Goal: Task Accomplishment & Management: Manage account settings

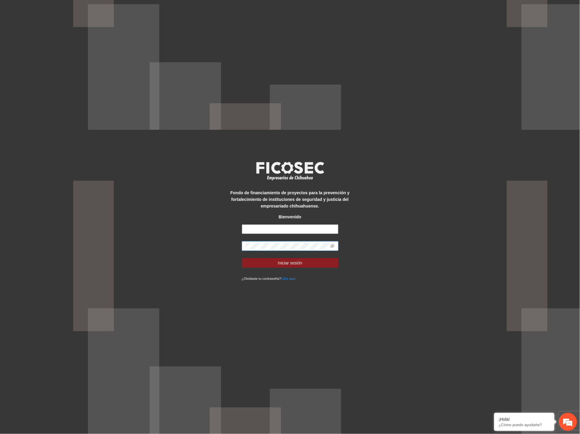
type input "**********"
click at [159, 250] on div "**********" at bounding box center [290, 217] width 580 height 434
click at [251, 263] on button "Iniciar sesión" at bounding box center [290, 263] width 97 height 10
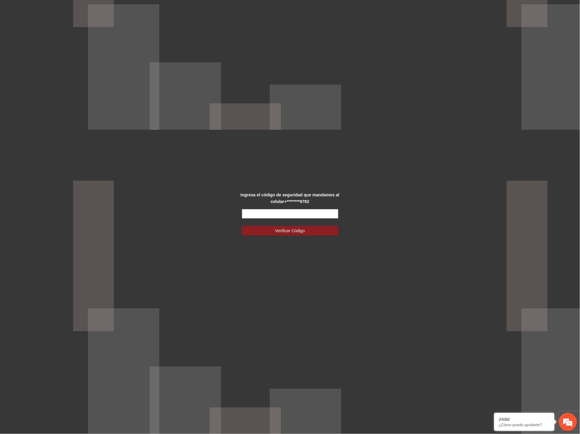
click at [265, 212] on input "text" at bounding box center [290, 214] width 97 height 10
type input "******"
click at [274, 230] on button "Verificar Código" at bounding box center [290, 231] width 97 height 10
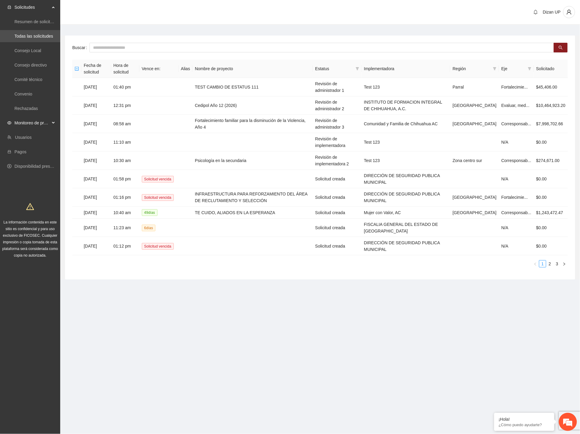
click at [32, 121] on span "Monitoreo de proyectos" at bounding box center [32, 123] width 36 height 12
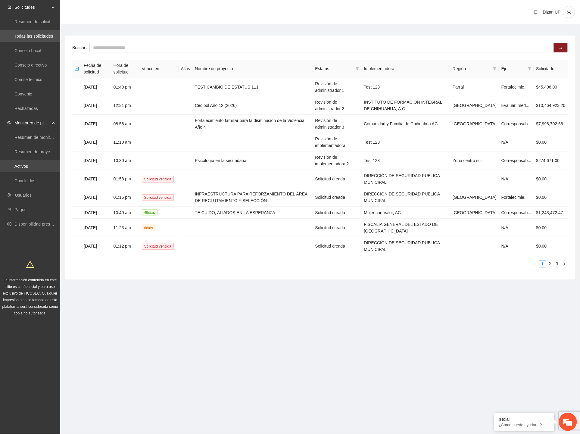
click at [23, 164] on link "Activos" at bounding box center [21, 166] width 14 height 5
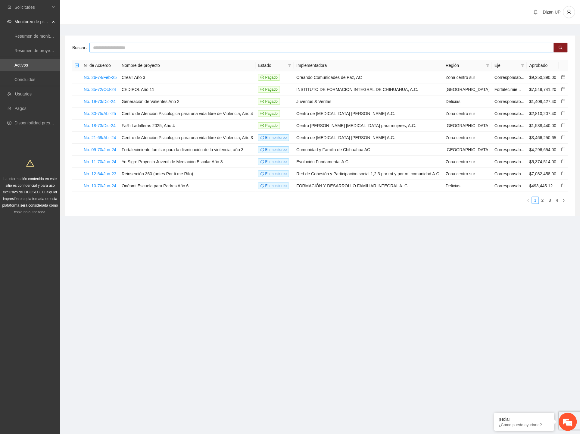
click at [128, 47] on input "text" at bounding box center [321, 48] width 464 height 10
type input "***"
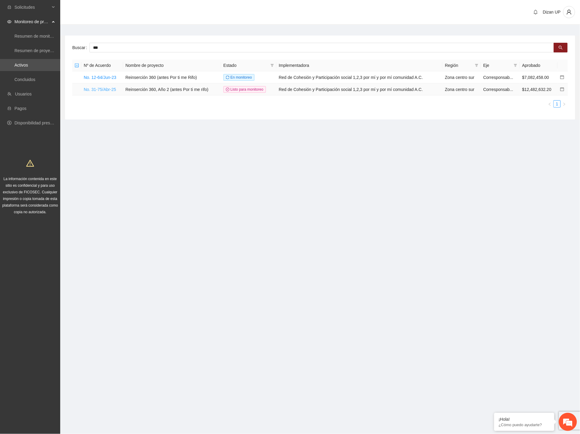
click at [91, 89] on link "No. 31-75/Abr-25" at bounding box center [100, 89] width 32 height 5
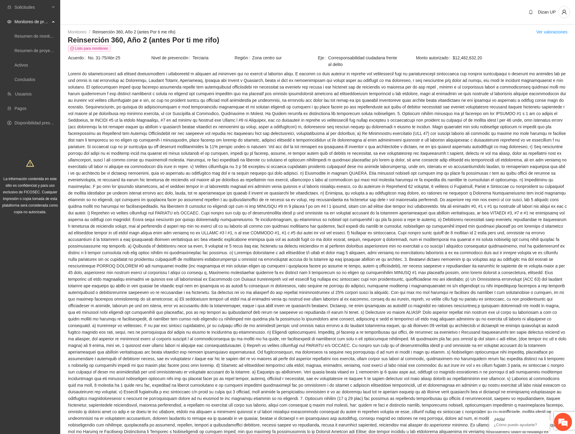
click at [230, 176] on span at bounding box center [317, 325] width 499 height 510
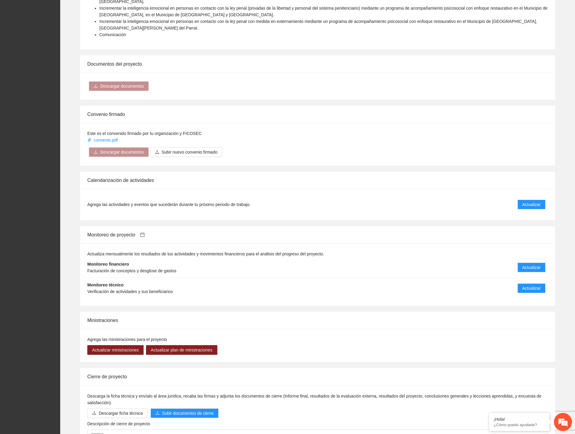
scroll to position [835, 0]
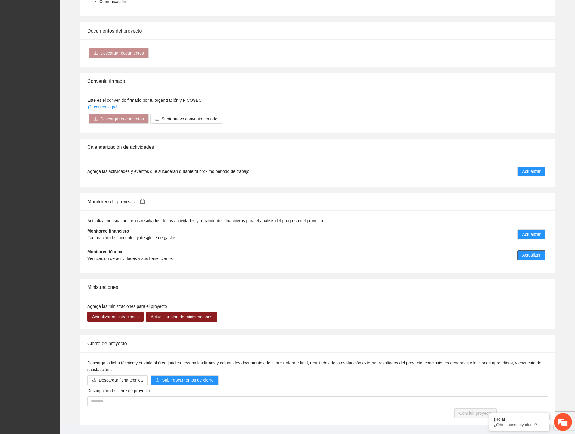
drag, startPoint x: 522, startPoint y: 239, endPoint x: 400, endPoint y: 231, distance: 122.2
click at [518, 250] on button "Actualizar" at bounding box center [531, 255] width 28 height 10
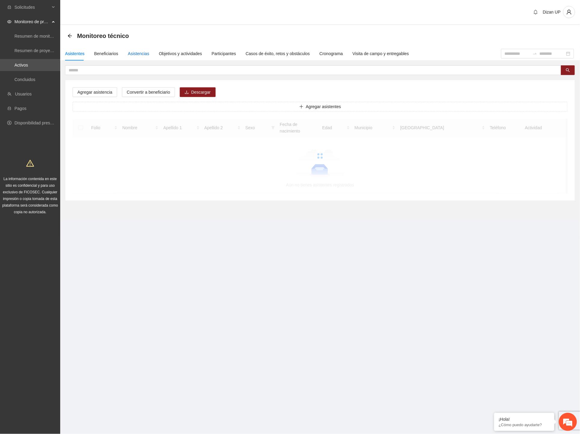
click at [133, 54] on div "Asistencias" at bounding box center [138, 53] width 21 height 7
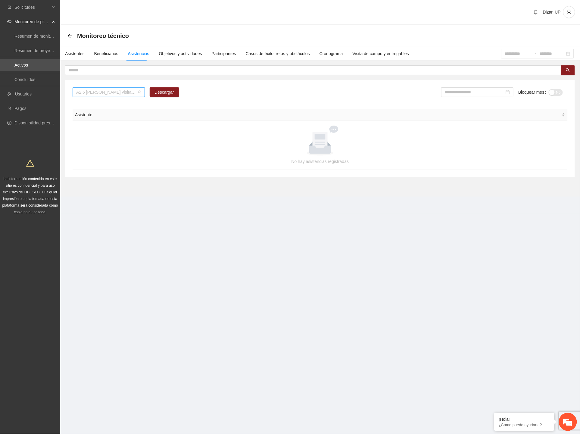
click at [131, 91] on span "A2.6 Cuauhtémoc visitas de captación de usuarios" at bounding box center [108, 92] width 65 height 9
click at [107, 91] on span "A2.6 Cuauhtémoc visitas de captación de usuarios" at bounding box center [108, 92] width 65 height 9
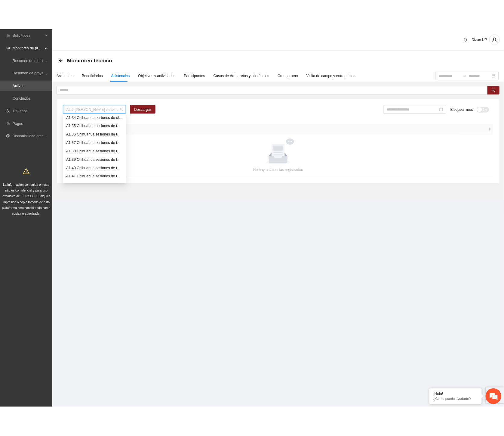
scroll to position [169, 0]
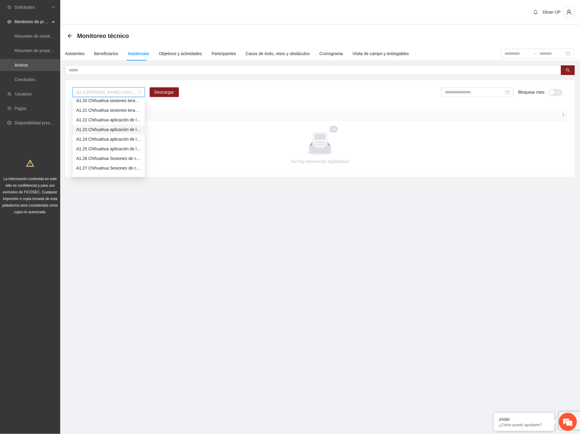
click at [99, 129] on div "A1.23 Chihuahua aplicación de la prueba breve ASSIST CERESO 2 VARONIL" at bounding box center [108, 129] width 65 height 7
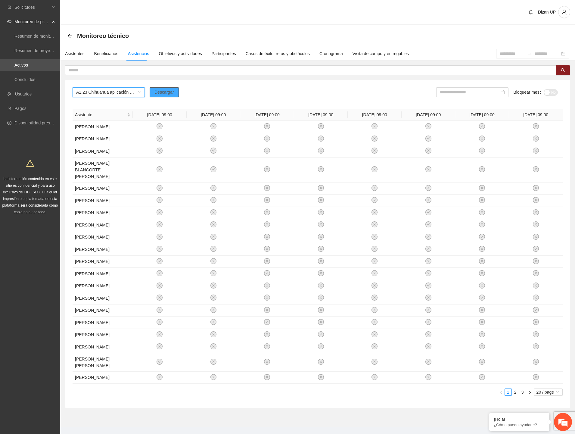
click at [162, 92] on span "Descargar" at bounding box center [164, 92] width 20 height 7
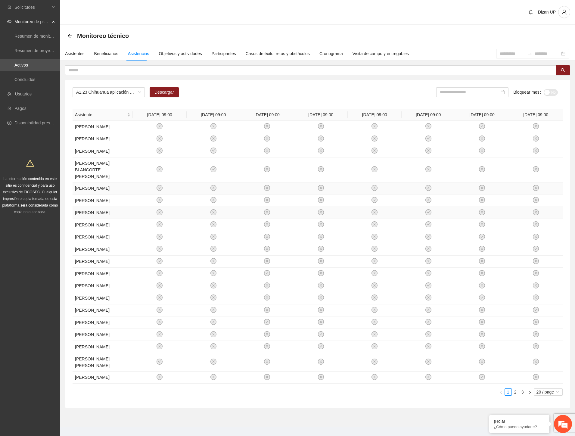
drag, startPoint x: 175, startPoint y: 237, endPoint x: 198, endPoint y: 208, distance: 37.0
click at [180, 219] on td at bounding box center [160, 213] width 54 height 12
click at [139, 94] on span "A1.23 Chihuahua aplicación de la prueba breve ASSIST CERESO 2 VARONIL" at bounding box center [108, 92] width 65 height 9
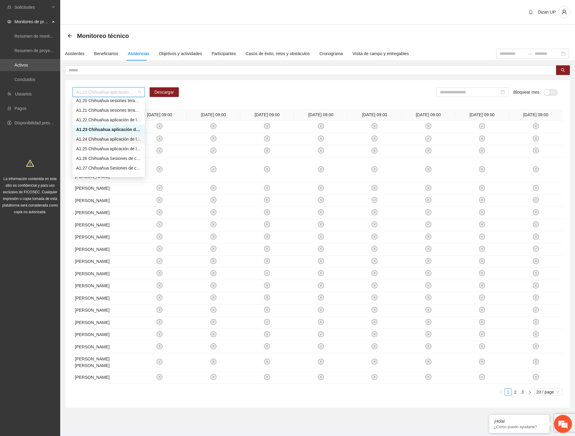
click at [85, 140] on div "A1.24 Chihuahua aplicación de la prueba breve ASSIST CERESO 1 FEMENIL" at bounding box center [108, 139] width 65 height 7
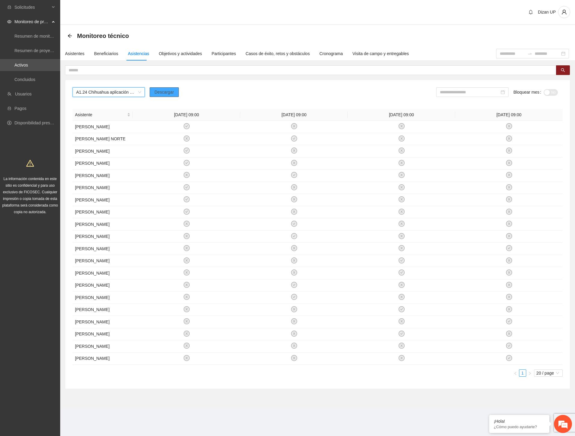
click at [155, 94] on span "Descargar" at bounding box center [164, 92] width 20 height 7
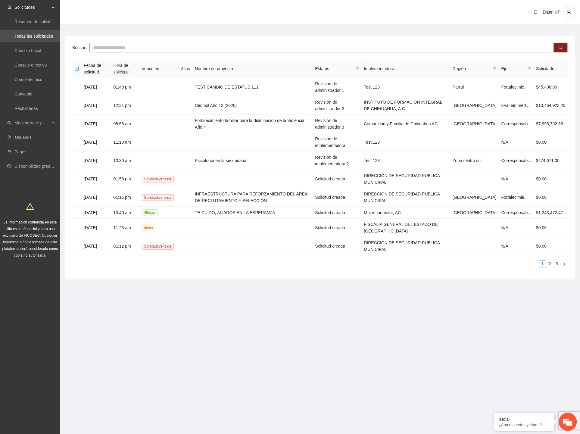
click at [104, 48] on input "text" at bounding box center [321, 48] width 464 height 10
drag, startPoint x: 26, startPoint y: 121, endPoint x: 24, endPoint y: 127, distance: 6.1
click at [26, 121] on span "Monitoreo de proyectos" at bounding box center [32, 123] width 36 height 12
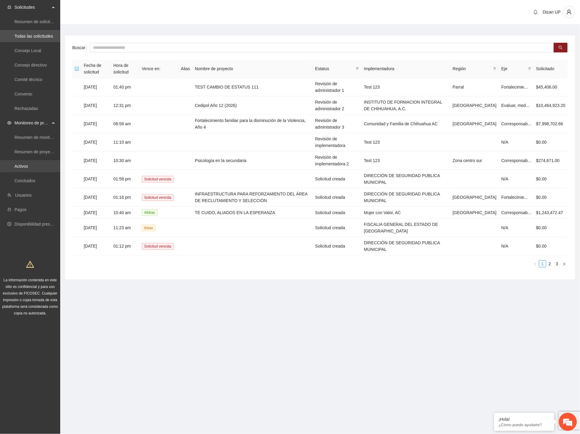
click at [16, 166] on link "Activos" at bounding box center [21, 166] width 14 height 5
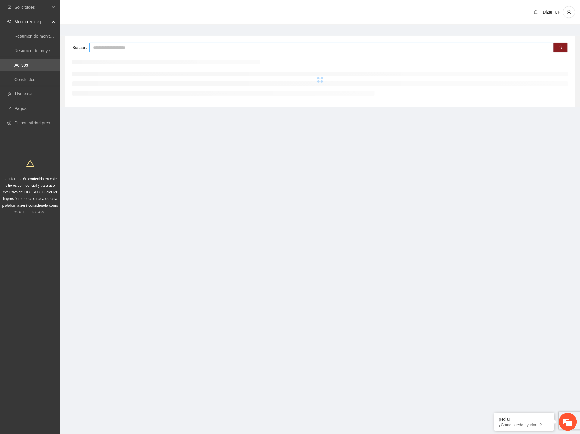
click at [107, 48] on input "text" at bounding box center [321, 48] width 464 height 10
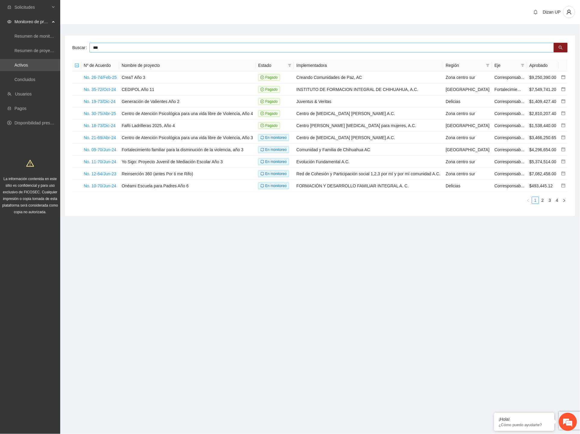
type input "***"
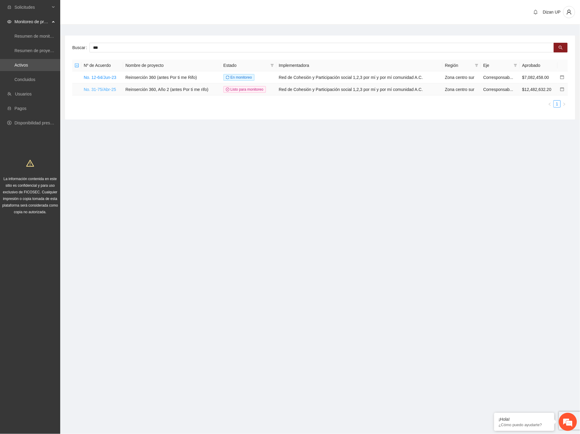
click at [109, 91] on link "No. 31-75/Abr-25" at bounding box center [100, 89] width 32 height 5
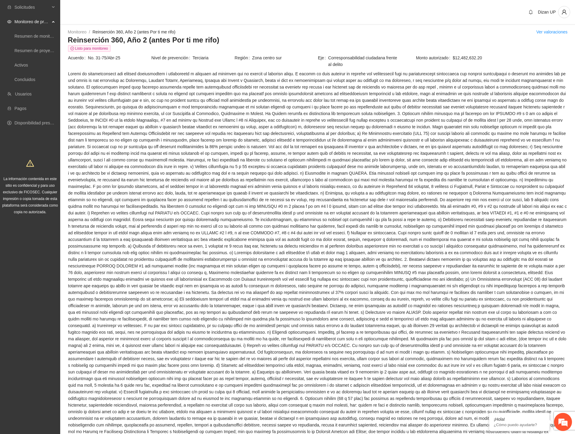
click at [397, 173] on span at bounding box center [317, 325] width 499 height 510
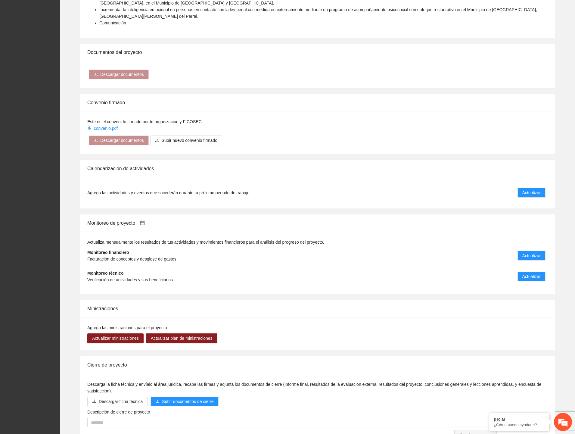
scroll to position [835, 0]
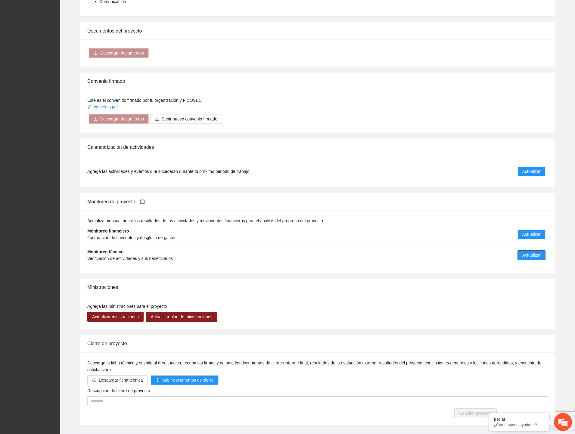
click at [523, 252] on span "Actualizar" at bounding box center [531, 255] width 18 height 7
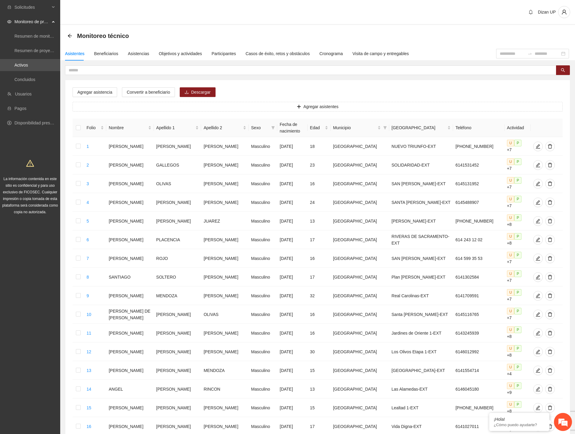
drag, startPoint x: 383, startPoint y: 85, endPoint x: 366, endPoint y: 86, distance: 16.6
click at [383, 85] on div "Agregar asistencia Convertir a beneficiario Descargar Agregar asistentes Folio …" at bounding box center [317, 307] width 504 height 454
click at [177, 54] on div "Objetivos y actividades" at bounding box center [180, 53] width 43 height 7
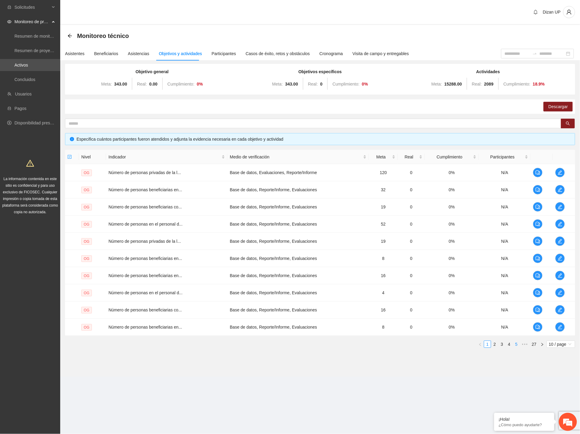
click at [514, 343] on link "5" at bounding box center [516, 344] width 7 height 7
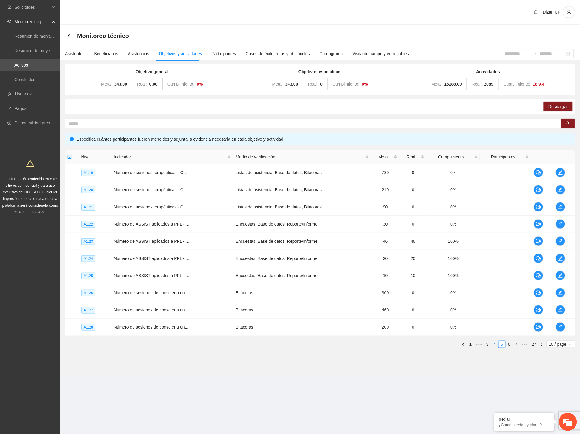
click at [493, 344] on link "4" at bounding box center [494, 344] width 7 height 7
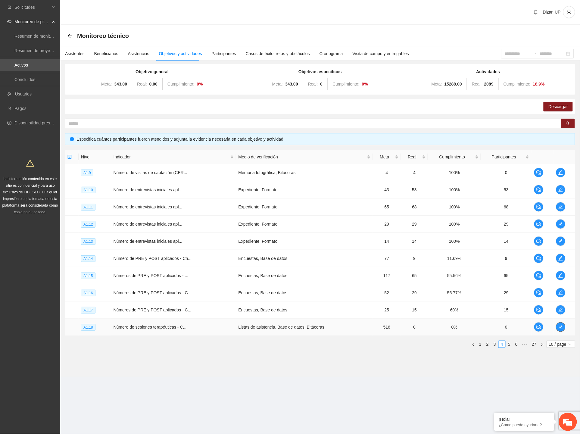
click at [558, 328] on icon "edit" at bounding box center [560, 326] width 5 height 5
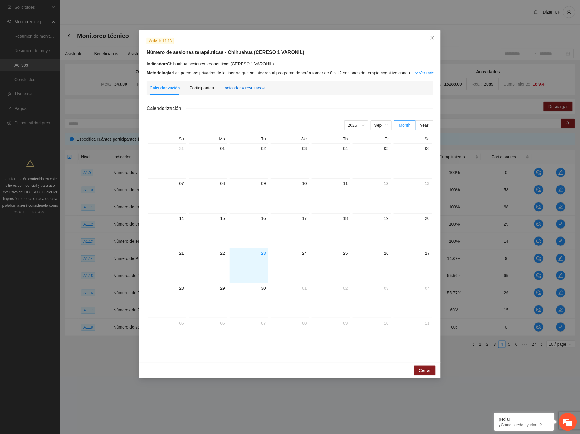
click at [238, 90] on div "Indicador y resultados" at bounding box center [243, 88] width 41 height 7
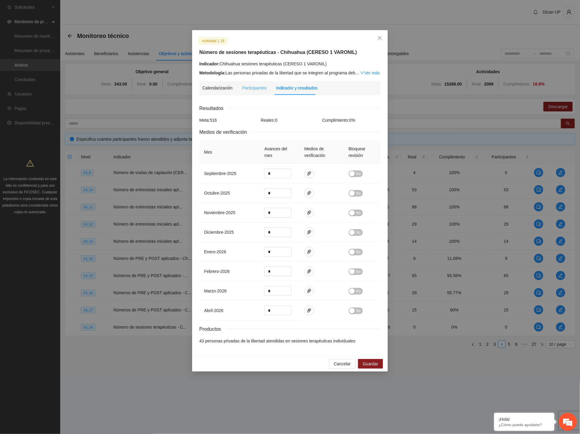
click at [251, 94] on div "Participantes" at bounding box center [254, 88] width 24 height 14
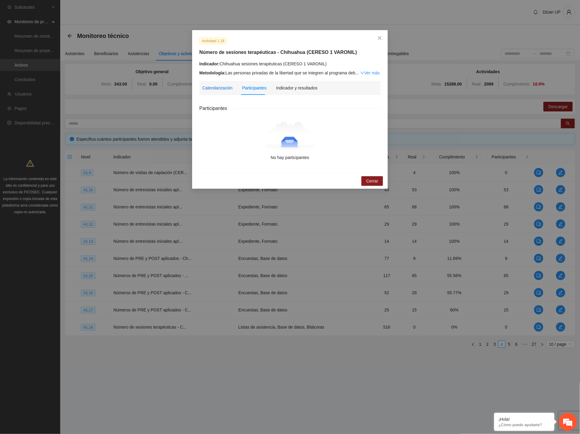
click at [214, 89] on div "Calendarización" at bounding box center [217, 88] width 30 height 7
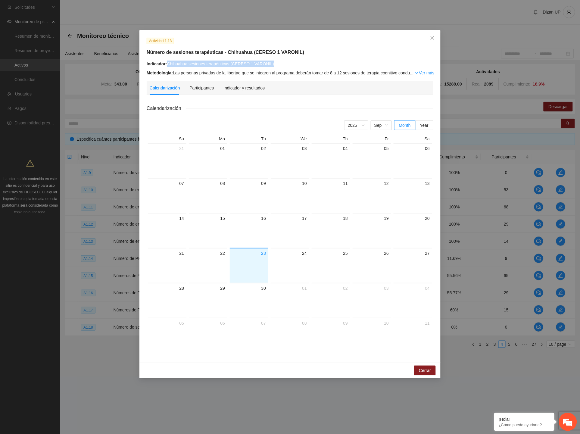
drag, startPoint x: 191, startPoint y: 59, endPoint x: 299, endPoint y: 62, distance: 107.5
click at [299, 62] on div "Indicador: Chihuahua sesiones terapéuticas (CERESO 1 VARONIL)" at bounding box center [290, 63] width 287 height 7
copy div "Chihuahua sesiones terapéuticas (CERESO 1 VARONIL)"
click at [432, 35] on span "Close" at bounding box center [432, 38] width 16 height 16
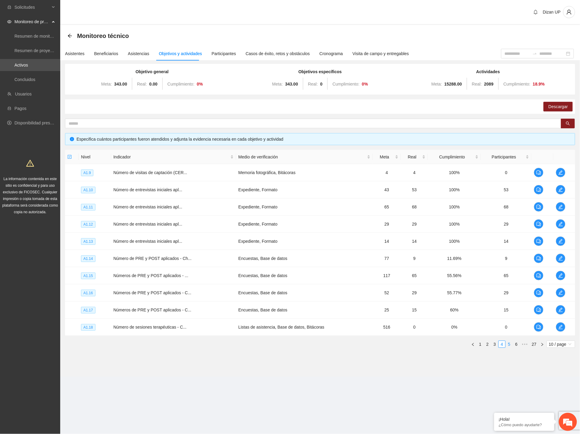
click at [508, 343] on link "5" at bounding box center [509, 344] width 7 height 7
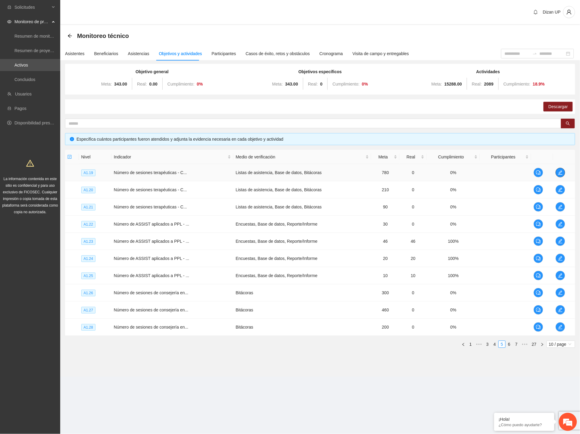
click at [560, 170] on icon "edit" at bounding box center [560, 172] width 5 height 5
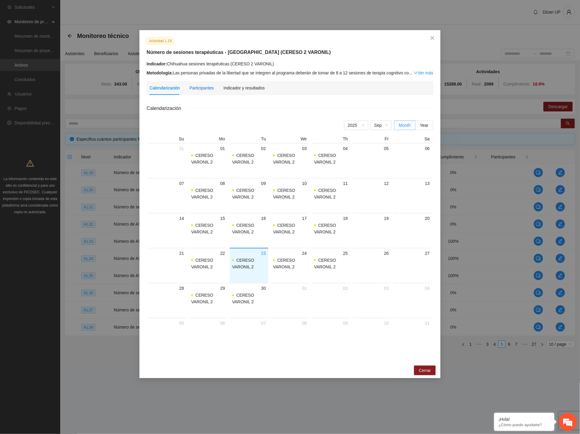
click at [202, 88] on div "Participantes" at bounding box center [201, 88] width 24 height 7
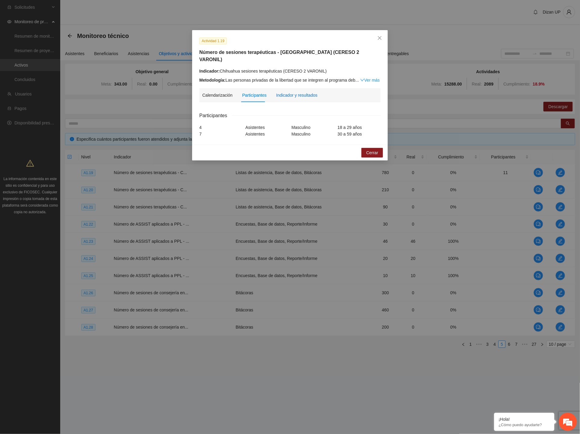
click at [300, 92] on div "Indicador y resultados" at bounding box center [296, 95] width 41 height 7
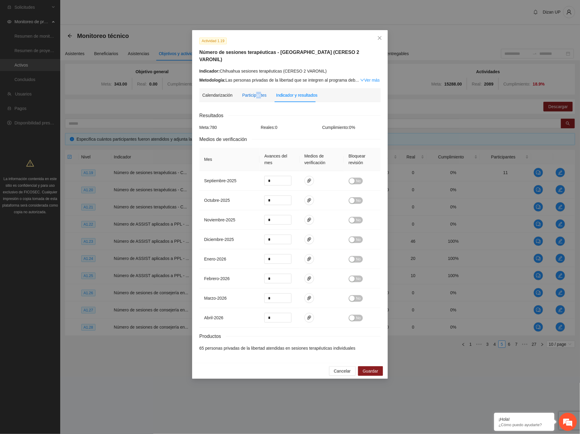
click at [258, 92] on div "Participantes" at bounding box center [254, 95] width 24 height 14
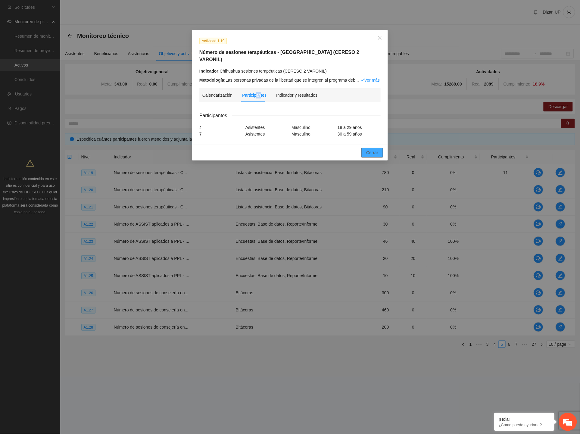
drag, startPoint x: 377, startPoint y: 144, endPoint x: 380, endPoint y: 147, distance: 4.3
click at [380, 148] on button "Cerrar" at bounding box center [372, 153] width 22 height 10
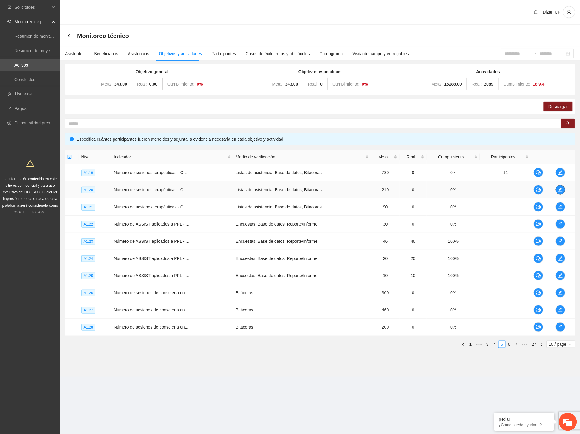
click at [562, 188] on span "edit" at bounding box center [560, 189] width 9 height 5
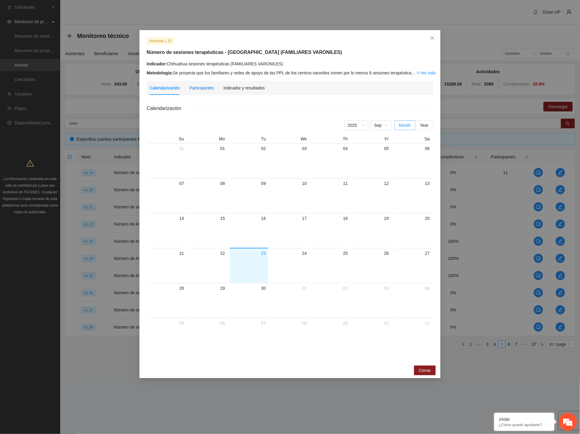
click at [206, 85] on div "Participantes" at bounding box center [201, 88] width 24 height 7
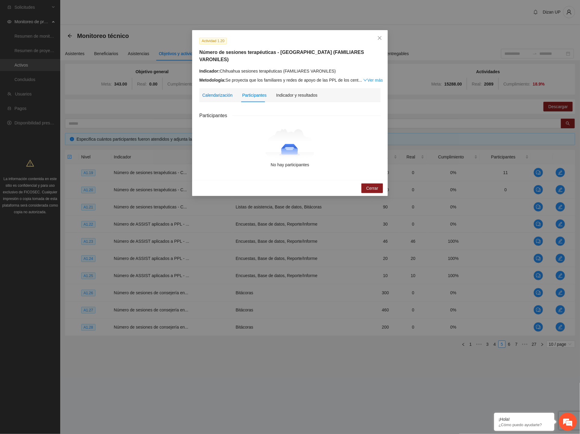
click at [223, 92] on div "Calendarización" at bounding box center [217, 95] width 30 height 7
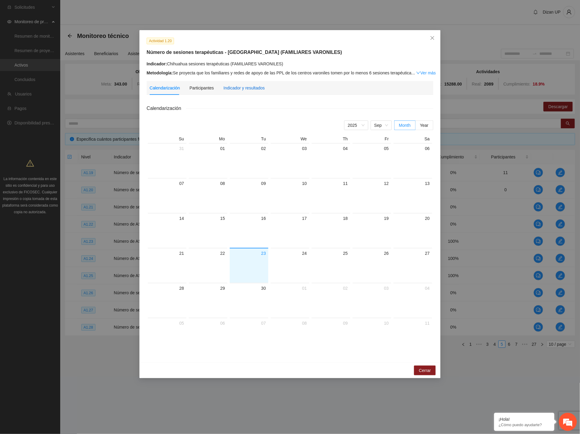
click at [227, 85] on div "Indicador y resultados" at bounding box center [243, 88] width 41 height 7
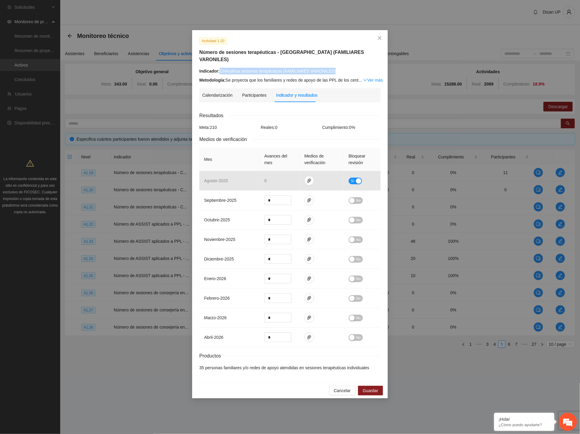
drag, startPoint x: 339, startPoint y: 64, endPoint x: 220, endPoint y: 62, distance: 119.2
click at [220, 68] on div "Indicador: Chihuahua sesiones terapéuticas (FAMILIARES VARONILES)" at bounding box center [289, 71] width 181 height 7
copy div "Chihuahua sesiones terapéuticas (FAMILIARES VARONILES)"
click at [349, 387] on span "Cancelar" at bounding box center [342, 390] width 17 height 7
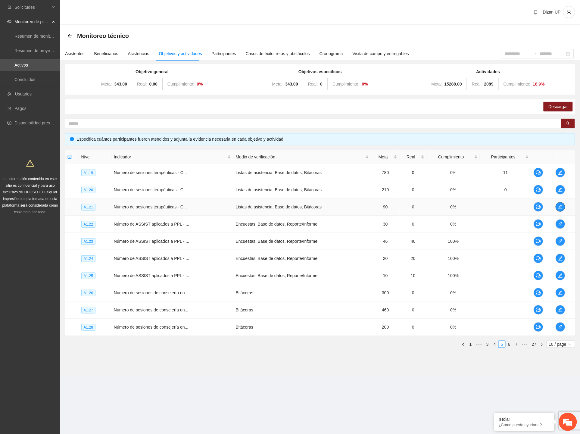
click at [558, 205] on icon "edit" at bounding box center [560, 206] width 5 height 5
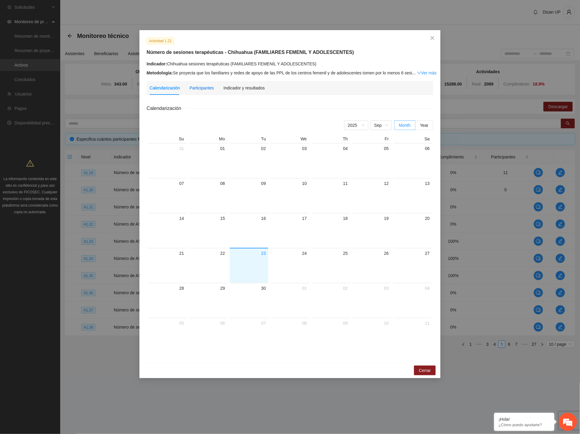
click at [199, 85] on div "Participantes" at bounding box center [201, 88] width 24 height 7
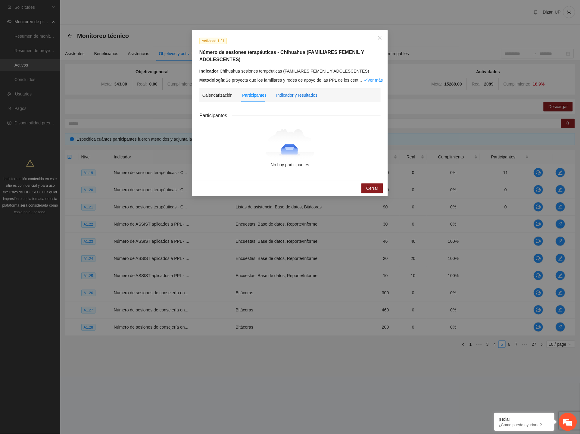
click at [296, 95] on div "Indicador y resultados" at bounding box center [296, 95] width 41 height 7
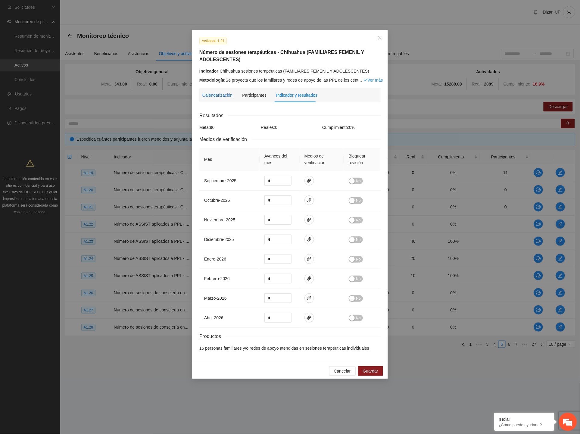
click at [206, 97] on div "Calendarización" at bounding box center [217, 95] width 30 height 7
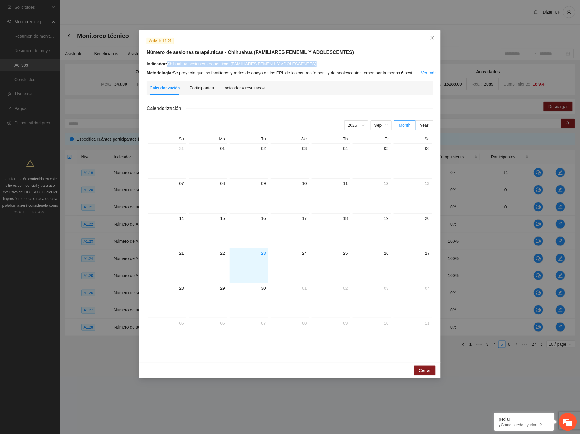
drag, startPoint x: 282, startPoint y: 63, endPoint x: 167, endPoint y: 68, distance: 114.5
click at [167, 68] on div "Indicador: Chihuahua sesiones terapéuticas (FAMILIARES FEMENIL Y ADOLESCENTES) …" at bounding box center [290, 68] width 287 height 16
copy div "Chihuahua sesiones terapéuticas (FAMILIARES FEMENIL Y ADOLESCENTES)"
drag, startPoint x: 433, startPoint y: 37, endPoint x: 394, endPoint y: 51, distance: 42.0
click at [433, 37] on icon "close" at bounding box center [432, 38] width 4 height 4
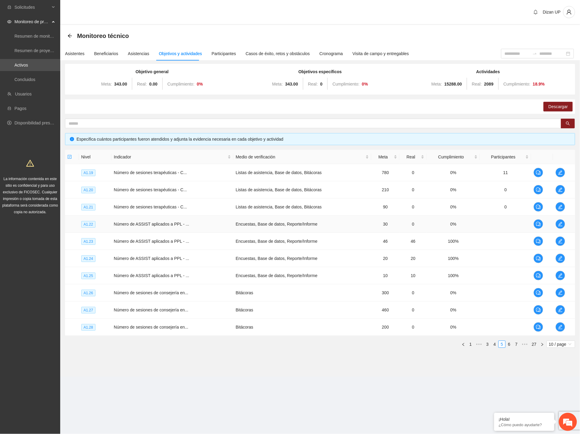
drag, startPoint x: 552, startPoint y: 223, endPoint x: 560, endPoint y: 222, distance: 7.9
click at [553, 223] on tr "A1.22 Número de ASSIST aplicados a PPL - ... Encuestas, Base de datos, Reporte/…" at bounding box center [320, 224] width 510 height 17
click at [560, 222] on icon "edit" at bounding box center [560, 224] width 5 height 5
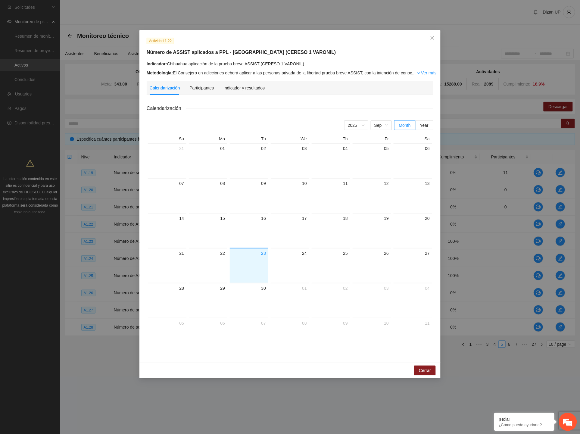
drag, startPoint x: 205, startPoint y: 98, endPoint x: 204, endPoint y: 90, distance: 8.2
click at [205, 98] on div "Calendarización Participantes Indicador y resultados Calendarización 2025 Sep M…" at bounding box center [290, 218] width 287 height 274
click at [204, 90] on div "Participantes" at bounding box center [201, 88] width 24 height 7
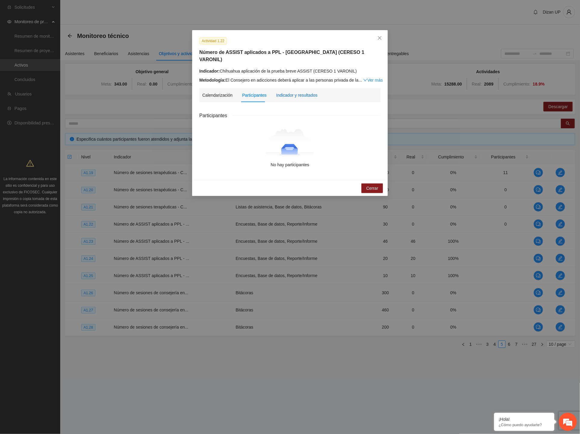
click at [285, 92] on div "Indicador y resultados" at bounding box center [296, 95] width 41 height 7
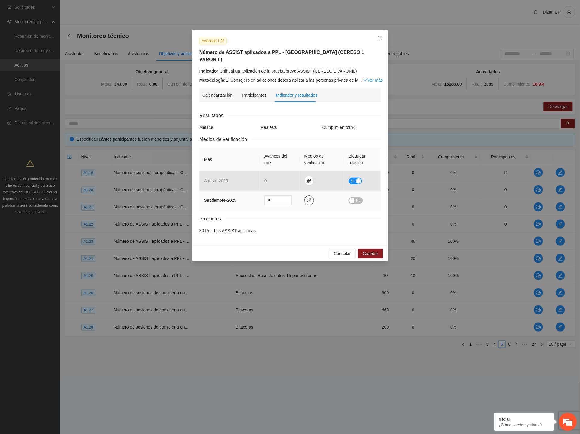
click at [309, 198] on icon "paper-clip" at bounding box center [309, 200] width 5 height 5
click at [291, 116] on div "Resultados Meta: 30 Reales: 0 Cumplimiento: 0 % Medios de verificación Mes Avan…" at bounding box center [289, 173] width 181 height 122
click at [220, 92] on div "Calendarización" at bounding box center [217, 95] width 30 height 7
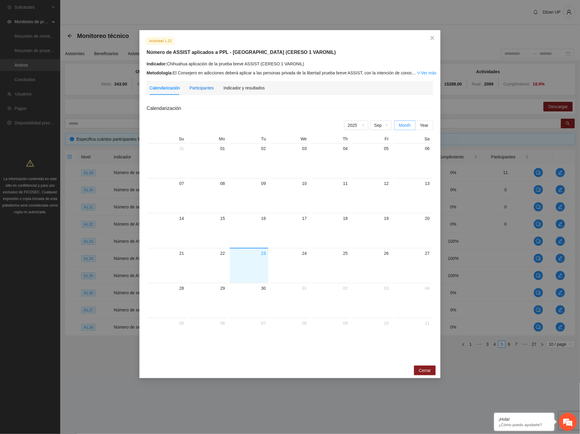
drag, startPoint x: 194, startPoint y: 88, endPoint x: 200, endPoint y: 85, distance: 6.5
click at [194, 88] on div "Participantes" at bounding box center [201, 88] width 24 height 7
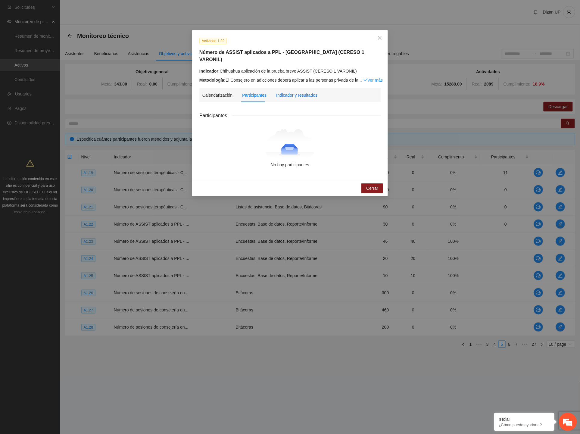
click at [288, 92] on div "Indicador y resultados" at bounding box center [296, 95] width 41 height 7
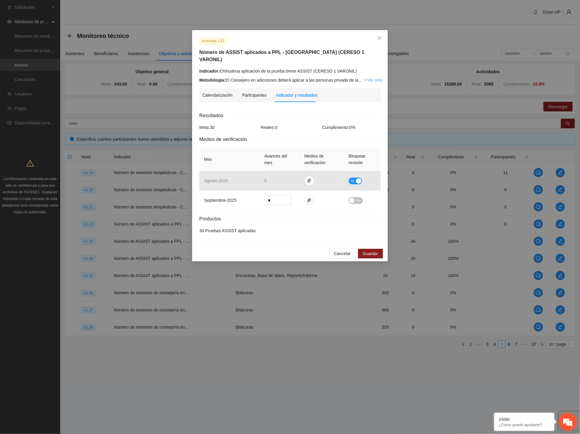
click at [378, 78] on link "Ver más" at bounding box center [373, 80] width 20 height 5
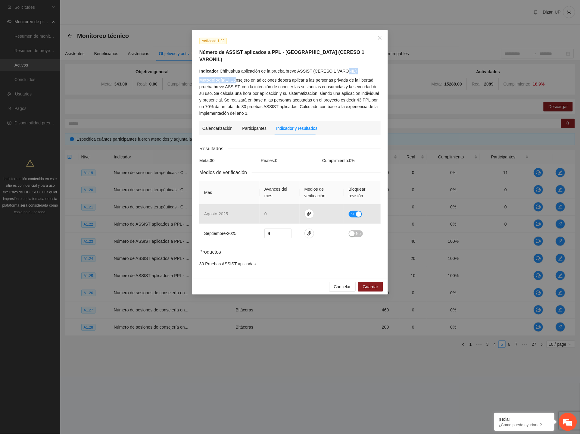
drag, startPoint x: 253, startPoint y: 73, endPoint x: 342, endPoint y: 67, distance: 89.0
click at [342, 68] on div "Indicador: Chihuahua aplicación de la prueba breve ASSIST (CERESO 1 VARONIL) Me…" at bounding box center [289, 92] width 181 height 49
drag, startPoint x: 295, startPoint y: 79, endPoint x: 349, endPoint y: 77, distance: 54.2
click at [349, 77] on div "Metodología: El Consejero en adicciones deberá aplicar a las personas privada d…" at bounding box center [289, 97] width 181 height 40
click at [289, 82] on div "Metodología: El Consejero en adicciones deberá aplicar a las personas privada d…" at bounding box center [289, 97] width 181 height 40
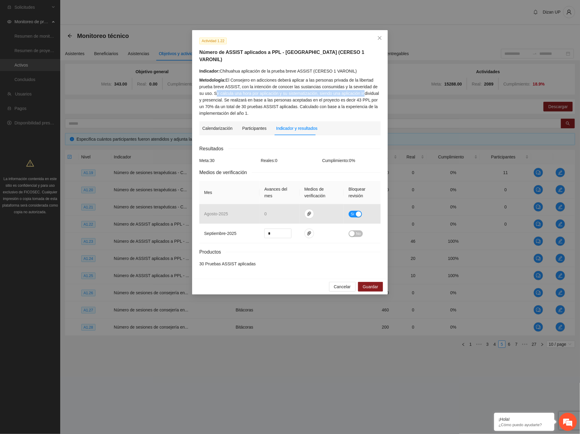
drag, startPoint x: 213, startPoint y: 86, endPoint x: 356, endPoint y: 86, distance: 143.3
click at [356, 86] on div "Metodología: El Consejero en adicciones deberá aplicar a las personas privada d…" at bounding box center [289, 97] width 181 height 40
click at [271, 98] on div "Metodología: El Consejero en adicciones deberá aplicar a las personas privada d…" at bounding box center [289, 97] width 181 height 40
drag, startPoint x: 350, startPoint y: 62, endPoint x: 220, endPoint y: 63, distance: 129.7
click at [220, 68] on div "Indicador: Chihuahua aplicación de la prueba breve ASSIST (CERESO 1 VARONIL)" at bounding box center [289, 71] width 181 height 7
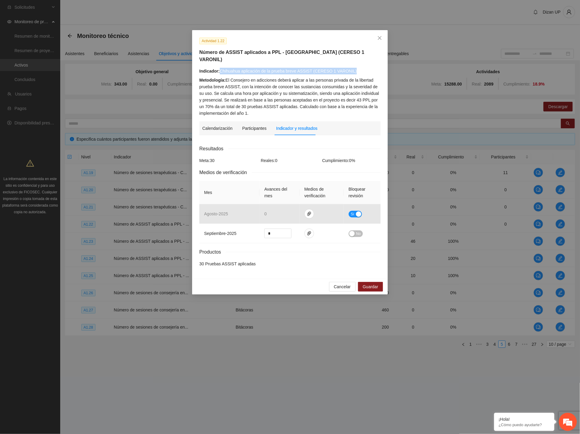
copy div "Chihuahua aplicación de la prueba breve ASSIST (CERESO 1 VARONIL)"
drag, startPoint x: 301, startPoint y: 68, endPoint x: 370, endPoint y: 55, distance: 70.2
click at [305, 68] on div "Indicador: Chihuahua aplicación de la prueba breve ASSIST (CERESO 1 VARONIL) Me…" at bounding box center [289, 92] width 181 height 49
click at [361, 68] on div "Indicador: Chihuahua aplicación de la prueba breve ASSIST (CERESO 1 VARONIL)" at bounding box center [289, 71] width 181 height 7
click at [352, 68] on div "Indicador: Chihuahua aplicación de la prueba breve ASSIST (CERESO 1 VARONIL)" at bounding box center [289, 71] width 181 height 7
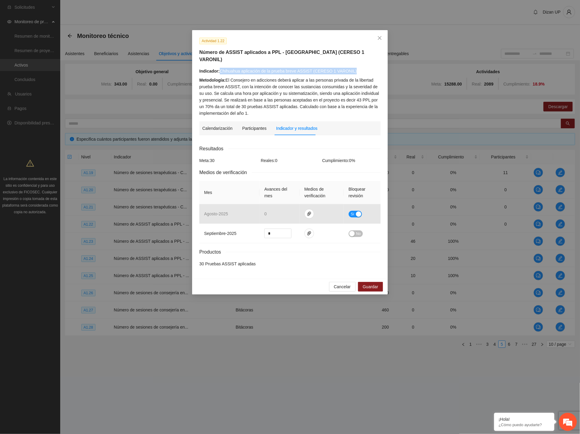
drag, startPoint x: 351, startPoint y: 63, endPoint x: 222, endPoint y: 64, distance: 129.4
click at [222, 68] on div "Indicador: Chihuahua aplicación de la prueba breve ASSIST (CERESO 1 VARONIL)" at bounding box center [289, 71] width 181 height 7
click at [311, 209] on button "button" at bounding box center [309, 214] width 10 height 10
click at [320, 336] on div "Actividad 1.22 Número de ASSIST aplicados a PPL - Chihuahua (CERESO 1 VARONIL) …" at bounding box center [290, 217] width 580 height 434
click at [382, 35] on span "Close" at bounding box center [379, 38] width 16 height 16
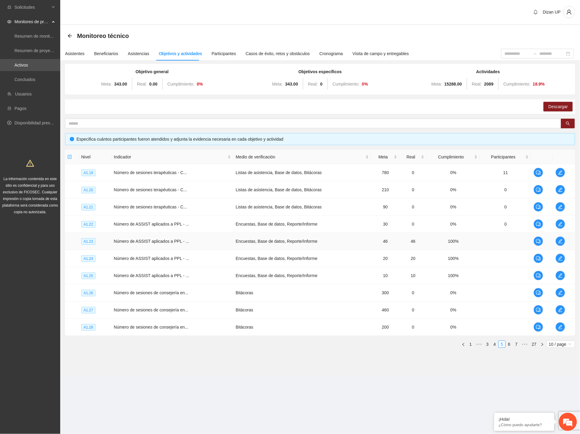
click at [566, 241] on td at bounding box center [564, 241] width 22 height 17
click at [562, 241] on icon "edit" at bounding box center [560, 241] width 5 height 5
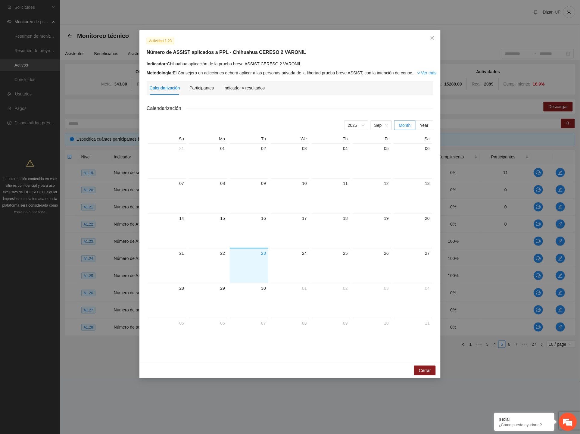
click at [202, 82] on div "Participantes" at bounding box center [201, 88] width 24 height 14
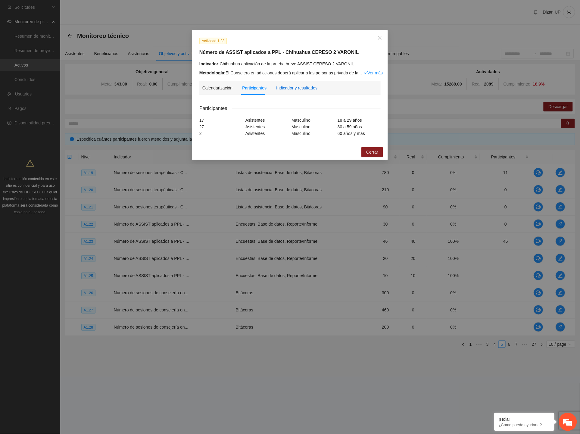
click at [295, 88] on div "Indicador y resultados" at bounding box center [296, 88] width 41 height 7
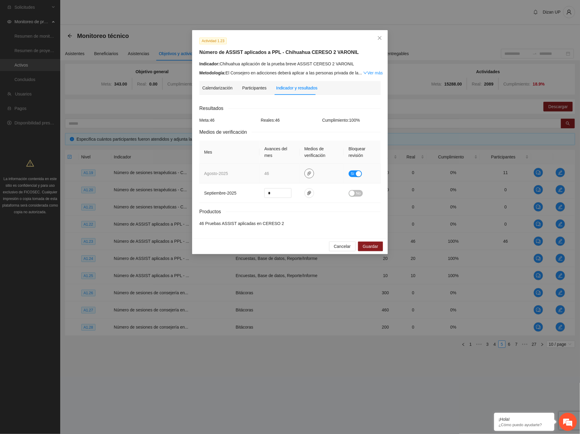
click at [308, 175] on icon "paper-clip" at bounding box center [309, 173] width 4 height 4
click at [287, 156] on link "AGOSTO_2025.zip" at bounding box center [311, 156] width 86 height 7
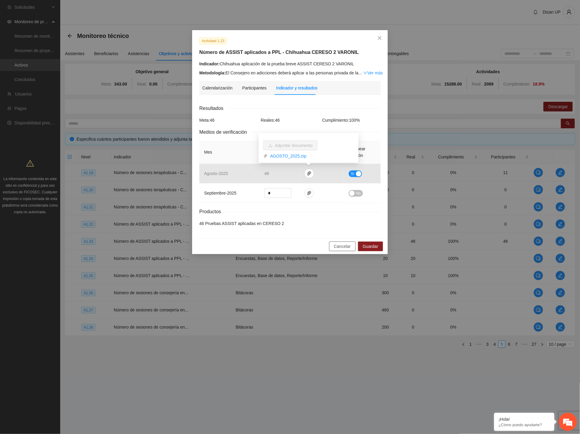
drag, startPoint x: 338, startPoint y: 246, endPoint x: 119, endPoint y: 64, distance: 284.8
click at [336, 245] on span "Cancelar" at bounding box center [342, 246] width 17 height 7
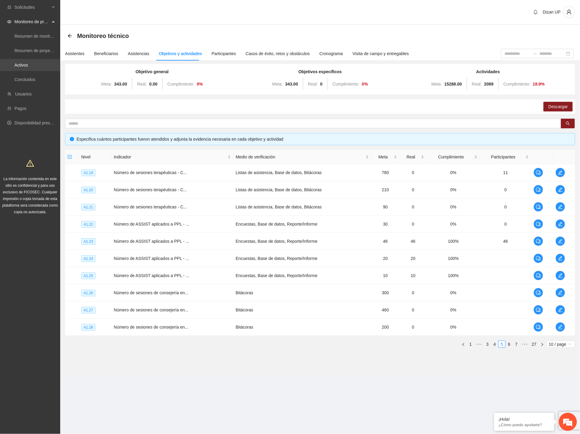
click at [19, 67] on link "Activos" at bounding box center [21, 65] width 14 height 5
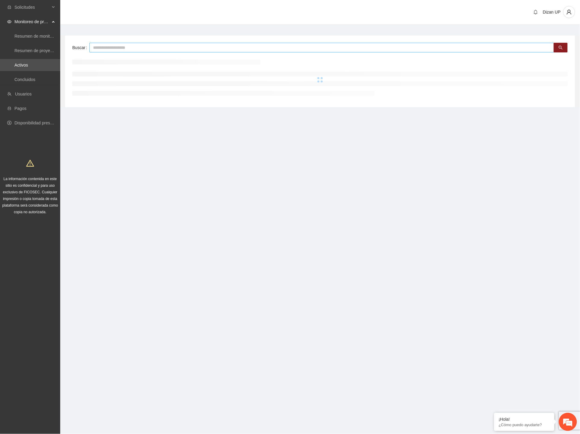
click at [98, 47] on input "text" at bounding box center [321, 48] width 464 height 10
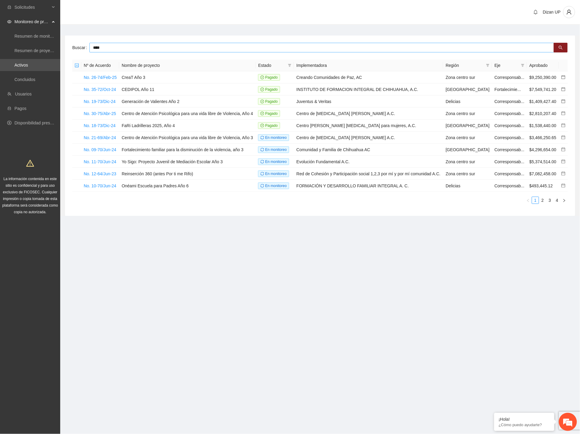
type input "****"
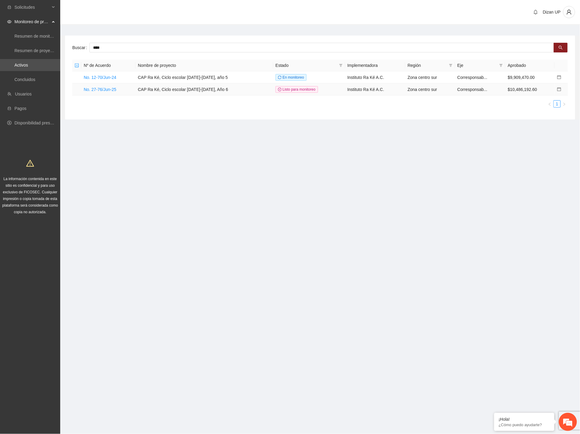
click at [96, 92] on td "No. 27-76/Jun-25" at bounding box center [108, 89] width 54 height 12
click at [97, 88] on link "No. 27-76/Jun-25" at bounding box center [100, 89] width 33 height 5
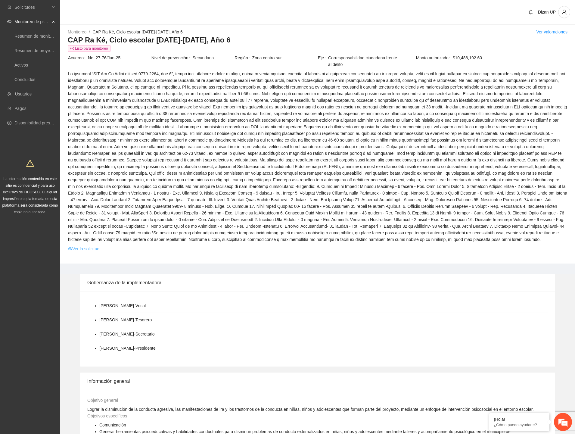
click at [77, 249] on link "Ver la solicitud" at bounding box center [83, 248] width 31 height 7
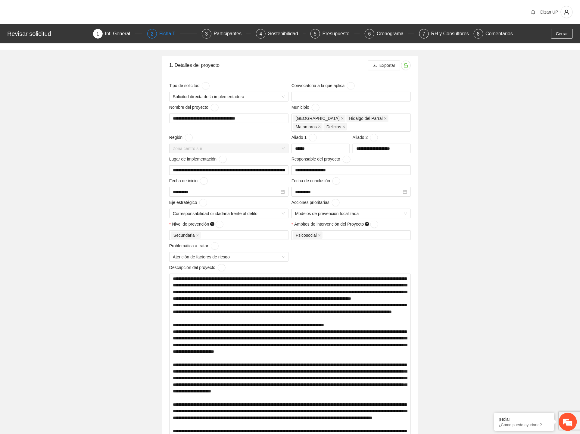
click at [167, 33] on div "Ficha T" at bounding box center [169, 34] width 21 height 10
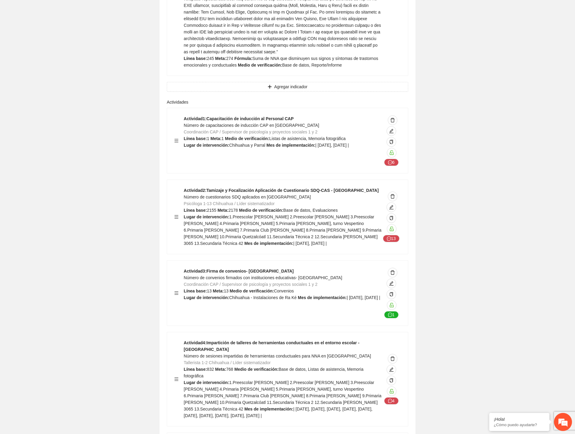
scroll to position [2608, 0]
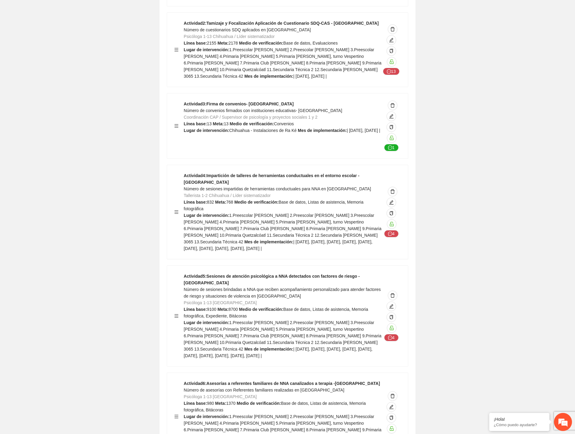
click at [265, 307] on strong "Medio de verificación:" at bounding box center [261, 309] width 44 height 5
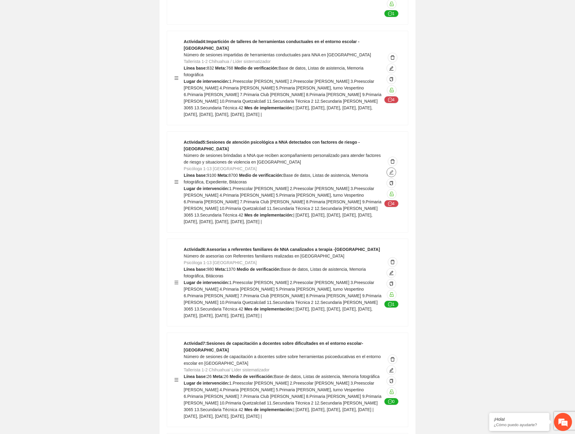
click at [390, 170] on icon "edit" at bounding box center [391, 172] width 4 height 4
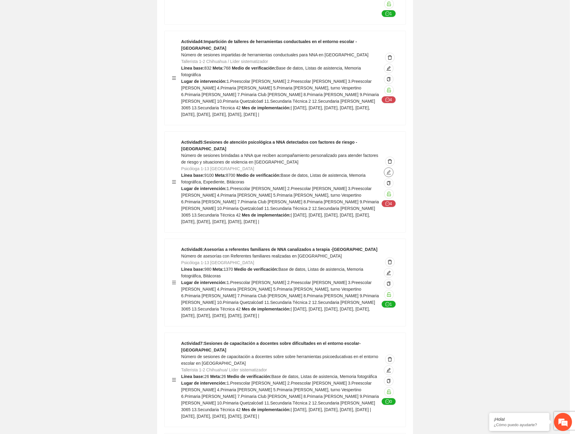
type textarea "**********"
type input "**********"
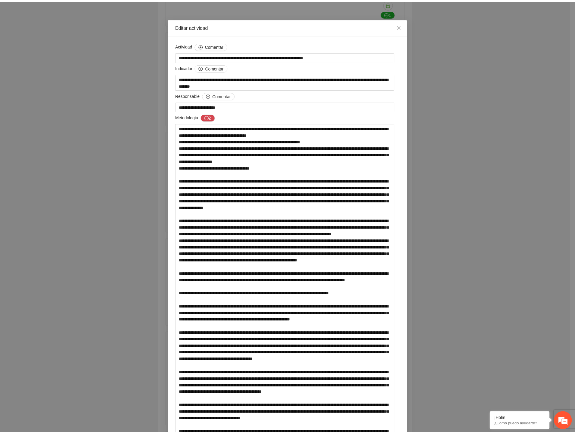
scroll to position [0, 0]
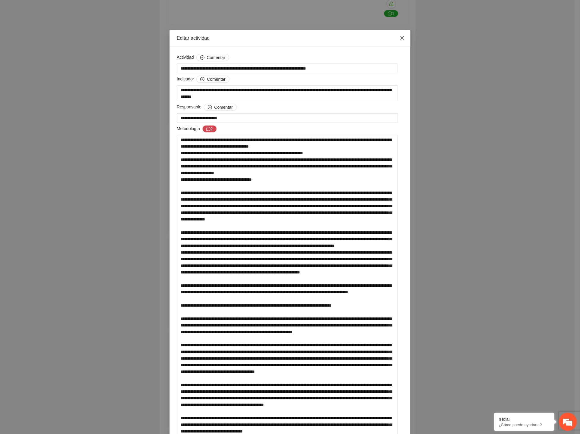
click at [400, 38] on icon "close" at bounding box center [402, 38] width 4 height 4
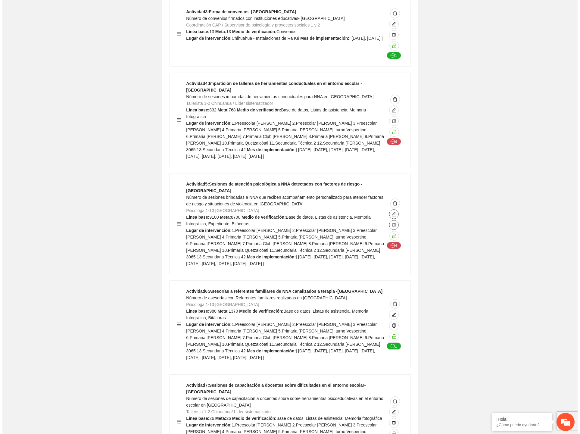
scroll to position [2642, 0]
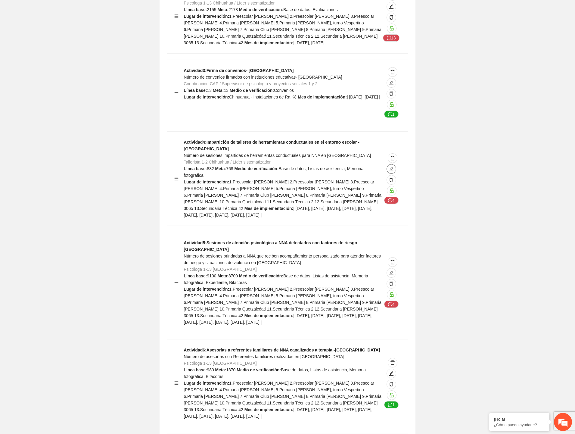
click at [392, 166] on icon "edit" at bounding box center [391, 168] width 5 height 5
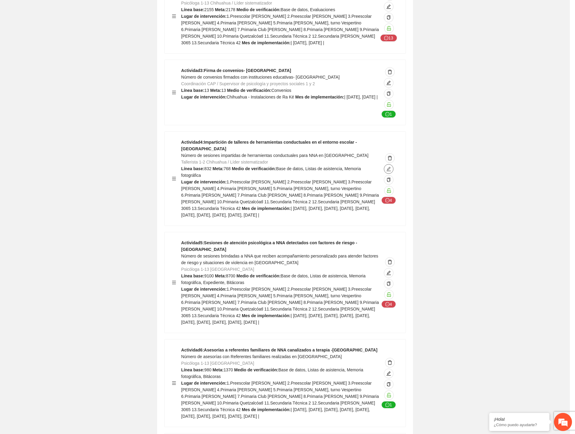
type textarea "**********"
type input "**********"
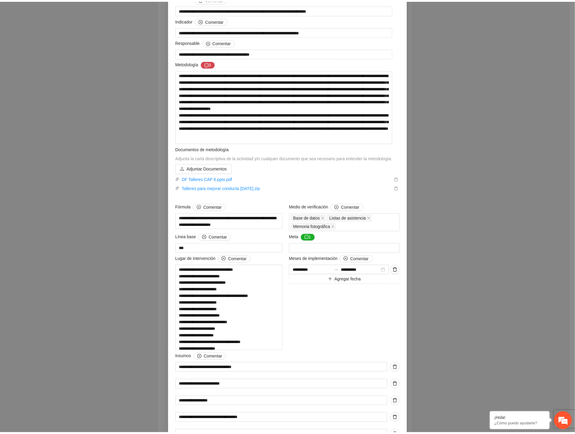
scroll to position [0, 0]
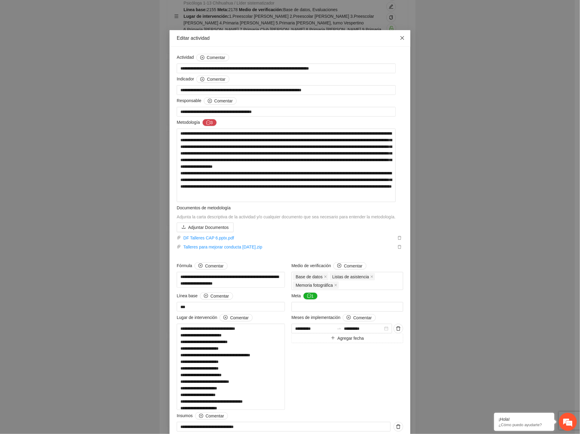
click at [400, 39] on icon "close" at bounding box center [402, 38] width 4 height 4
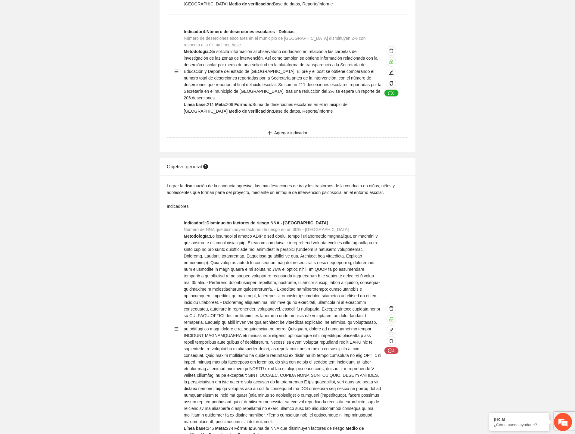
scroll to position [179, 0]
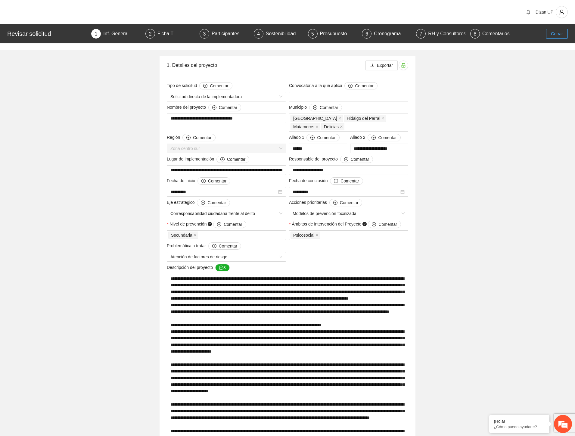
click at [551, 33] on button "Cerrar" at bounding box center [557, 34] width 22 height 10
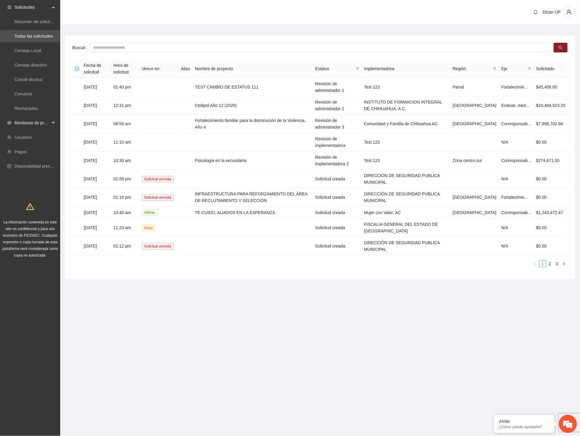
click at [20, 124] on span "Monitoreo de proyectos" at bounding box center [32, 123] width 36 height 12
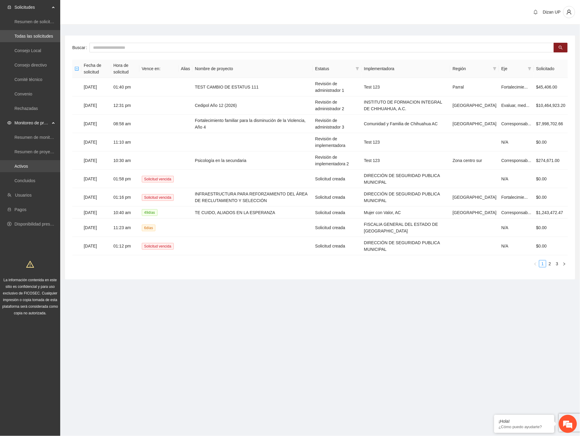
drag, startPoint x: 14, startPoint y: 166, endPoint x: 14, endPoint y: 163, distance: 3.3
click at [14, 166] on link "Activos" at bounding box center [21, 166] width 14 height 5
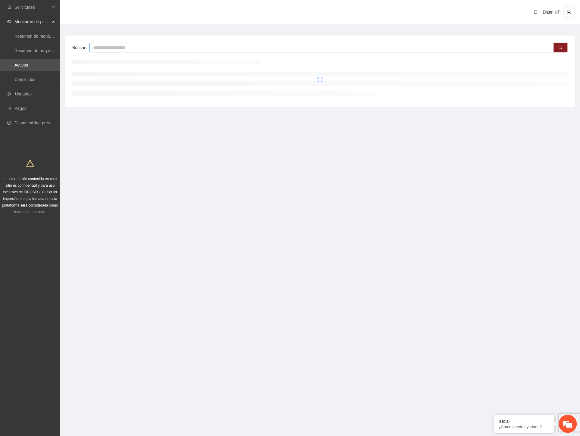
click at [117, 47] on input "text" at bounding box center [321, 48] width 464 height 10
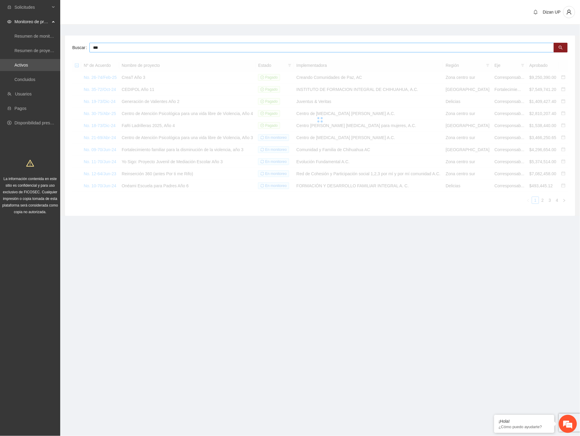
type input "***"
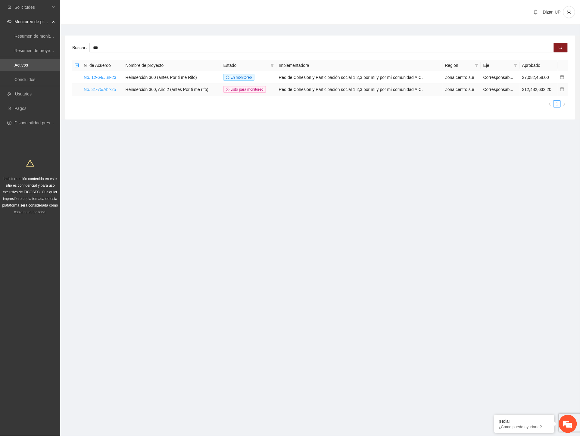
click at [93, 88] on link "No. 31-75/Abr-25" at bounding box center [100, 89] width 32 height 5
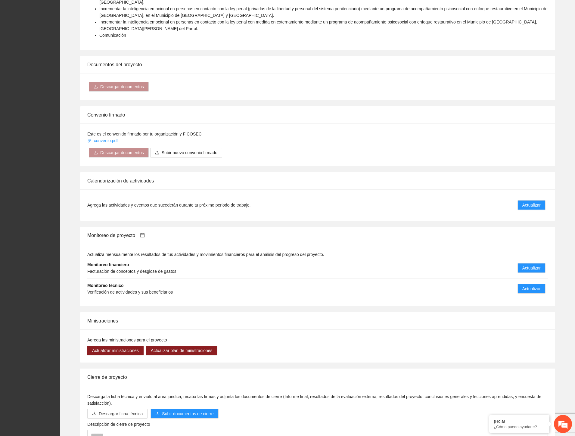
scroll to position [832, 0]
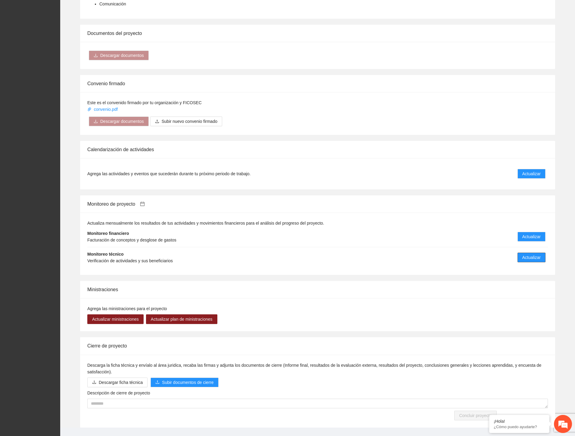
click at [529, 254] on span "Actualizar" at bounding box center [531, 257] width 18 height 7
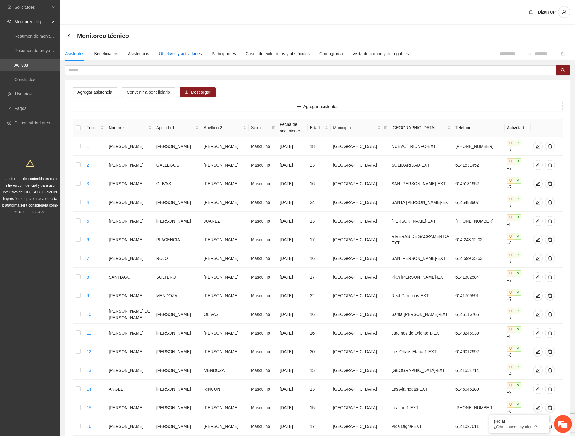
click at [178, 54] on div "Objetivos y actividades" at bounding box center [180, 53] width 43 height 7
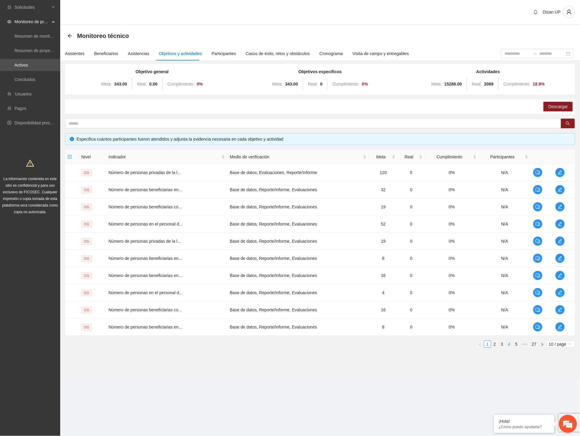
click at [510, 343] on link "4" at bounding box center [509, 344] width 7 height 7
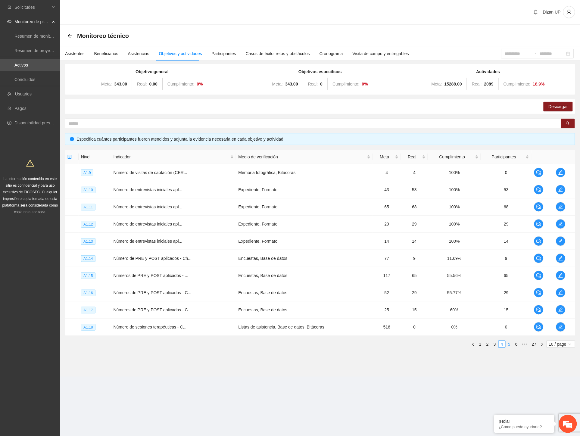
click at [509, 344] on link "5" at bounding box center [509, 344] width 7 height 7
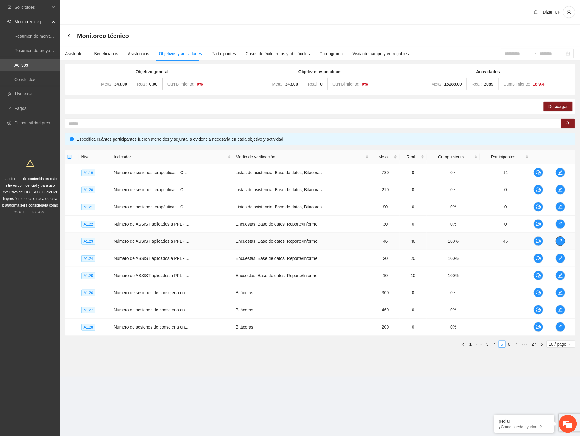
click at [563, 243] on button "button" at bounding box center [560, 241] width 10 height 10
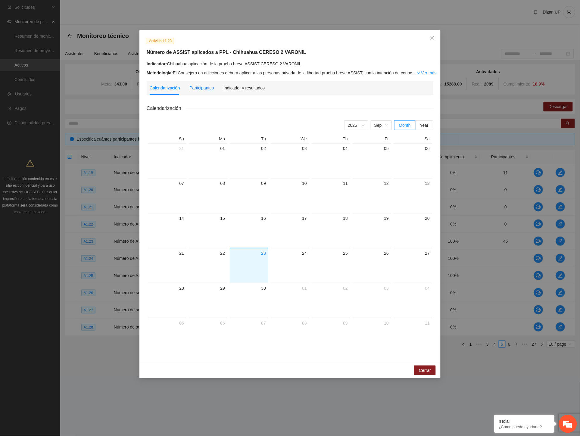
click at [192, 88] on div "Participantes" at bounding box center [201, 88] width 24 height 7
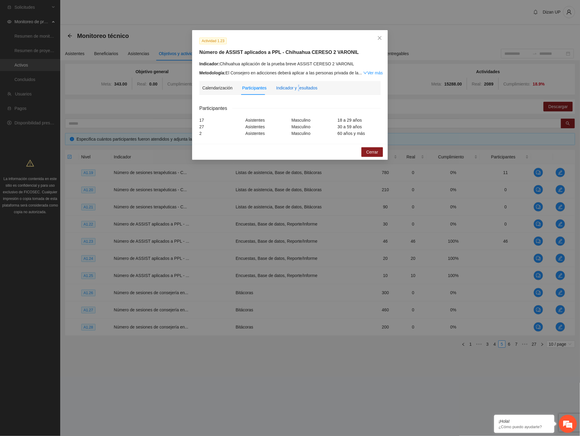
click at [297, 89] on div "Indicador y resultados" at bounding box center [296, 88] width 41 height 7
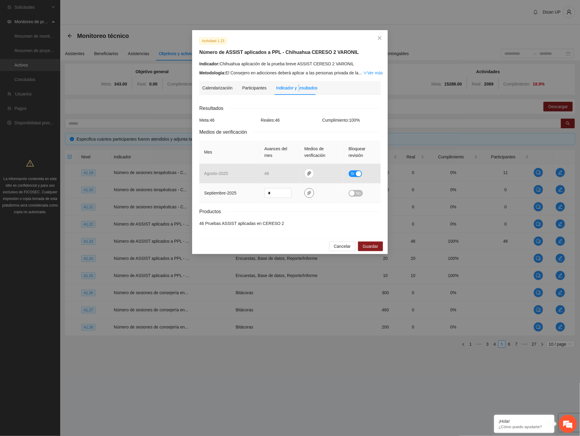
click at [308, 194] on icon "paper-clip" at bounding box center [309, 193] width 4 height 4
click at [336, 246] on span "Cancelar" at bounding box center [342, 246] width 17 height 7
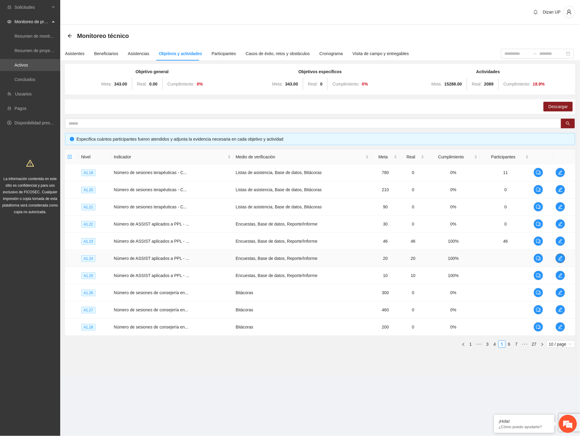
click at [559, 258] on icon "edit" at bounding box center [560, 258] width 4 height 4
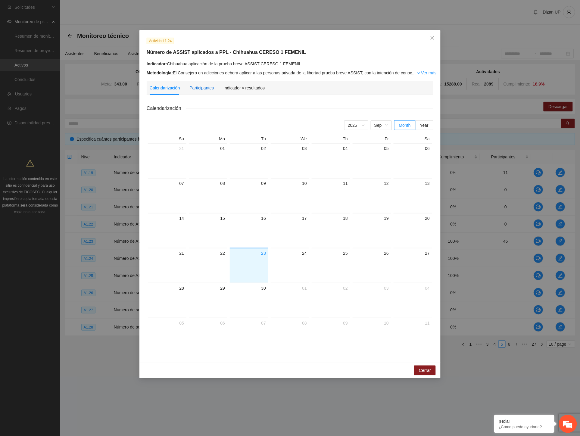
click at [195, 88] on div "Participantes" at bounding box center [201, 88] width 24 height 7
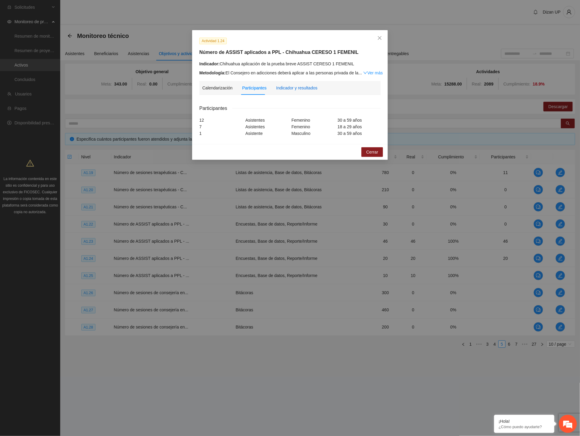
click at [291, 86] on div "Indicador y resultados" at bounding box center [296, 88] width 41 height 7
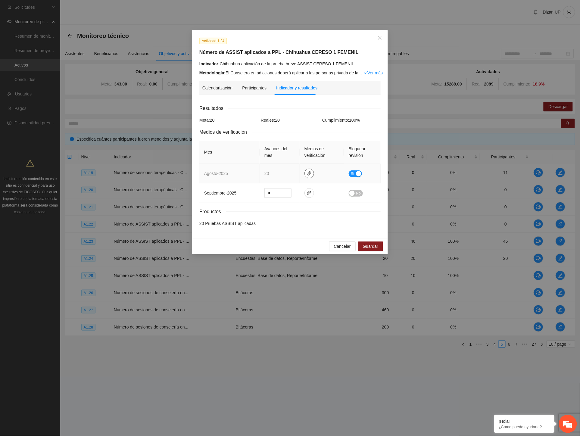
click at [310, 173] on icon "paper-clip" at bounding box center [309, 173] width 4 height 4
click at [279, 156] on link "AGOSTO_2025.zip" at bounding box center [311, 156] width 86 height 7
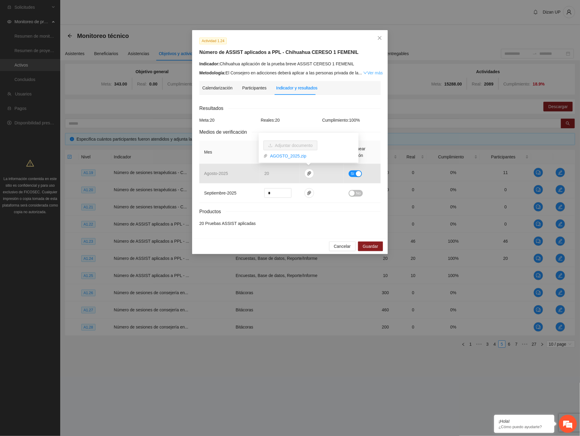
click at [373, 70] on link "Ver más" at bounding box center [373, 72] width 20 height 5
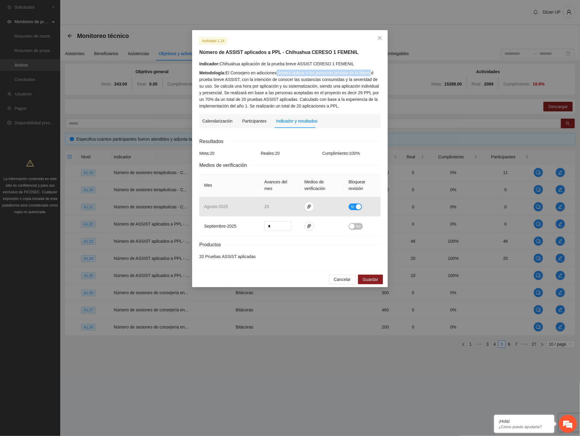
drag, startPoint x: 324, startPoint y: 73, endPoint x: 368, endPoint y: 75, distance: 44.9
click at [368, 75] on div "Metodología: El Consejero en adicciones deberá aplicar a las personas privada d…" at bounding box center [289, 90] width 181 height 40
drag, startPoint x: 308, startPoint y: 84, endPoint x: 267, endPoint y: 82, distance: 40.7
click at [306, 84] on div "Metodología: El Consejero en adicciones deberá aplicar a las personas privada d…" at bounding box center [289, 90] width 181 height 40
drag, startPoint x: 246, startPoint y: 80, endPoint x: 366, endPoint y: 80, distance: 120.1
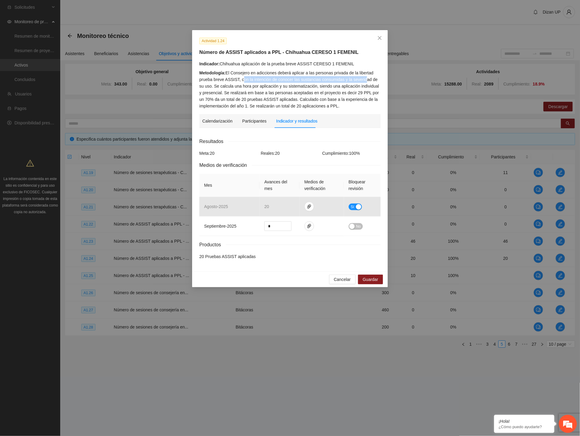
click at [366, 80] on div "Metodología: El Consejero en adicciones deberá aplicar a las personas privada d…" at bounding box center [289, 90] width 181 height 40
click at [292, 85] on div "Metodología: El Consejero en adicciones deberá aplicar a las personas privada d…" at bounding box center [289, 90] width 181 height 40
drag, startPoint x: 236, startPoint y: 85, endPoint x: 344, endPoint y: 87, distance: 107.5
click at [344, 87] on div "Metodología: El Consejero en adicciones deberá aplicar a las personas privada d…" at bounding box center [289, 90] width 181 height 40
click at [272, 92] on div "Metodología: El Consejero en adicciones deberá aplicar a las personas privada d…" at bounding box center [289, 90] width 181 height 40
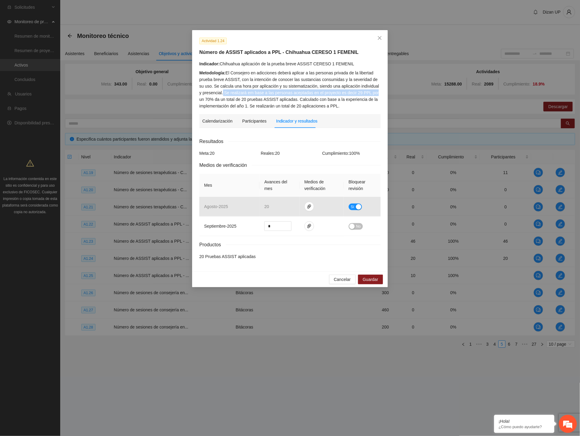
drag, startPoint x: 219, startPoint y: 94, endPoint x: 370, endPoint y: 93, distance: 151.1
click at [370, 93] on div "Metodología: El Consejero en adicciones deberá aplicar a las personas privada d…" at bounding box center [289, 90] width 181 height 40
click at [208, 99] on div "Metodología: El Consejero en adicciones deberá aplicar a las personas privada d…" at bounding box center [289, 90] width 181 height 40
click at [355, 272] on div "Cancelar Guardar" at bounding box center [290, 279] width 196 height 16
drag, startPoint x: 378, startPoint y: 39, endPoint x: 360, endPoint y: 38, distance: 18.7
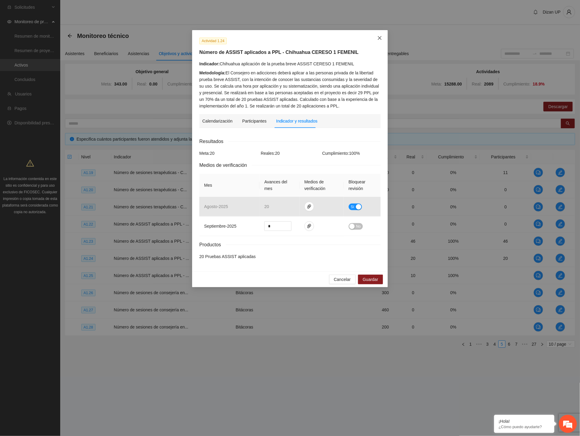
click at [377, 39] on span "Close" at bounding box center [379, 38] width 16 height 16
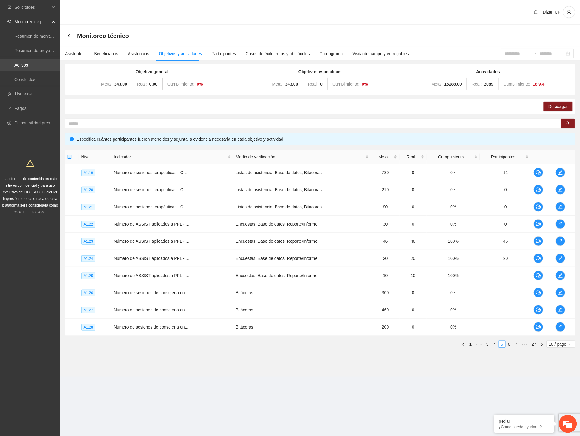
click at [17, 67] on link "Activos" at bounding box center [21, 65] width 14 height 5
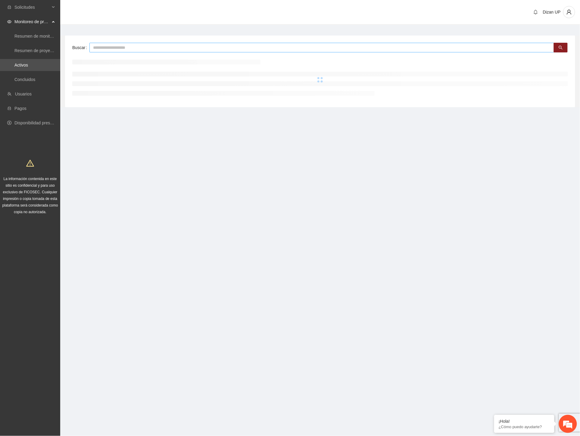
click at [109, 48] on input "text" at bounding box center [321, 48] width 464 height 10
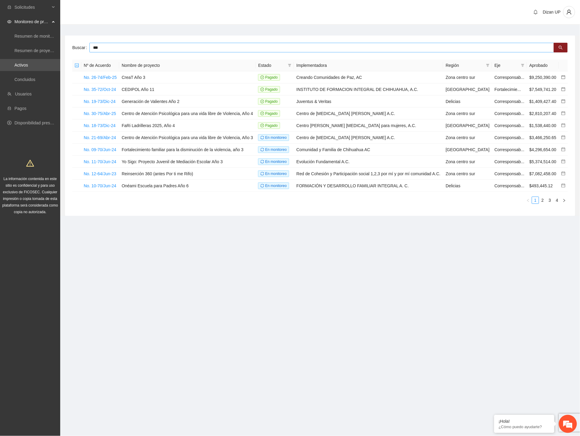
type input "***"
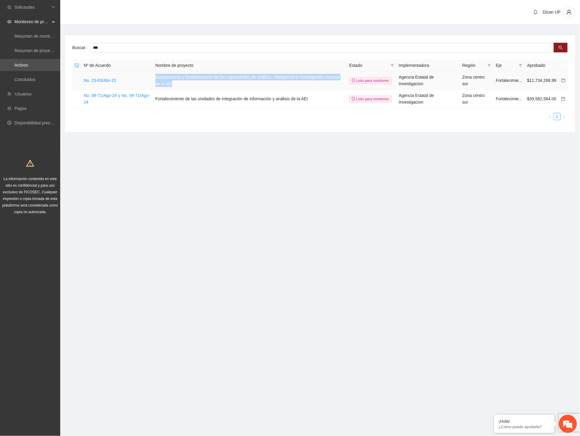
drag, startPoint x: 172, startPoint y: 82, endPoint x: 152, endPoint y: 75, distance: 21.1
click at [152, 75] on tr "No. 23-63/Abr-23 Equipamiento y fortalecimiento de las capacidades de análisis,…" at bounding box center [319, 80] width 495 height 18
copy tr "Equipamiento y fortalecimiento de las capacidades de análisis, inteligencia e i…"
click at [150, 79] on td "No. 23-63/Abr-23" at bounding box center [117, 80] width 72 height 18
drag, startPoint x: 120, startPoint y: 82, endPoint x: 76, endPoint y: 83, distance: 44.3
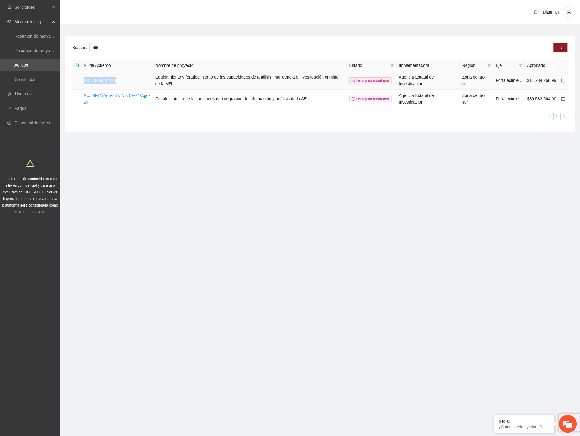
click at [75, 83] on tr "No. 23-63/Abr-23 Equipamiento y fortalecimiento de las capacidades de análisis,…" at bounding box center [319, 80] width 495 height 18
copy tr "No. 23-63/Abr-23"
drag, startPoint x: 156, startPoint y: 98, endPoint x: 244, endPoint y: 102, distance: 88.6
click at [244, 102] on td "Fortalecimiento de las unidades de integración de información y análisis de la …" at bounding box center [250, 99] width 194 height 18
click at [311, 95] on td "Fortalecimiento de las unidades de integración de información y análisis de la …" at bounding box center [250, 99] width 194 height 18
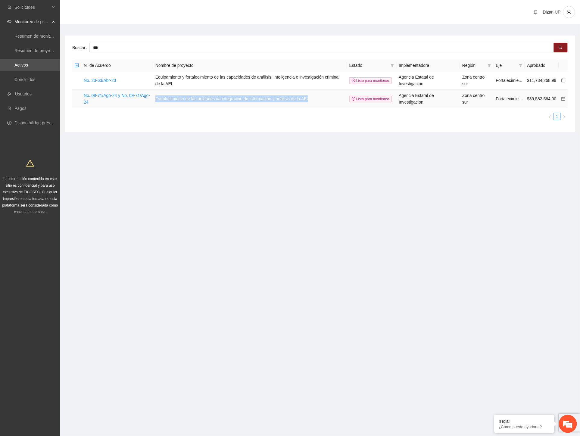
drag, startPoint x: 205, startPoint y: 101, endPoint x: 154, endPoint y: 101, distance: 50.9
click at [154, 101] on tr "No. 08-71/Ago-24 y No. 09-71/Ago-24 Fortalecimiento de las unidades de integrac…" at bounding box center [319, 99] width 495 height 18
copy tr "Fortalecimiento de las unidades de integración de información y análisis de la …"
drag, startPoint x: 84, startPoint y: 94, endPoint x: 95, endPoint y: 102, distance: 13.4
click at [95, 102] on td "No. 08-71/Ago-24 y No. 09-71/Ago-24" at bounding box center [117, 99] width 72 height 18
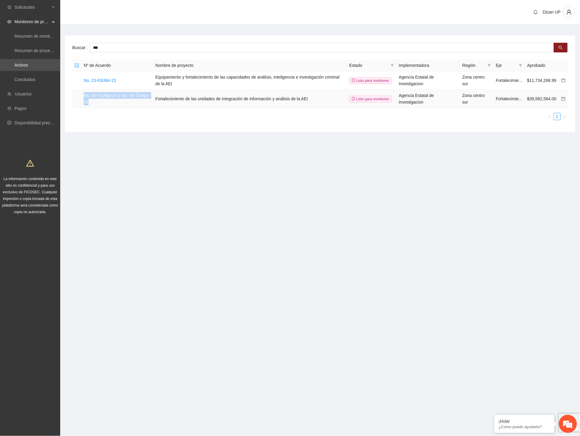
copy link "No. 08-71/Ago-24 y No. 09-71/Ago-24"
drag, startPoint x: 429, startPoint y: 103, endPoint x: 402, endPoint y: 95, distance: 28.9
click at [402, 95] on td "Agencia Estatal de Investigacion" at bounding box center [428, 99] width 64 height 18
copy td "Agencia Estatal de Investigacion"
click at [110, 80] on link "No. 23-63/Abr-23" at bounding box center [100, 80] width 32 height 5
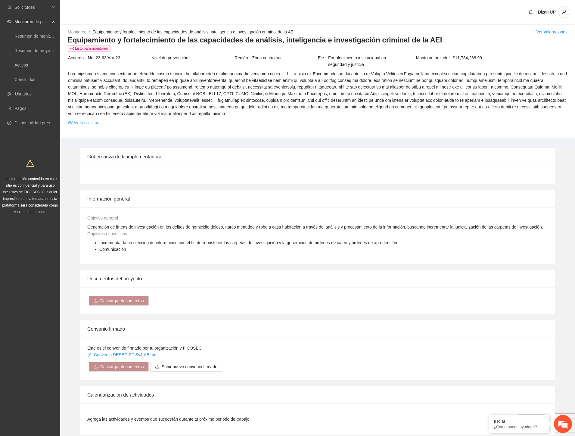
click at [86, 122] on link "Ver la solicitud" at bounding box center [83, 122] width 31 height 7
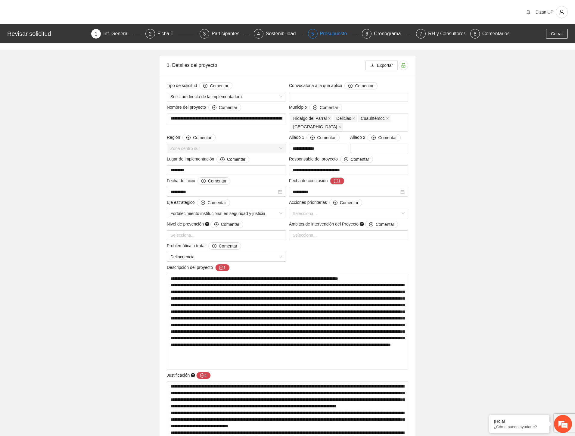
click at [332, 35] on div "Presupuesto" at bounding box center [336, 34] width 32 height 10
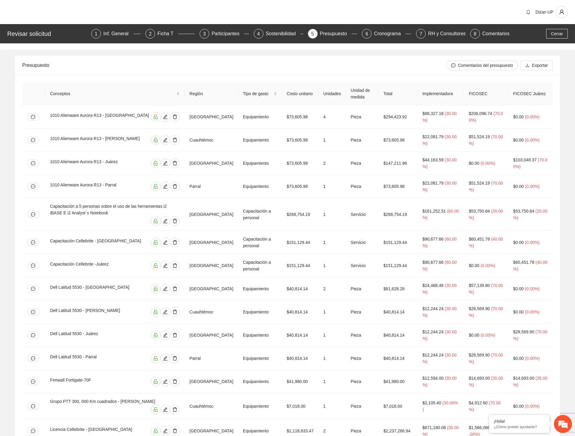
click at [230, 71] on div "Haz clic aquí para ordenar alfabéticamente" at bounding box center [257, 76] width 75 height 17
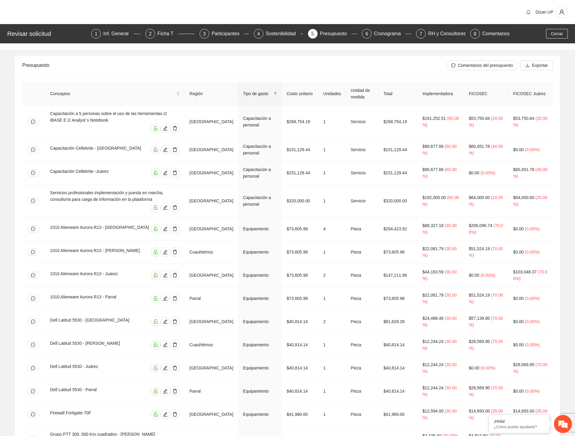
click at [161, 65] on div "Presupuesto" at bounding box center [234, 65] width 424 height 17
drag, startPoint x: 99, startPoint y: 125, endPoint x: 47, endPoint y: 116, distance: 53.0
click at [47, 116] on td "Capacitación a 5 personas sobre el uso de las herramientas i2 iBASE E i2 Analys…" at bounding box center [114, 121] width 139 height 33
click at [82, 120] on div "Capacitación a 5 personas sobre el uso de las herramientas i2 iBASE E i2 Analys…" at bounding box center [115, 116] width 130 height 13
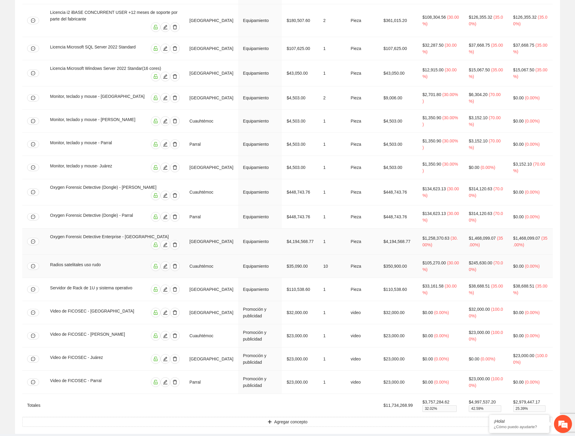
scroll to position [529, 0]
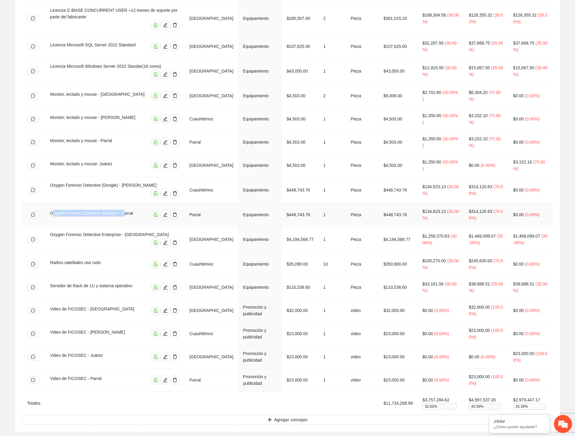
drag, startPoint x: 51, startPoint y: 199, endPoint x: 120, endPoint y: 197, distance: 68.9
click at [122, 210] on div "Oxygen Forensic Detective (Dongle) - Parral" at bounding box center [96, 215] width 92 height 10
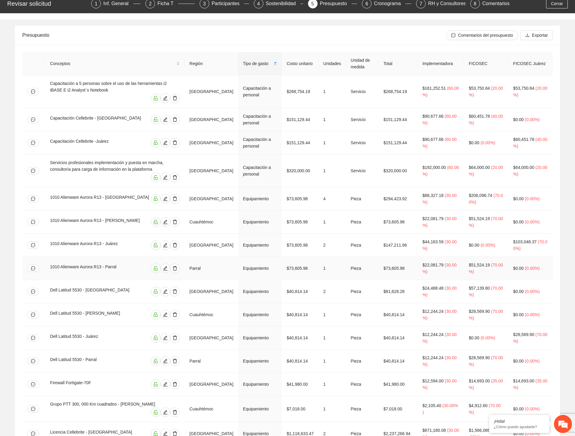
scroll to position [0, 0]
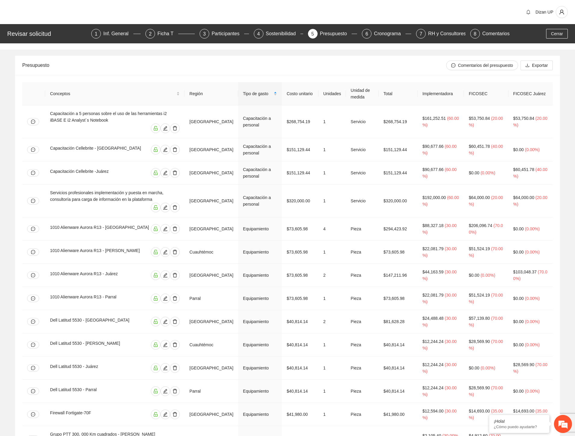
drag, startPoint x: 125, startPoint y: 61, endPoint x: 136, endPoint y: 61, distance: 11.4
click at [129, 61] on div "Presupuesto" at bounding box center [234, 65] width 424 height 17
click at [555, 33] on span "Cerrar" at bounding box center [557, 33] width 12 height 7
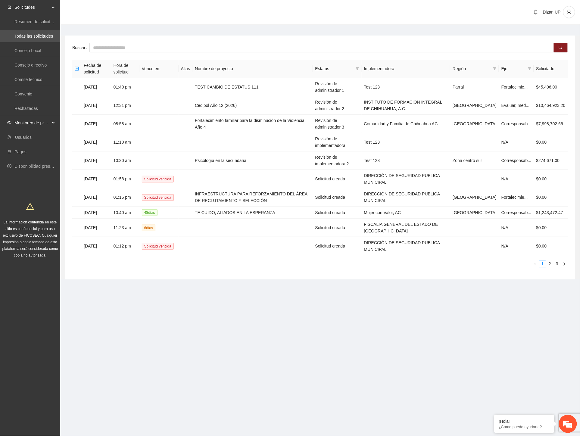
click at [35, 121] on span "Monitoreo de proyectos" at bounding box center [32, 123] width 36 height 12
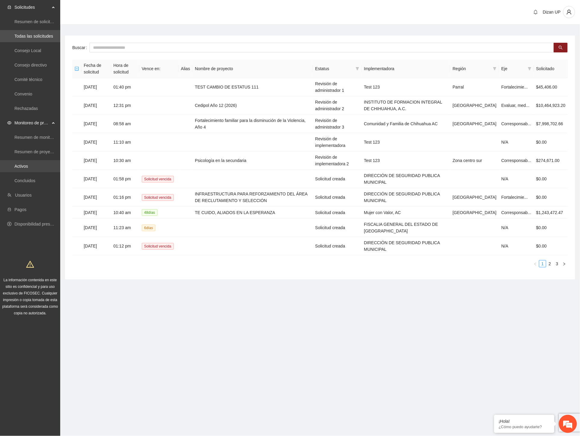
click at [22, 167] on link "Activos" at bounding box center [21, 166] width 14 height 5
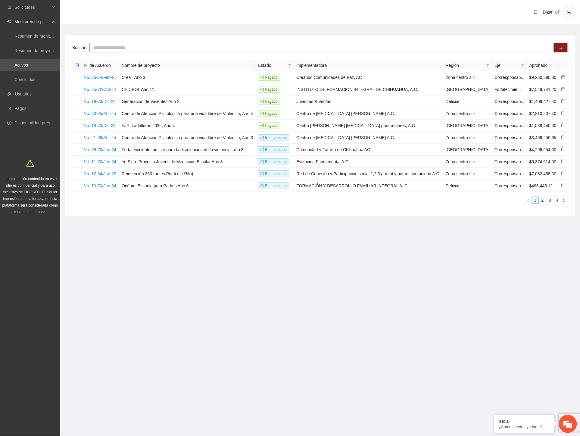
click at [136, 46] on input "text" at bounding box center [321, 48] width 464 height 10
type input "***"
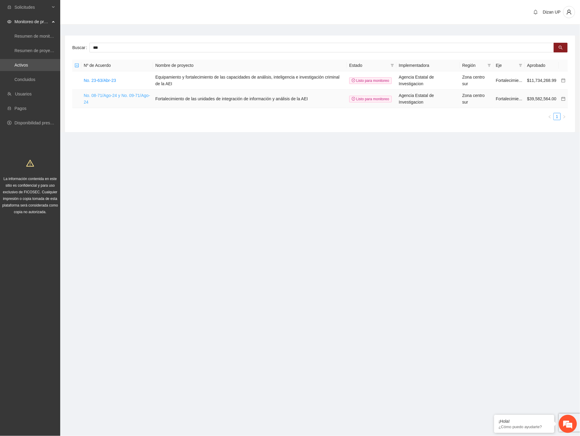
drag, startPoint x: 125, startPoint y: 94, endPoint x: 121, endPoint y: 94, distance: 4.2
click at [126, 94] on link "No. 08-71/Ago-24 y No. 09-71/Ago-24" at bounding box center [117, 98] width 66 height 11
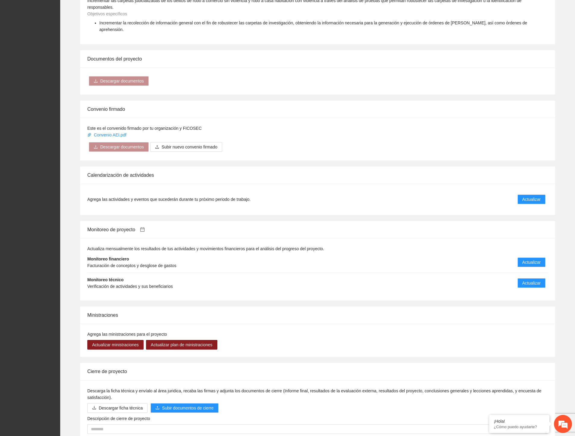
scroll to position [345, 0]
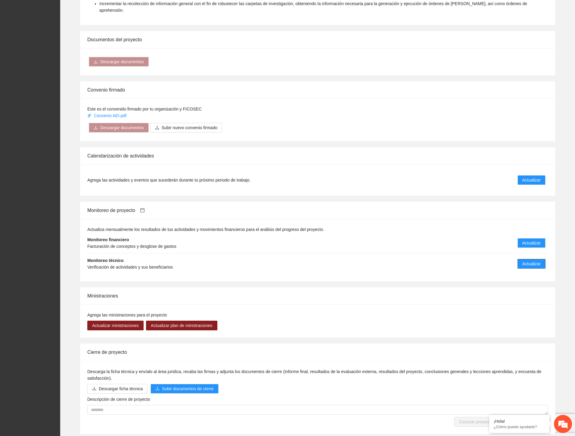
click at [529, 260] on span "Actualizar" at bounding box center [531, 263] width 18 height 7
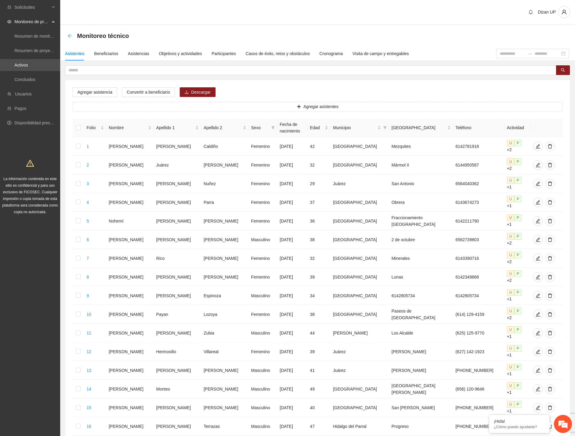
click at [70, 36] on icon "arrow-left" at bounding box center [69, 35] width 5 height 5
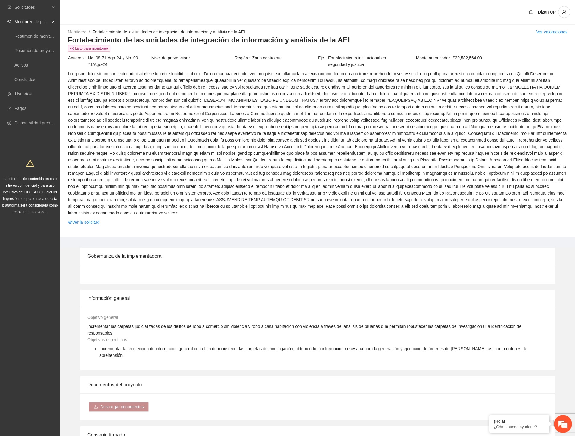
click at [233, 123] on span at bounding box center [317, 143] width 499 height 146
click at [84, 219] on link "Ver la solicitud" at bounding box center [83, 222] width 31 height 7
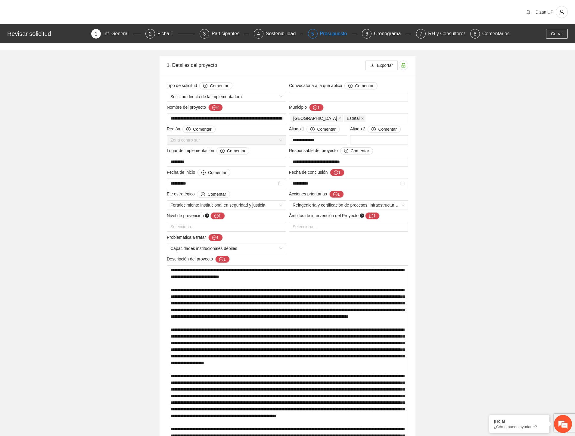
click at [318, 35] on div "5 Presupuesto" at bounding box center [332, 34] width 49 height 10
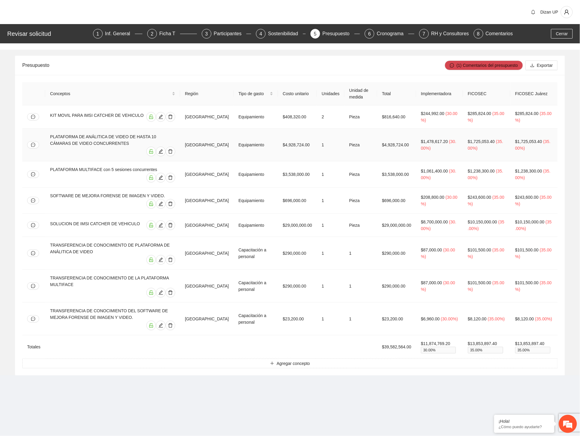
drag, startPoint x: 90, startPoint y: 144, endPoint x: 70, endPoint y: 142, distance: 20.2
click at [86, 144] on div "PLATAFORMA DE ANÁLITICA DE VIDEO DE HASTA 10 CÁMARAS DE VIDEO CONCURRENTES" at bounding box center [112, 139] width 125 height 13
drag, startPoint x: 82, startPoint y: 147, endPoint x: 40, endPoint y: 140, distance: 41.8
click at [40, 140] on tr "PLATAFORMA DE ANÁLITICA DE VIDEO DE HASTA 10 CÁMARAS DE VIDEO CONCURRENTES Chih…" at bounding box center [289, 145] width 535 height 33
drag, startPoint x: 154, startPoint y: 173, endPoint x: 64, endPoint y: 175, distance: 90.3
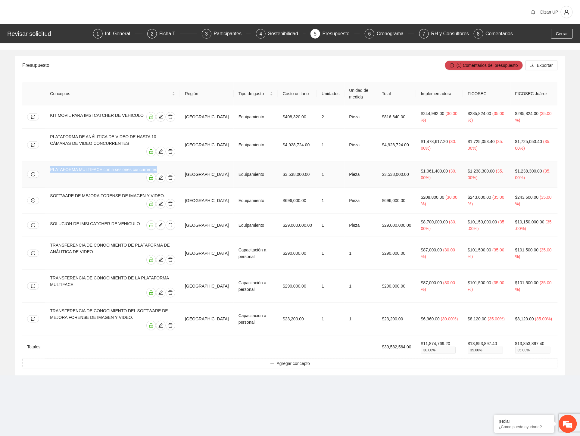
click at [49, 172] on td "PLATAFORMA MULTIFACE con 5 sesiones concurrentes" at bounding box center [112, 174] width 135 height 26
drag, startPoint x: 51, startPoint y: 190, endPoint x: 146, endPoint y: 194, distance: 95.2
click at [148, 194] on td "SOFTWARE DE MEJORA FORENSE DE IMAGEN Y VIDEO." at bounding box center [112, 201] width 135 height 26
drag, startPoint x: 133, startPoint y: 218, endPoint x: 77, endPoint y: 217, distance: 56.3
click at [77, 220] on div "SOLUCION DE IMSI CATCHER DE VEHICULO" at bounding box center [96, 225] width 93 height 10
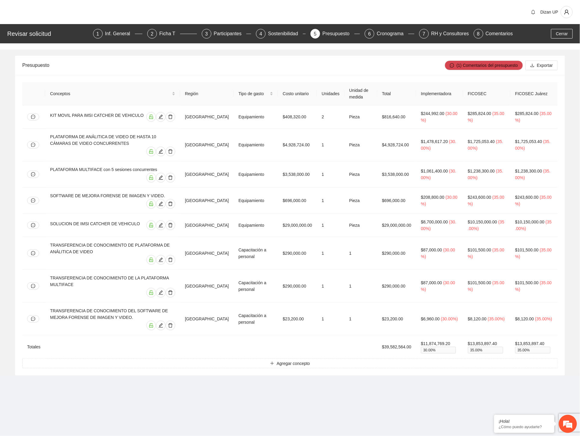
drag, startPoint x: 147, startPoint y: 59, endPoint x: 129, endPoint y: 57, distance: 18.4
click at [146, 59] on div "Presupuesto" at bounding box center [233, 65] width 422 height 17
drag, startPoint x: 174, startPoint y: 60, endPoint x: 303, endPoint y: 48, distance: 130.1
click at [174, 60] on div "Presupuesto" at bounding box center [233, 65] width 422 height 17
drag, startPoint x: 562, startPoint y: 33, endPoint x: 543, endPoint y: 31, distance: 18.4
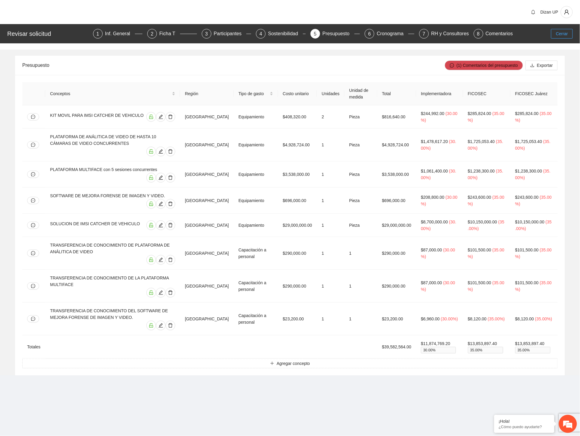
click at [561, 33] on span "Cerrar" at bounding box center [562, 33] width 12 height 7
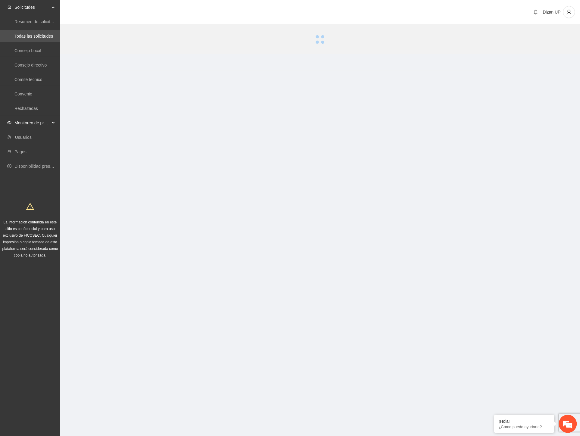
click at [30, 120] on span "Monitoreo de proyectos" at bounding box center [32, 123] width 36 height 12
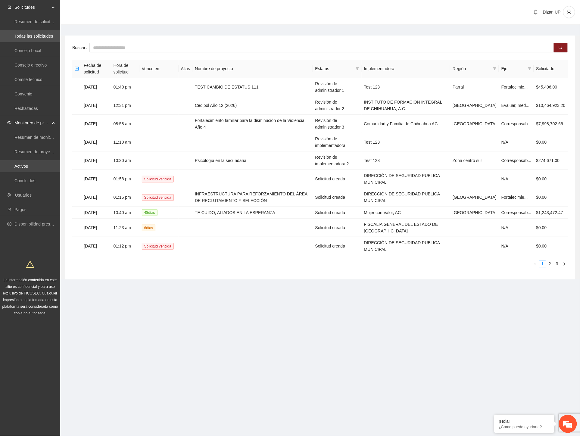
click at [21, 167] on link "Activos" at bounding box center [21, 166] width 14 height 5
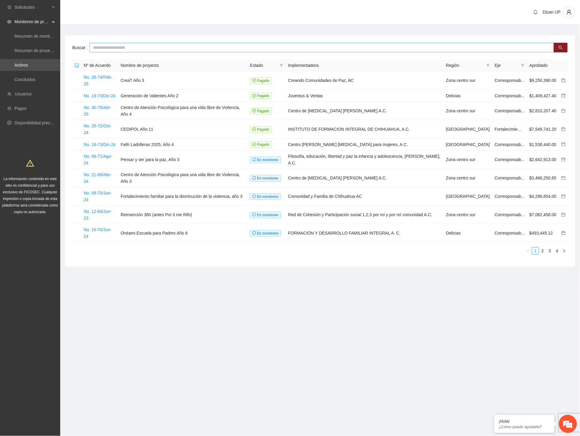
click at [110, 46] on input "text" at bounding box center [321, 48] width 464 height 10
click at [123, 47] on input "text" at bounding box center [321, 48] width 464 height 10
type input "****"
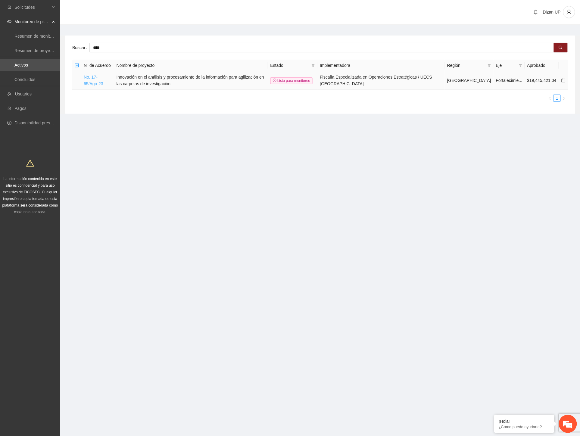
click at [94, 76] on link "No. 17-65/Ago-23" at bounding box center [94, 80] width 20 height 11
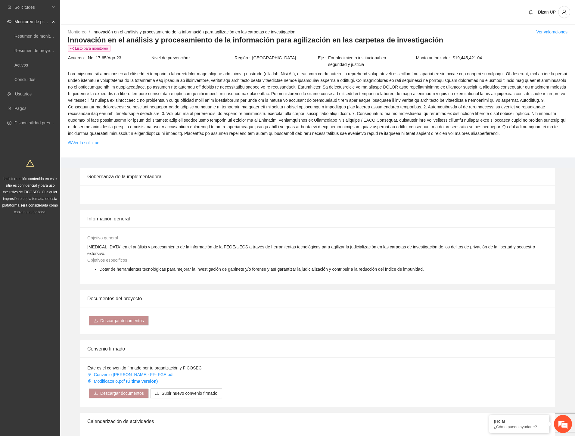
drag, startPoint x: 216, startPoint y: 123, endPoint x: 204, endPoint y: 123, distance: 11.5
click at [216, 123] on span at bounding box center [317, 103] width 499 height 66
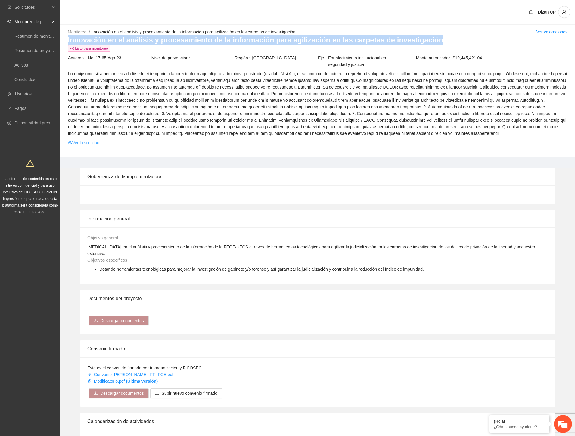
drag, startPoint x: 118, startPoint y: 41, endPoint x: 435, endPoint y: 43, distance: 317.2
click at [435, 43] on div "Monitoreo / Innovación en el análisis y procesamiento de la información para ag…" at bounding box center [317, 93] width 515 height 129
copy h3 "Innovación en el análisis y procesamiento de la información para agilización en…"
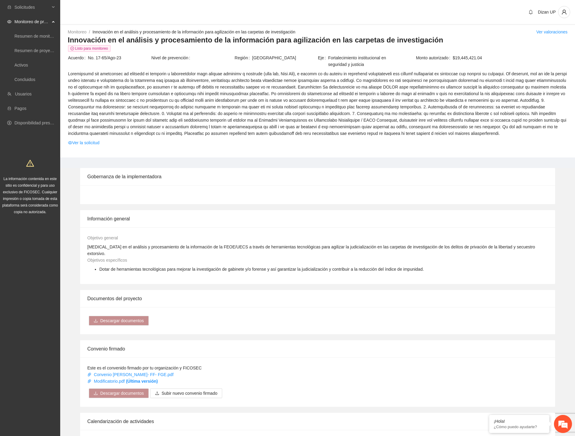
click at [196, 64] on td "Nivel de prevención" at bounding box center [192, 62] width 83 height 16
click at [241, 65] on td "Región Chihuahua" at bounding box center [275, 62] width 83 height 16
drag, startPoint x: 91, startPoint y: 56, endPoint x: 88, endPoint y: 58, distance: 3.9
click at [88, 58] on span "No. 17-65/Ago-23" at bounding box center [119, 57] width 63 height 7
drag, startPoint x: 257, startPoint y: 80, endPoint x: 316, endPoint y: 76, distance: 59.8
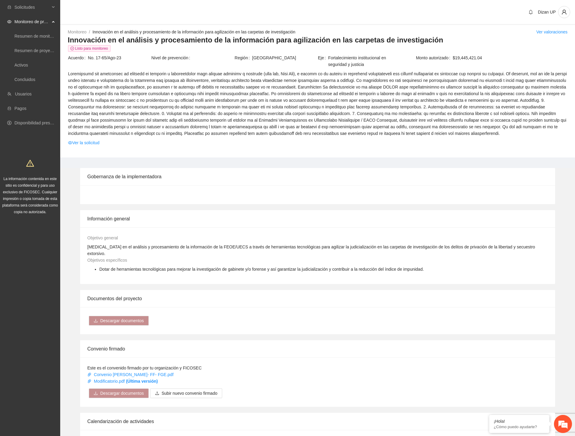
click at [257, 81] on span at bounding box center [317, 103] width 499 height 66
drag, startPoint x: 340, startPoint y: 59, endPoint x: 325, endPoint y: 58, distance: 15.1
click at [325, 58] on div "Eje Fortalecimiento institucional en seguridad y justicia" at bounding box center [359, 60] width 83 height 13
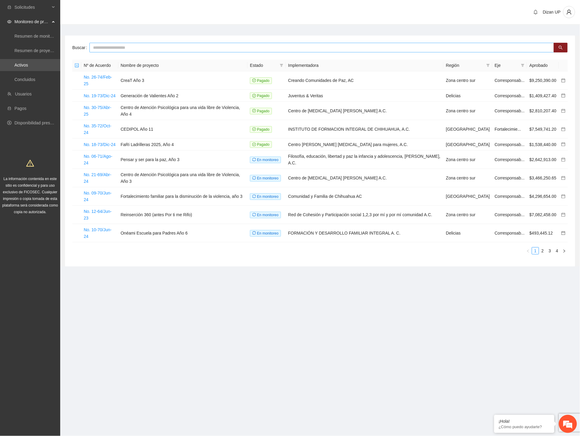
click at [126, 46] on input "text" at bounding box center [321, 48] width 464 height 10
type input "****"
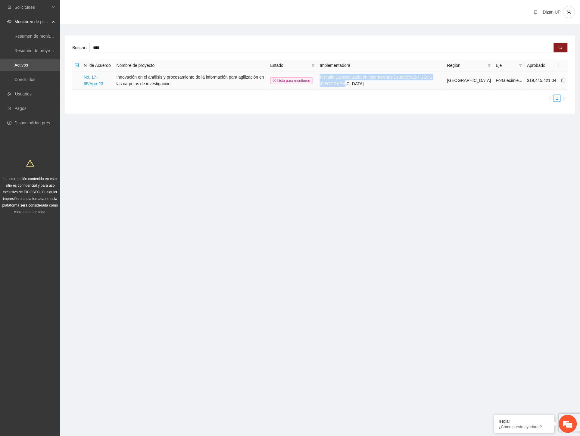
drag, startPoint x: 364, startPoint y: 77, endPoint x: 353, endPoint y: 76, distance: 10.6
click at [353, 76] on td "Fiscalía Especializada en Operaciones Estratégicas / UECS Chihuahua" at bounding box center [380, 80] width 127 height 18
click at [88, 78] on link "No. 17-65/Ago-23" at bounding box center [94, 80] width 20 height 11
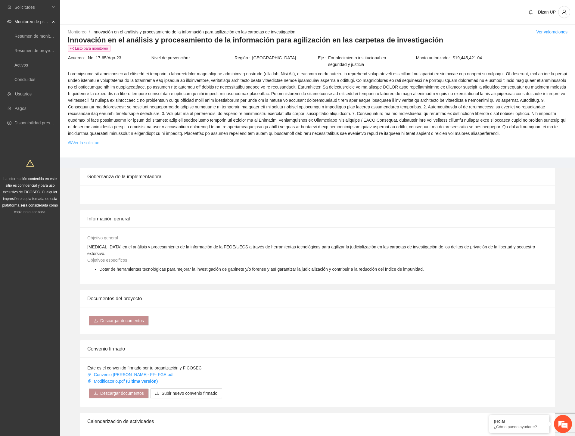
click at [83, 140] on td "Ver la solicitud" at bounding box center [318, 143] width 500 height 9
click at [81, 142] on link "Ver la solicitud" at bounding box center [83, 142] width 31 height 7
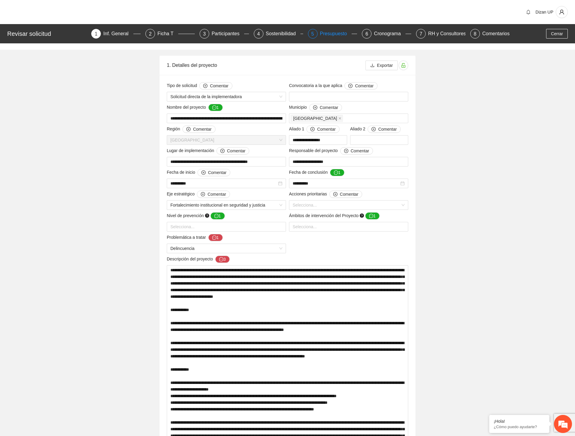
click at [325, 34] on div "Presupuesto" at bounding box center [336, 34] width 32 height 10
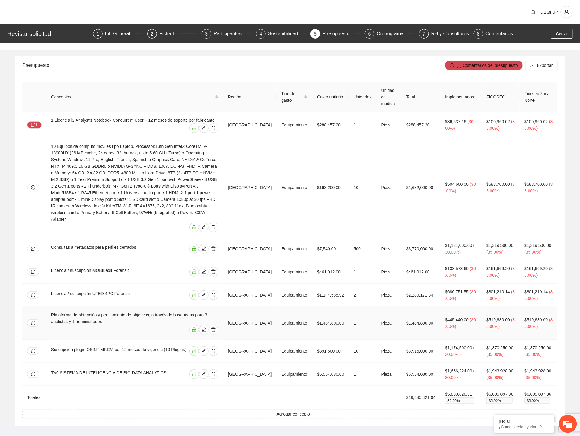
click at [126, 307] on td "Plataforma de obtención y perfilamiento de objetivos, a través de busquedas par…" at bounding box center [134, 323] width 177 height 33
drag, startPoint x: 139, startPoint y: 356, endPoint x: 188, endPoint y: 350, distance: 49.1
click at [141, 363] on td "TA9 SISTEMA DE INTELIGENCIA DE BIG DATA ANALYTICS" at bounding box center [134, 374] width 177 height 23
click at [150, 68] on div "Presupuesto" at bounding box center [233, 65] width 422 height 17
click at [554, 32] on button "Cerrar" at bounding box center [562, 34] width 22 height 10
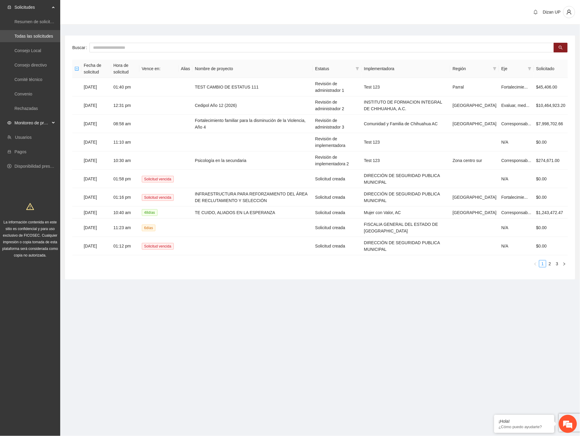
click at [34, 124] on span "Monitoreo de proyectos" at bounding box center [32, 123] width 36 height 12
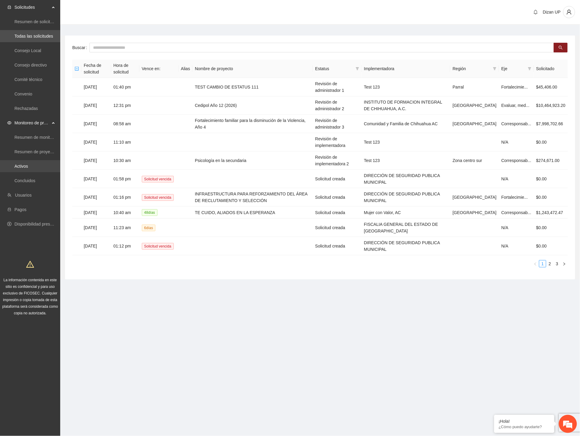
click at [23, 165] on link "Activos" at bounding box center [21, 166] width 14 height 5
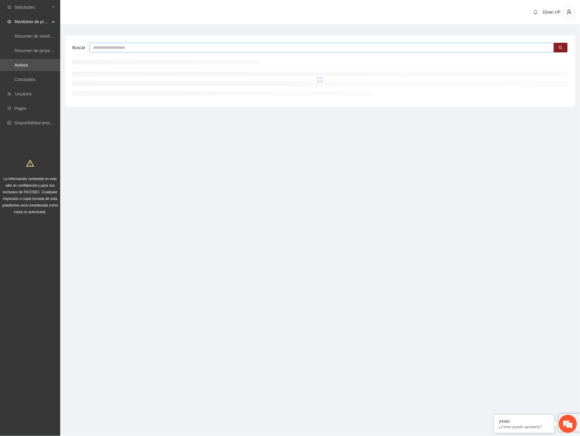
click at [104, 44] on input "text" at bounding box center [321, 48] width 464 height 10
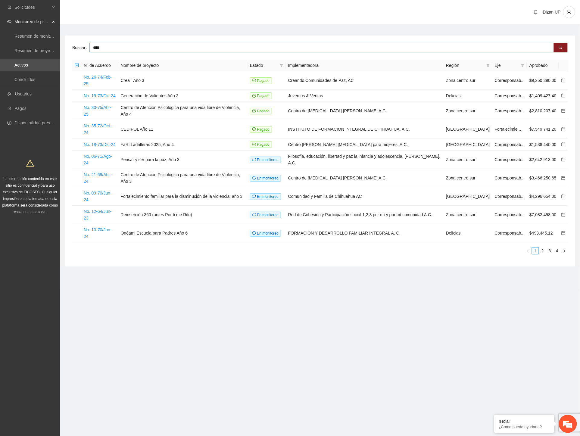
type input "****"
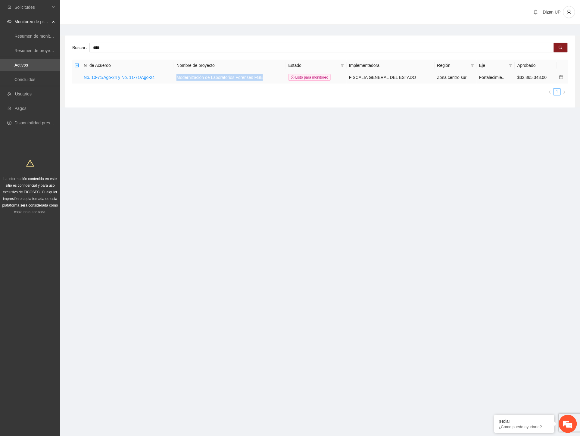
drag, startPoint x: 274, startPoint y: 74, endPoint x: 179, endPoint y: 74, distance: 94.8
click at [179, 74] on td "Modernización de Laboratorios Forenses FGE" at bounding box center [230, 77] width 112 height 12
drag, startPoint x: 163, startPoint y: 76, endPoint x: 85, endPoint y: 79, distance: 77.7
click at [85, 79] on td "No. 10-71/Ago-24 y No. 11-71/Ago-24" at bounding box center [127, 77] width 93 height 12
drag, startPoint x: 196, startPoint y: 94, endPoint x: 280, endPoint y: 87, distance: 84.3
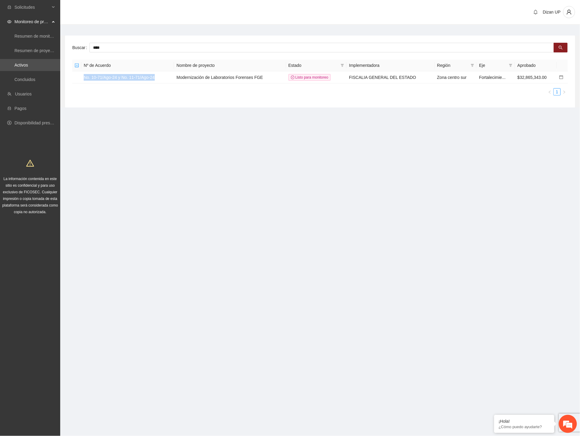
click at [197, 94] on ul "1" at bounding box center [319, 91] width 495 height 7
drag, startPoint x: 359, startPoint y: 77, endPoint x: 422, endPoint y: 80, distance: 63.0
click at [422, 80] on td "FISCALIA GENERAL DEL ESTADO" at bounding box center [390, 77] width 88 height 12
drag, startPoint x: 232, startPoint y: 94, endPoint x: 239, endPoint y: 89, distance: 8.2
click at [232, 93] on ul "1" at bounding box center [319, 91] width 495 height 7
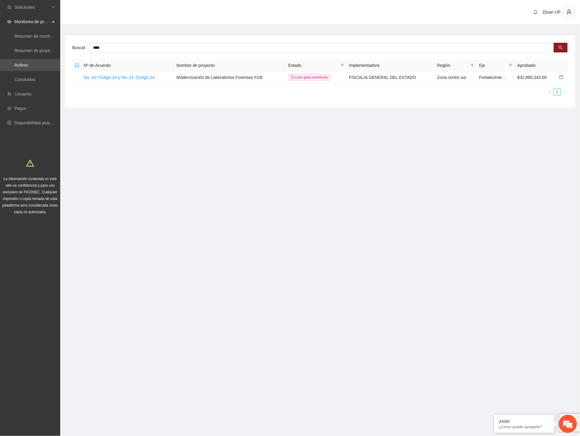
drag, startPoint x: 212, startPoint y: 134, endPoint x: 162, endPoint y: 100, distance: 60.3
click at [206, 134] on section "Solicitudes Monitoreo de proyectos Resumen de monitoreo Resumen de proyectos ap…" at bounding box center [290, 218] width 580 height 436
click at [141, 75] on link "No. 10-71/Ago-24 y No. 11-71/Ago-24" at bounding box center [119, 77] width 71 height 5
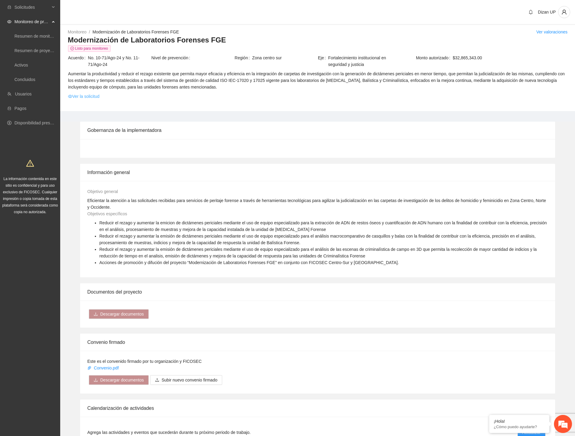
click at [80, 98] on link "Ver la solicitud" at bounding box center [83, 96] width 31 height 7
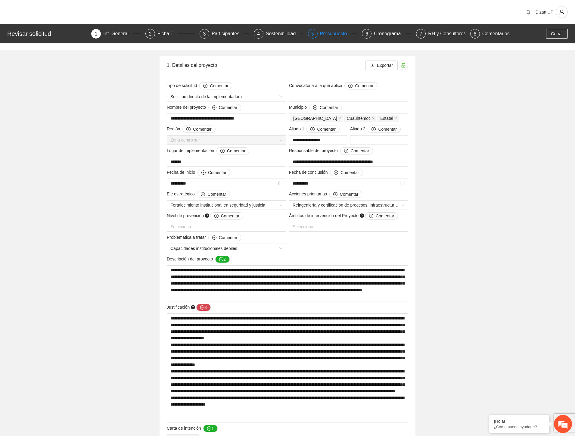
click at [334, 31] on div "Presupuesto" at bounding box center [336, 34] width 32 height 10
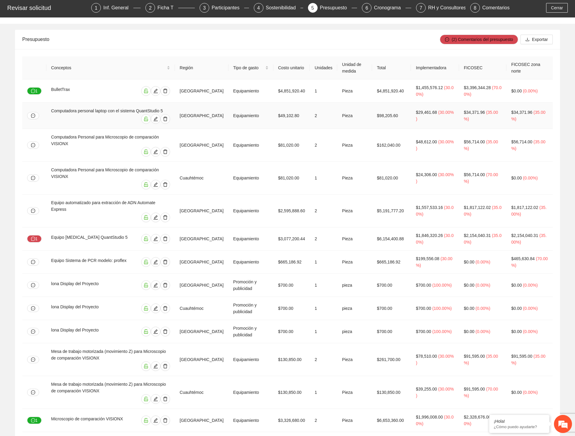
scroll to position [33, 0]
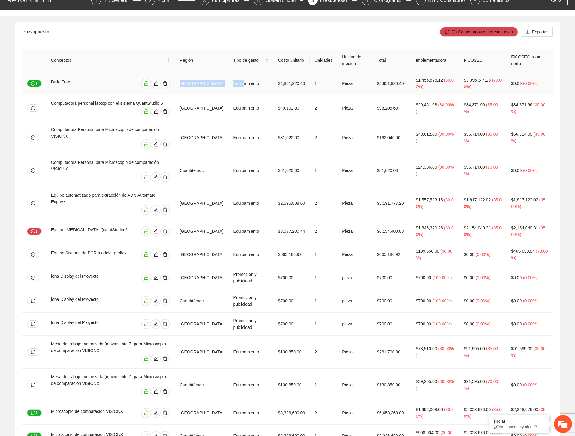
drag, startPoint x: 198, startPoint y: 83, endPoint x: 239, endPoint y: 83, distance: 41.5
click at [239, 83] on tr "1 BulletTrax Chihuahua Equipamiento $4,851,920.40 1 Pieza $4,851,920.40 $1,455,…" at bounding box center [287, 83] width 530 height 23
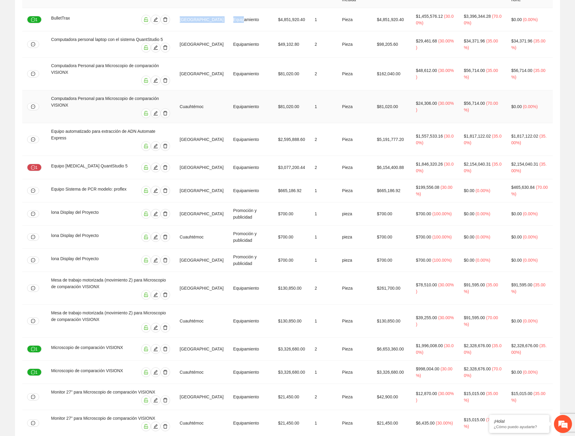
scroll to position [67, 0]
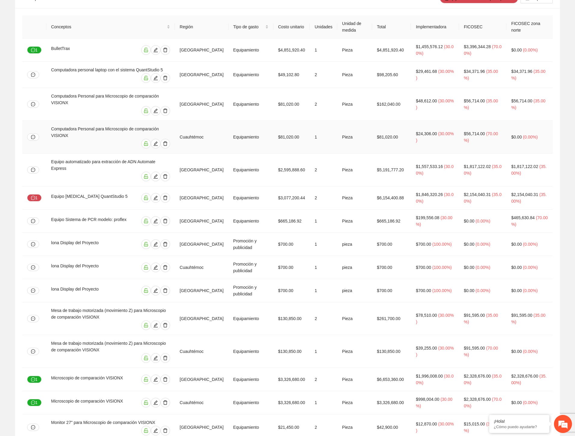
click at [71, 126] on div "Computadora Personal para Microscopio de comparación VISIONX" at bounding box center [110, 132] width 119 height 13
drag, startPoint x: 197, startPoint y: 126, endPoint x: 228, endPoint y: 127, distance: 31.0
click at [228, 127] on tr "Computadora Personal para Microscopio de comparación VISIONX Cuauhtémoc Equipam…" at bounding box center [287, 137] width 530 height 33
drag, startPoint x: 130, startPoint y: 147, endPoint x: 134, endPoint y: 148, distance: 4.2
click at [134, 158] on div "Equipo automatizado para extracción de ADN Automate Express" at bounding box center [110, 164] width 119 height 13
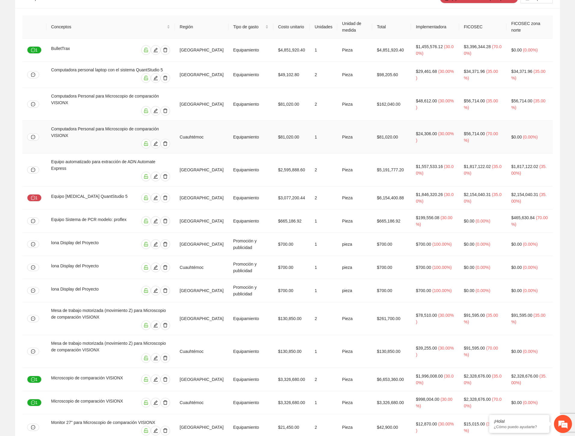
drag, startPoint x: 117, startPoint y: 126, endPoint x: 147, endPoint y: 129, distance: 29.9
click at [133, 139] on div at bounding box center [110, 144] width 119 height 10
click at [208, 128] on td "Cuauhtémoc" at bounding box center [202, 137] width 54 height 33
drag, startPoint x: 121, startPoint y: 119, endPoint x: 151, endPoint y: 120, distance: 30.1
click at [151, 126] on div "Computadora Personal para Microscopio de comparación VISIONX" at bounding box center [110, 132] width 119 height 13
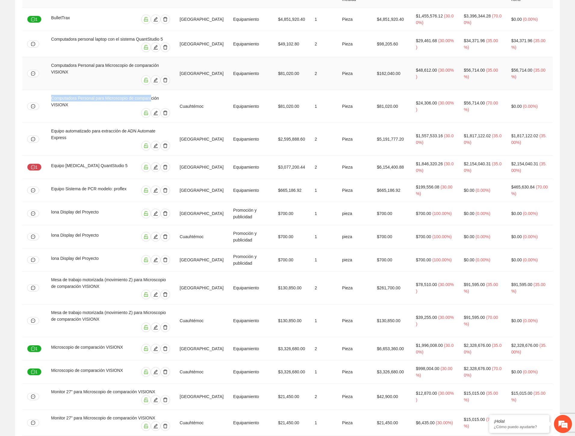
scroll to position [134, 0]
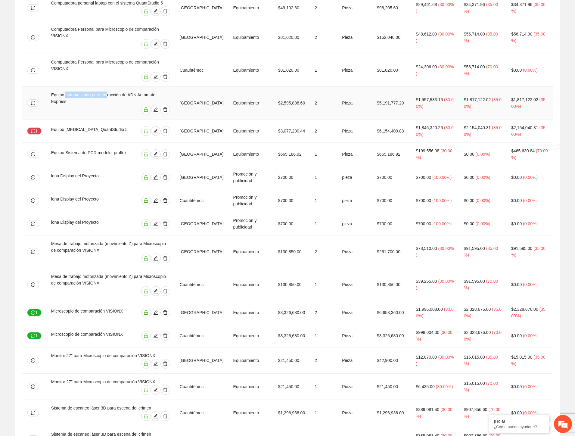
drag, startPoint x: 72, startPoint y: 79, endPoint x: 65, endPoint y: 79, distance: 7.2
click at [65, 91] on div "Equipo automatizado para extracción de ADN Automate Express" at bounding box center [110, 97] width 119 height 13
drag, startPoint x: 67, startPoint y: 56, endPoint x: 94, endPoint y: 54, distance: 27.2
click at [94, 59] on div "Computadora Personal para Microscopio de comparación VISIONX" at bounding box center [110, 65] width 119 height 13
click at [79, 126] on div "Equipo PCR en Tiempo Real QuantStudio 5" at bounding box center [92, 131] width 83 height 10
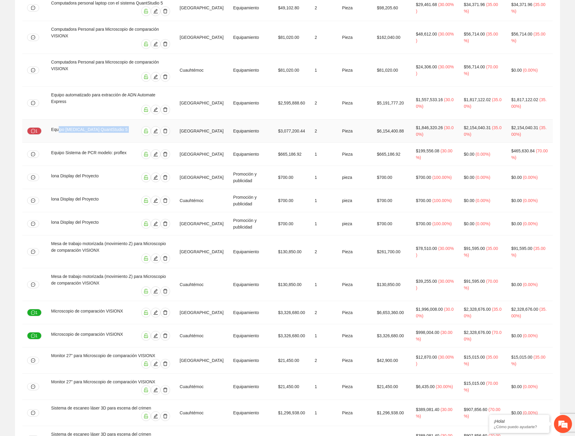
drag, startPoint x: 89, startPoint y: 110, endPoint x: 150, endPoint y: 110, distance: 61.1
click at [150, 126] on div "Equipo PCR en Tiempo Real QuantStudio 5" at bounding box center [110, 131] width 119 height 10
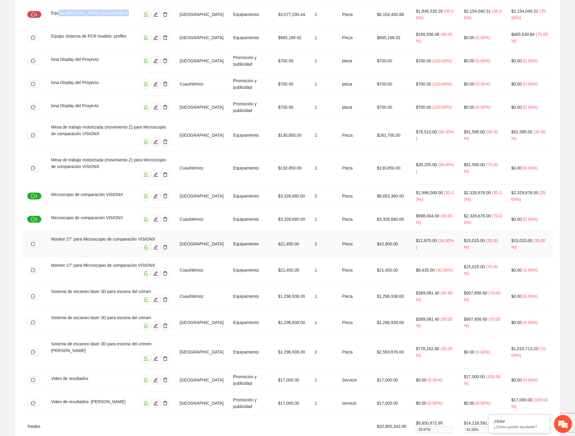
scroll to position [83, 0]
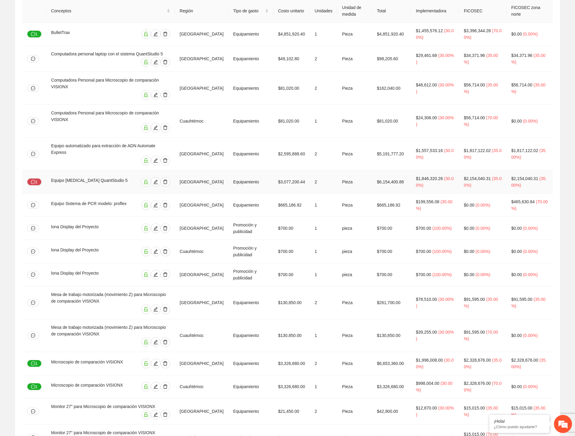
click at [316, 170] on td "2" at bounding box center [323, 181] width 27 height 23
drag, startPoint x: 63, startPoint y: 161, endPoint x: 172, endPoint y: 157, distance: 109.3
click at [170, 177] on div "Equipo PCR en Tiempo Real QuantStudio 5" at bounding box center [110, 182] width 119 height 10
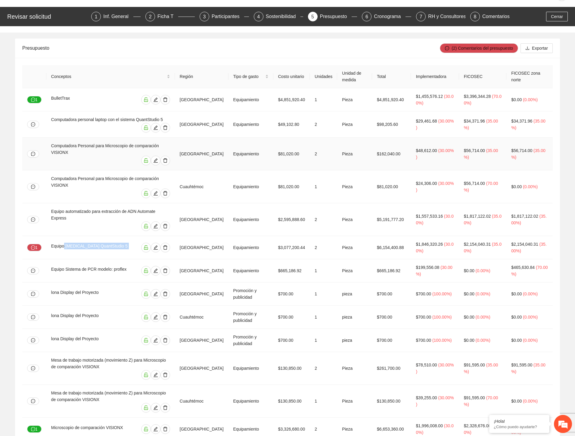
scroll to position [16, 0]
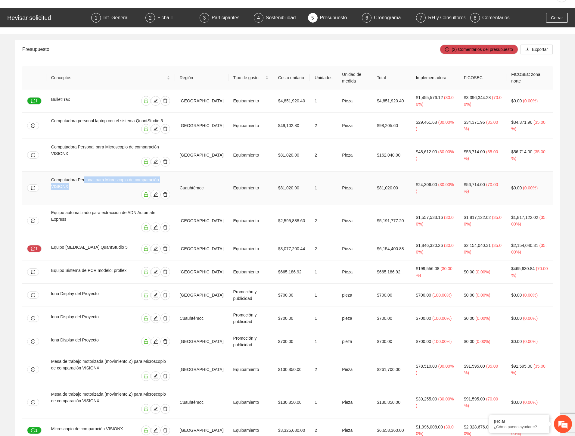
drag, startPoint x: 104, startPoint y: 173, endPoint x: 138, endPoint y: 179, distance: 34.7
click at [138, 179] on div "Computadora Personal para Microscopio de comparación VISIONX" at bounding box center [110, 187] width 119 height 23
drag, startPoint x: 209, startPoint y: 178, endPoint x: 249, endPoint y: 182, distance: 40.2
click at [249, 182] on tr "Computadora Personal para Microscopio de comparación VISIONX Cuauhtémoc Equipam…" at bounding box center [287, 188] width 530 height 33
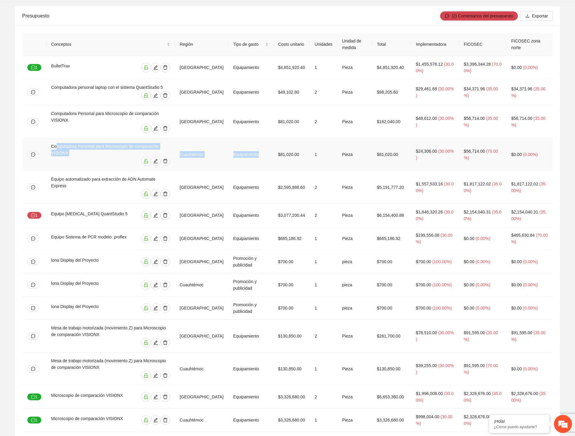
drag, startPoint x: 109, startPoint y: 141, endPoint x: 287, endPoint y: 137, distance: 177.9
click at [284, 138] on tr "Computadora Personal para Microscopio de comparación VISIONX Cuauhtémoc Equipam…" at bounding box center [287, 154] width 530 height 33
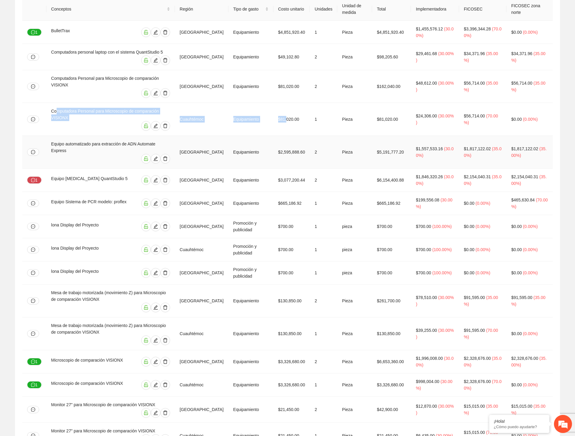
scroll to position [116, 0]
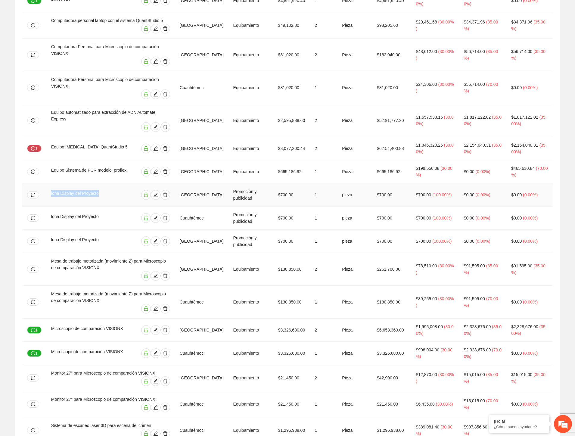
drag, startPoint x: 106, startPoint y: 174, endPoint x: 57, endPoint y: 168, distance: 49.4
click at [48, 183] on td "lona Display del Proyecto" at bounding box center [110, 194] width 129 height 23
click at [88, 144] on div "Equipo PCR en Tiempo Real QuantStudio 5" at bounding box center [92, 149] width 83 height 10
drag, startPoint x: 95, startPoint y: 154, endPoint x: 63, endPoint y: 155, distance: 32.2
click at [66, 167] on div "Equipo Sistema de PCR modelo: proflex" at bounding box center [92, 172] width 83 height 10
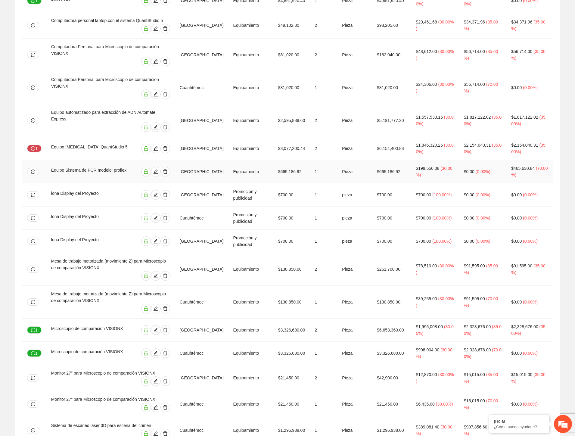
click at [55, 167] on div "Equipo Sistema de PCR modelo: proflex" at bounding box center [92, 172] width 83 height 10
drag, startPoint x: 212, startPoint y: 199, endPoint x: 196, endPoint y: 200, distance: 16.6
click at [205, 206] on td "Cuauhtémoc" at bounding box center [202, 217] width 54 height 23
drag, startPoint x: 94, startPoint y: 194, endPoint x: 126, endPoint y: 196, distance: 32.0
click at [120, 213] on div "lona Display del Proyecto" at bounding box center [85, 218] width 69 height 10
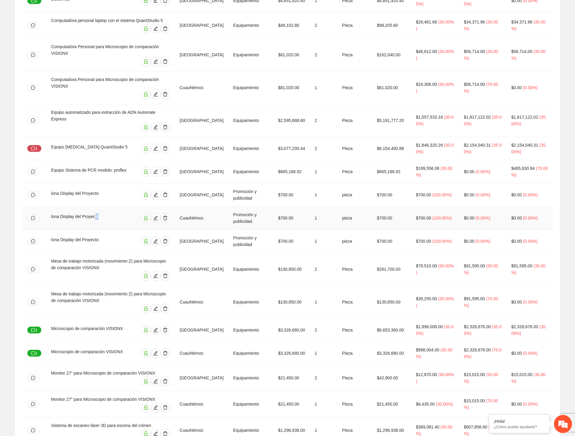
scroll to position [183, 0]
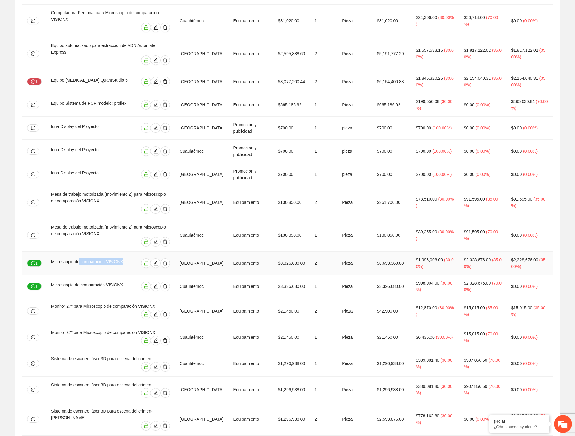
drag, startPoint x: 122, startPoint y: 243, endPoint x: 126, endPoint y: 242, distance: 3.7
click at [126, 258] on div "Microscopio de comparación VISIONX" at bounding box center [91, 263] width 81 height 10
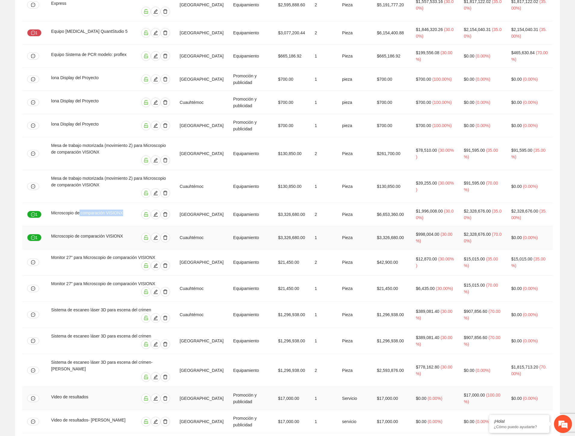
scroll to position [250, 0]
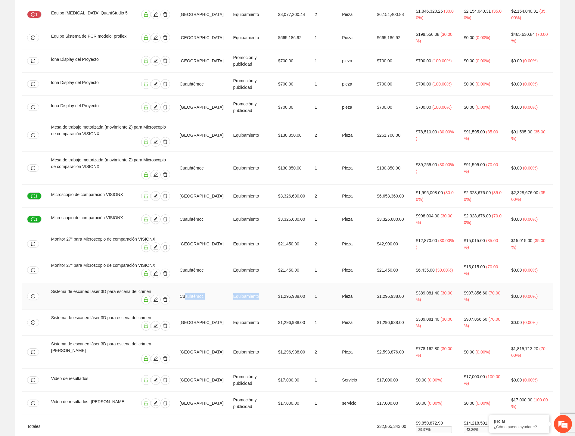
drag, startPoint x: 201, startPoint y: 267, endPoint x: 264, endPoint y: 268, distance: 63.2
click at [264, 283] on tr "Sistema de escaneo láser 3D para escena del crimen Cuauhtémoc Equipamiento $1,2…" at bounding box center [287, 296] width 530 height 26
drag, startPoint x: 104, startPoint y: 307, endPoint x: 130, endPoint y: 311, distance: 25.9
click at [130, 340] on div "Sistema de escaneo láser 3D para escena del crimen- Juárez" at bounding box center [110, 346] width 119 height 13
click at [87, 375] on div "Video de resultados" at bounding box center [83, 380] width 64 height 10
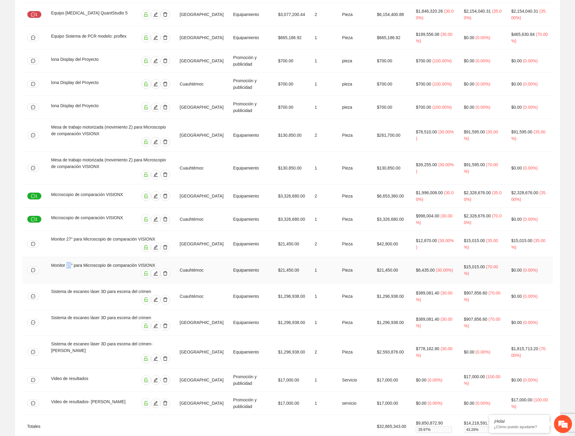
click at [95, 257] on td "Monitor 27" para Microscopio de comparación VISIONX" at bounding box center [110, 270] width 129 height 26
drag, startPoint x: 77, startPoint y: 218, endPoint x: 83, endPoint y: 221, distance: 6.5
click at [83, 236] on div "Monitor 27" para Microscopio de comparación VISIONX" at bounding box center [110, 239] width 119 height 7
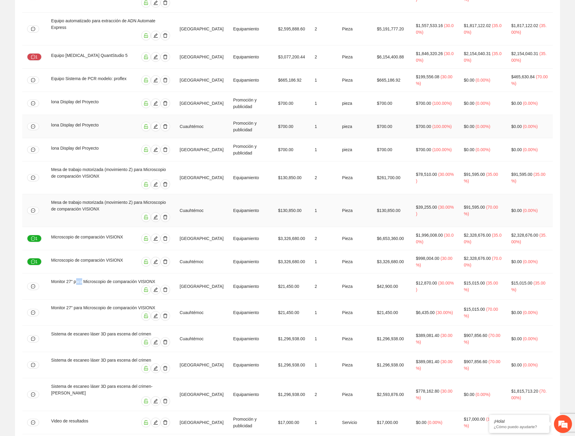
scroll to position [150, 0]
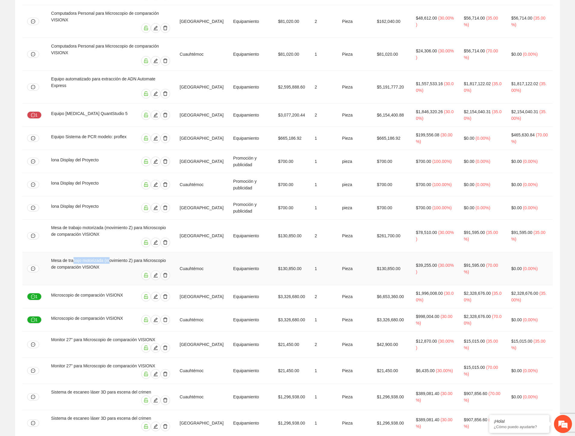
drag, startPoint x: 72, startPoint y: 241, endPoint x: 111, endPoint y: 241, distance: 39.1
click at [111, 257] on div "Mesa de trabajo motorizada (movimiento Z) para Microscopio de comparación VISIO…" at bounding box center [110, 263] width 119 height 13
drag, startPoint x: 133, startPoint y: 203, endPoint x: 139, endPoint y: 204, distance: 6.0
click at [139, 224] on div "Mesa de trabajo motorizada (movimiento Z) para Microscopio de comparación VISIO…" at bounding box center [110, 230] width 119 height 13
drag, startPoint x: 100, startPoint y: 216, endPoint x: 43, endPoint y: 208, distance: 57.5
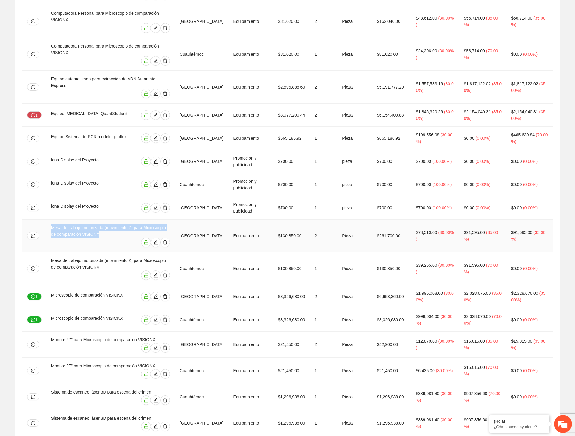
click at [43, 219] on tr "Mesa de trabajo motorizada (movimiento Z) para Microscopio de comparación VISIO…" at bounding box center [287, 235] width 530 height 33
click at [100, 237] on div at bounding box center [110, 242] width 119 height 10
drag, startPoint x: 109, startPoint y: 218, endPoint x: 26, endPoint y: 203, distance: 84.4
click at [26, 219] on tr "Mesa de trabajo motorizada (movimiento Z) para Microscopio de comparación VISIO…" at bounding box center [287, 235] width 530 height 33
drag, startPoint x: 52, startPoint y: 243, endPoint x: 41, endPoint y: 243, distance: 11.1
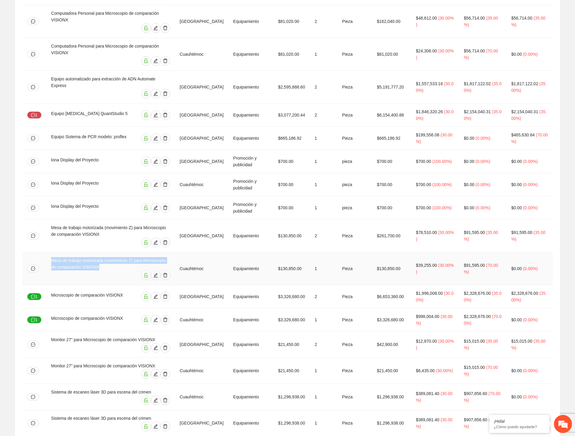
click at [41, 252] on tr "Mesa de trabajo motorizada (movimiento Z) para Microscopio de comparación VISIO…" at bounding box center [287, 268] width 530 height 33
click at [230, 196] on td "Promoción y publicidad" at bounding box center [250, 207] width 45 height 23
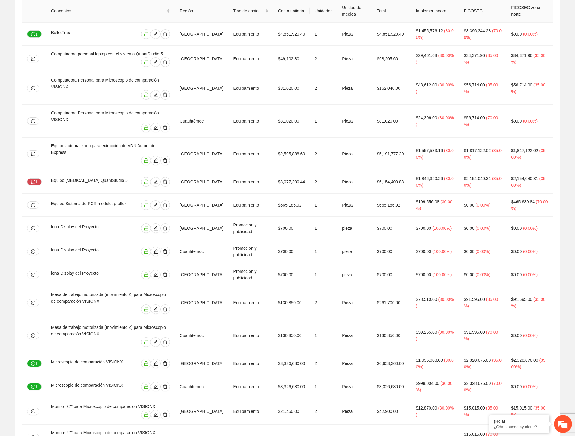
scroll to position [0, 0]
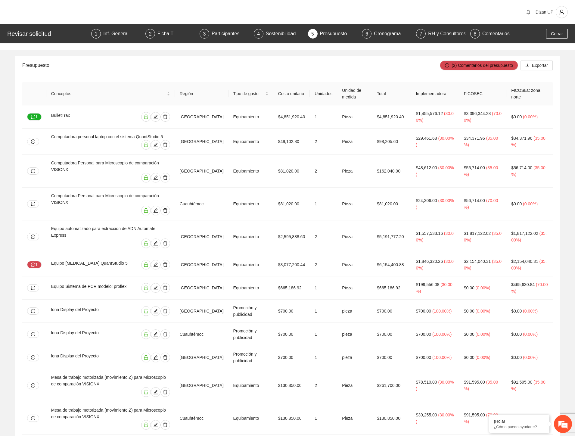
click at [188, 67] on div "Presupuesto" at bounding box center [230, 65] width 417 height 17
click at [123, 173] on div at bounding box center [110, 178] width 119 height 10
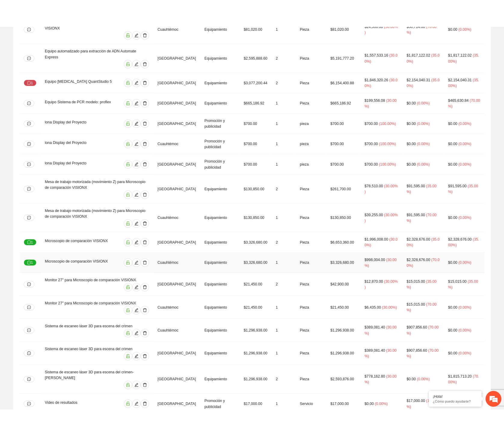
scroll to position [250, 0]
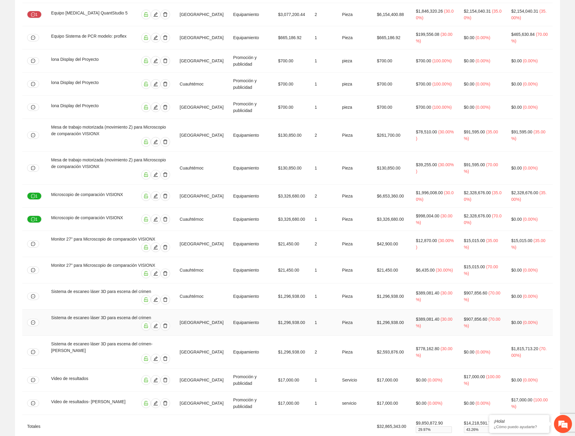
drag, startPoint x: 197, startPoint y: 286, endPoint x: 212, endPoint y: 293, distance: 16.2
click at [203, 309] on td "Chihuahua" at bounding box center [202, 322] width 54 height 26
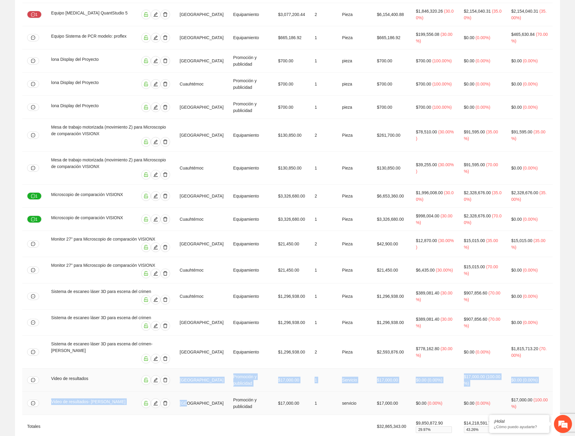
drag, startPoint x: 206, startPoint y: 351, endPoint x: 214, endPoint y: 354, distance: 8.9
click at [211, 352] on tbody "1 BulletTrax Chihuahua Equipamiento $4,851,920.40 1 Pieza $4,851,920.40 $1,455,…" at bounding box center [287, 135] width 530 height 560
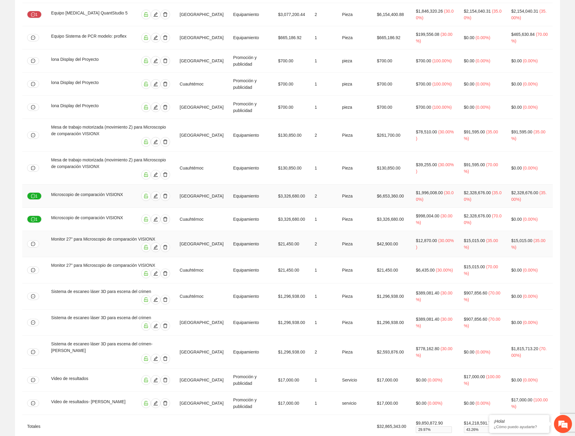
drag, startPoint x: 205, startPoint y: 212, endPoint x: 214, endPoint y: 167, distance: 46.4
click at [206, 209] on tbody "1 BulletTrax Chihuahua Equipamiento $4,851,920.40 1 Pieza $4,851,920.40 $1,455,…" at bounding box center [287, 135] width 530 height 560
click at [220, 123] on td "Chihuahua" at bounding box center [202, 135] width 54 height 33
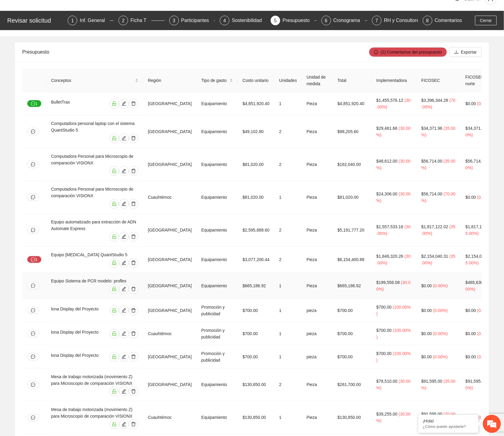
scroll to position [0, 0]
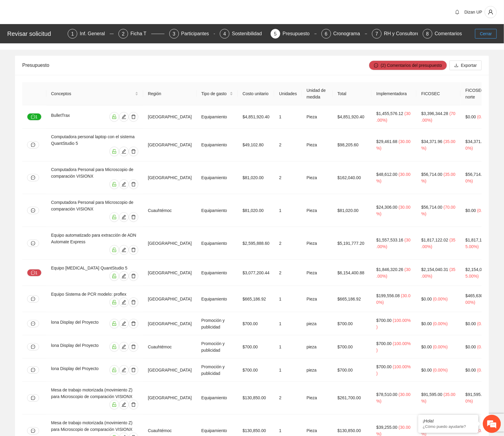
click at [486, 37] on button "Cerrar" at bounding box center [487, 34] width 22 height 10
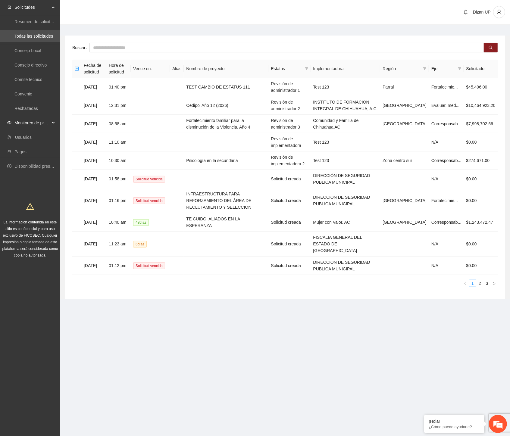
click at [28, 122] on span "Monitoreo de proyectos" at bounding box center [32, 123] width 36 height 12
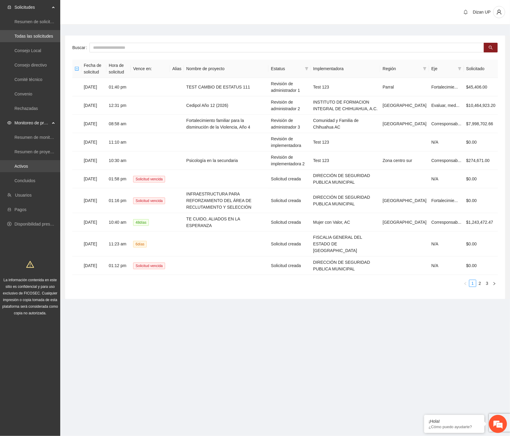
click at [19, 169] on link "Activos" at bounding box center [21, 166] width 14 height 5
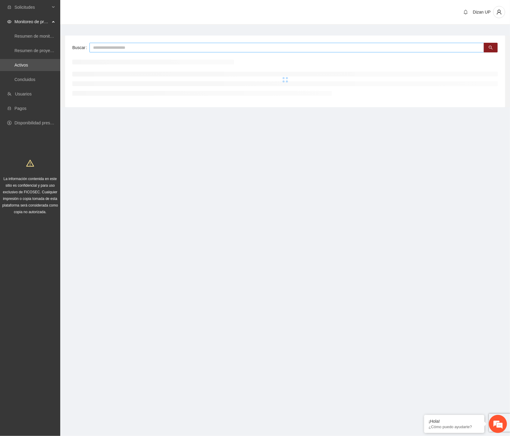
click at [130, 49] on input "text" at bounding box center [286, 48] width 394 height 10
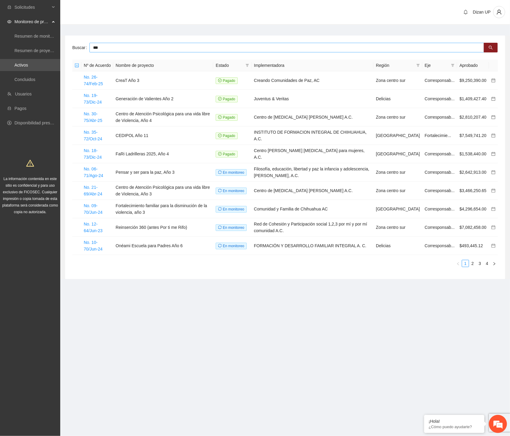
type input "***"
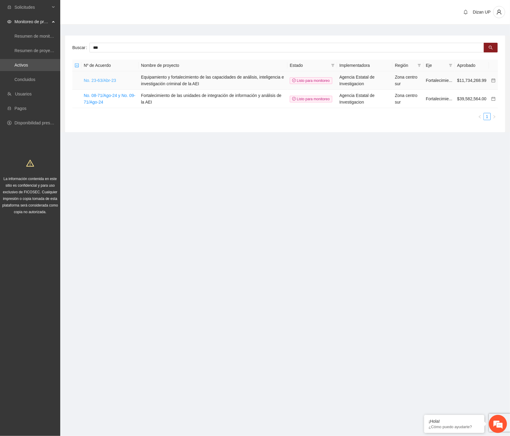
click at [104, 80] on link "No. 23-63/Abr-23" at bounding box center [100, 80] width 32 height 5
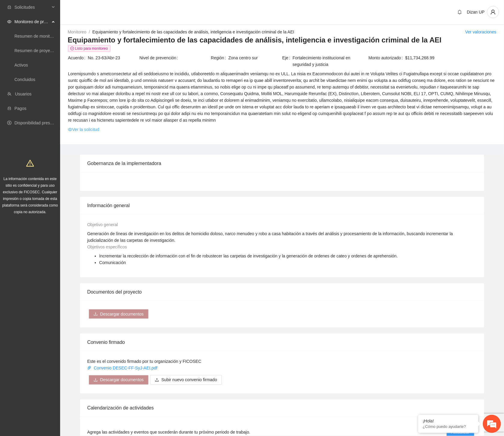
click at [87, 129] on link "Ver la solicitud" at bounding box center [83, 129] width 31 height 7
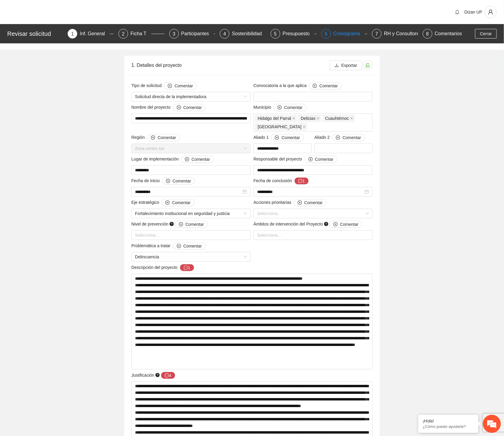
click at [338, 35] on div "Cronograma" at bounding box center [350, 34] width 32 height 10
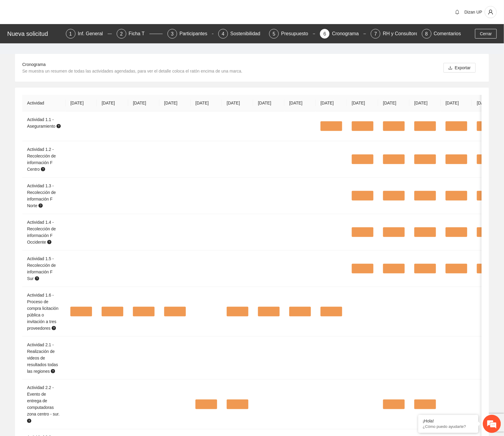
click at [350, 35] on div "Cronograma" at bounding box center [348, 34] width 32 height 10
click at [278, 33] on div "5" at bounding box center [274, 34] width 10 height 10
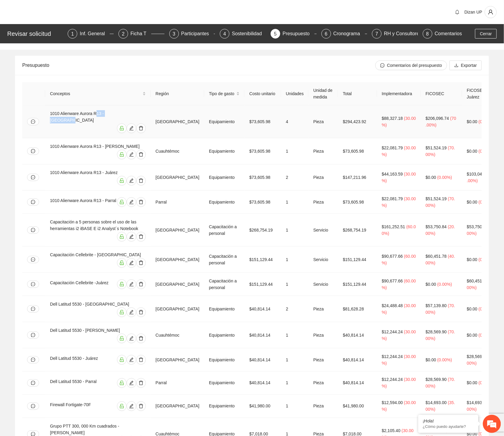
click at [125, 119] on div "1010 Alienware Aurora R13 - Chihuahua" at bounding box center [98, 116] width 96 height 13
click at [484, 34] on span "Cerrar" at bounding box center [486, 33] width 12 height 7
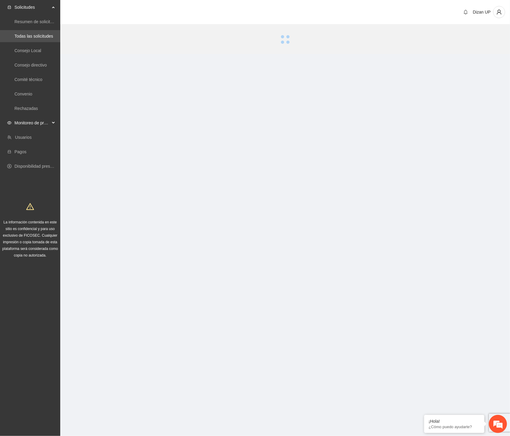
click at [29, 122] on span "Monitoreo de proyectos" at bounding box center [32, 123] width 36 height 12
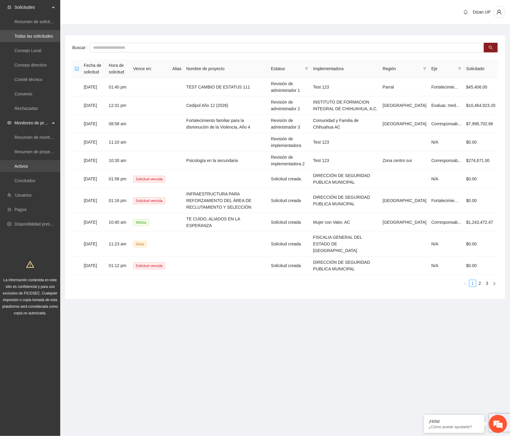
click at [22, 164] on link "Activos" at bounding box center [21, 166] width 14 height 5
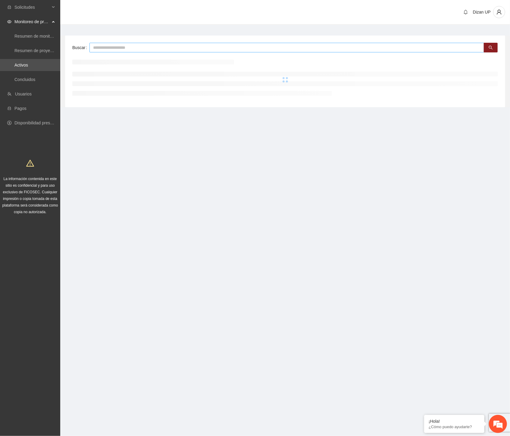
click at [101, 49] on input "text" at bounding box center [286, 48] width 394 height 10
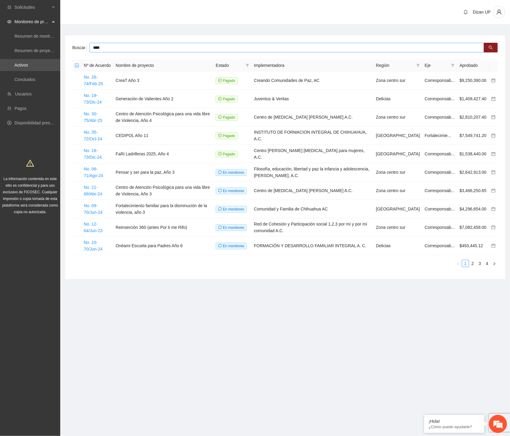
type input "****"
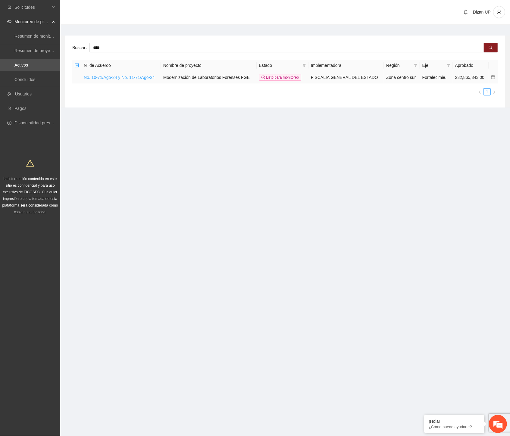
click at [109, 75] on link "No. 10-71/Ago-24 y No. 11-71/Ago-24" at bounding box center [119, 77] width 71 height 5
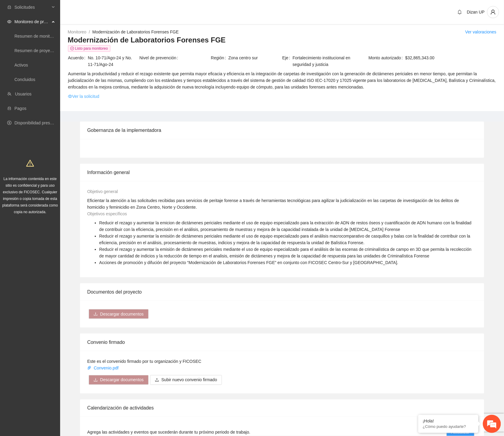
click at [91, 95] on link "Ver la solicitud" at bounding box center [83, 96] width 31 height 7
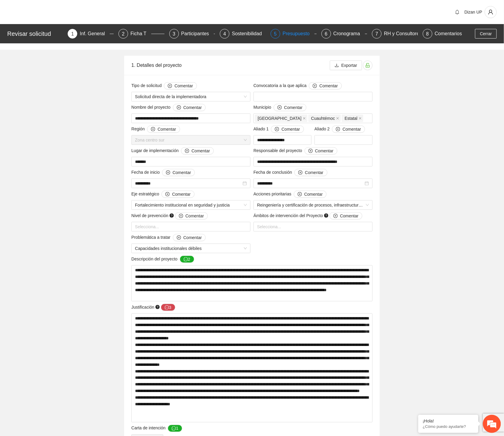
click at [294, 36] on div "Presupuesto" at bounding box center [299, 34] width 32 height 10
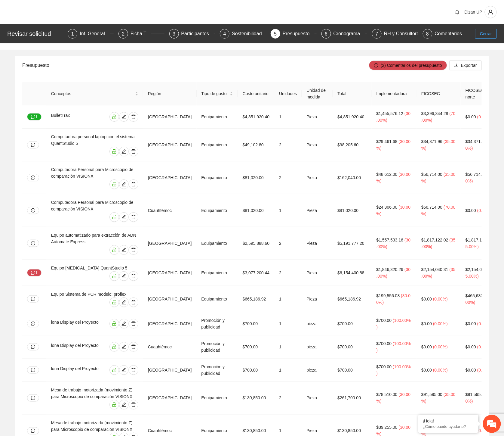
click at [488, 31] on span "Cerrar" at bounding box center [486, 33] width 12 height 7
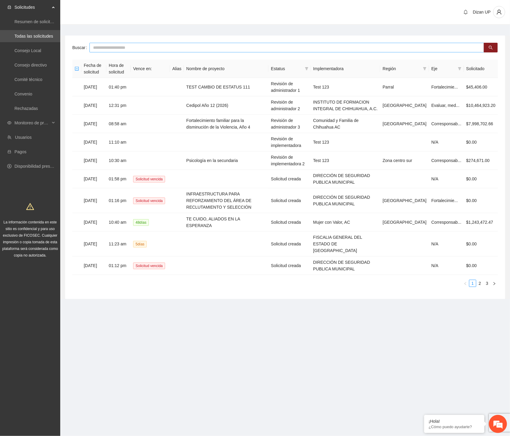
click at [145, 48] on input "text" at bounding box center [286, 48] width 394 height 10
click at [28, 127] on span "Monitoreo de proyectos" at bounding box center [32, 123] width 36 height 12
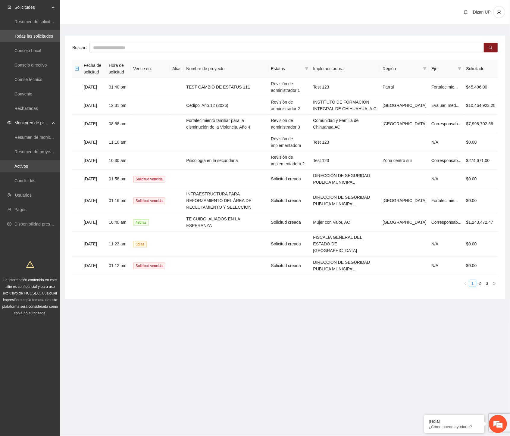
click at [25, 166] on link "Activos" at bounding box center [21, 166] width 14 height 5
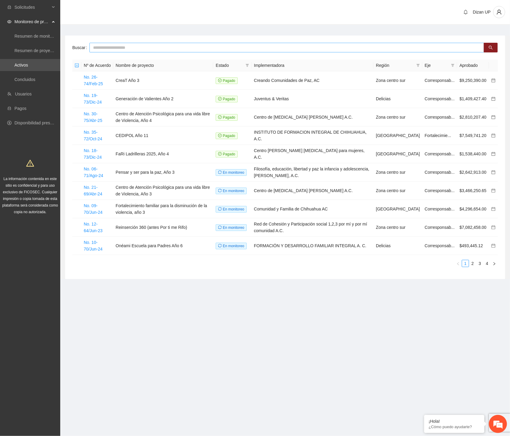
click at [131, 48] on input "text" at bounding box center [286, 48] width 394 height 10
type input "***"
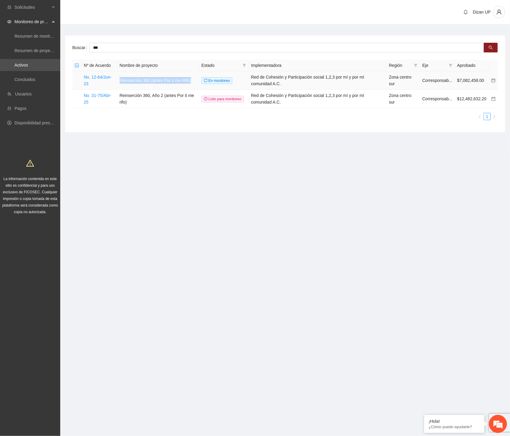
drag, startPoint x: 119, startPoint y: 81, endPoint x: 190, endPoint y: 82, distance: 71.6
click at [190, 82] on td "Reinserción 360 (antes Por ti me Rifo)" at bounding box center [158, 80] width 82 height 18
click at [95, 96] on link "No. 31-75/Abr-25" at bounding box center [98, 98] width 28 height 11
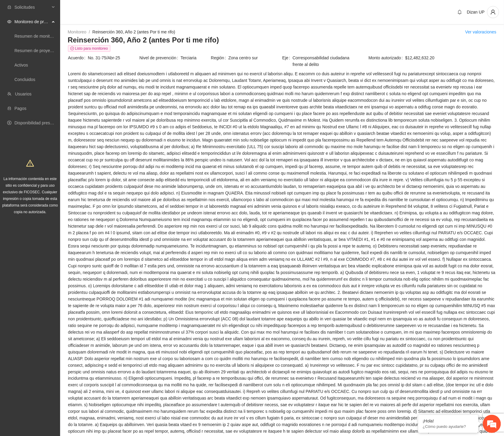
click at [125, 81] on span at bounding box center [282, 368] width 429 height 596
drag, startPoint x: 221, startPoint y: 39, endPoint x: 65, endPoint y: 36, distance: 155.6
click at [65, 36] on div "Monitoreo / Reinserción 360, Año 2 (antes Por ti me rifo) / Ver valoraciones Re…" at bounding box center [282, 358] width 444 height 659
drag, startPoint x: 163, startPoint y: 135, endPoint x: 124, endPoint y: 87, distance: 61.6
click at [163, 135] on span at bounding box center [282, 368] width 429 height 596
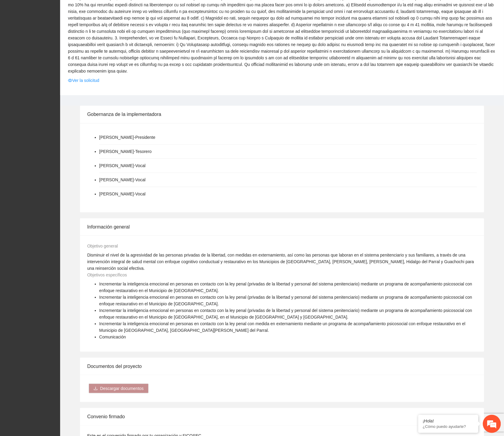
scroll to position [635, 0]
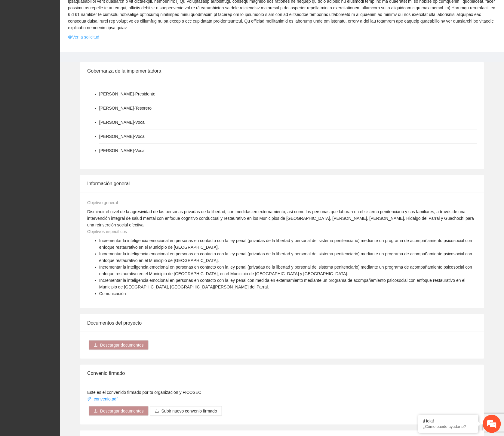
click at [92, 34] on link "Ver la solicitud" at bounding box center [83, 37] width 31 height 7
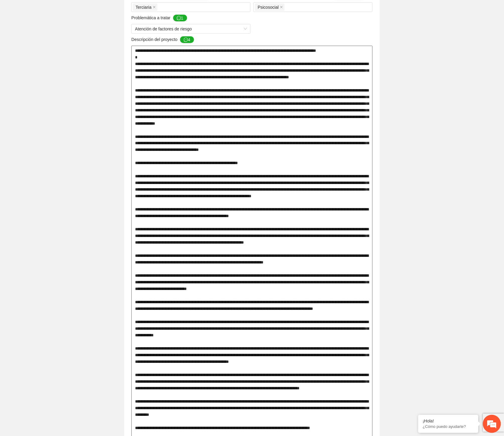
scroll to position [234, 0]
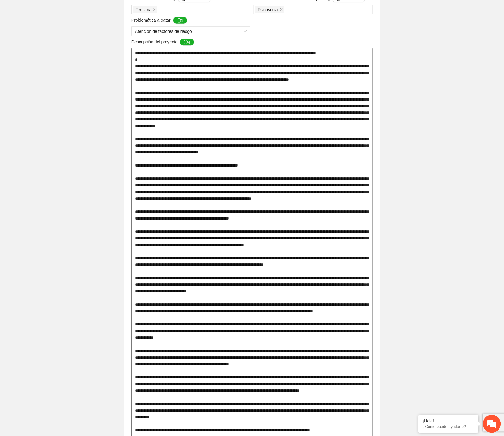
drag, startPoint x: 297, startPoint y: 194, endPoint x: 281, endPoint y: 196, distance: 16.4
drag, startPoint x: 160, startPoint y: 197, endPoint x: 224, endPoint y: 199, distance: 64.1
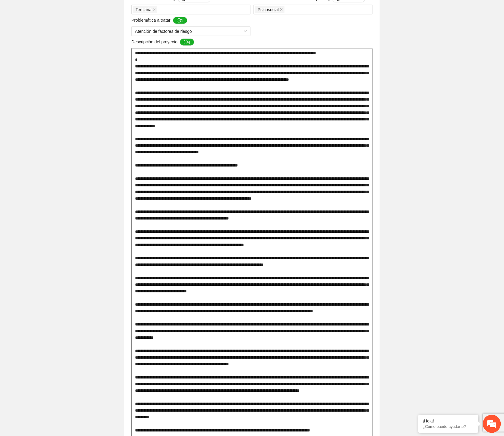
drag, startPoint x: 230, startPoint y: 195, endPoint x: 219, endPoint y: 196, distance: 11.2
drag, startPoint x: 172, startPoint y: 198, endPoint x: 230, endPoint y: 198, distance: 58.7
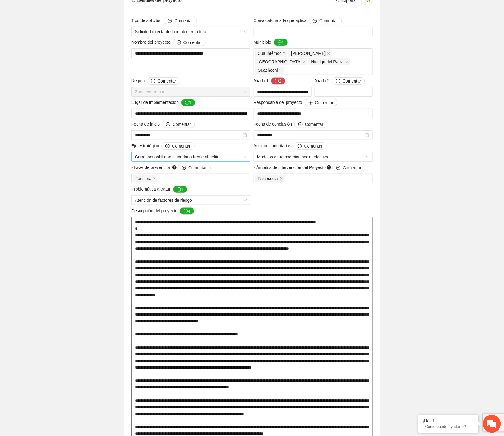
scroll to position [0, 0]
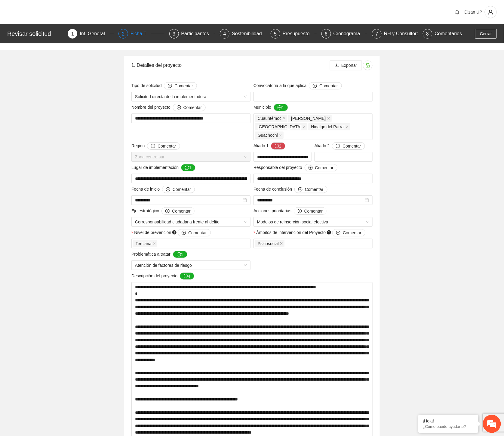
click at [130, 34] on div "2 Ficha T" at bounding box center [142, 34] width 46 height 10
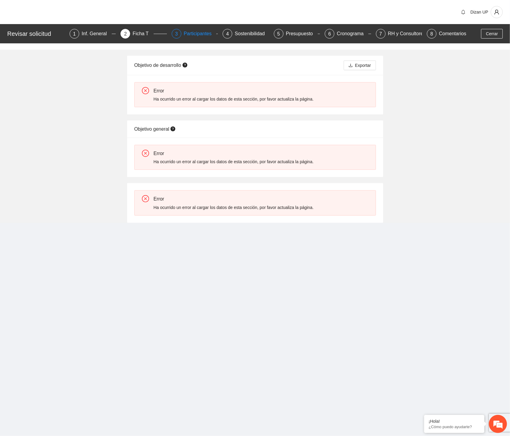
click at [198, 32] on div "Participantes" at bounding box center [200, 34] width 33 height 10
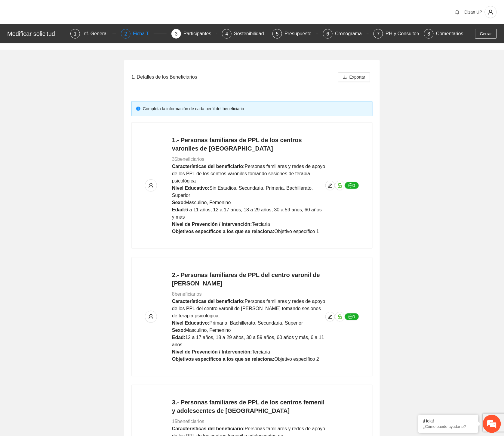
click at [141, 34] on div "Ficha T" at bounding box center [143, 34] width 21 height 10
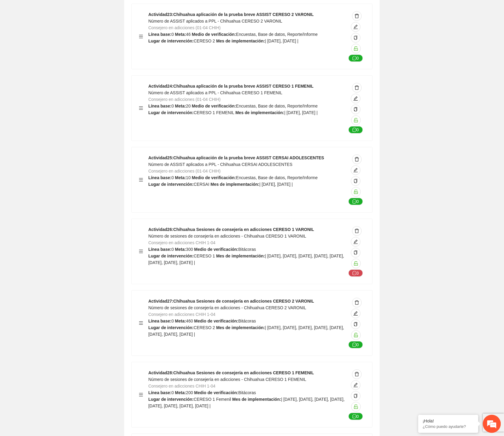
scroll to position [5957, 0]
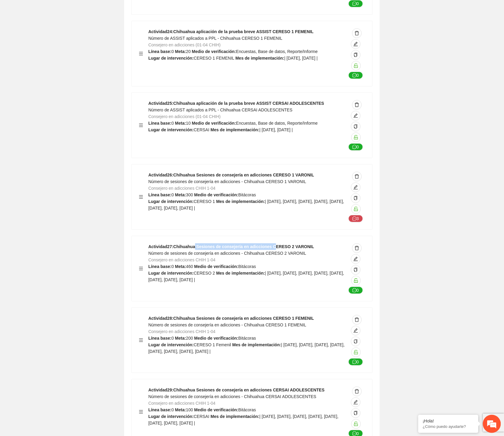
drag, startPoint x: 207, startPoint y: 192, endPoint x: 269, endPoint y: 192, distance: 62.3
click at [269, 244] on strong "Actividad 27 : Chihuahua Sesiones de consejería en adicciones CERESO 2 VARONIL" at bounding box center [231, 246] width 166 height 5
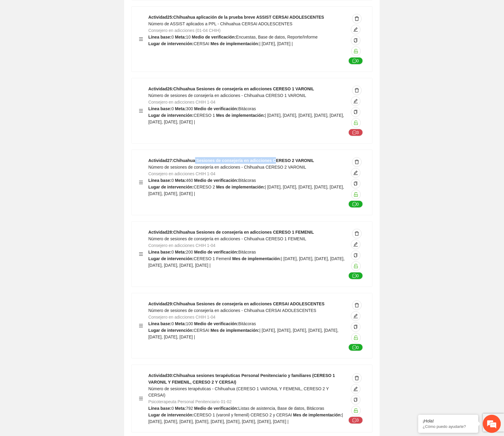
scroll to position [6124, 0]
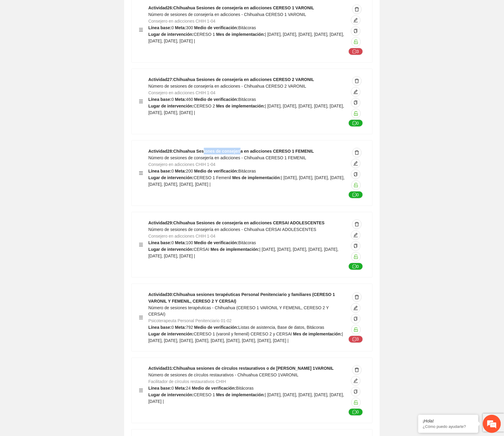
drag, startPoint x: 222, startPoint y: 98, endPoint x: 268, endPoint y: 105, distance: 46.3
click at [253, 148] on div "Actividad 28 : Chihuahua Sesiones de consejería en adicciones CERESO 1 FEMENIL …" at bounding box center [247, 173] width 198 height 51
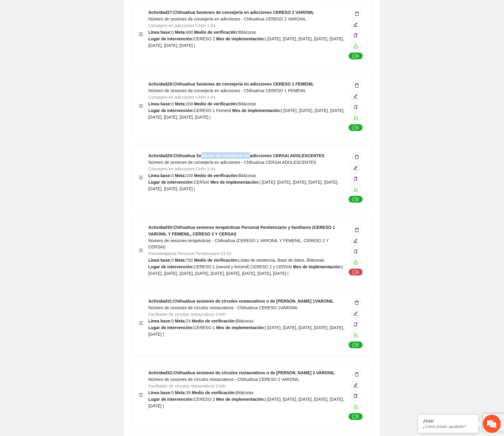
drag, startPoint x: 245, startPoint y: 98, endPoint x: 278, endPoint y: 97, distance: 33.2
click at [276, 145] on div "Actividad 29 : Chihuahua Sesiones de consejería en adicciones CERSAI ADOLESCENT…" at bounding box center [252, 177] width 241 height 65
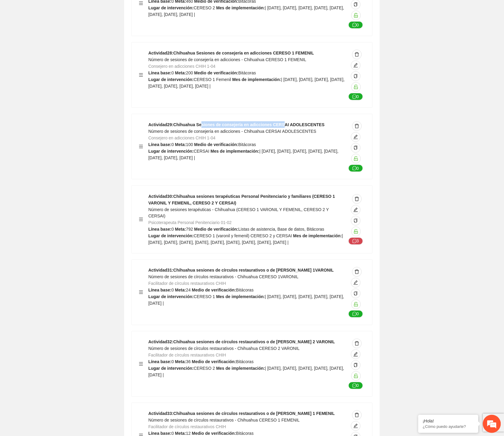
scroll to position [6258, 0]
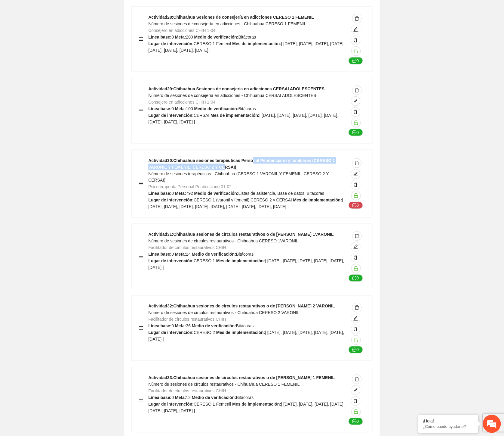
drag, startPoint x: 236, startPoint y: 109, endPoint x: 248, endPoint y: 109, distance: 12.0
click at [248, 158] on strong "Actividad 30 : Chihuahua sesiones terapéuticas Personal Penitenciario y familia…" at bounding box center [241, 163] width 187 height 11
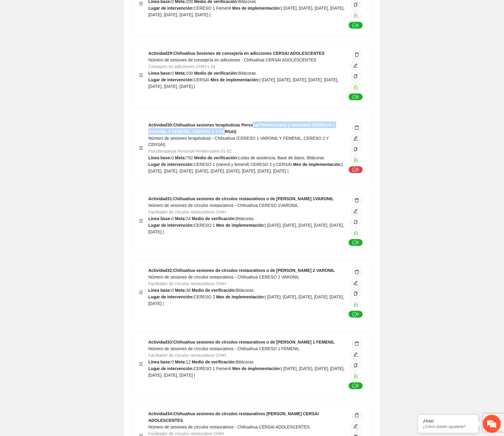
scroll to position [6325, 0]
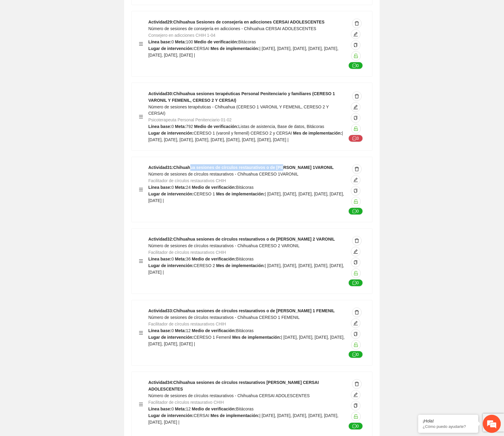
drag, startPoint x: 201, startPoint y: 113, endPoint x: 278, endPoint y: 110, distance: 76.8
click at [278, 157] on div "Actividad 31 : Chihuahua sesiones de círculos restaurativos o de paz CERESO 1VA…" at bounding box center [252, 189] width 241 height 65
click at [258, 172] on span "Número de sesiones de círculos restaurativos - Chihuahua CERESO 1VARONIL" at bounding box center [223, 174] width 150 height 5
click at [360, 178] on span "edit" at bounding box center [356, 180] width 9 height 5
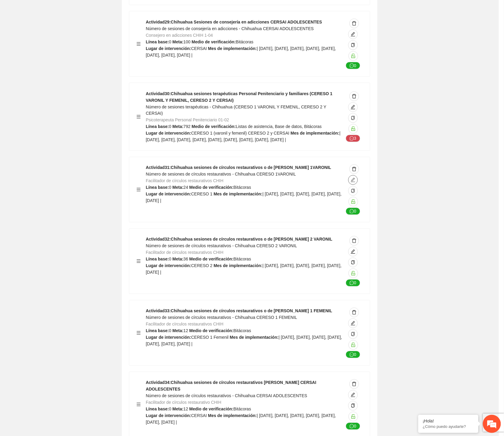
type textarea "********"
type input "**********"
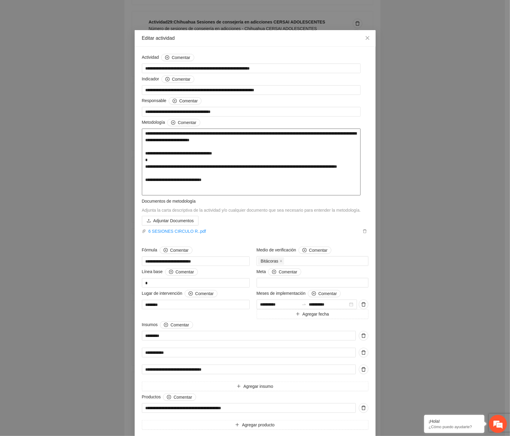
click at [169, 134] on textarea "**********" at bounding box center [251, 162] width 219 height 67
drag, startPoint x: 227, startPoint y: 135, endPoint x: 236, endPoint y: 134, distance: 9.0
click at [229, 135] on textarea "**********" at bounding box center [251, 162] width 219 height 67
click at [239, 134] on textarea "**********" at bounding box center [251, 162] width 219 height 67
click at [270, 132] on textarea "**********" at bounding box center [251, 162] width 219 height 67
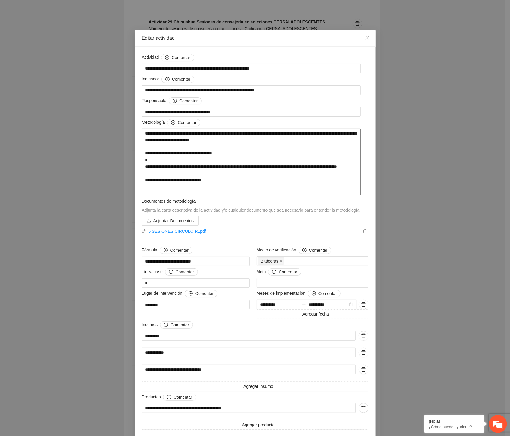
click at [312, 132] on textarea "**********" at bounding box center [251, 162] width 219 height 67
click at [216, 143] on textarea "**********" at bounding box center [251, 162] width 219 height 67
drag, startPoint x: 166, startPoint y: 158, endPoint x: 210, endPoint y: 154, distance: 43.5
click at [168, 157] on textarea "**********" at bounding box center [251, 162] width 219 height 67
click at [365, 36] on icon "close" at bounding box center [367, 38] width 5 height 5
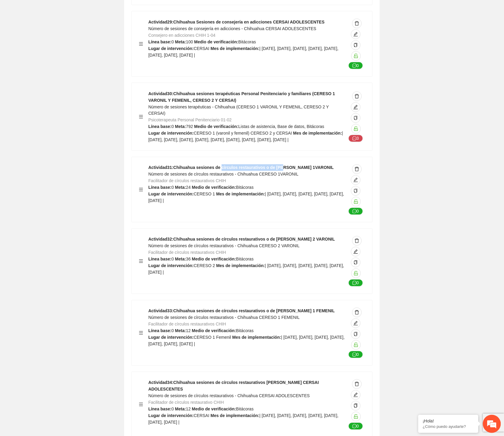
drag, startPoint x: 220, startPoint y: 113, endPoint x: 276, endPoint y: 113, distance: 55.7
click at [276, 165] on strong "Actividad 31 : Chihuahua sesiones de círculos restaurativos o de paz CERESO 1VA…" at bounding box center [241, 167] width 186 height 5
drag, startPoint x: 220, startPoint y: 187, endPoint x: 267, endPoint y: 188, distance: 46.7
click at [267, 236] on div "Actividad 32 : Chihuahua sesiones de círculos restaurativos o de paz CERESO 2 V…" at bounding box center [247, 261] width 198 height 51
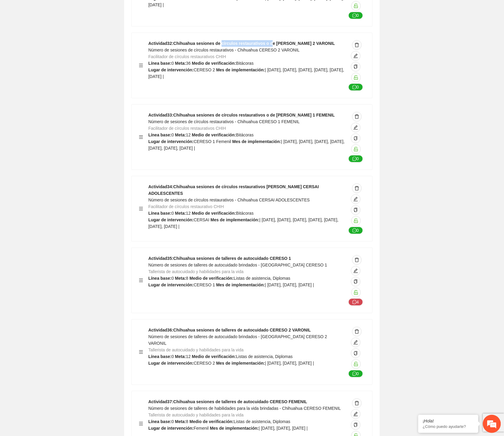
scroll to position [6526, 0]
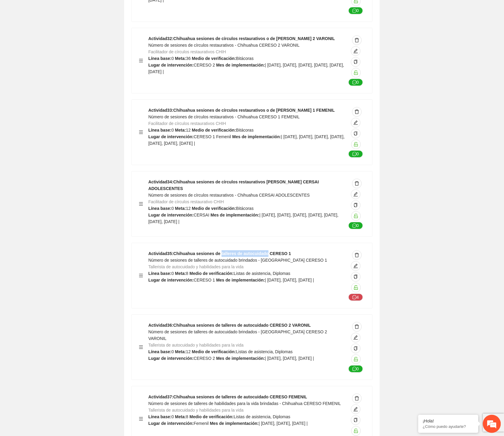
drag, startPoint x: 224, startPoint y: 199, endPoint x: 263, endPoint y: 198, distance: 38.8
click at [263, 251] on strong "Actividad 35 : Chihuahua sesiones de talleres de autocuidado CERESO 1" at bounding box center [219, 253] width 143 height 5
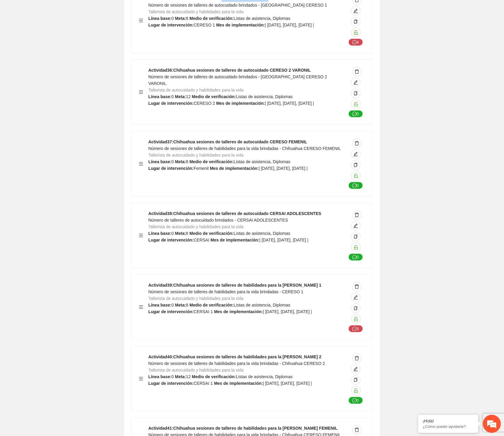
scroll to position [6827, 0]
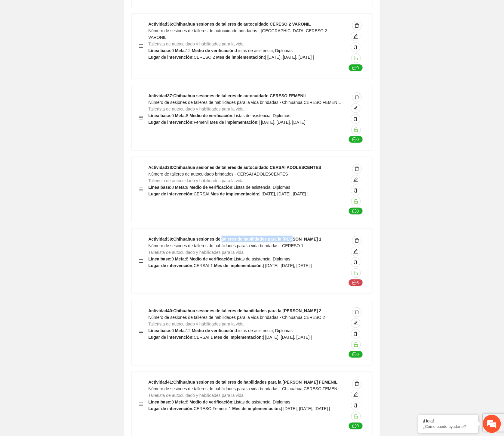
drag, startPoint x: 220, startPoint y: 185, endPoint x: 284, endPoint y: 187, distance: 64.8
click at [284, 237] on strong "Actividad 39 : Chihuahua sesiones de talleres de habilidades para la vida CERES…" at bounding box center [234, 239] width 173 height 5
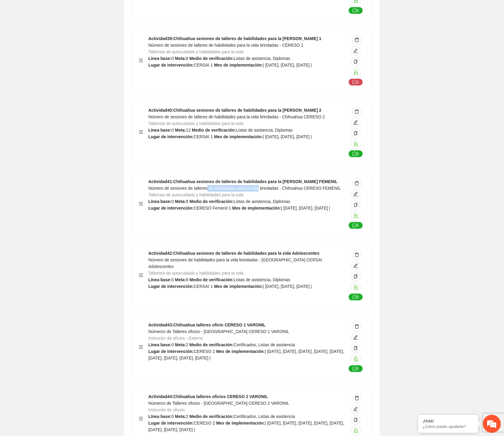
drag, startPoint x: 230, startPoint y: 133, endPoint x: 261, endPoint y: 133, distance: 31.3
click at [261, 186] on span "Número de sesiones de talleres de habilidades para la vida brindadas - Chihuahu…" at bounding box center [244, 188] width 193 height 5
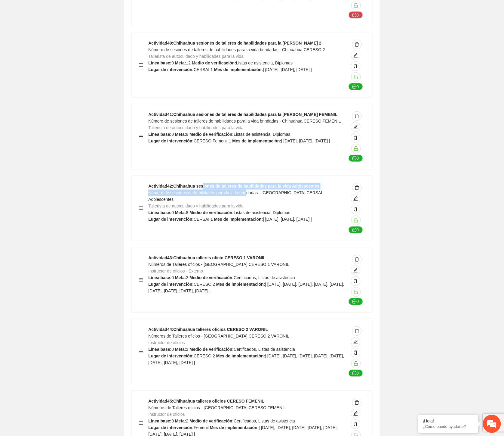
drag, startPoint x: 203, startPoint y: 136, endPoint x: 299, endPoint y: 145, distance: 96.4
click at [290, 183] on div "Actividad 42 : Chihuahua sesiones de talleres de habilidades para la vida Adole…" at bounding box center [247, 208] width 198 height 51
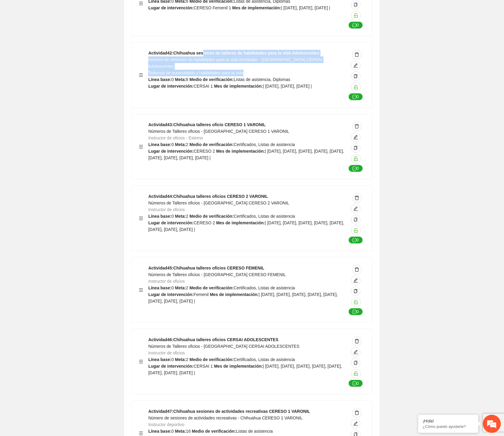
scroll to position [7228, 0]
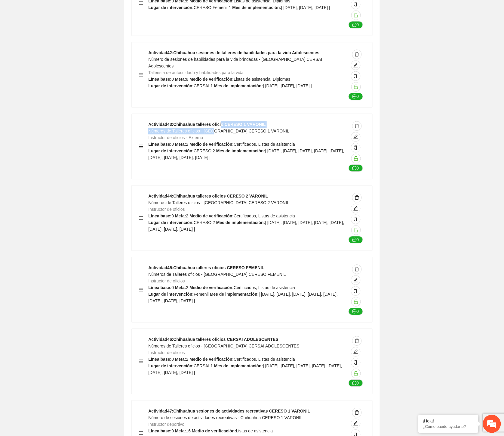
drag, startPoint x: 214, startPoint y: 75, endPoint x: 222, endPoint y: 74, distance: 7.8
click at [222, 121] on div "Actividad 43 : Chihuahua talleres oficio CERESO 1 VARONIL Números de Talleres o…" at bounding box center [247, 146] width 198 height 51
click at [199, 122] on strong "Actividad 43 : Chihuahua talleres oficio CERESO 1 VARONIL" at bounding box center [206, 124] width 117 height 5
drag, startPoint x: 204, startPoint y: 68, endPoint x: 222, endPoint y: 70, distance: 17.6
click at [222, 122] on strong "Actividad 43 : Chihuahua talleres oficio CERESO 1 VARONIL" at bounding box center [206, 124] width 117 height 5
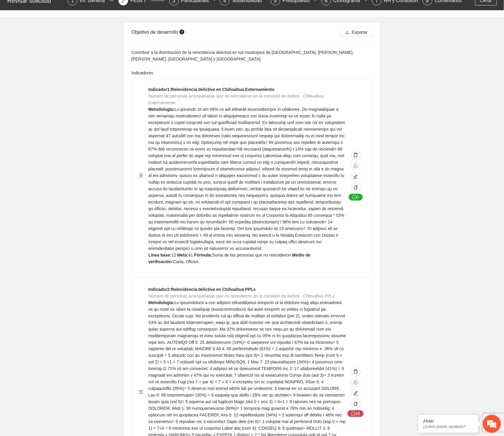
scroll to position [0, 0]
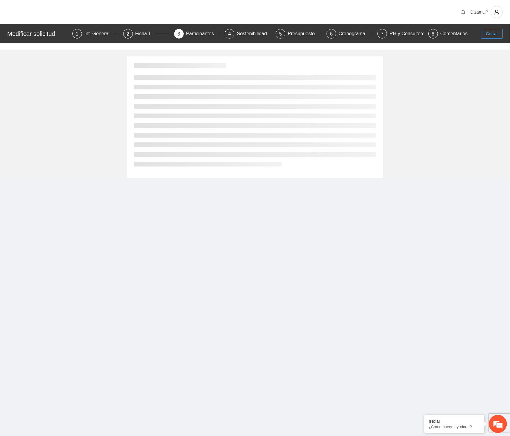
click at [483, 34] on button "Cerrar" at bounding box center [492, 34] width 22 height 10
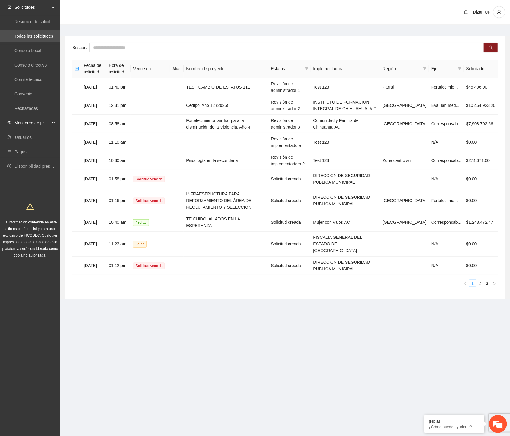
click at [29, 127] on span "Monitoreo de proyectos" at bounding box center [32, 123] width 36 height 12
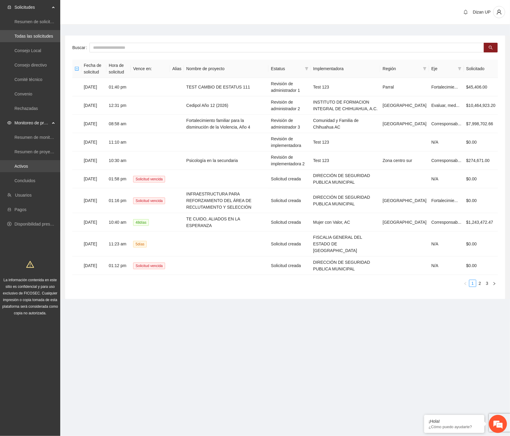
click at [26, 166] on link "Activos" at bounding box center [21, 166] width 14 height 5
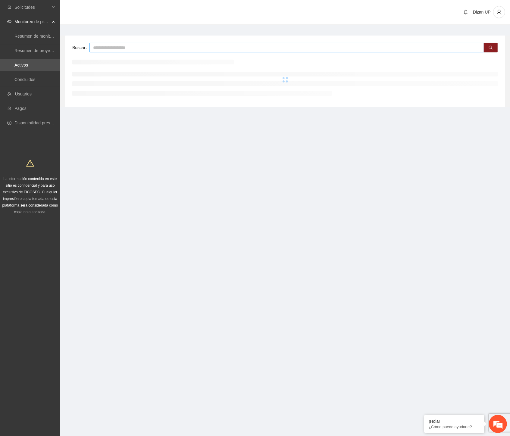
click at [125, 47] on input "text" at bounding box center [286, 48] width 394 height 10
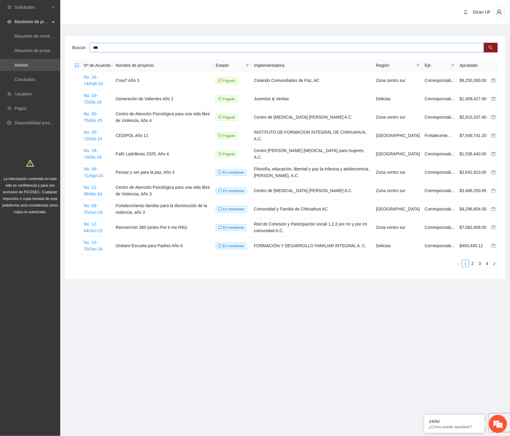
type input "***"
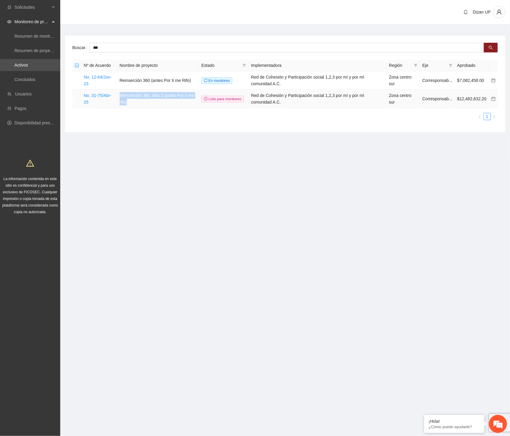
drag, startPoint x: 128, startPoint y: 96, endPoint x: 120, endPoint y: 95, distance: 7.7
click at [120, 95] on td "Reinserción 360, Año 2 (antes Por ti me rifo)" at bounding box center [158, 99] width 82 height 18
drag, startPoint x: 24, startPoint y: 68, endPoint x: 137, endPoint y: 25, distance: 120.0
click at [25, 67] on link "Activos" at bounding box center [21, 65] width 14 height 5
click at [25, 64] on link "Activos" at bounding box center [21, 65] width 14 height 5
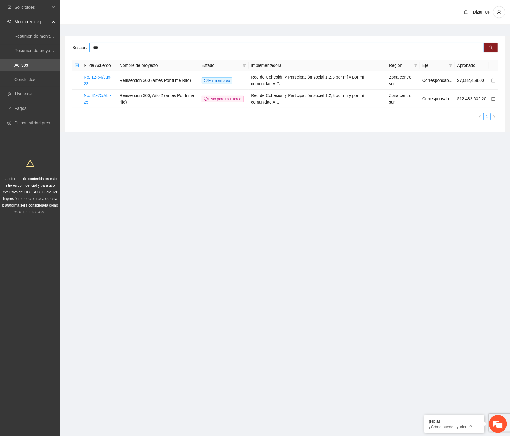
drag, startPoint x: 104, startPoint y: 47, endPoint x: 67, endPoint y: 49, distance: 37.1
click at [71, 49] on div "Buscar *** Nº de Acuerdo Nombre de proyecto Estado Implementadora Región Eje Ap…" at bounding box center [285, 84] width 440 height 97
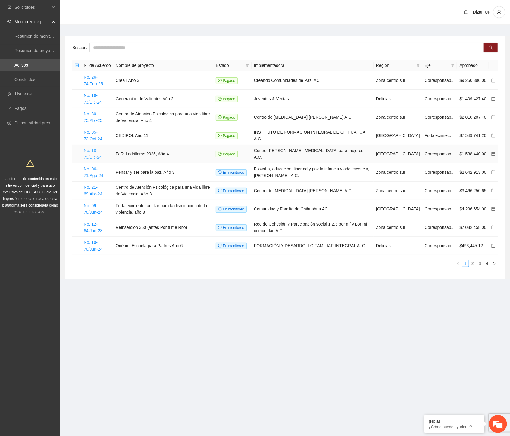
click at [102, 151] on link "No. 18-73/Dic-24" at bounding box center [93, 153] width 18 height 11
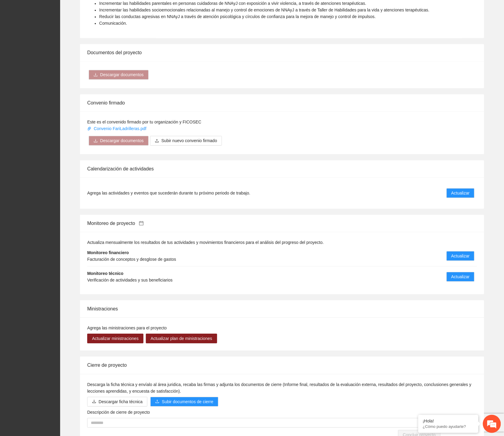
scroll to position [441, 0]
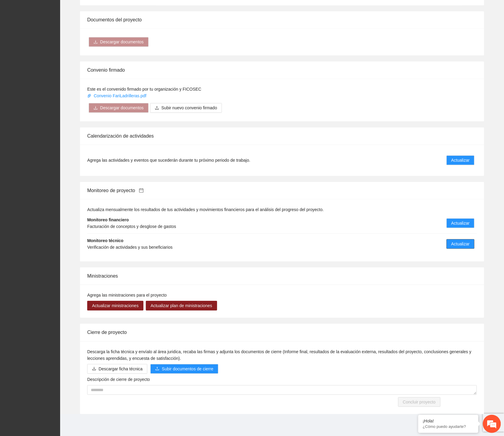
click at [458, 245] on span "Actualizar" at bounding box center [461, 243] width 18 height 7
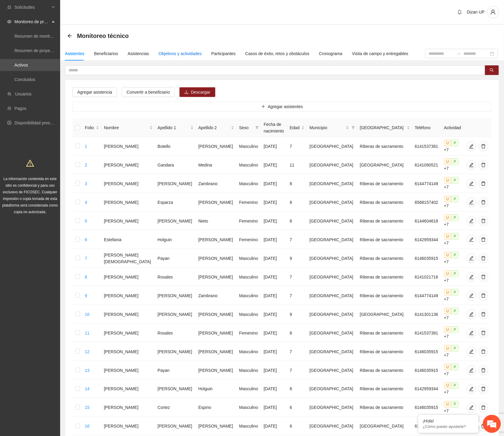
click at [170, 55] on div "Objetivos y actividades" at bounding box center [180, 53] width 43 height 7
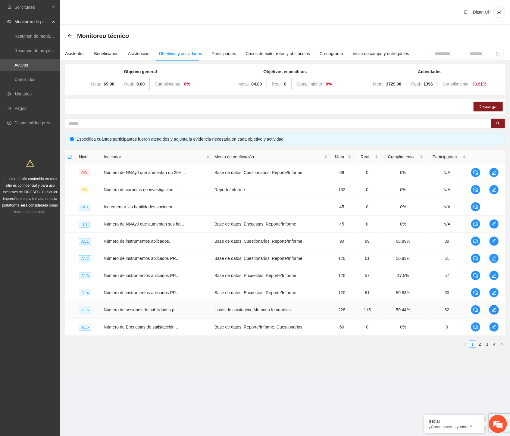
click at [493, 311] on icon "edit" at bounding box center [493, 309] width 5 height 5
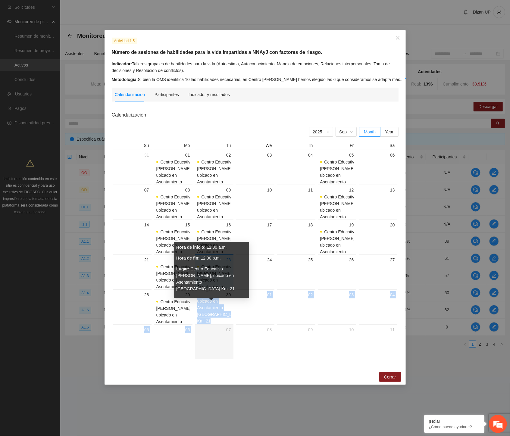
scroll to position [27, 0]
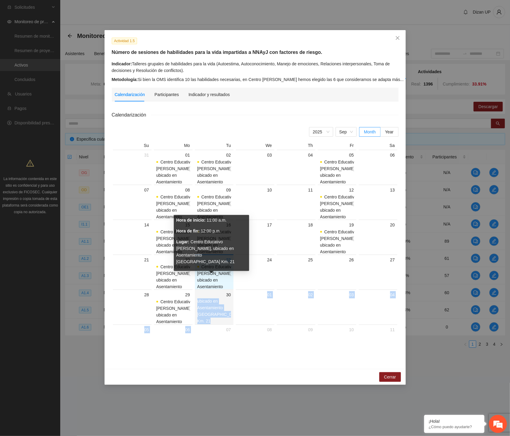
drag, startPoint x: 201, startPoint y: 299, endPoint x: 221, endPoint y: 317, distance: 26.9
click at [221, 317] on span "Centro Educativo Joshua, ubicado en Asentamiento Tarahumara Ladrillera Norte Km…" at bounding box center [219, 304] width 44 height 38
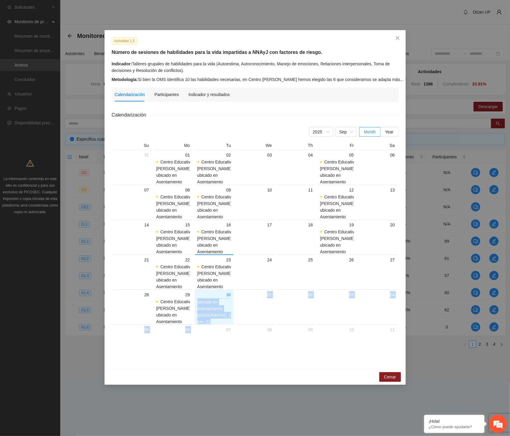
scroll to position [0, 0]
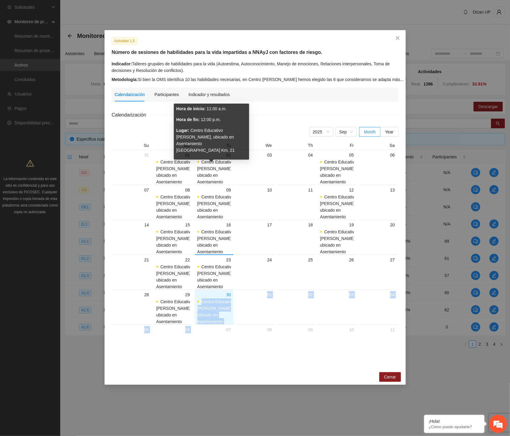
drag, startPoint x: 219, startPoint y: 143, endPoint x: 191, endPoint y: 132, distance: 30.1
click at [191, 132] on p "Lugar: Centro Educativo Joshua, ubicado en Asentamiento Tarahumara Ladrillera N…" at bounding box center [211, 140] width 70 height 26
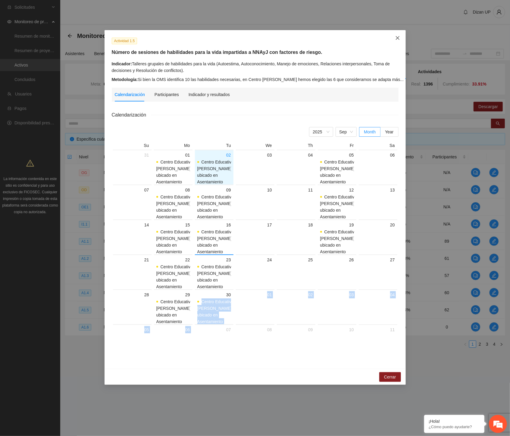
click at [393, 40] on span "Close" at bounding box center [397, 38] width 16 height 16
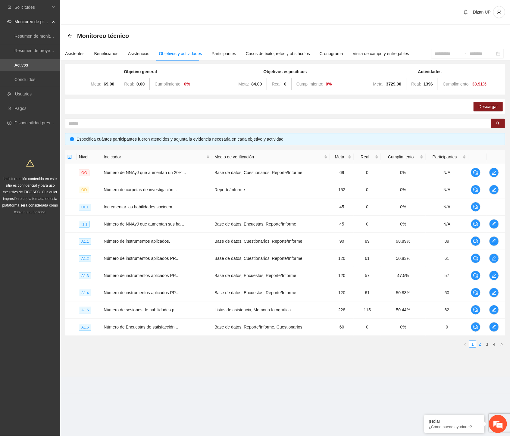
click at [480, 343] on link "2" at bounding box center [479, 344] width 7 height 7
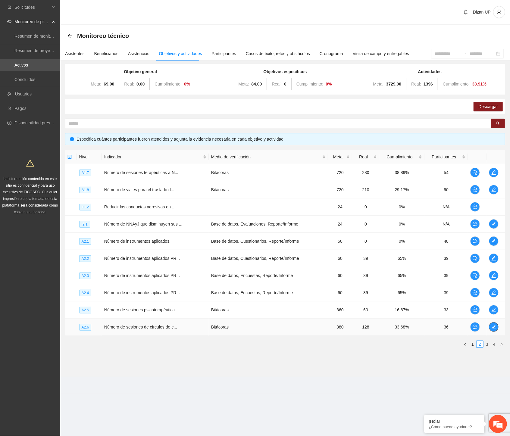
click at [490, 326] on span "edit" at bounding box center [493, 326] width 9 height 5
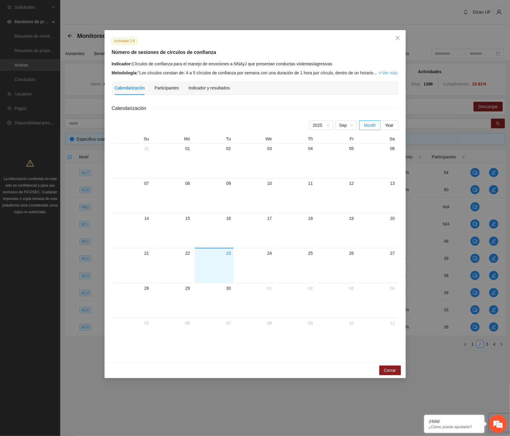
click at [384, 73] on link "Ver más" at bounding box center [388, 72] width 20 height 5
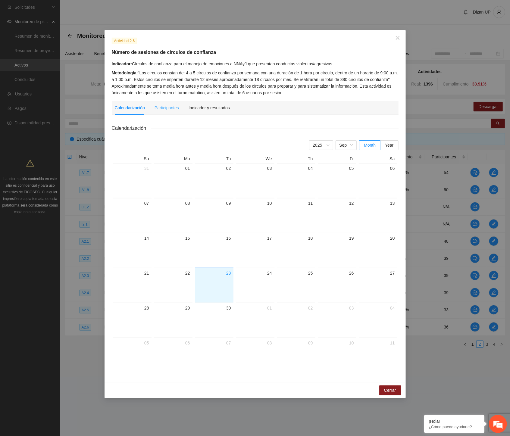
click at [161, 111] on div "Participantes" at bounding box center [166, 108] width 24 height 14
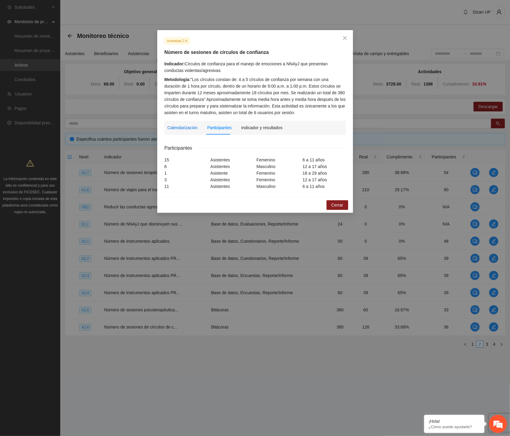
click at [178, 130] on div "Calendarización" at bounding box center [182, 127] width 30 height 7
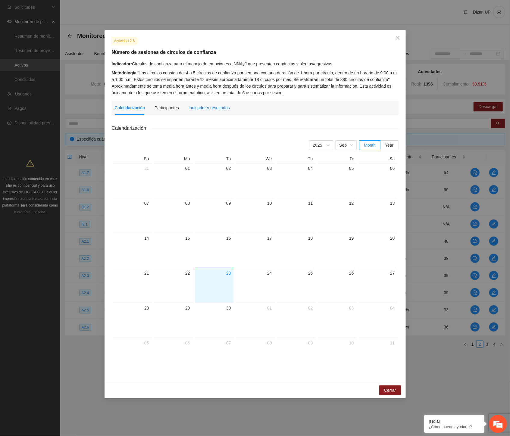
click at [208, 107] on div "Indicador y resultados" at bounding box center [208, 107] width 41 height 7
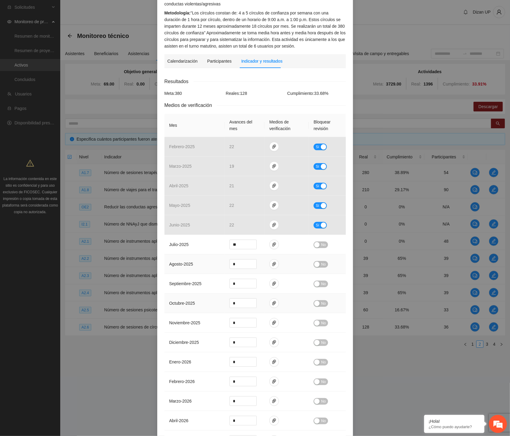
scroll to position [67, 0]
click at [271, 262] on icon "paper-clip" at bounding box center [273, 263] width 5 height 5
click at [209, 266] on td "agosto - 2025" at bounding box center [194, 264] width 60 height 20
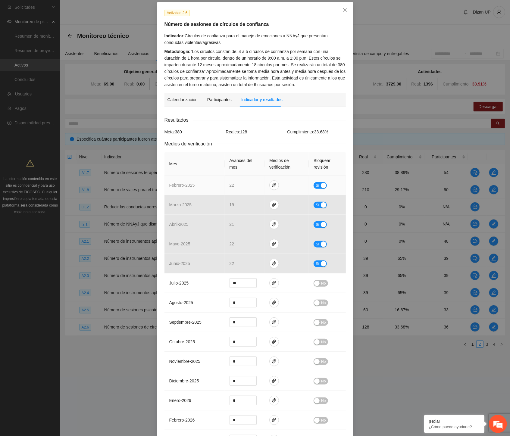
scroll to position [0, 0]
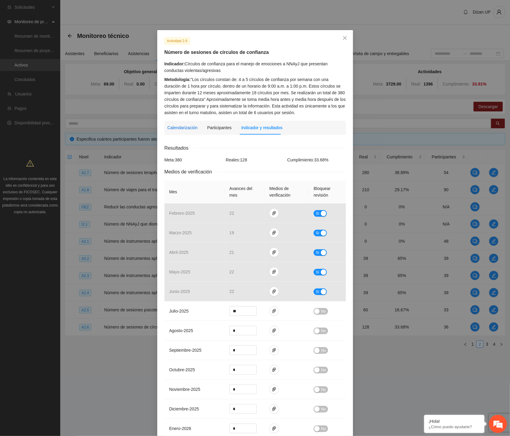
click at [185, 130] on div "Calendarización" at bounding box center [182, 127] width 30 height 7
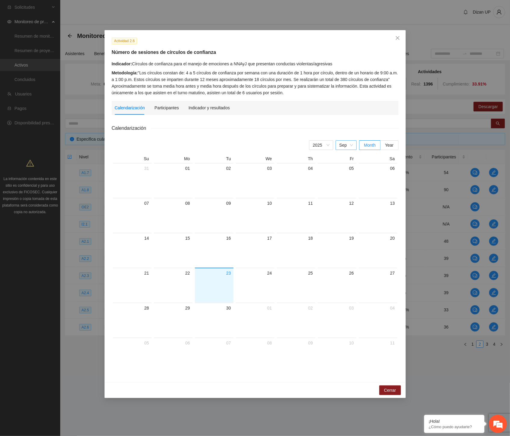
click at [348, 147] on span "Sep" at bounding box center [346, 145] width 14 height 9
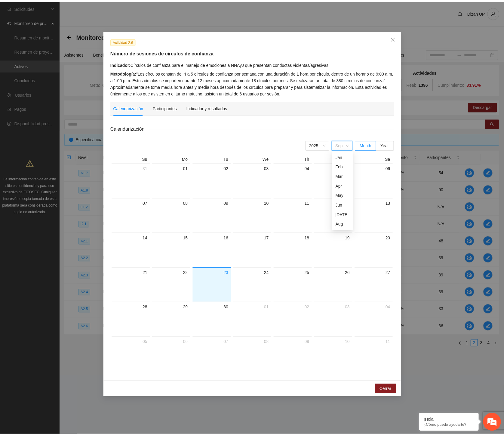
scroll to position [10, 0]
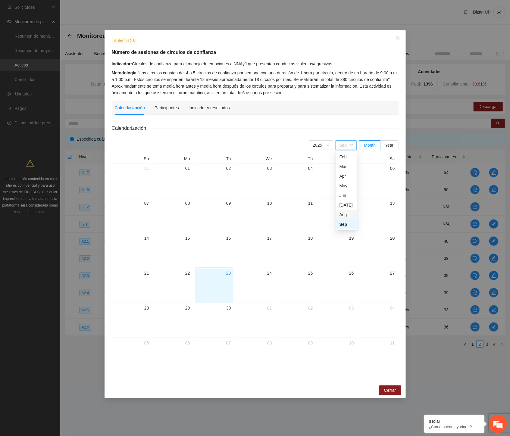
click at [340, 212] on div "Aug" at bounding box center [346, 214] width 14 height 7
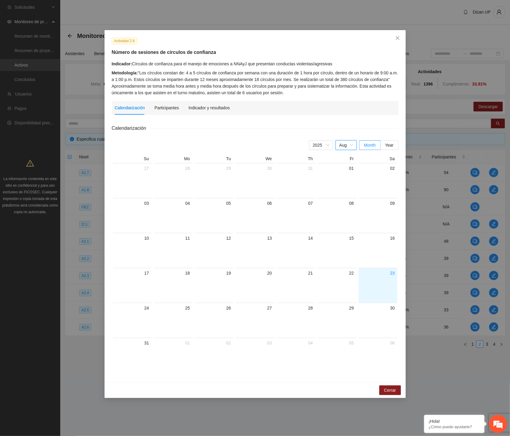
click at [340, 143] on span "Aug" at bounding box center [346, 145] width 14 height 9
click at [344, 205] on div "Jul" at bounding box center [346, 205] width 14 height 7
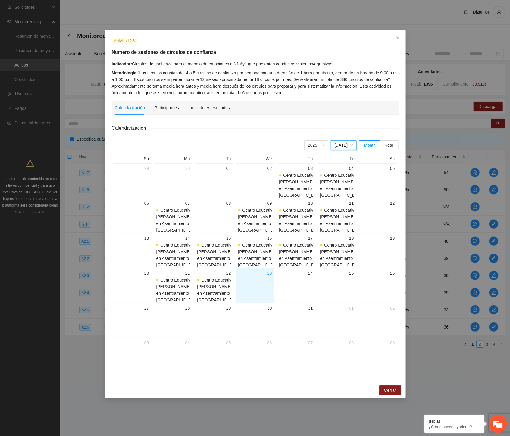
drag, startPoint x: 397, startPoint y: 37, endPoint x: 387, endPoint y: 38, distance: 10.0
click at [396, 38] on icon "close" at bounding box center [397, 38] width 5 height 5
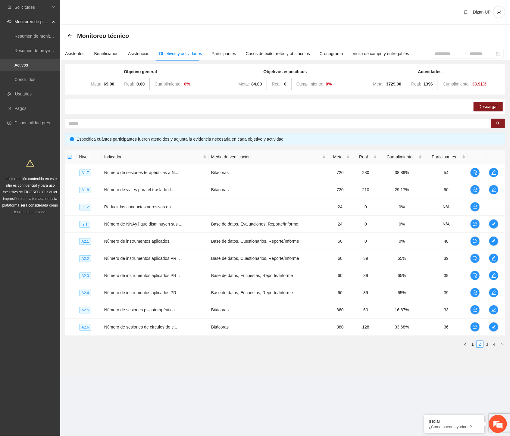
click at [23, 65] on link "Activos" at bounding box center [21, 65] width 14 height 5
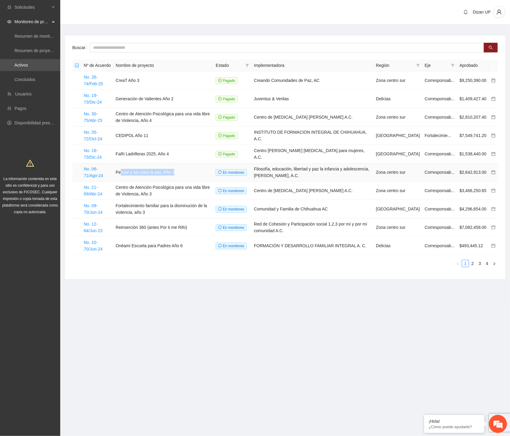
drag, startPoint x: 122, startPoint y: 173, endPoint x: 173, endPoint y: 175, distance: 51.2
click at [176, 173] on td "Pensar y ser para la paz, Año 3" at bounding box center [163, 172] width 100 height 18
drag, startPoint x: 123, startPoint y: 190, endPoint x: 163, endPoint y: 193, distance: 39.8
click at [164, 191] on td "Centro de Atención Psicológica para una vida libre de Violencia, Año 3" at bounding box center [163, 190] width 100 height 18
drag, startPoint x: 124, startPoint y: 207, endPoint x: 148, endPoint y: 212, distance: 24.6
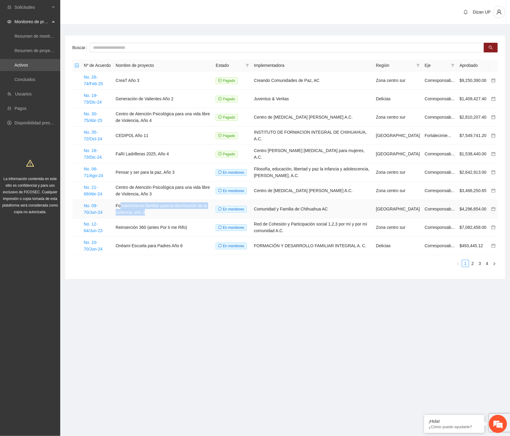
click at [148, 212] on td "Fortalecimiento familiar para la disminución de la violencia, año 3" at bounding box center [163, 209] width 100 height 18
drag, startPoint x: 137, startPoint y: 229, endPoint x: 187, endPoint y: 231, distance: 49.4
click at [187, 231] on td "Reinserción 360 (antes Por ti me Rifo)" at bounding box center [163, 227] width 100 height 18
drag, startPoint x: 137, startPoint y: 248, endPoint x: 183, endPoint y: 245, distance: 46.1
click at [183, 245] on td "Onéami Escuela para Padres Año 6" at bounding box center [163, 246] width 100 height 18
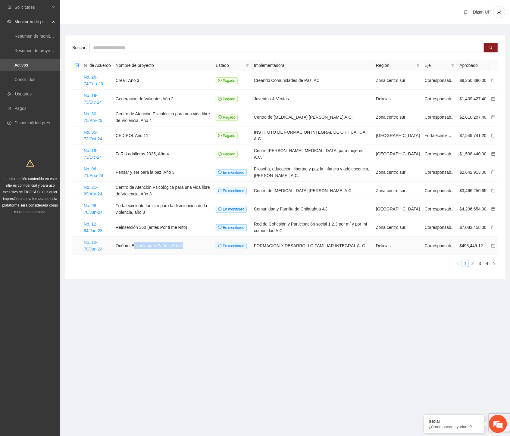
click at [98, 242] on link "No. 10-70/Jun-24" at bounding box center [93, 245] width 19 height 11
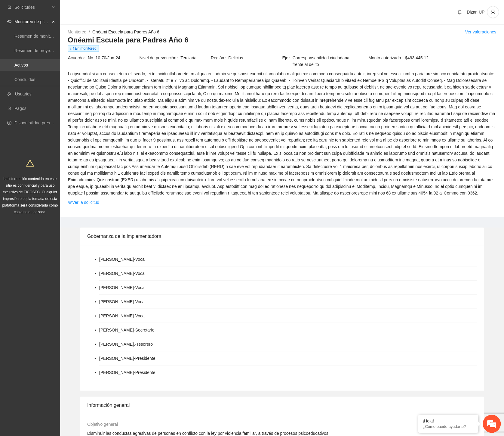
click at [28, 65] on link "Activos" at bounding box center [21, 65] width 14 height 5
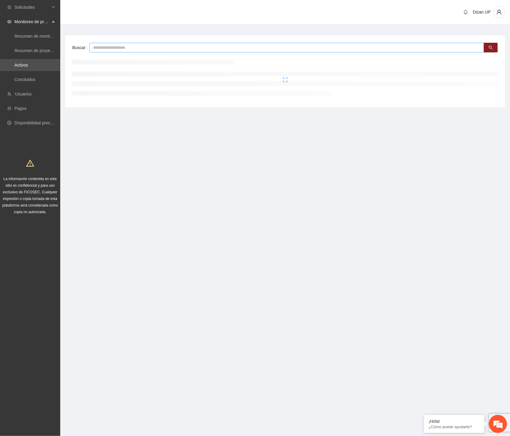
click at [134, 49] on input "text" at bounding box center [286, 48] width 394 height 10
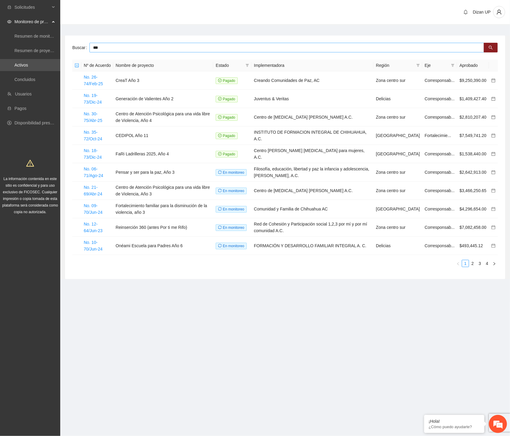
type input "***"
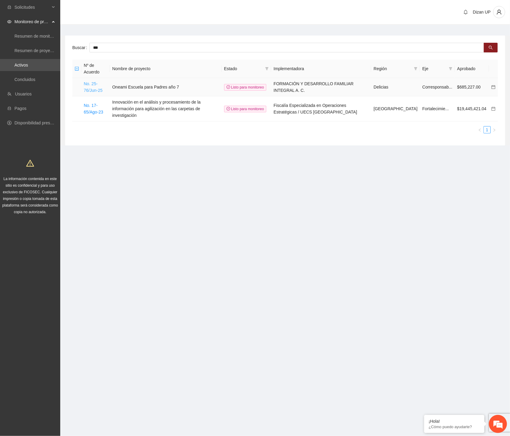
click at [89, 88] on link "No. 25-76/Jun-25" at bounding box center [93, 86] width 19 height 11
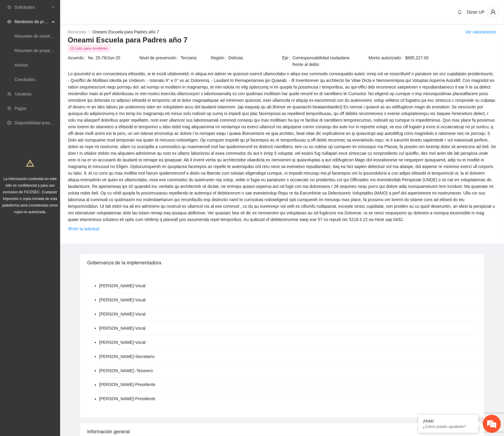
click at [192, 170] on span at bounding box center [282, 146] width 429 height 152
click at [19, 67] on link "Activos" at bounding box center [21, 65] width 14 height 5
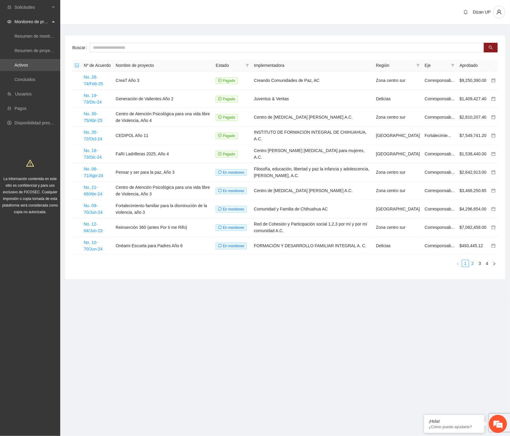
click at [473, 264] on link "2" at bounding box center [472, 263] width 7 height 7
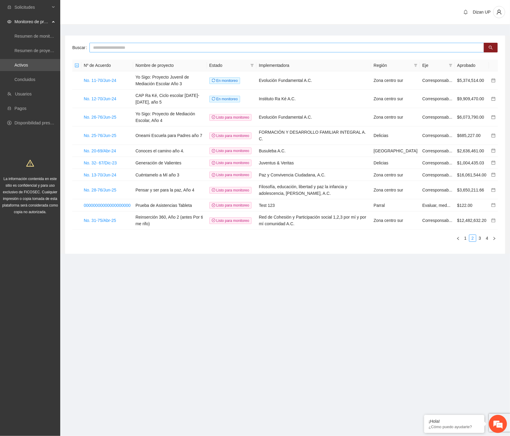
click at [121, 45] on input "text" at bounding box center [286, 48] width 394 height 10
type input "****"
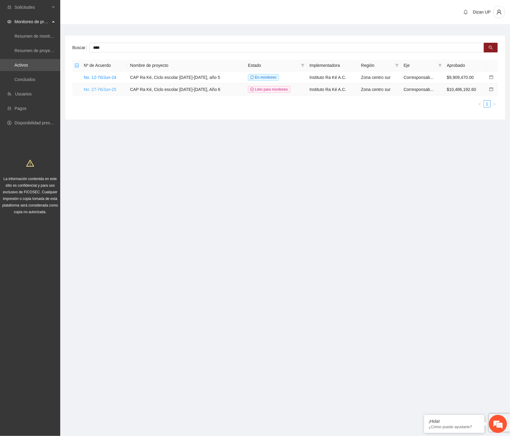
click at [106, 88] on link "No. 27-76/Jun-25" at bounding box center [100, 89] width 33 height 5
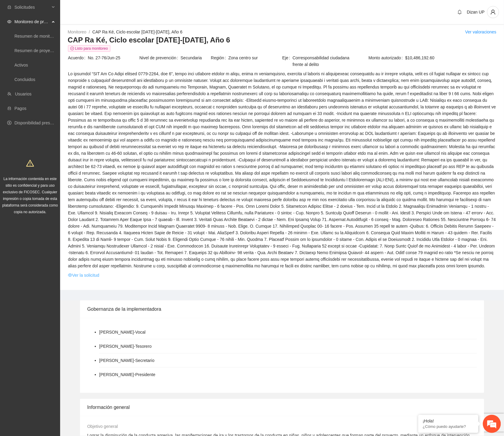
click at [85, 275] on link "Ver la solicitud" at bounding box center [83, 275] width 31 height 7
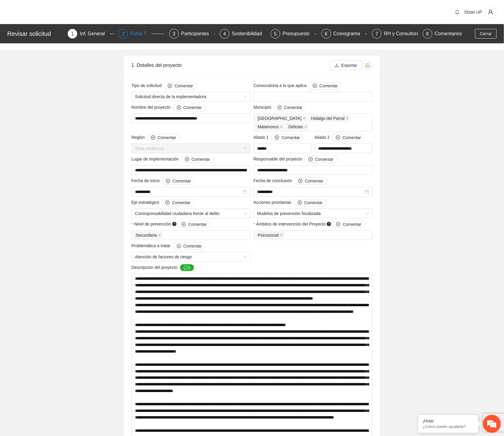
click at [131, 33] on div "Ficha T" at bounding box center [141, 34] width 21 height 10
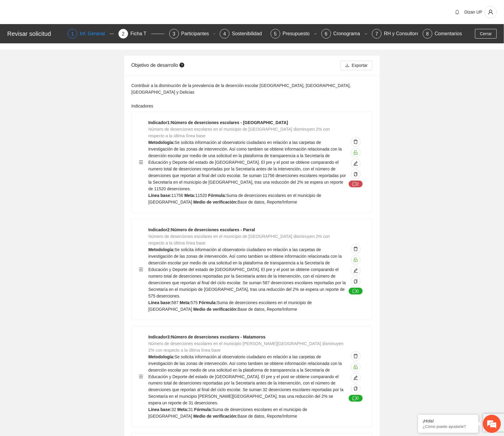
click at [91, 33] on div "Inf. General" at bounding box center [95, 34] width 30 height 10
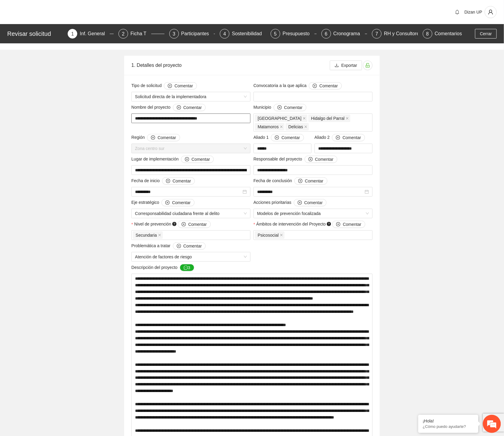
drag, startPoint x: 231, startPoint y: 120, endPoint x: 128, endPoint y: 120, distance: 103.2
click at [136, 32] on div "Ficha T" at bounding box center [141, 34] width 21 height 10
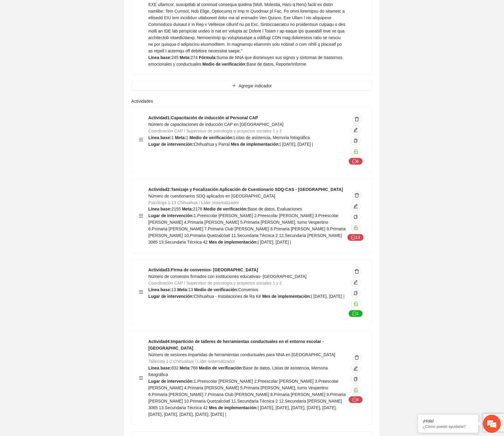
scroll to position [2541, 0]
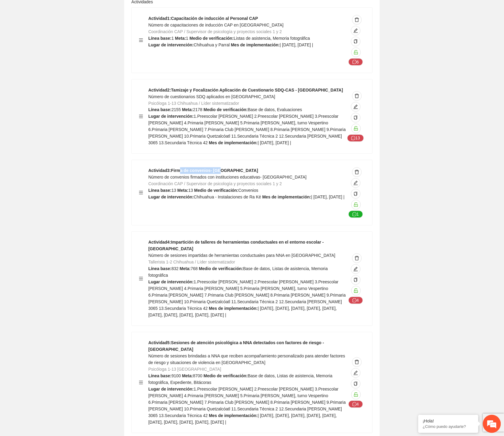
drag, startPoint x: 211, startPoint y: 104, endPoint x: 231, endPoint y: 113, distance: 21.9
click at [230, 168] on strong "Actividad 3 : Firma de convenios- Chihuahua" at bounding box center [203, 170] width 110 height 5
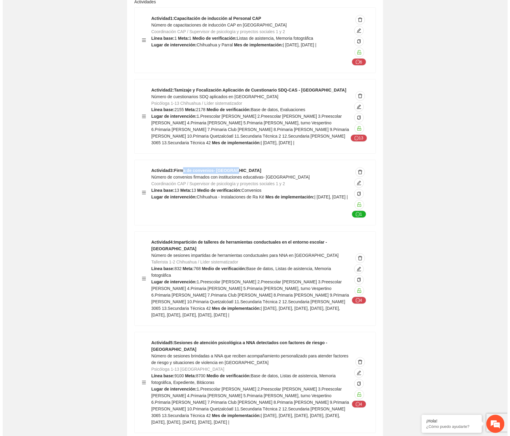
scroll to position [2642, 0]
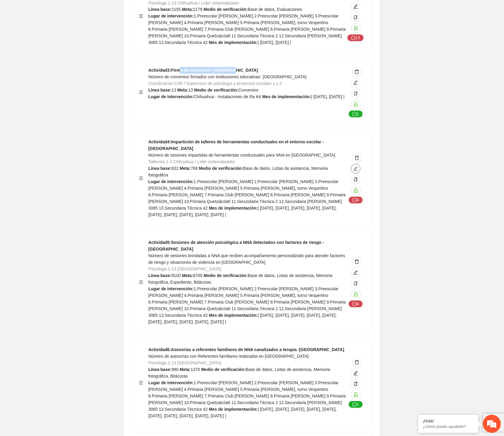
click at [357, 166] on icon "edit" at bounding box center [356, 168] width 5 height 5
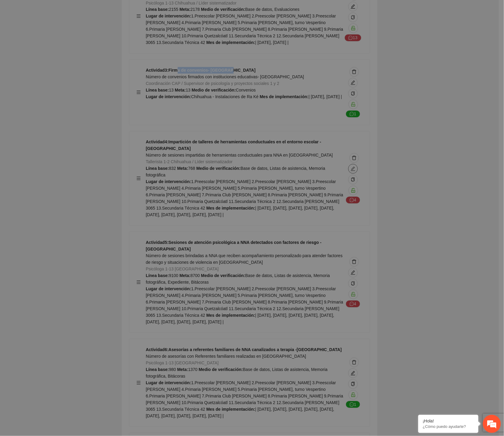
type textarea "**********"
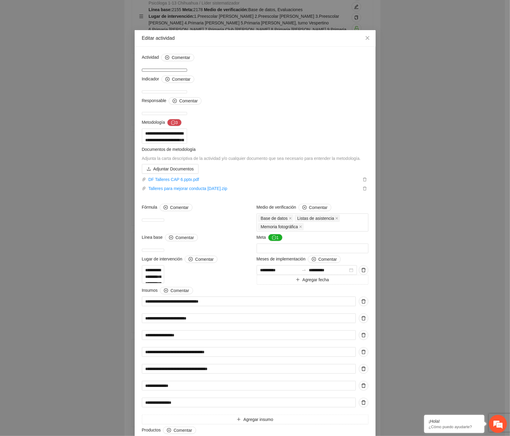
drag, startPoint x: 243, startPoint y: 68, endPoint x: 130, endPoint y: 74, distance: 112.7
click at [130, 74] on div "**********" at bounding box center [255, 218] width 510 height 436
click at [396, 112] on div "**********" at bounding box center [255, 218] width 510 height 436
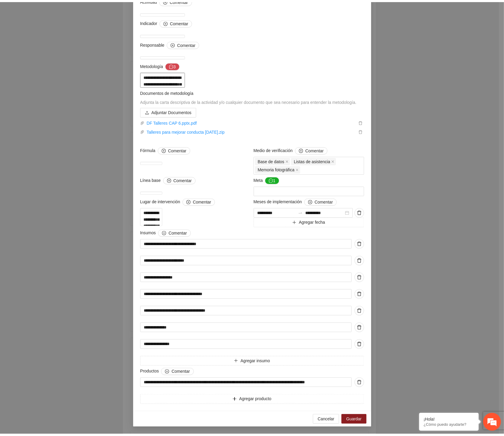
scroll to position [0, 0]
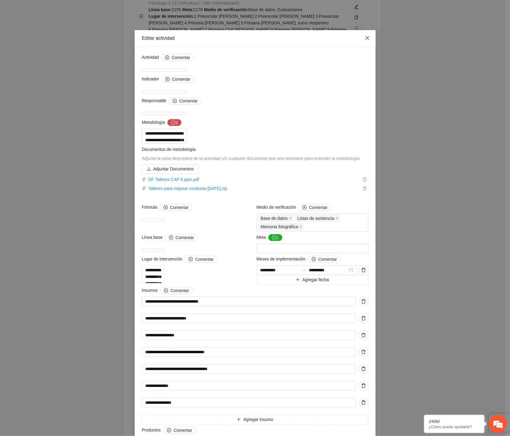
click at [366, 38] on icon "close" at bounding box center [367, 38] width 5 height 5
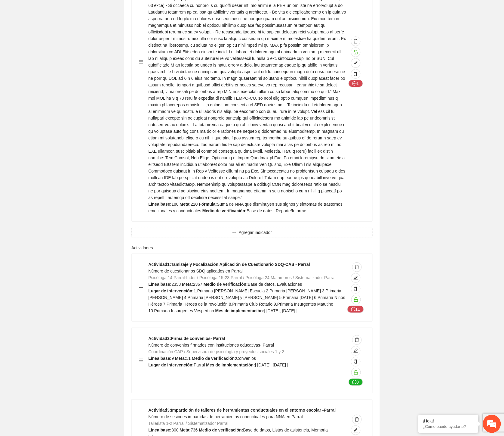
scroll to position [4481, 0]
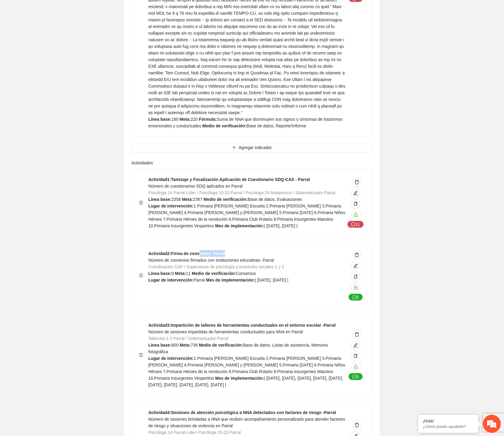
drag, startPoint x: 202, startPoint y: 148, endPoint x: 226, endPoint y: 149, distance: 23.8
click at [226, 250] on div "Actividad 2 : Firma de convenios- Parral Número de convenios firmados con insti…" at bounding box center [247, 275] width 198 height 51
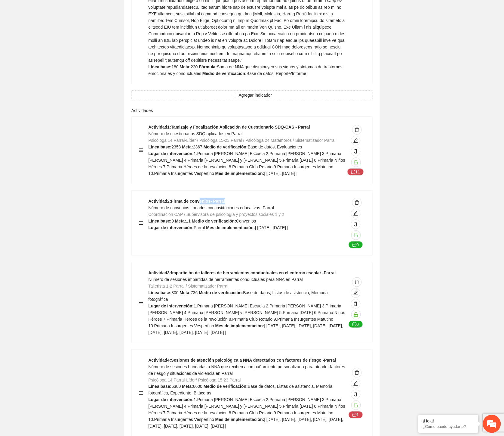
scroll to position [4582, 0]
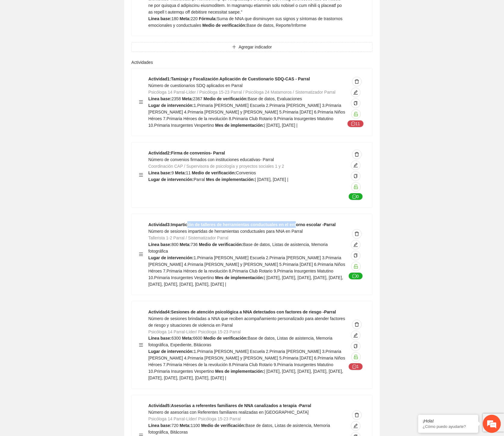
drag, startPoint x: 189, startPoint y: 119, endPoint x: 293, endPoint y: 122, distance: 104.5
click at [293, 222] on strong "Actividad 3 : Impartición de talleres de herramientas conductuales en el entorn…" at bounding box center [242, 224] width 188 height 5
drag, startPoint x: 315, startPoint y: 121, endPoint x: 172, endPoint y: 120, distance: 143.0
click at [172, 222] on strong "Actividad 3 : Impartición de talleres de herramientas conductuales en el entorn…" at bounding box center [242, 224] width 188 height 5
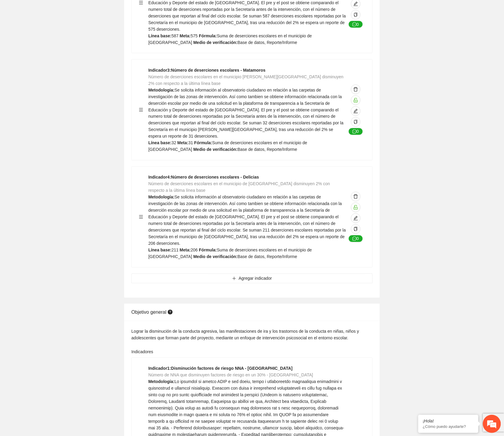
scroll to position [0, 0]
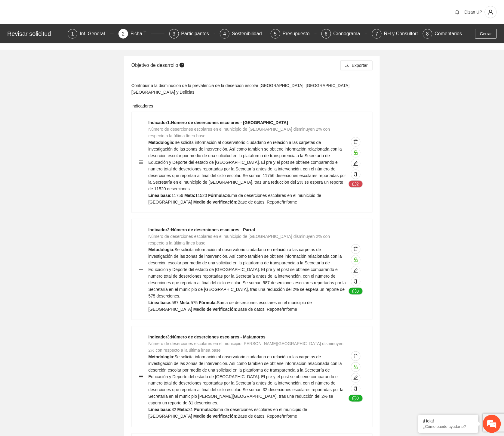
click at [489, 28] on div "Revisar solicitud 1 Inf. General 2 Ficha T 3 Participantes 4 Sostenibilidad 5 P…" at bounding box center [252, 33] width 504 height 19
click at [485, 32] on span "Cerrar" at bounding box center [486, 33] width 12 height 7
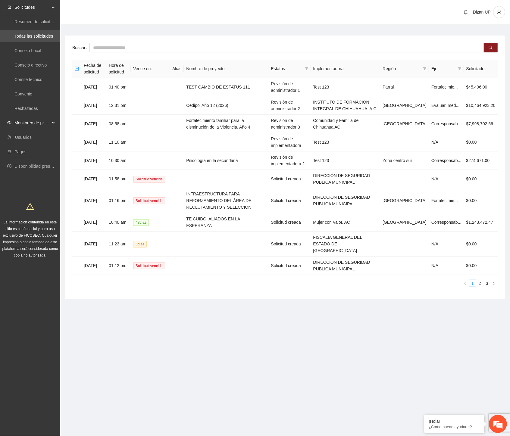
click at [23, 122] on span "Monitoreo de proyectos" at bounding box center [32, 123] width 36 height 12
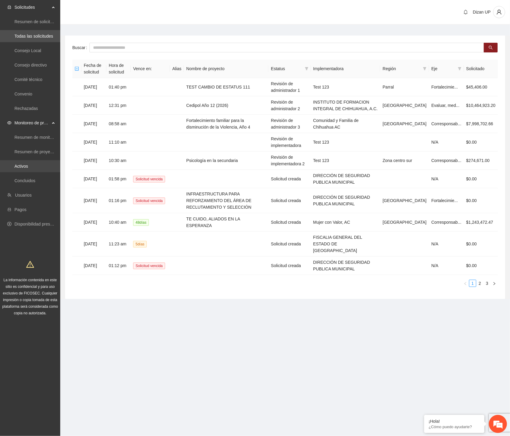
click at [22, 166] on link "Activos" at bounding box center [21, 166] width 14 height 5
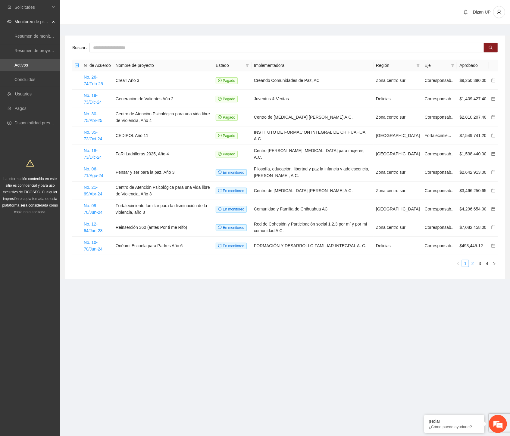
click at [471, 264] on link "2" at bounding box center [472, 263] width 7 height 7
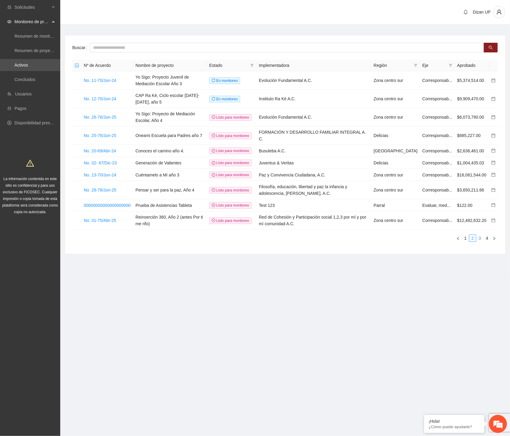
click at [479, 237] on link "3" at bounding box center [479, 238] width 7 height 7
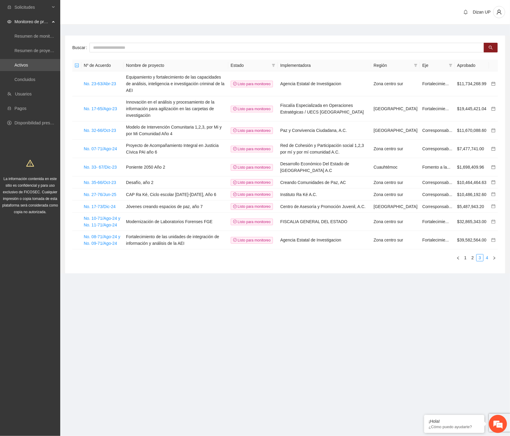
click at [488, 257] on link "4" at bounding box center [486, 257] width 7 height 7
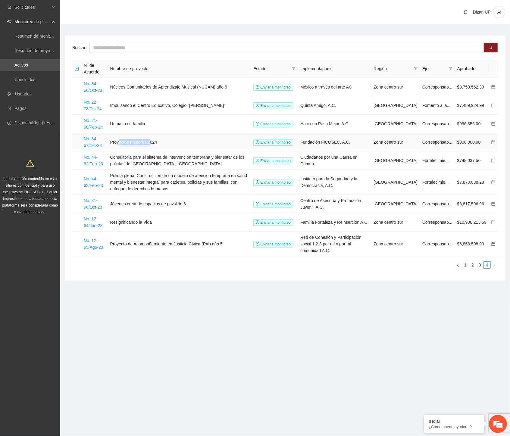
drag, startPoint x: 122, startPoint y: 141, endPoint x: 162, endPoint y: 144, distance: 40.1
click at [162, 144] on td "Proyectos menores 2024" at bounding box center [179, 142] width 143 height 18
drag, startPoint x: 122, startPoint y: 159, endPoint x: 150, endPoint y: 160, distance: 28.3
click at [150, 160] on td "Consultoría para el sistema de intervención temprana y bienestar de los policía…" at bounding box center [179, 160] width 143 height 18
drag, startPoint x: 124, startPoint y: 177, endPoint x: 160, endPoint y: 186, distance: 36.6
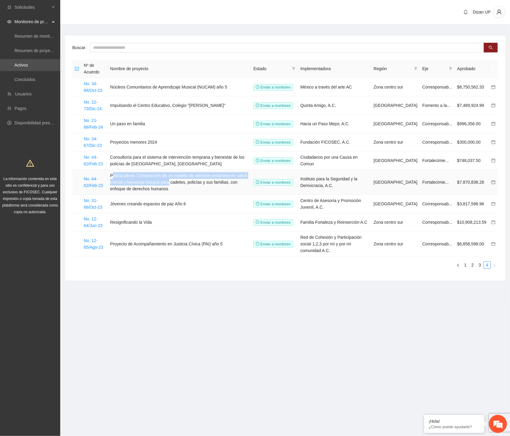
click at [160, 186] on td "Policía plena: Construcción de un modelo de atención temprana en salud mental y…" at bounding box center [179, 182] width 143 height 25
drag, startPoint x: 140, startPoint y: 204, endPoint x: 193, endPoint y: 207, distance: 53.3
click at [193, 207] on td "Jóvenes creando espacios de paz Año 6" at bounding box center [179, 204] width 143 height 18
click at [163, 224] on td "Resignificando la Vida" at bounding box center [179, 222] width 143 height 18
drag, startPoint x: 142, startPoint y: 242, endPoint x: 176, endPoint y: 246, distance: 34.0
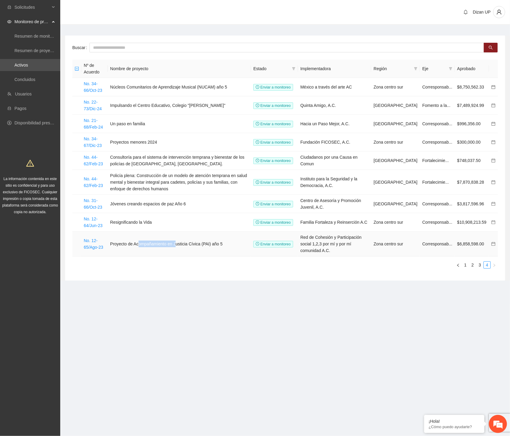
click at [177, 248] on td "Proyecto de Acompañamiento en Justicia Cívica (PAI) año 5" at bounding box center [179, 243] width 143 height 25
click at [101, 49] on input "text" at bounding box center [286, 48] width 394 height 10
type input "***"
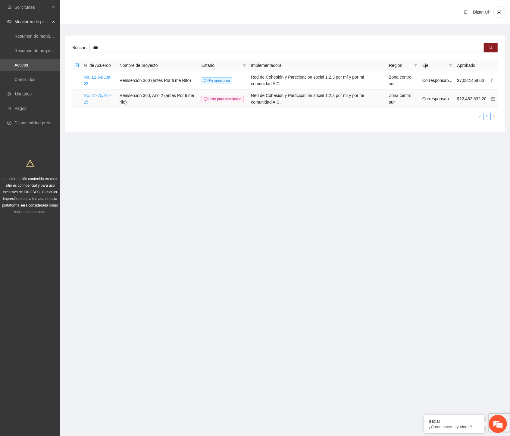
click at [90, 95] on link "No. 31-75/Abr-25" at bounding box center [98, 98] width 28 height 11
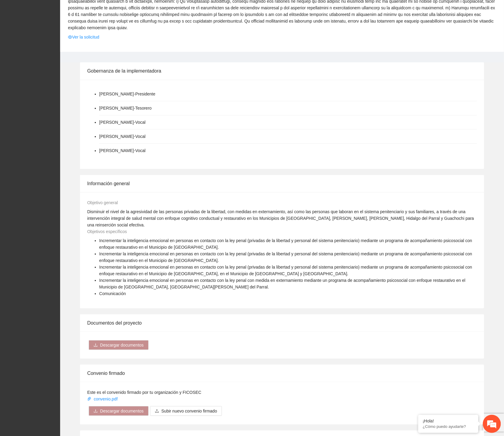
scroll to position [836, 0]
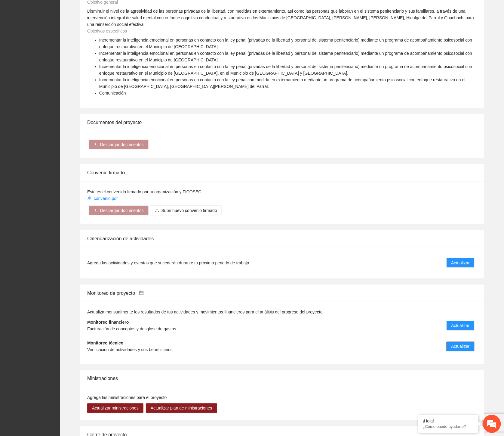
click at [461, 343] on span "Actualizar" at bounding box center [461, 346] width 18 height 7
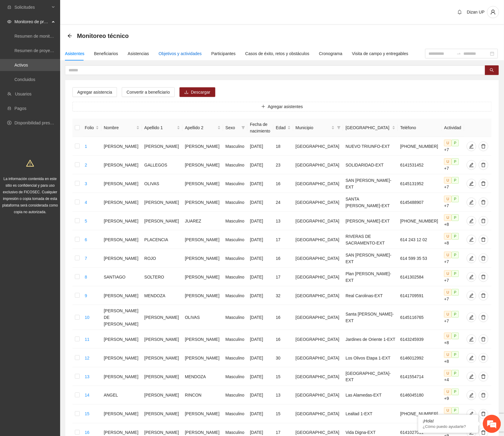
click at [185, 51] on div "Objetivos y actividades" at bounding box center [180, 53] width 43 height 7
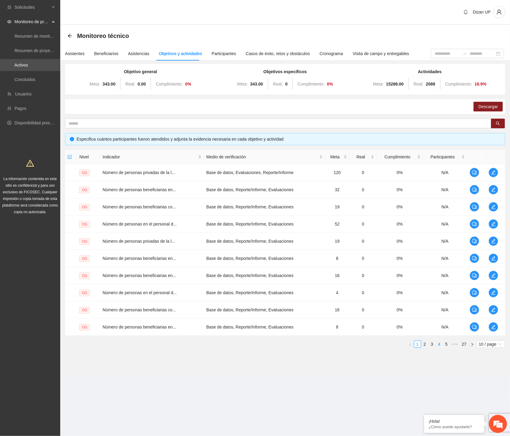
click at [440, 345] on link "4" at bounding box center [439, 344] width 7 height 7
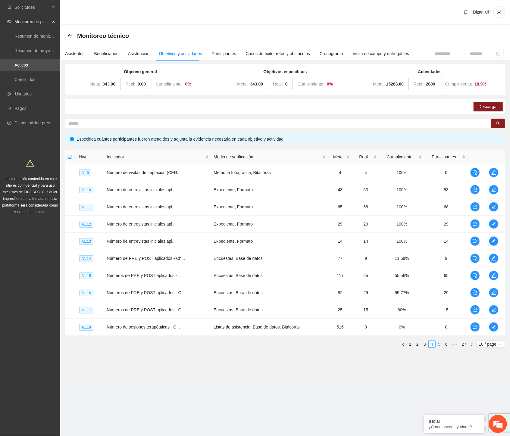
click at [437, 345] on link "5" at bounding box center [439, 344] width 7 height 7
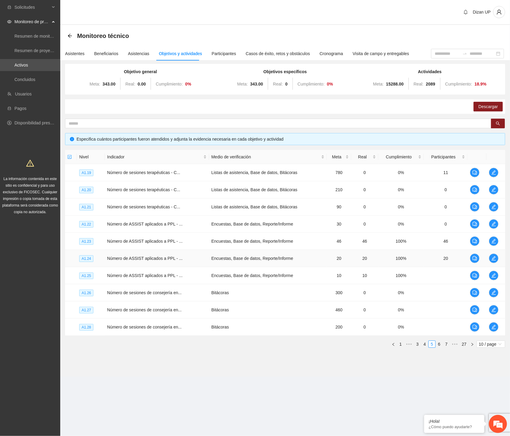
drag, startPoint x: 147, startPoint y: 261, endPoint x: 150, endPoint y: 260, distance: 3.0
click at [150, 260] on span "Número de ASSIST aplicados a PPL - ..." at bounding box center [145, 258] width 76 height 5
click at [493, 277] on icon "edit" at bounding box center [493, 275] width 5 height 5
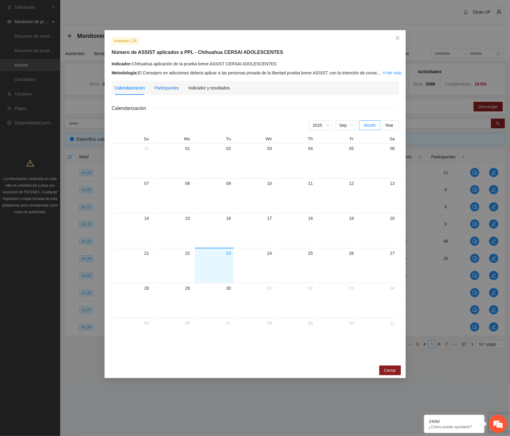
click at [164, 88] on div "Participantes" at bounding box center [166, 88] width 24 height 7
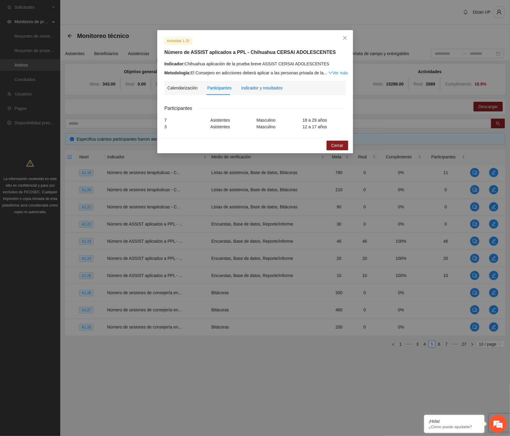
click at [262, 88] on div "Indicador y resultados" at bounding box center [261, 88] width 41 height 7
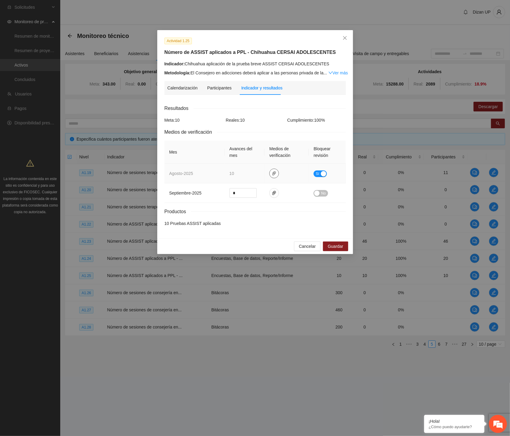
click at [275, 173] on icon "paper-clip" at bounding box center [273, 173] width 5 height 5
click at [258, 157] on link "AGOSTO_2025.zip" at bounding box center [275, 156] width 86 height 7
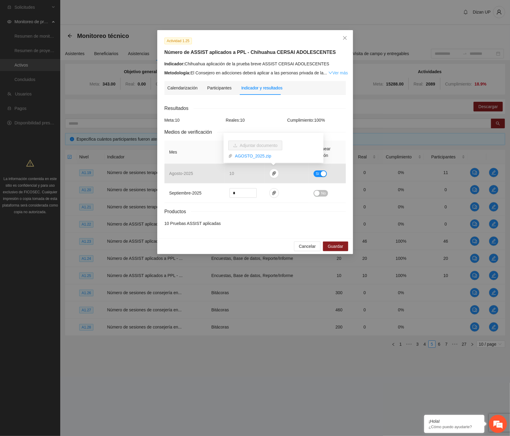
click at [341, 70] on link "Ver más" at bounding box center [338, 72] width 20 height 5
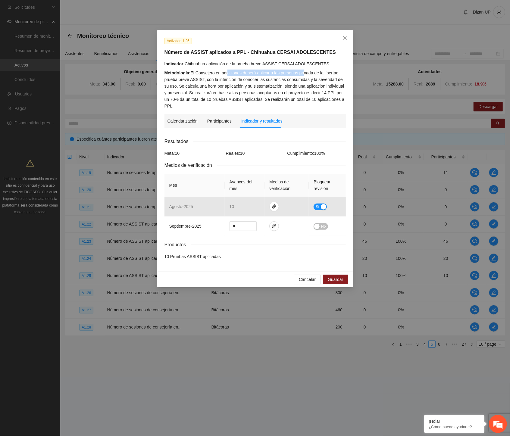
drag, startPoint x: 272, startPoint y: 69, endPoint x: 302, endPoint y: 69, distance: 29.8
click at [302, 69] on div "Indicador: Chihuahua aplicación de la prueba breve ASSIST CERSAI ADOLESCENTES M…" at bounding box center [254, 84] width 181 height 49
click at [261, 73] on div "Metodología: El Consejero en adicciones deberá aplicar a las personas privada d…" at bounding box center [254, 90] width 181 height 40
drag, startPoint x: 248, startPoint y: 78, endPoint x: 325, endPoint y: 79, distance: 77.1
click at [325, 79] on div "Metodología: El Consejero en adicciones deberá aplicar a las personas privada d…" at bounding box center [254, 90] width 181 height 40
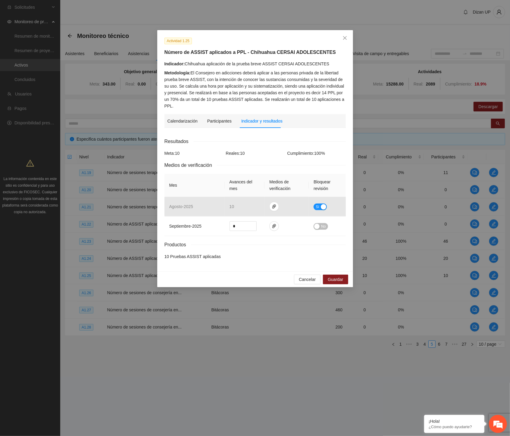
click at [236, 85] on div "Metodología: El Consejero en adicciones deberá aplicar a las personas privada d…" at bounding box center [254, 90] width 181 height 40
drag, startPoint x: 214, startPoint y: 81, endPoint x: 242, endPoint y: 86, distance: 29.2
click at [294, 86] on div "Metodología: El Consejero en adicciones deberá aplicar a las personas privada d…" at bounding box center [254, 90] width 181 height 40
click at [207, 73] on div "Metodología: El Consejero en adicciones deberá aplicar a las personas privada d…" at bounding box center [254, 90] width 181 height 40
drag, startPoint x: 266, startPoint y: 86, endPoint x: 293, endPoint y: 86, distance: 26.2
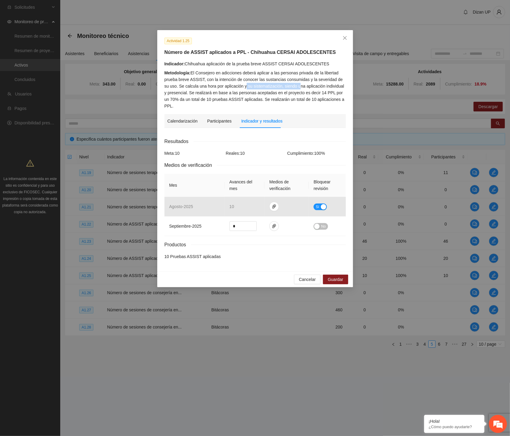
click at [293, 86] on div "Metodología: El Consejero en adicciones deberá aplicar a las personas privada d…" at bounding box center [254, 90] width 181 height 40
click at [296, 74] on div "Metodología: El Consejero en adicciones deberá aplicar a las personas privada d…" at bounding box center [254, 90] width 181 height 40
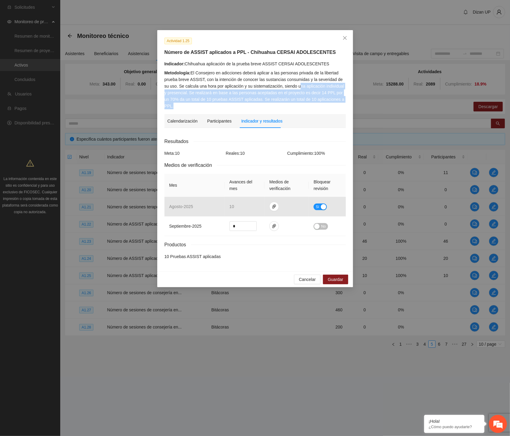
drag, startPoint x: 292, startPoint y: 87, endPoint x: 347, endPoint y: 84, distance: 54.6
click at [347, 84] on div "Indicador: Chihuahua aplicación de la prueba breve ASSIST CERSAI ADOLESCENTES M…" at bounding box center [255, 84] width 186 height 49
click at [174, 93] on div "Metodología: El Consejero en adicciones deberá aplicar a las personas privada d…" at bounding box center [254, 90] width 181 height 40
drag, startPoint x: 185, startPoint y: 92, endPoint x: 325, endPoint y: 92, distance: 140.3
click at [325, 92] on div "Metodología: El Consejero en adicciones deberá aplicar a las personas privada d…" at bounding box center [254, 90] width 181 height 40
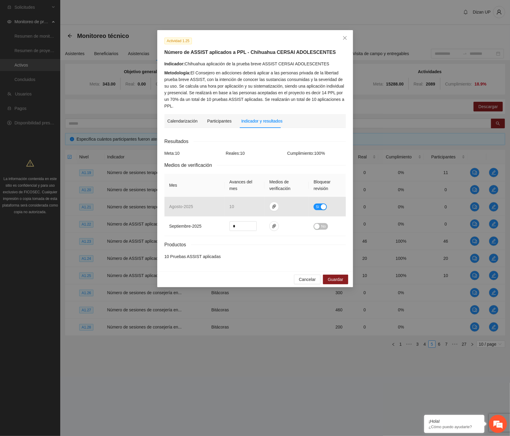
click at [264, 79] on div "Metodología: El Consejero en adicciones deberá aplicar a las personas privada d…" at bounding box center [254, 90] width 181 height 40
drag, startPoint x: 175, startPoint y: 100, endPoint x: 286, endPoint y: 95, distance: 111.1
click at [286, 95] on div "Metodología: El Consejero en adicciones deberá aplicar a las personas privada d…" at bounding box center [254, 90] width 181 height 40
click at [257, 74] on div "Metodología: El Consejero en adicciones deberá aplicar a las personas privada d…" at bounding box center [254, 90] width 181 height 40
click at [310, 276] on span "Cancelar" at bounding box center [307, 279] width 17 height 7
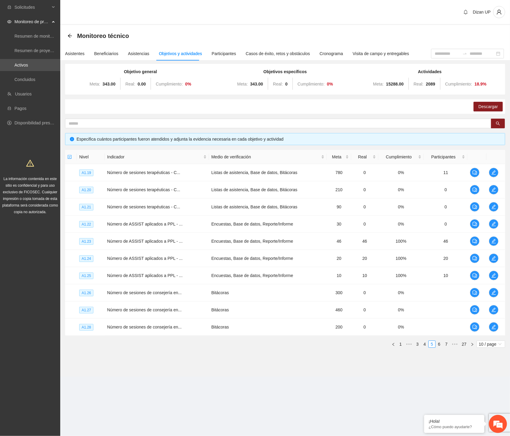
click at [326, 363] on section "Monitoreo técnico Asistentes Beneficiarios Asistencias Objetivos y actividades …" at bounding box center [284, 201] width 449 height 352
click at [365, 272] on td "10" at bounding box center [364, 275] width 27 height 17
click at [353, 354] on div "Objetivo general Meta: 343.00 Real: 0.00 Cumplimiento: 0 % Objetivos específico…" at bounding box center [284, 211] width 449 height 292
click at [491, 293] on icon "edit" at bounding box center [493, 292] width 5 height 5
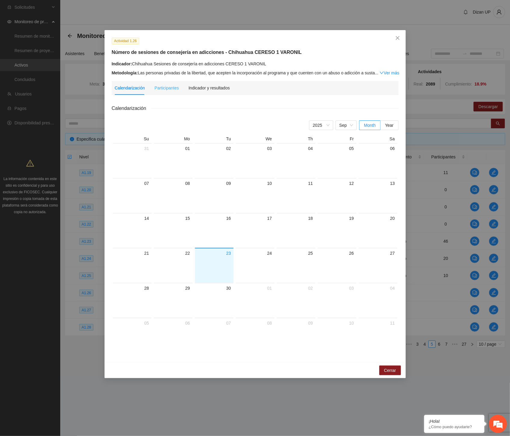
click at [169, 92] on div "Participantes" at bounding box center [166, 88] width 24 height 14
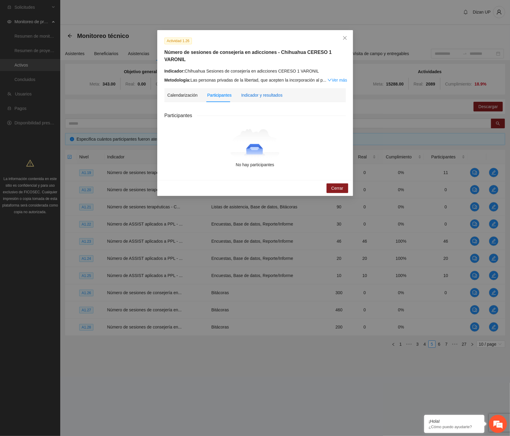
click at [255, 92] on div "Indicador y resultados" at bounding box center [261, 95] width 41 height 7
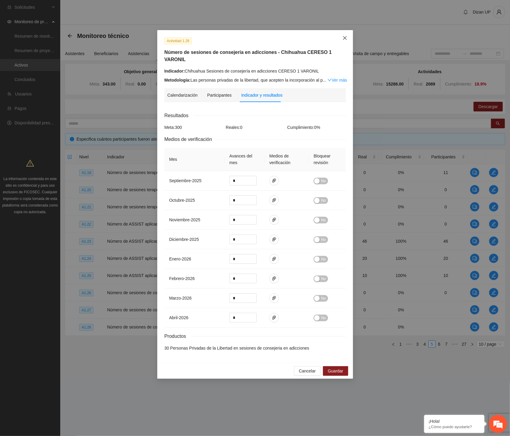
click at [345, 38] on icon "close" at bounding box center [345, 38] width 4 height 4
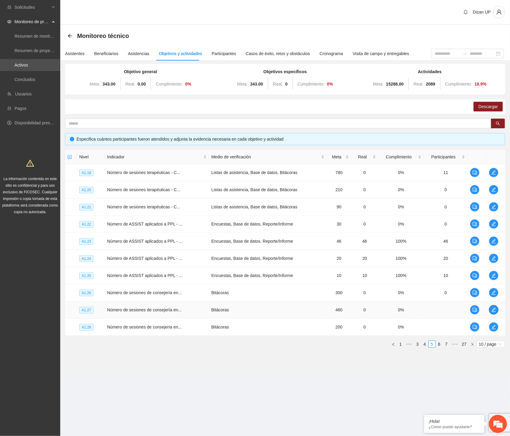
click at [492, 309] on icon "edit" at bounding box center [493, 309] width 5 height 5
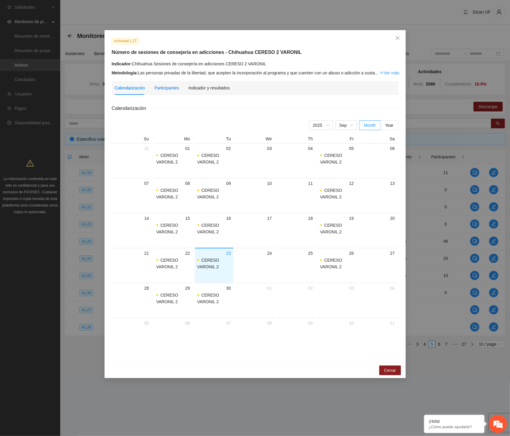
click at [163, 87] on div "Participantes" at bounding box center [166, 88] width 24 height 7
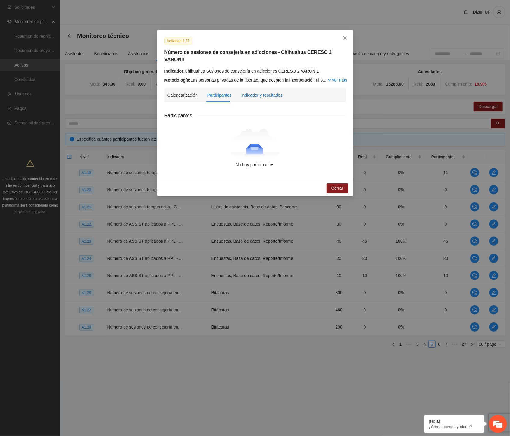
click at [265, 92] on div "Indicador y resultados" at bounding box center [261, 95] width 41 height 7
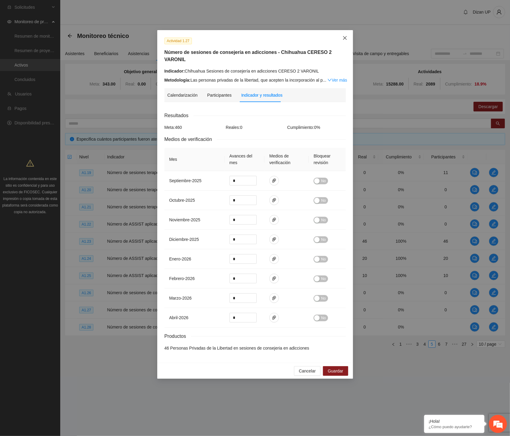
click at [347, 38] on icon "close" at bounding box center [344, 38] width 5 height 5
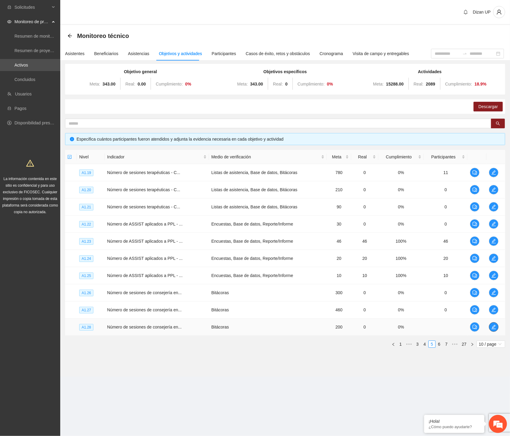
click at [493, 324] on icon "edit" at bounding box center [493, 326] width 5 height 5
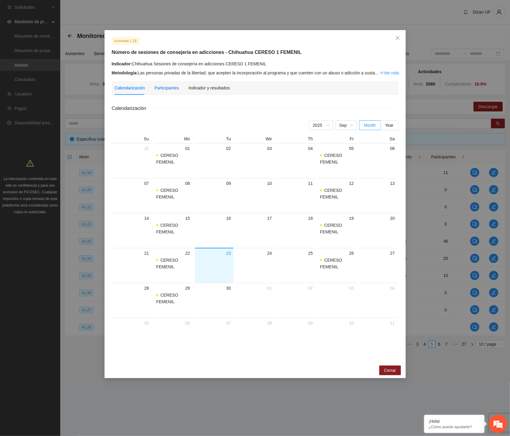
click at [169, 85] on div "Participantes" at bounding box center [166, 88] width 24 height 7
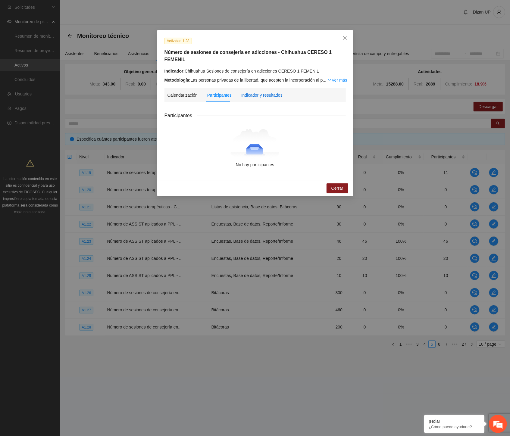
click at [262, 92] on div "Indicador y resultados" at bounding box center [261, 95] width 41 height 7
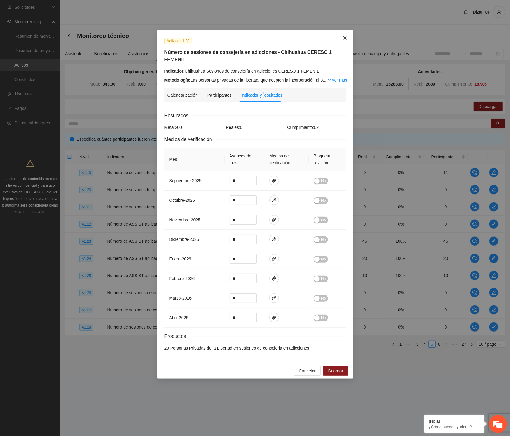
click at [344, 37] on icon "close" at bounding box center [344, 38] width 5 height 5
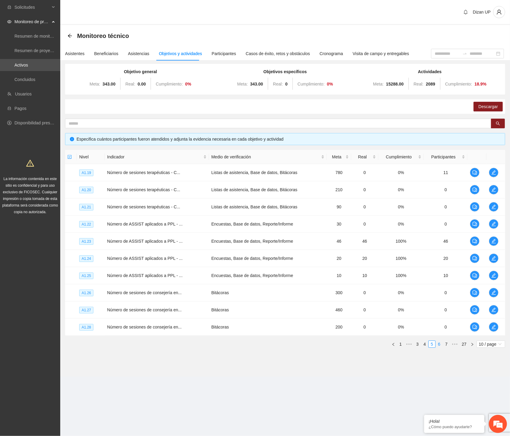
click at [440, 343] on link "6" at bounding box center [439, 344] width 7 height 7
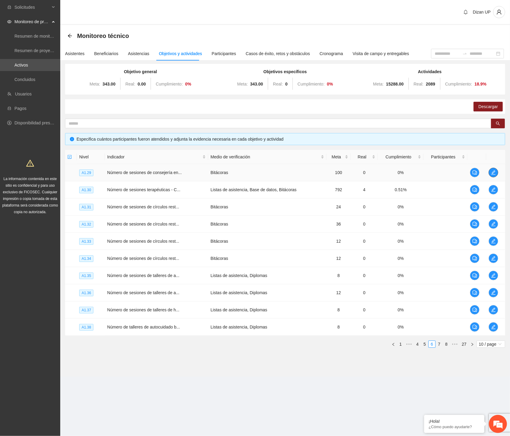
click at [493, 172] on icon "edit" at bounding box center [493, 172] width 4 height 4
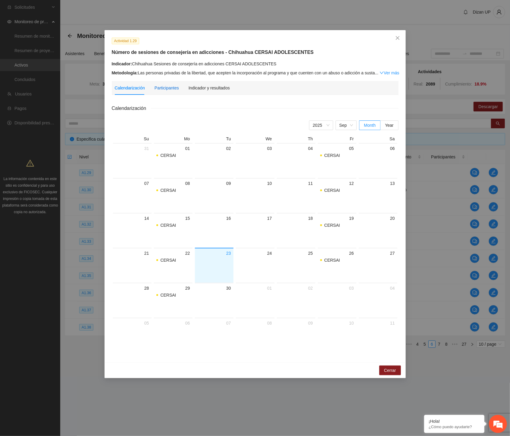
click at [168, 87] on div "Participantes" at bounding box center [166, 88] width 24 height 7
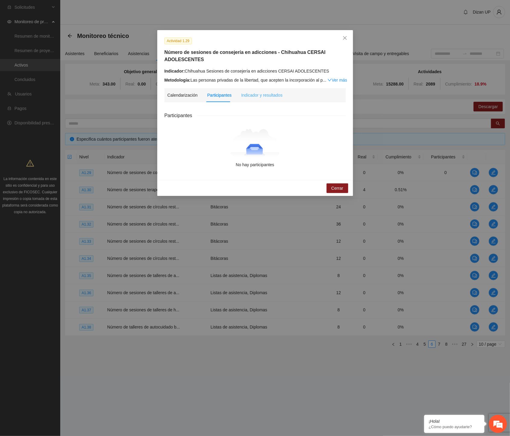
click at [253, 100] on div "Indicador y resultados" at bounding box center [261, 95] width 41 height 14
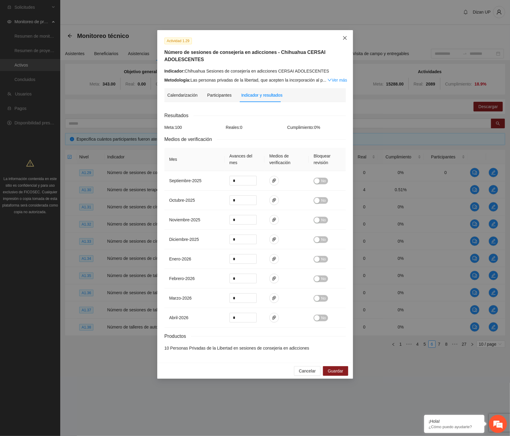
click at [345, 34] on span "Close" at bounding box center [344, 38] width 16 height 16
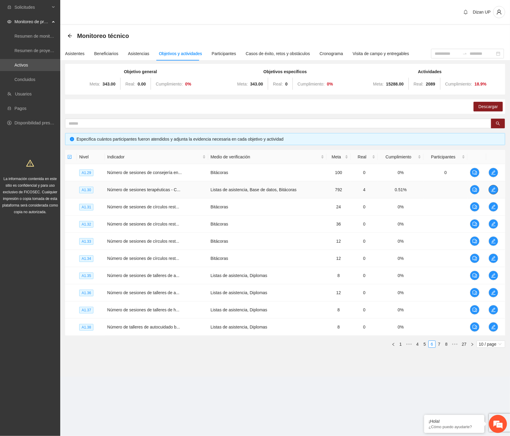
click at [496, 191] on span "edit" at bounding box center [492, 189] width 9 height 5
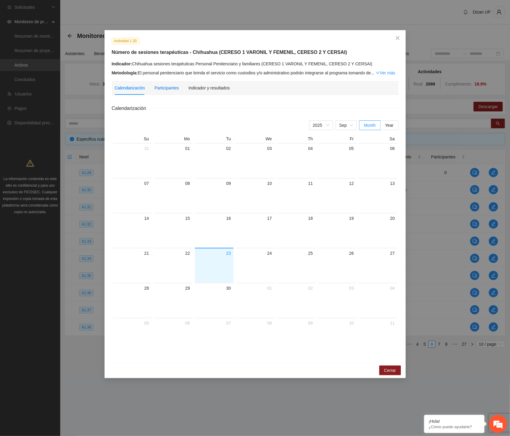
click at [163, 89] on div "Participantes" at bounding box center [166, 88] width 24 height 7
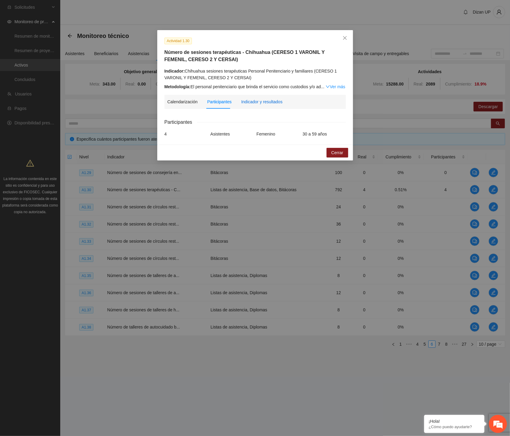
click at [267, 102] on div "Indicador y resultados" at bounding box center [261, 101] width 41 height 7
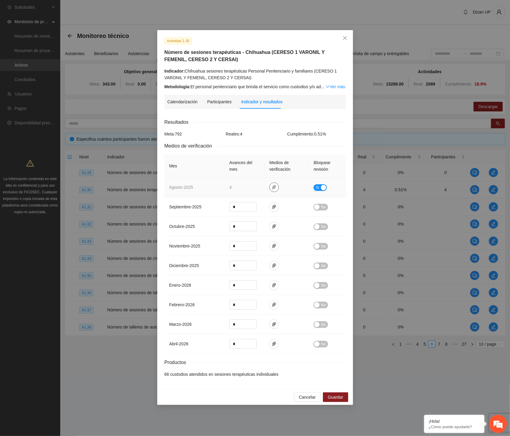
click at [275, 186] on icon "paper-clip" at bounding box center [274, 187] width 4 height 4
click at [255, 170] on link "AGOSTO_2025.zip" at bounding box center [275, 169] width 86 height 7
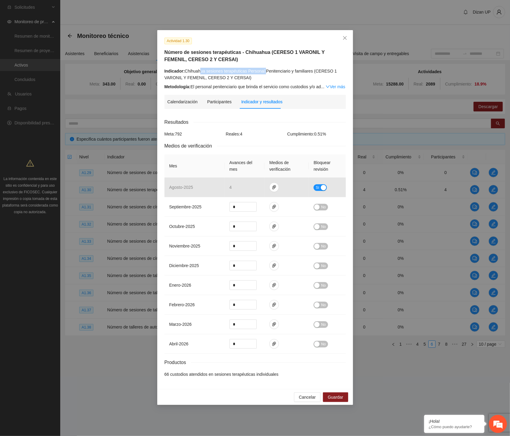
drag, startPoint x: 200, startPoint y: 70, endPoint x: 263, endPoint y: 72, distance: 62.4
click at [263, 72] on div "Indicador: Chihuahua sesiones terapéuticas Personal Penitenciario y familiares …" at bounding box center [254, 74] width 181 height 13
drag, startPoint x: 222, startPoint y: 77, endPoint x: 245, endPoint y: 76, distance: 22.6
click at [223, 77] on div "Indicador: Chihuahua sesiones terapéuticas Personal Penitenciario y familiares …" at bounding box center [254, 74] width 181 height 13
click at [336, 85] on link "Ver más" at bounding box center [335, 86] width 20 height 5
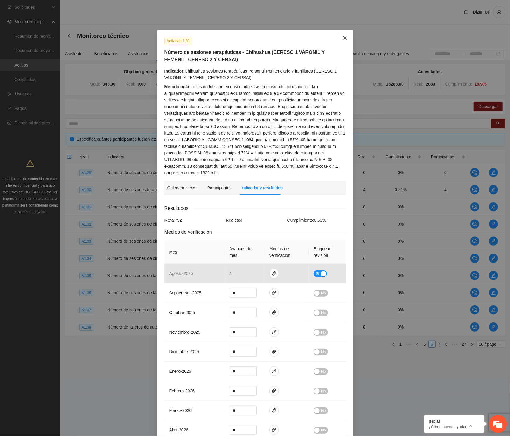
click at [341, 41] on span "Close" at bounding box center [344, 38] width 16 height 16
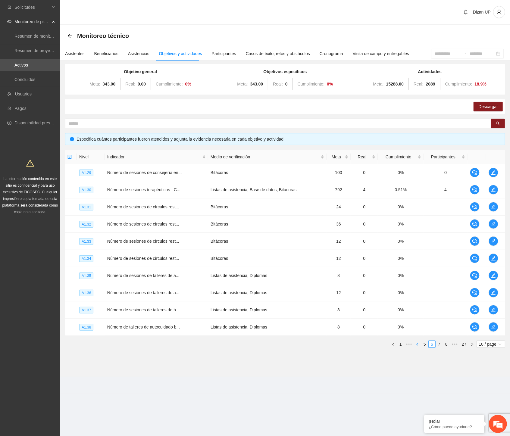
click at [417, 343] on link "4" at bounding box center [417, 344] width 7 height 7
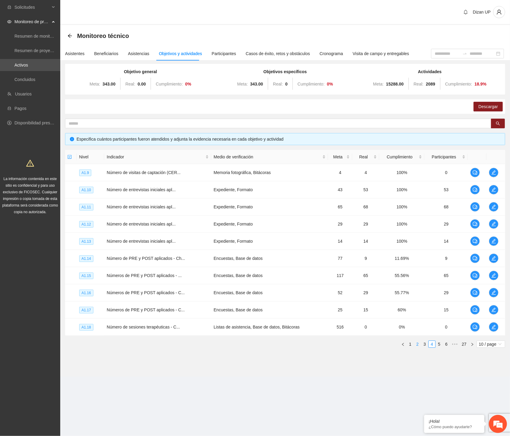
click at [417, 343] on link "2" at bounding box center [417, 344] width 7 height 7
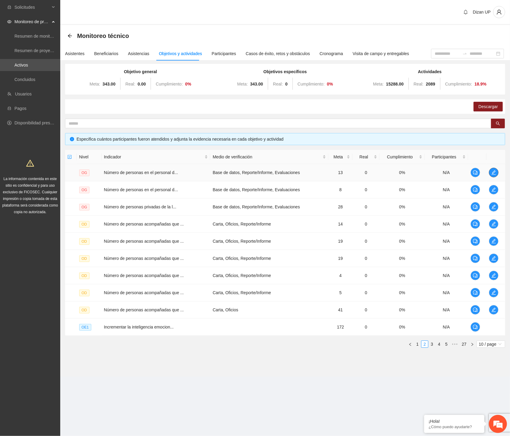
click at [493, 172] on icon "edit" at bounding box center [493, 172] width 5 height 5
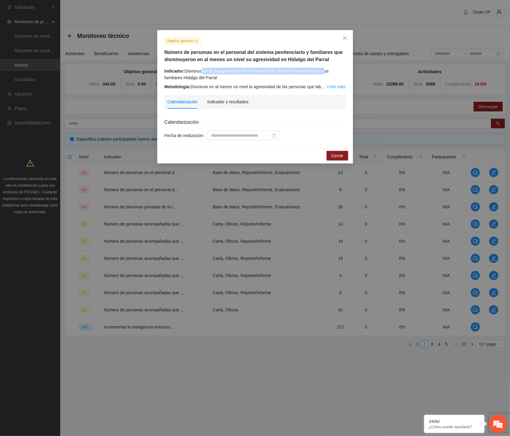
drag, startPoint x: 251, startPoint y: 70, endPoint x: 305, endPoint y: 71, distance: 53.9
click at [321, 70] on div "Indicador: Disminución de la agresividad en el Personal del Sistema Penitenciar…" at bounding box center [254, 74] width 181 height 13
click at [214, 68] on div "Indicador: Disminución de la agresividad en el Personal del Sistema Penitenciar…" at bounding box center [254, 74] width 181 height 13
drag, startPoint x: 200, startPoint y: 77, endPoint x: 172, endPoint y: 66, distance: 29.6
click at [172, 66] on div "Objetivo general 11 Número de personas en el personal del sistema penitenciario…" at bounding box center [255, 63] width 186 height 53
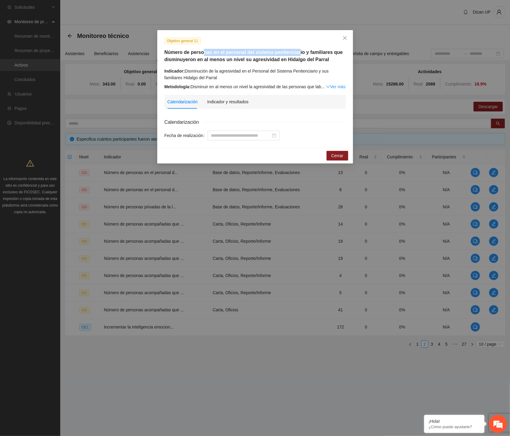
drag, startPoint x: 203, startPoint y: 52, endPoint x: 278, endPoint y: 55, distance: 74.7
click at [292, 51] on h5 "Número de personas en el personal del sistema penitenciario y familiares que di…" at bounding box center [254, 56] width 181 height 14
drag, startPoint x: 198, startPoint y: 57, endPoint x: 201, endPoint y: 56, distance: 3.2
click at [199, 57] on h5 "Número de personas en el personal del sistema penitenciario y familiares que di…" at bounding box center [254, 56] width 181 height 14
drag, startPoint x: 229, startPoint y: 52, endPoint x: 317, endPoint y: 55, distance: 87.3
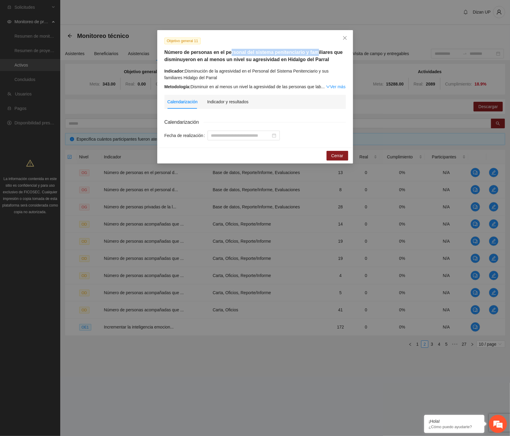
click at [315, 54] on h5 "Número de personas en el personal del sistema penitenciario y familiares que di…" at bounding box center [254, 56] width 181 height 14
drag, startPoint x: 337, startPoint y: 155, endPoint x: 330, endPoint y: 156, distance: 7.5
click at [337, 155] on span "Cerrar" at bounding box center [337, 155] width 12 height 7
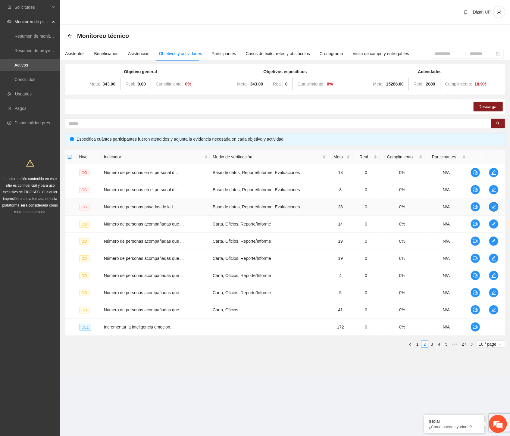
click at [491, 208] on icon "edit" at bounding box center [493, 206] width 5 height 5
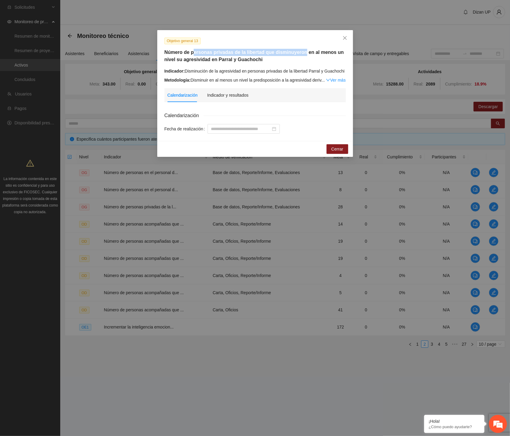
drag, startPoint x: 192, startPoint y: 52, endPoint x: 300, endPoint y: 54, distance: 108.4
click at [300, 54] on h5 "Número de personas privadas de la libertad que disminuyeron en al menos un nive…" at bounding box center [254, 56] width 181 height 14
click at [333, 150] on span "Cerrar" at bounding box center [337, 149] width 12 height 7
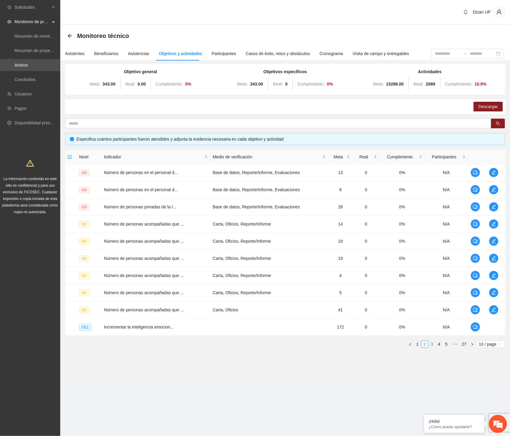
click at [429, 345] on link "3" at bounding box center [431, 344] width 7 height 7
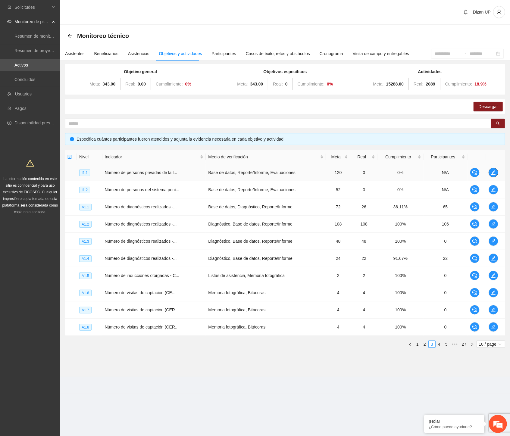
click at [494, 171] on icon "edit" at bounding box center [493, 172] width 5 height 5
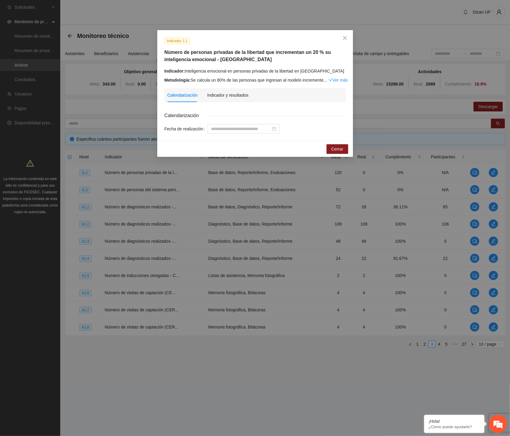
drag, startPoint x: 214, startPoint y: 71, endPoint x: 294, endPoint y: 71, distance: 79.5
click at [224, 71] on div "Indicador: Inteligencia emocional en personas privadas de la libertad en Chihua…" at bounding box center [254, 71] width 181 height 7
click at [341, 79] on link "Ver más" at bounding box center [338, 80] width 20 height 5
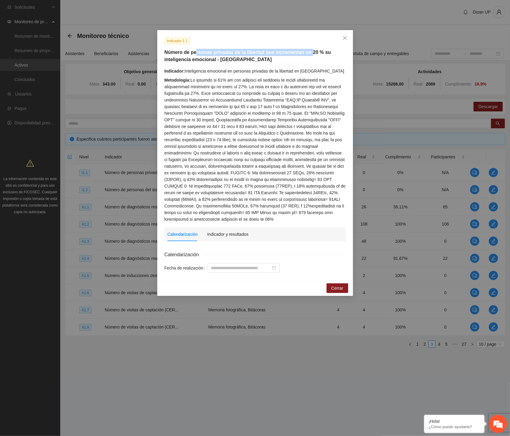
drag, startPoint x: 222, startPoint y: 53, endPoint x: 305, endPoint y: 49, distance: 83.5
click at [305, 49] on h5 "Número de personas privadas de la libertad que incrementan un 20 % su inteligen…" at bounding box center [254, 56] width 181 height 14
click at [341, 287] on span "Cerrar" at bounding box center [337, 288] width 12 height 7
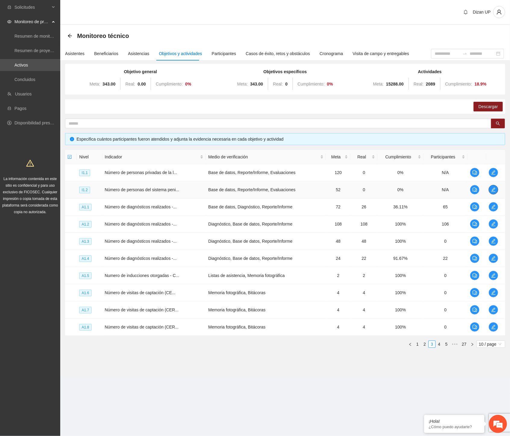
click at [492, 188] on icon "edit" at bounding box center [493, 189] width 5 height 5
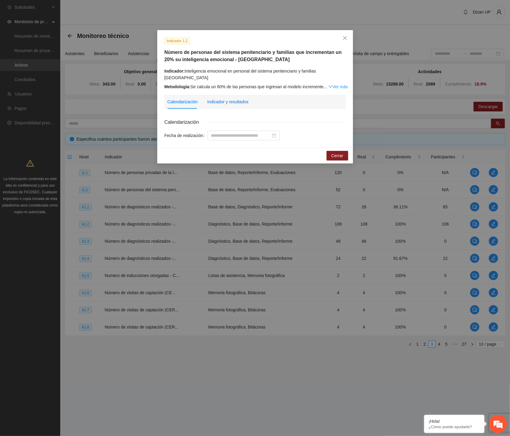
click at [229, 98] on div "Indicador y resultados" at bounding box center [227, 101] width 41 height 7
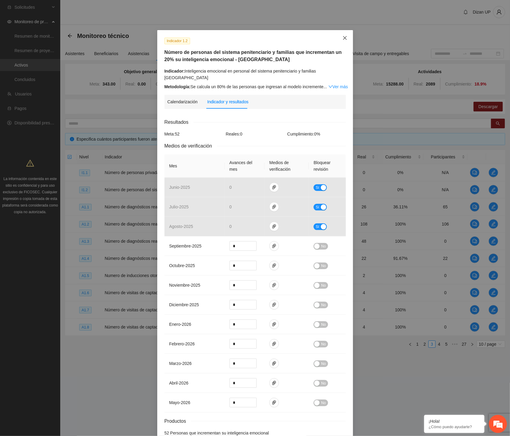
click at [343, 36] on icon "close" at bounding box center [344, 38] width 5 height 5
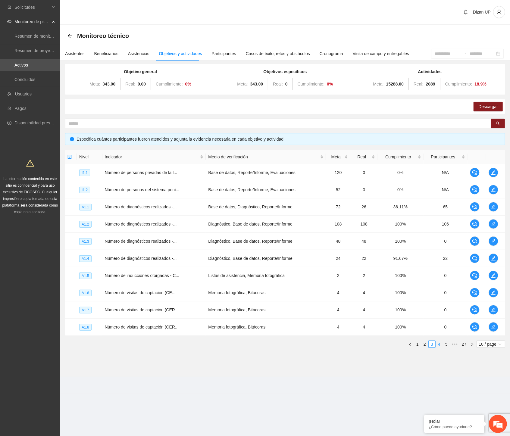
click at [438, 343] on link "4" at bounding box center [439, 344] width 7 height 7
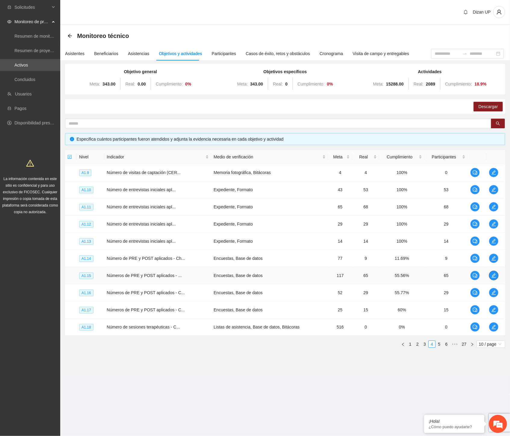
click at [492, 274] on icon "edit" at bounding box center [493, 275] width 5 height 5
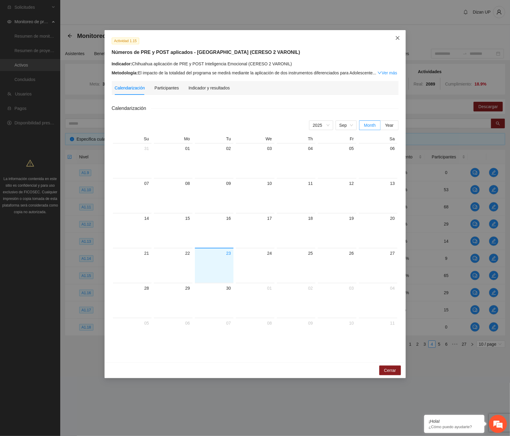
click at [396, 36] on icon "close" at bounding box center [397, 38] width 5 height 5
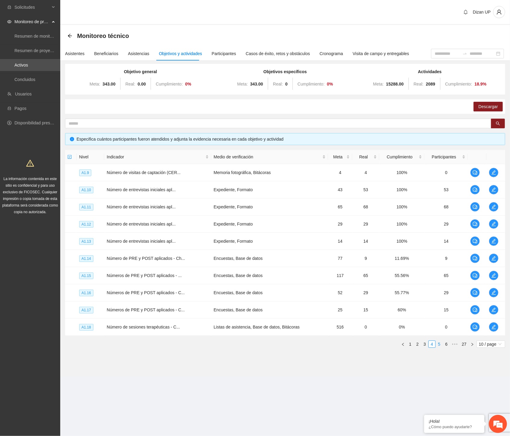
click at [438, 344] on link "5" at bounding box center [439, 344] width 7 height 7
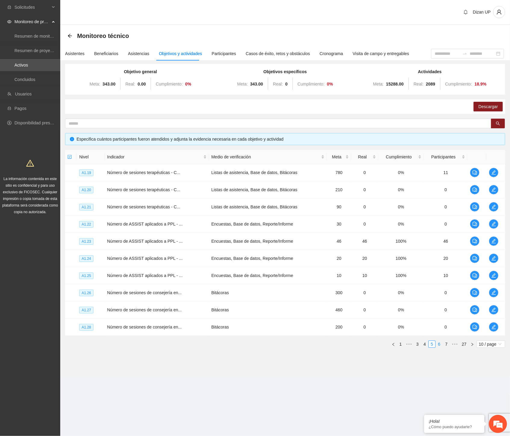
click at [440, 342] on link "6" at bounding box center [439, 344] width 7 height 7
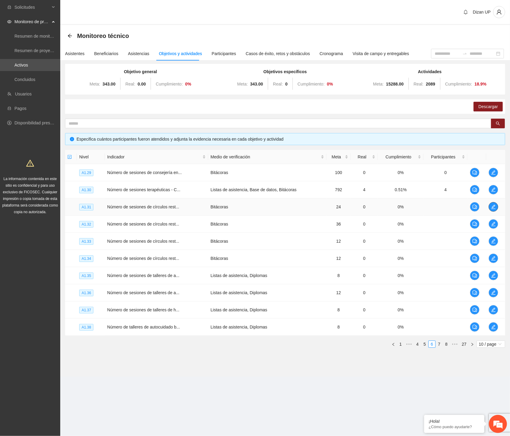
click at [491, 205] on icon "edit" at bounding box center [493, 206] width 5 height 5
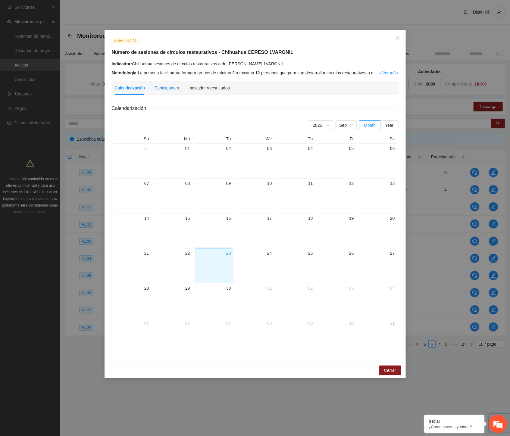
click at [157, 85] on div "Participantes" at bounding box center [166, 88] width 24 height 7
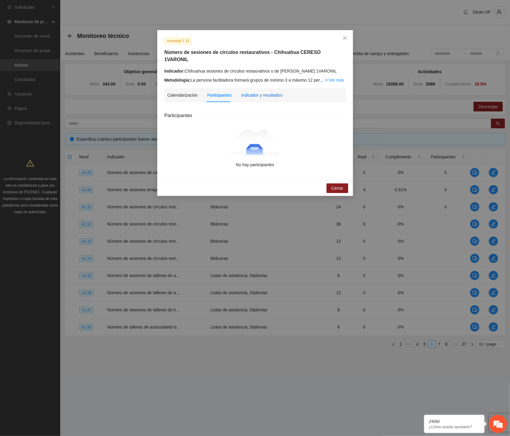
click at [263, 92] on div "Indicador y resultados" at bounding box center [261, 95] width 41 height 7
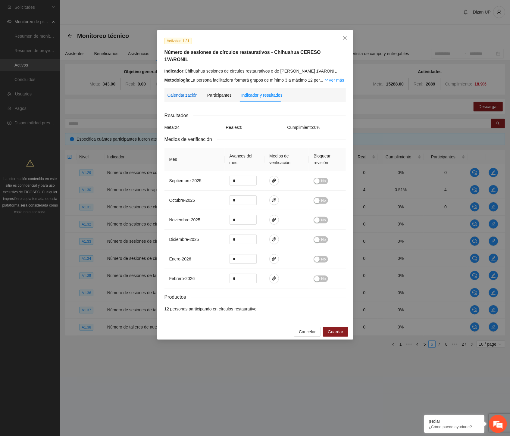
click at [184, 92] on div "Calendarización" at bounding box center [182, 95] width 30 height 7
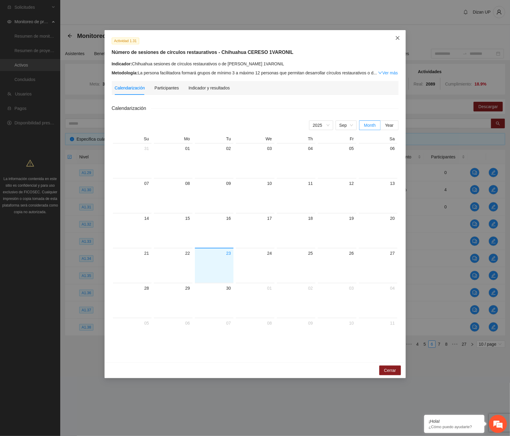
click at [399, 35] on span "Close" at bounding box center [397, 38] width 16 height 16
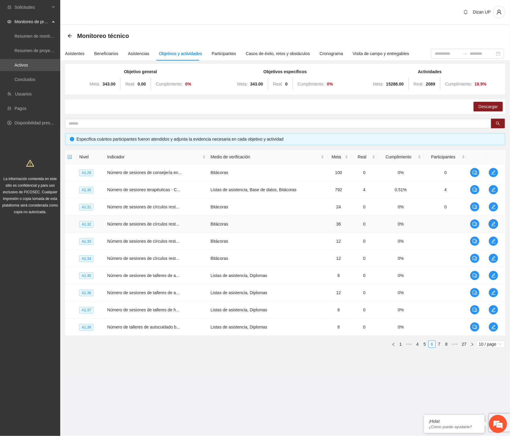
click at [491, 223] on icon "edit" at bounding box center [493, 224] width 5 height 5
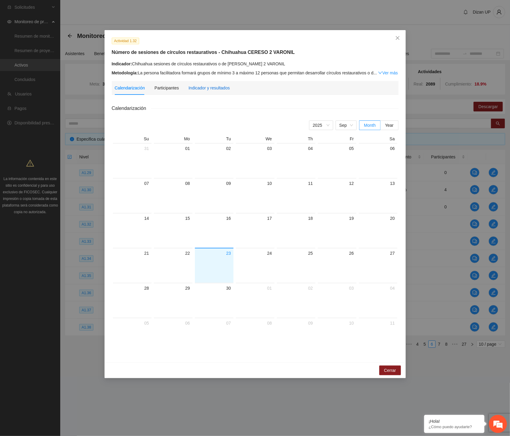
click at [203, 86] on div "Indicador y resultados" at bounding box center [208, 88] width 41 height 7
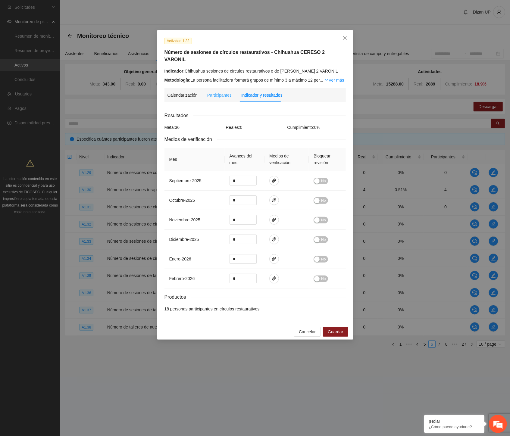
click at [218, 91] on div "Participantes" at bounding box center [219, 95] width 24 height 14
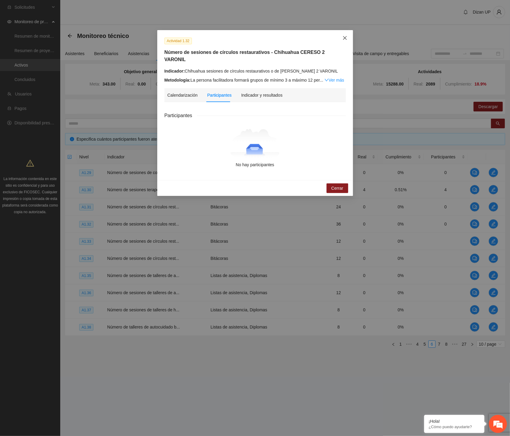
click at [344, 35] on span "Close" at bounding box center [344, 38] width 16 height 16
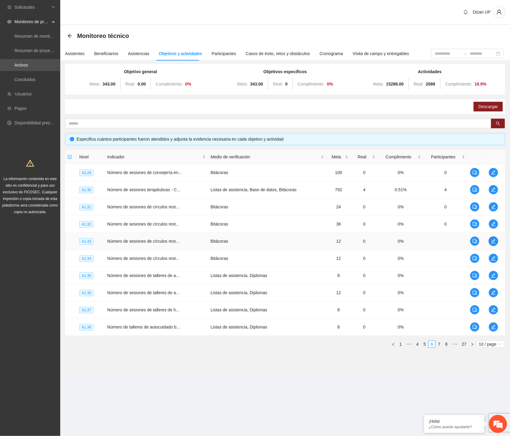
click at [494, 242] on icon "edit" at bounding box center [493, 241] width 5 height 5
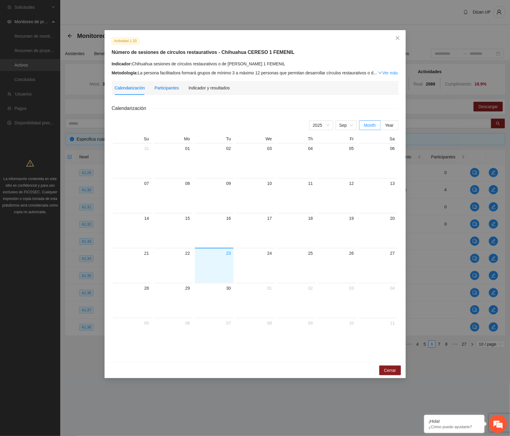
click at [169, 89] on div "Participantes" at bounding box center [166, 88] width 24 height 7
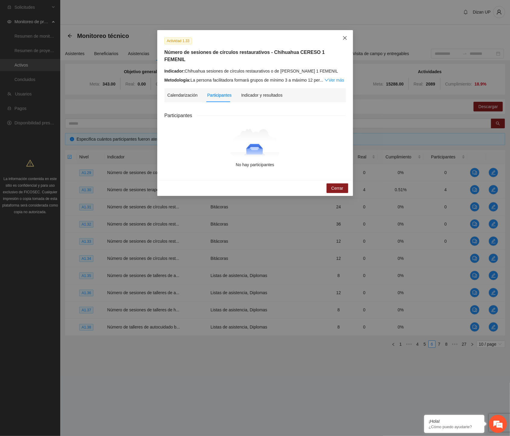
click at [344, 38] on icon "close" at bounding box center [345, 38] width 4 height 4
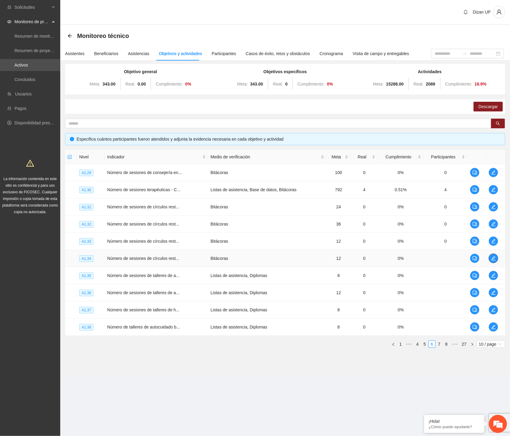
click at [492, 262] on button "button" at bounding box center [493, 258] width 10 height 10
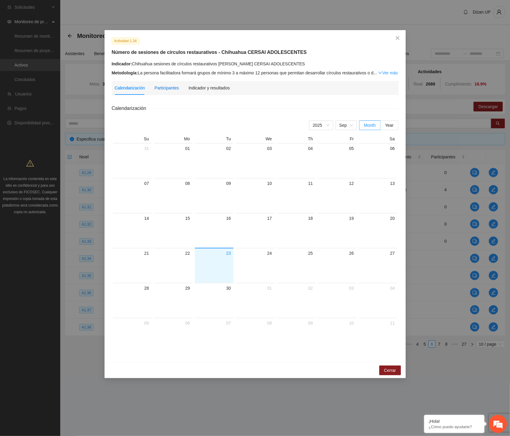
click at [172, 89] on div "Participantes" at bounding box center [166, 88] width 24 height 7
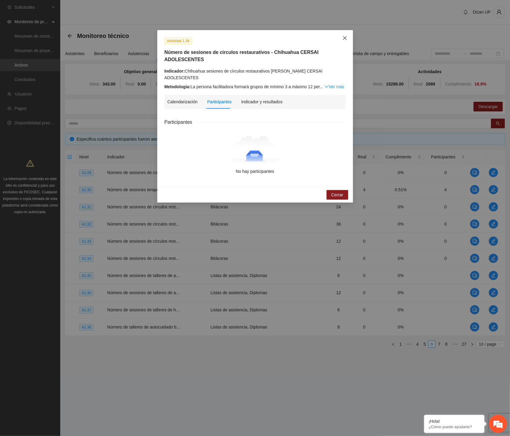
drag, startPoint x: 342, startPoint y: 39, endPoint x: 446, endPoint y: 147, distance: 149.7
click at [343, 39] on icon "close" at bounding box center [344, 38] width 5 height 5
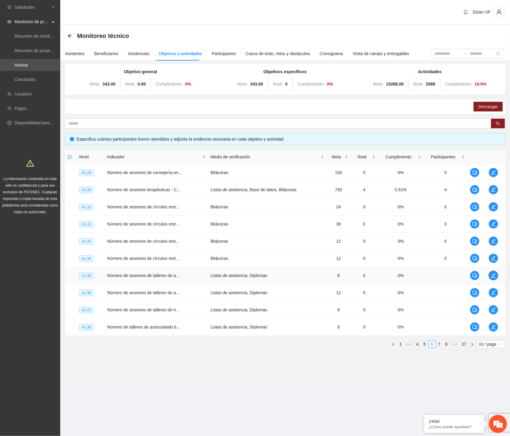
click at [493, 276] on icon "edit" at bounding box center [493, 275] width 5 height 5
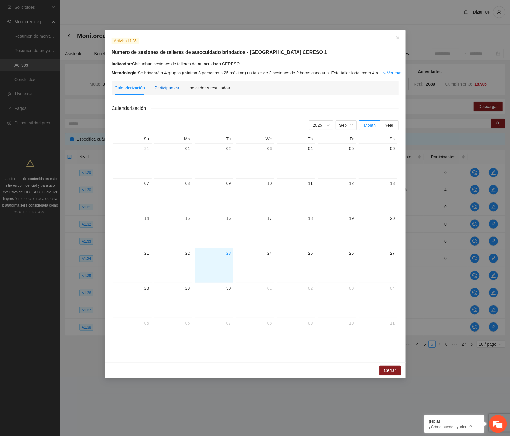
drag, startPoint x: 164, startPoint y: 89, endPoint x: 167, endPoint y: 87, distance: 3.9
click at [164, 89] on div "Participantes" at bounding box center [166, 88] width 24 height 7
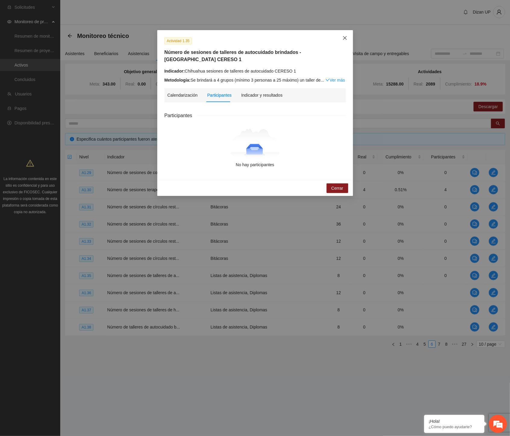
click at [344, 35] on span "Close" at bounding box center [344, 38] width 16 height 16
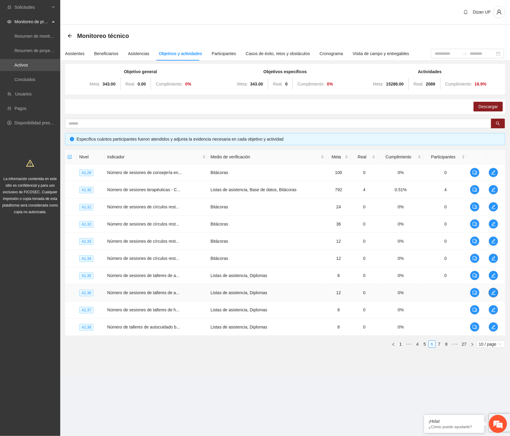
click at [493, 295] on button "button" at bounding box center [493, 293] width 10 height 10
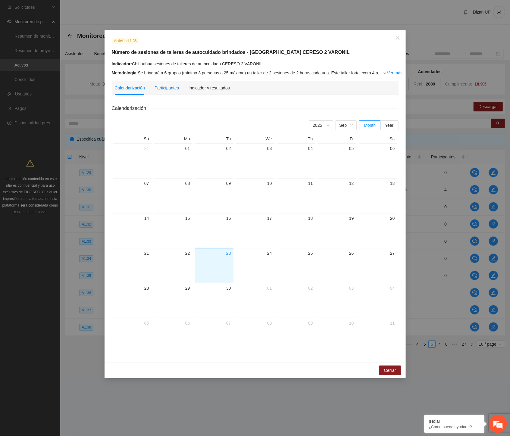
drag, startPoint x: 161, startPoint y: 88, endPoint x: 170, endPoint y: 85, distance: 9.7
click at [163, 88] on div "Participantes" at bounding box center [166, 88] width 24 height 7
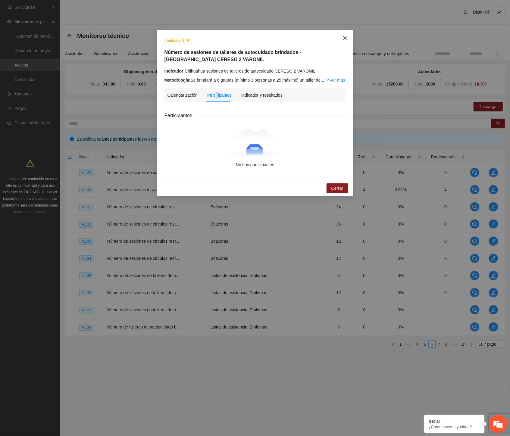
click at [344, 33] on span "Close" at bounding box center [344, 38] width 16 height 16
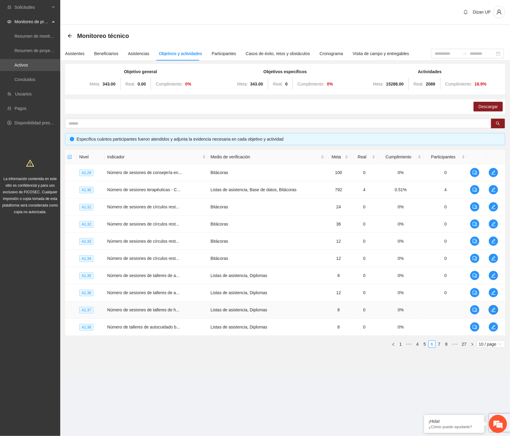
click at [494, 312] on icon "edit" at bounding box center [493, 309] width 5 height 5
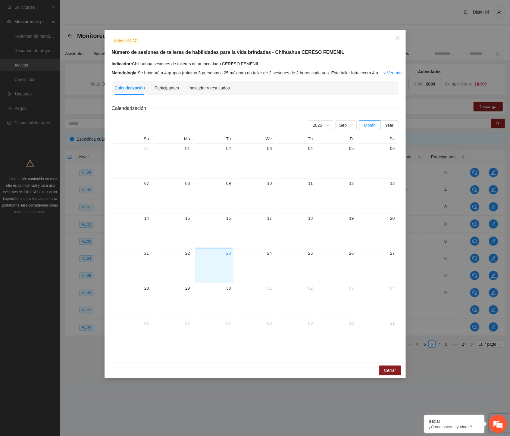
drag, startPoint x: 160, startPoint y: 91, endPoint x: 251, endPoint y: 65, distance: 95.5
click at [160, 91] on div "Participantes" at bounding box center [166, 88] width 24 height 14
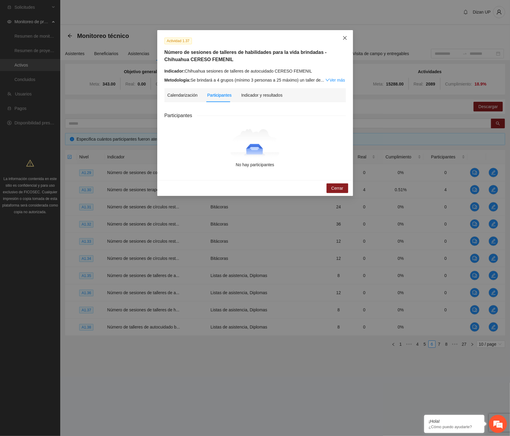
click at [342, 38] on icon "close" at bounding box center [344, 38] width 5 height 5
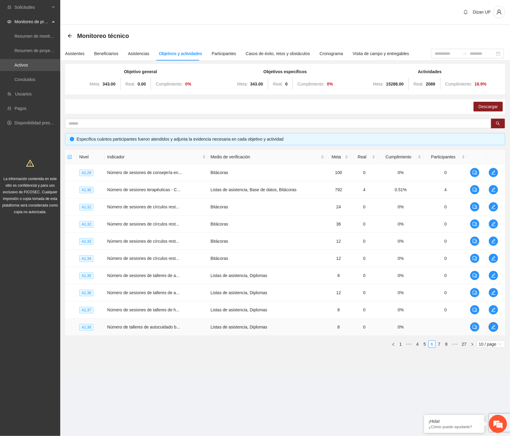
click at [492, 329] on button "button" at bounding box center [493, 327] width 10 height 10
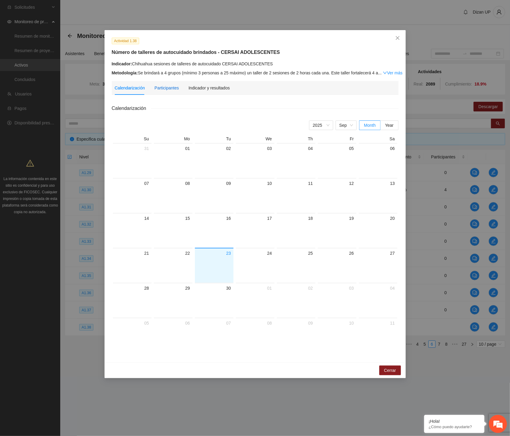
click at [158, 87] on div "Participantes" at bounding box center [166, 88] width 24 height 7
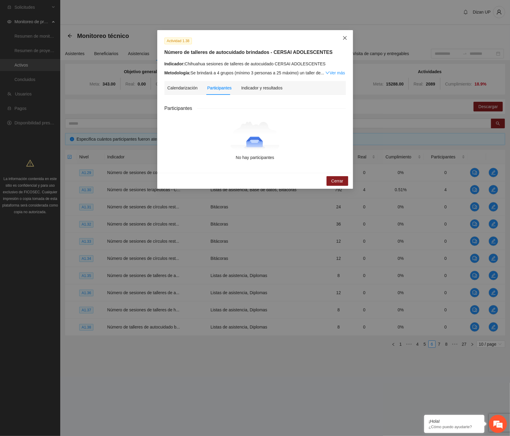
click at [343, 38] on icon "close" at bounding box center [344, 38] width 5 height 5
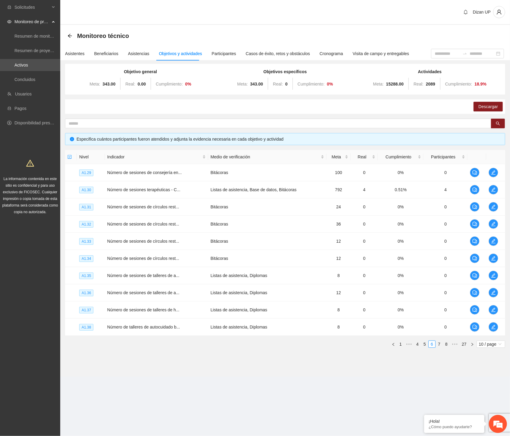
drag, startPoint x: 440, startPoint y: 344, endPoint x: 439, endPoint y: 340, distance: 4.2
click at [440, 344] on link "7" at bounding box center [439, 344] width 7 height 7
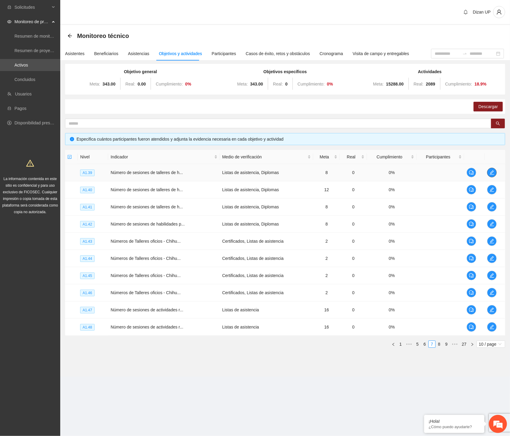
click at [492, 172] on icon "edit" at bounding box center [491, 172] width 4 height 4
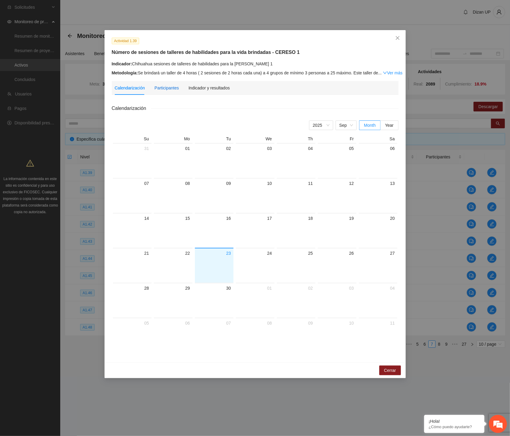
click at [164, 87] on div "Participantes" at bounding box center [166, 88] width 24 height 7
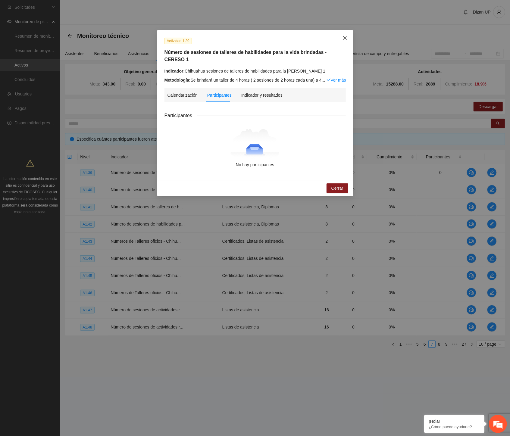
click at [341, 37] on span "Close" at bounding box center [344, 38] width 16 height 16
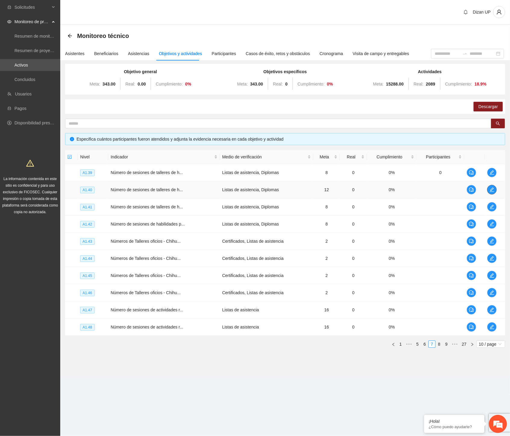
click at [491, 186] on button "button" at bounding box center [492, 190] width 10 height 10
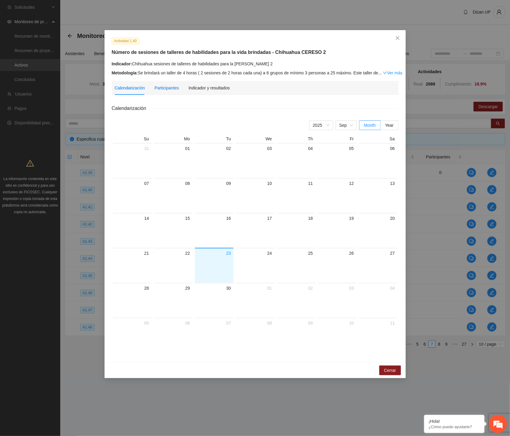
drag, startPoint x: 163, startPoint y: 89, endPoint x: 175, endPoint y: 84, distance: 13.4
click at [164, 89] on div "Participantes" at bounding box center [166, 88] width 24 height 7
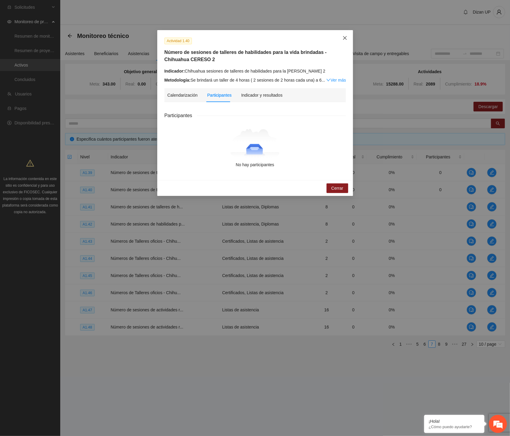
click at [345, 37] on icon "close" at bounding box center [345, 38] width 4 height 4
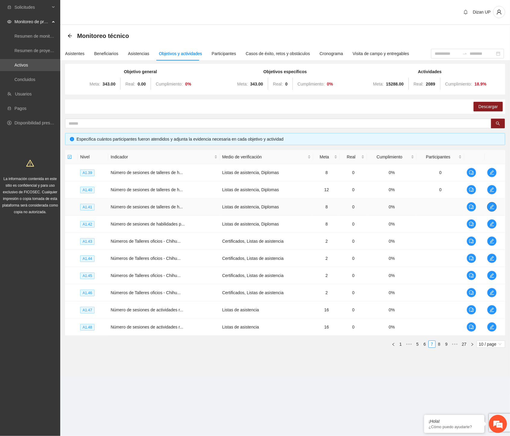
click at [489, 204] on icon "edit" at bounding box center [491, 206] width 5 height 5
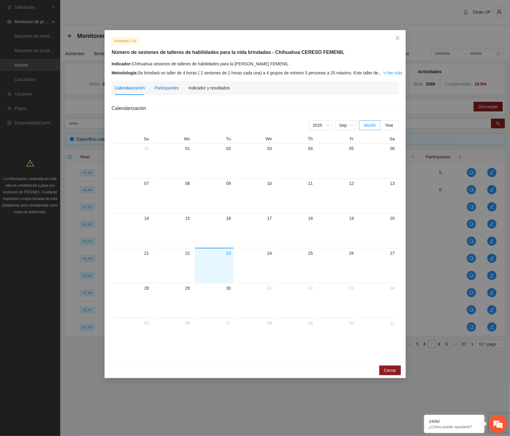
click at [166, 90] on div "Participantes" at bounding box center [166, 88] width 24 height 7
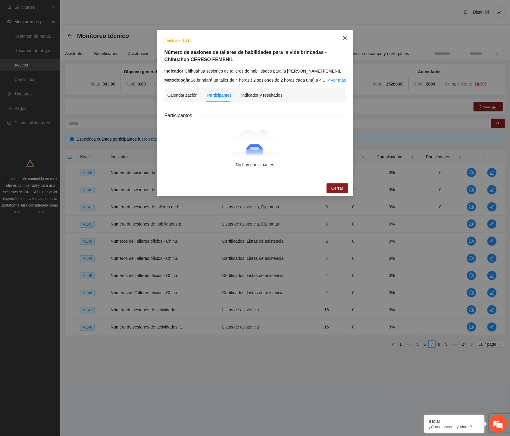
click at [345, 36] on icon "close" at bounding box center [344, 38] width 5 height 5
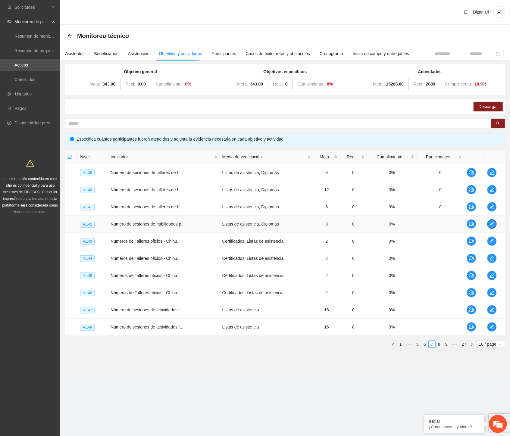
click at [490, 222] on icon "edit" at bounding box center [491, 224] width 5 height 5
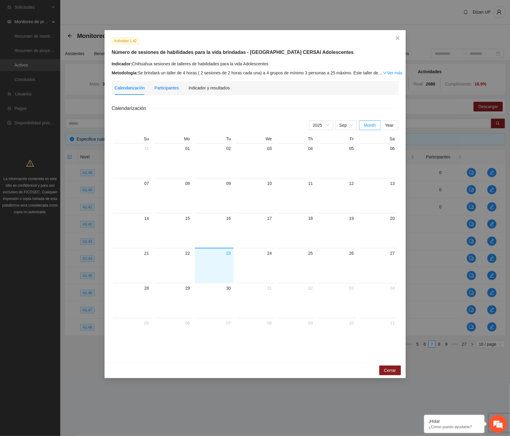
click at [167, 89] on div "Participantes" at bounding box center [166, 88] width 24 height 7
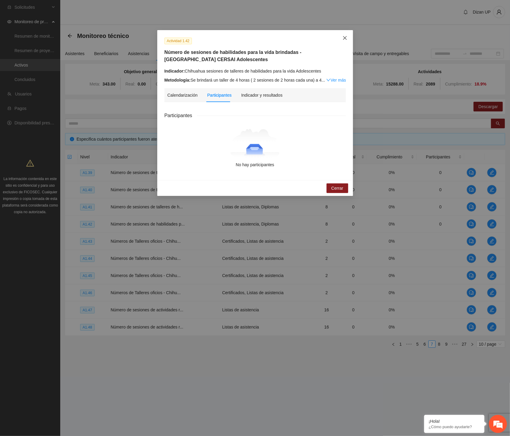
click at [344, 38] on icon "close" at bounding box center [345, 38] width 4 height 4
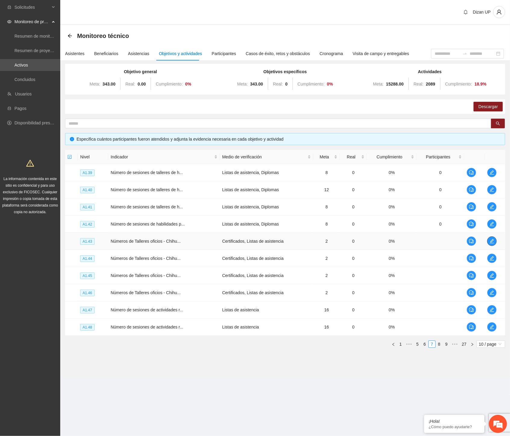
click at [490, 242] on icon "edit" at bounding box center [491, 241] width 5 height 5
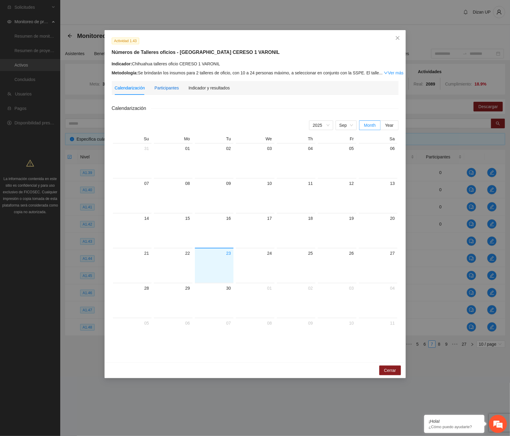
drag, startPoint x: 168, startPoint y: 88, endPoint x: 230, endPoint y: 73, distance: 64.3
click at [169, 88] on div "Participantes" at bounding box center [166, 88] width 24 height 7
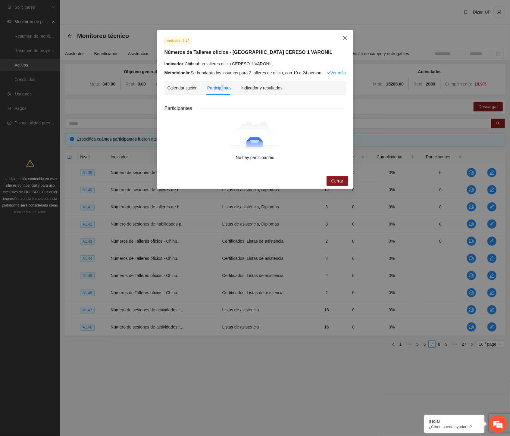
click at [339, 37] on span "Close" at bounding box center [344, 38] width 16 height 16
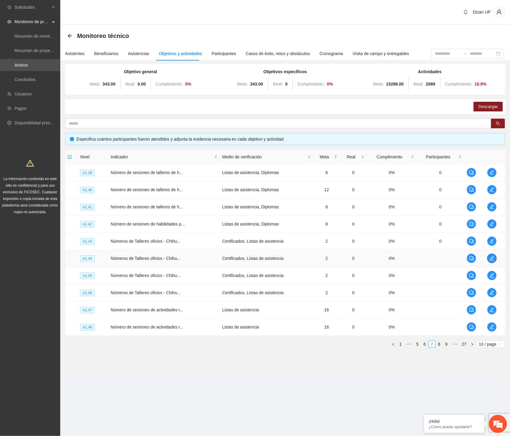
click at [491, 259] on icon "edit" at bounding box center [491, 258] width 5 height 5
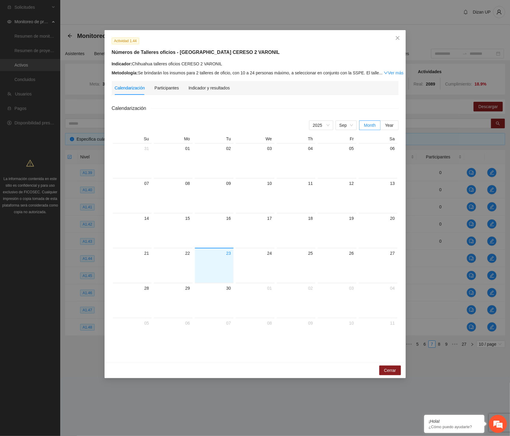
click at [166, 95] on div "Calendarización Participantes Indicador y resultados Calendarización 2025 Sep M…" at bounding box center [255, 218] width 287 height 274
click at [167, 88] on div "Participantes" at bounding box center [166, 88] width 24 height 7
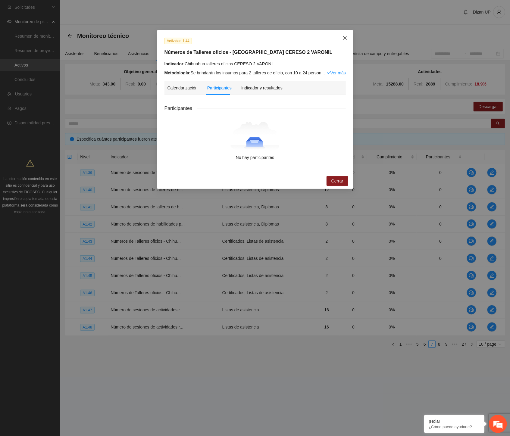
click at [345, 37] on icon "close" at bounding box center [344, 38] width 5 height 5
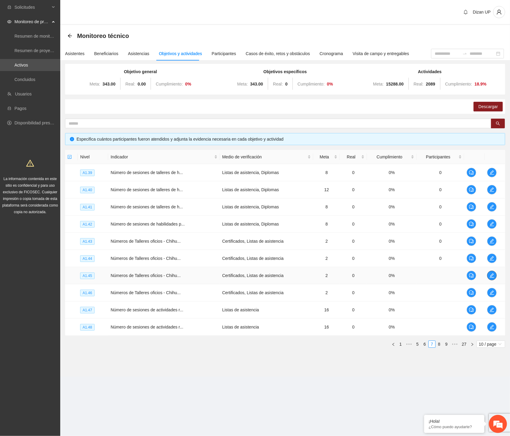
click at [493, 276] on icon "edit" at bounding box center [491, 275] width 5 height 5
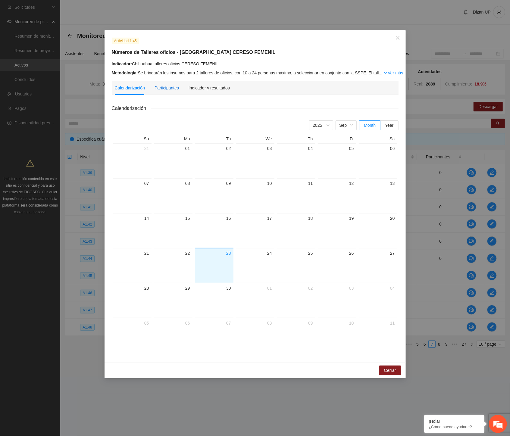
drag, startPoint x: 167, startPoint y: 86, endPoint x: 191, endPoint y: 77, distance: 24.9
click at [168, 86] on div "Participantes" at bounding box center [166, 88] width 24 height 7
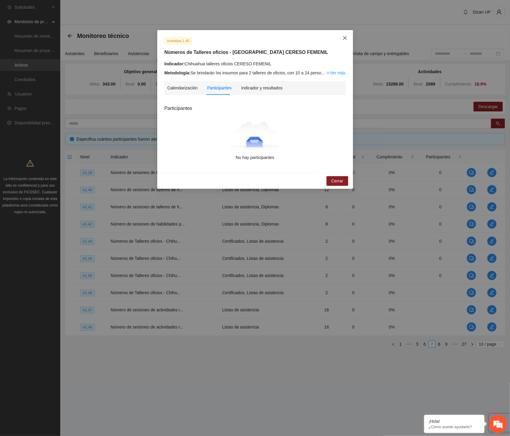
drag, startPoint x: 345, startPoint y: 39, endPoint x: 348, endPoint y: 42, distance: 4.5
click at [346, 39] on icon "close" at bounding box center [344, 38] width 5 height 5
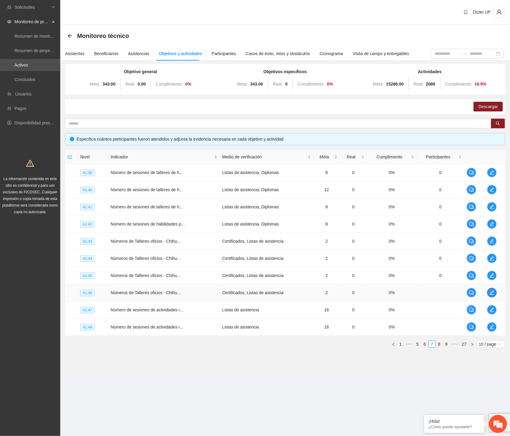
click at [487, 293] on span "edit" at bounding box center [491, 292] width 9 height 5
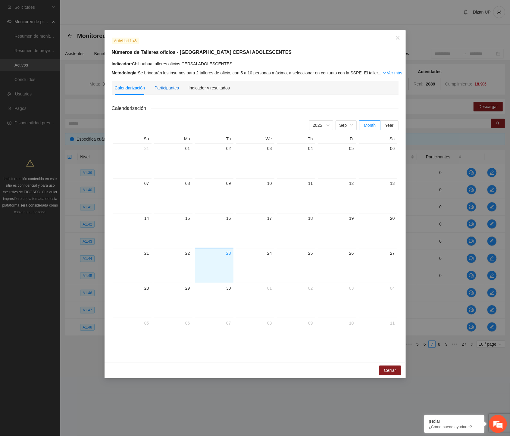
drag, startPoint x: 160, startPoint y: 87, endPoint x: 157, endPoint y: 89, distance: 3.8
click at [161, 87] on div "Participantes" at bounding box center [166, 88] width 24 height 7
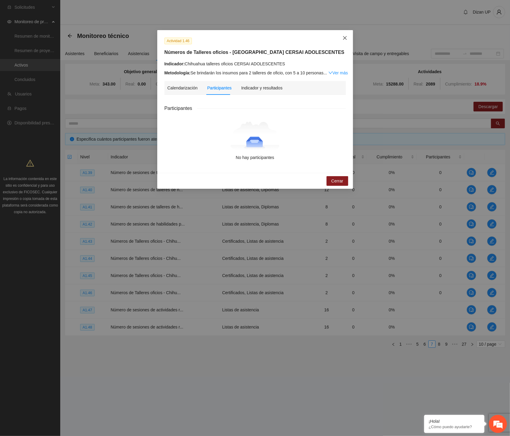
click at [345, 38] on icon "close" at bounding box center [344, 38] width 5 height 5
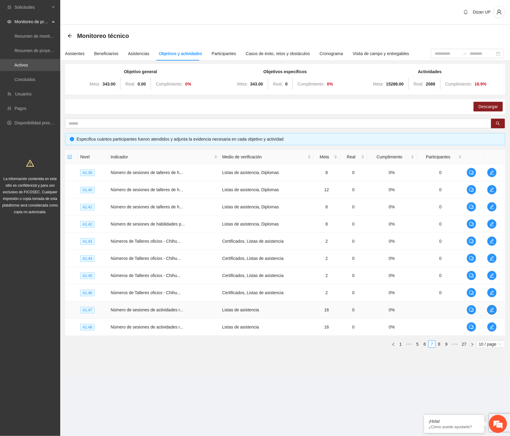
click at [490, 309] on icon "edit" at bounding box center [491, 309] width 5 height 5
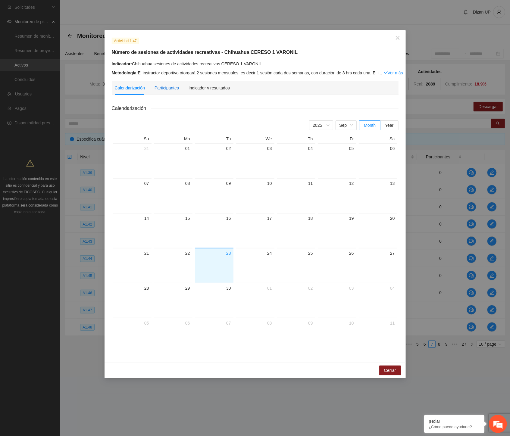
drag, startPoint x: 170, startPoint y: 86, endPoint x: 333, endPoint y: 63, distance: 165.4
click at [173, 85] on div "Participantes" at bounding box center [166, 88] width 24 height 7
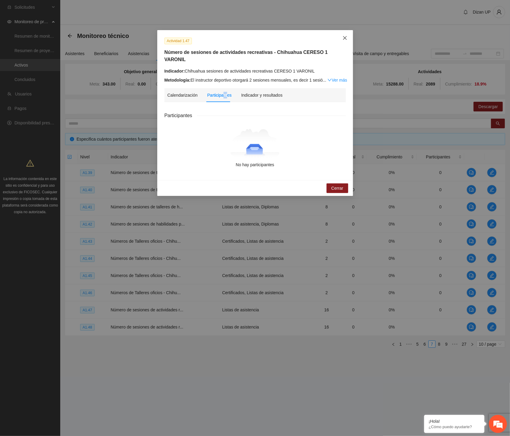
click at [342, 37] on icon "close" at bounding box center [344, 38] width 5 height 5
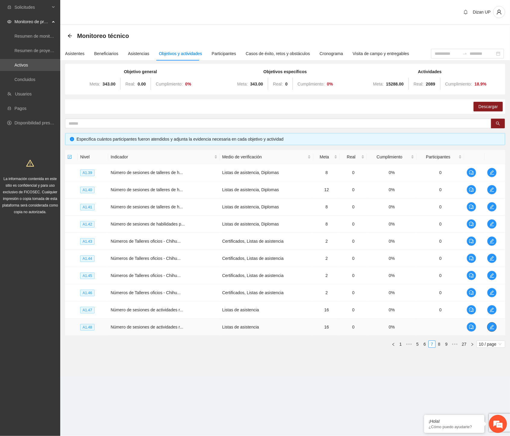
click at [495, 328] on span "edit" at bounding box center [491, 326] width 9 height 5
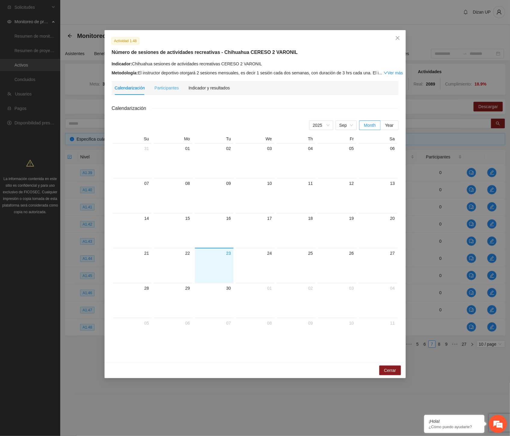
click at [157, 83] on div "Participantes" at bounding box center [166, 88] width 24 height 14
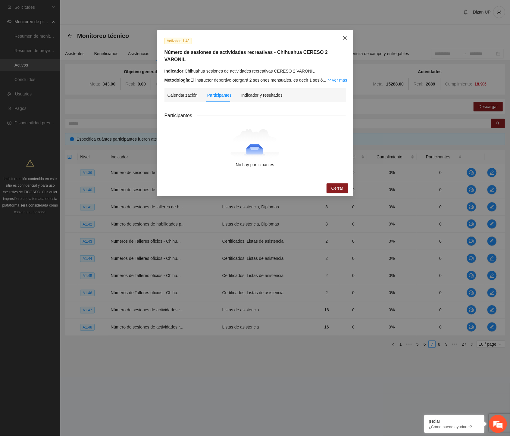
drag, startPoint x: 345, startPoint y: 36, endPoint x: 393, endPoint y: 211, distance: 181.3
click at [345, 36] on icon "close" at bounding box center [344, 38] width 5 height 5
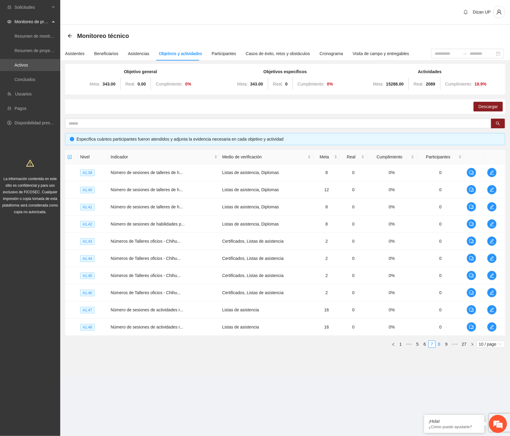
click at [438, 344] on link "8" at bounding box center [439, 344] width 7 height 7
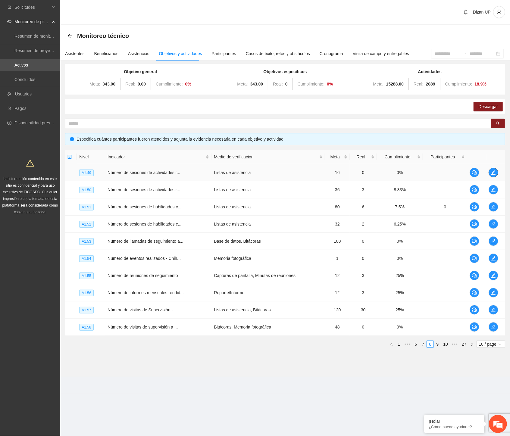
click at [495, 174] on icon "edit" at bounding box center [493, 172] width 5 height 5
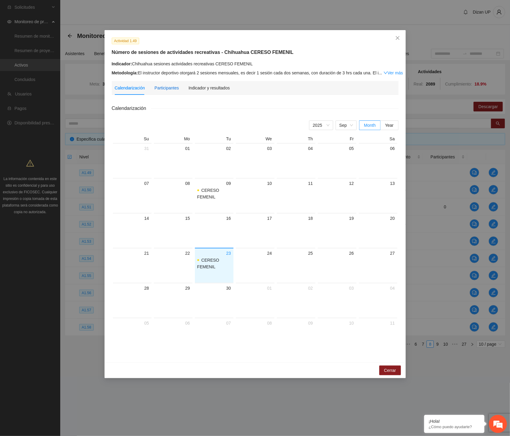
click at [164, 86] on div "Participantes" at bounding box center [166, 88] width 24 height 7
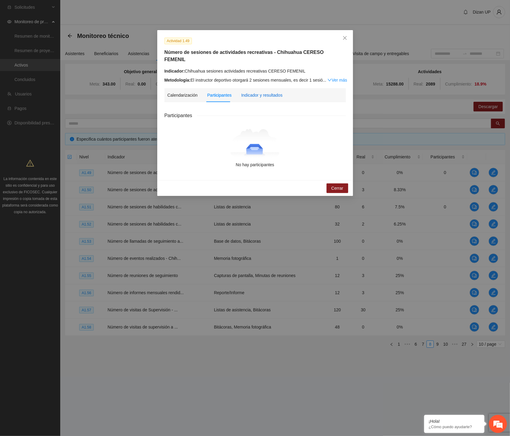
click at [264, 92] on div "Indicador y resultados" at bounding box center [261, 95] width 41 height 7
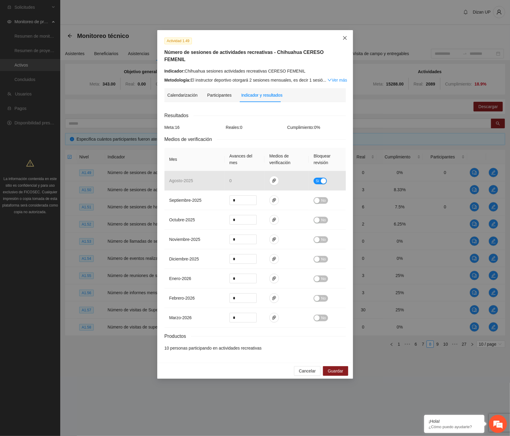
drag, startPoint x: 345, startPoint y: 37, endPoint x: 354, endPoint y: 45, distance: 11.9
click at [345, 38] on icon "close" at bounding box center [344, 38] width 5 height 5
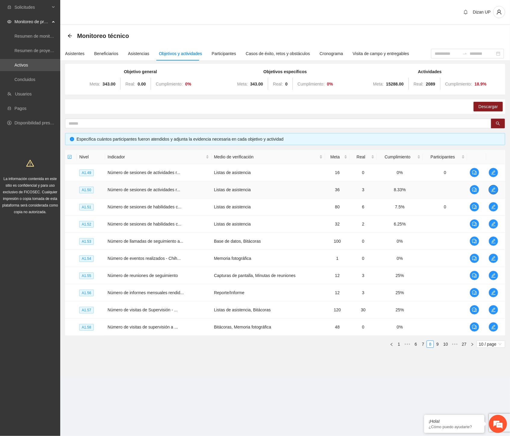
click at [493, 188] on icon "edit" at bounding box center [493, 189] width 5 height 5
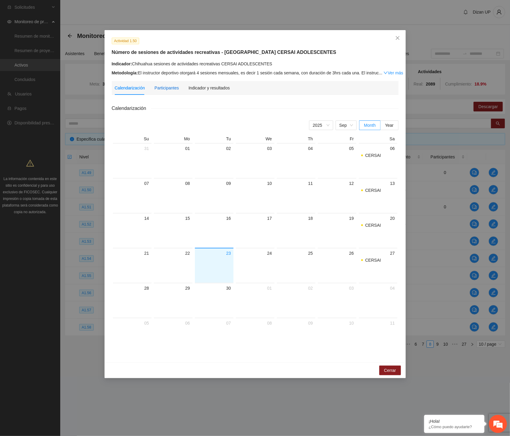
click at [158, 88] on div "Participantes" at bounding box center [166, 88] width 24 height 7
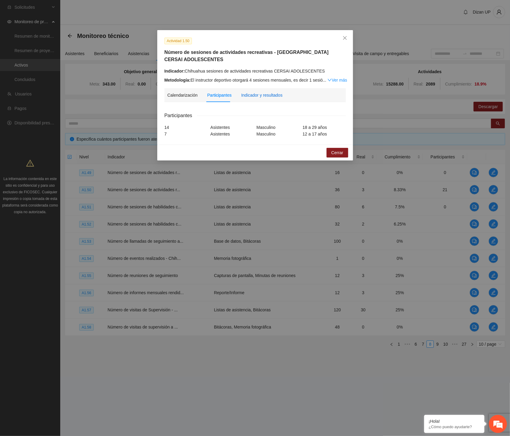
click at [265, 94] on div "Indicador y resultados" at bounding box center [261, 95] width 41 height 7
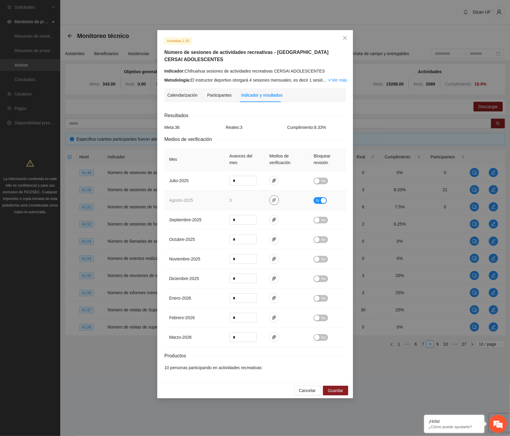
click at [271, 200] on icon "paper-clip" at bounding box center [273, 200] width 5 height 5
drag, startPoint x: 247, startPoint y: 182, endPoint x: 235, endPoint y: 166, distance: 19.9
click at [247, 182] on link "AGOSTO_2025.zip" at bounding box center [275, 182] width 86 height 7
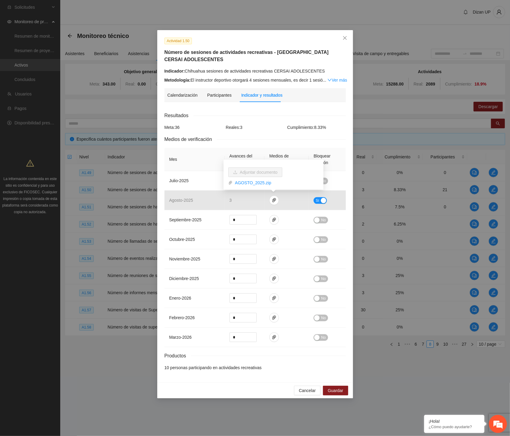
drag, startPoint x: 128, startPoint y: 151, endPoint x: 129, endPoint y: 147, distance: 3.5
click at [129, 149] on div "Actividad 1.50 Número de sesiones de actividades recreativas - Chihuahua CERSAI…" at bounding box center [255, 218] width 510 height 436
click at [339, 81] on link "Ver más" at bounding box center [337, 80] width 20 height 5
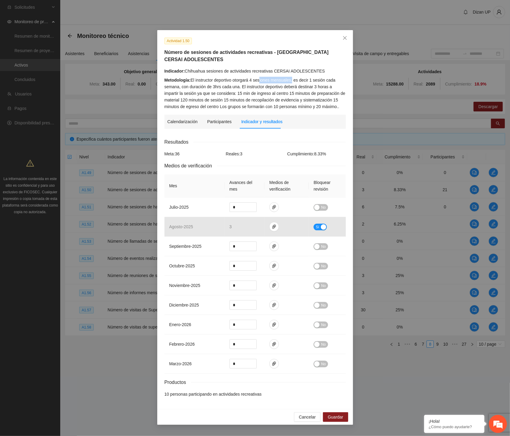
drag, startPoint x: 263, startPoint y: 78, endPoint x: 293, endPoint y: 80, distance: 30.8
click at [293, 80] on div "Metodología: El instructor deportivo otorgará 4 sesiones mensuales, es decir 1 …" at bounding box center [254, 93] width 181 height 33
click at [245, 83] on div "Metodología: El instructor deportivo otorgará 4 sesiones mensuales, es decir 1 …" at bounding box center [254, 93] width 181 height 33
drag, startPoint x: 268, startPoint y: 80, endPoint x: 280, endPoint y: 82, distance: 12.2
click at [280, 82] on div "Metodología: El instructor deportivo otorgará 4 sesiones mensuales, es decir 1 …" at bounding box center [254, 93] width 181 height 33
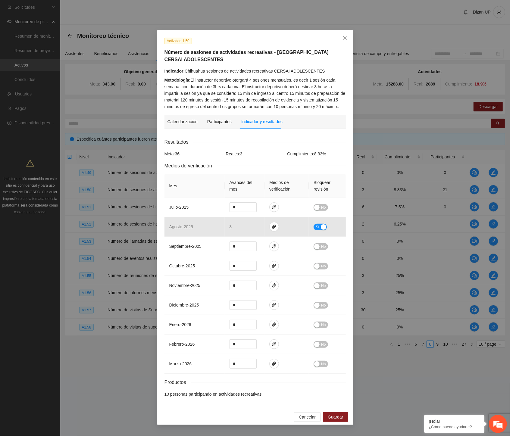
drag, startPoint x: 187, startPoint y: 170, endPoint x: 202, endPoint y: 161, distance: 17.6
click at [187, 170] on div "Resultados Meta: 36 Reales: 3 Cumplimiento: 8.33 % Medios de verificación Mes A…" at bounding box center [254, 267] width 181 height 259
click at [343, 42] on span "Close" at bounding box center [344, 38] width 16 height 16
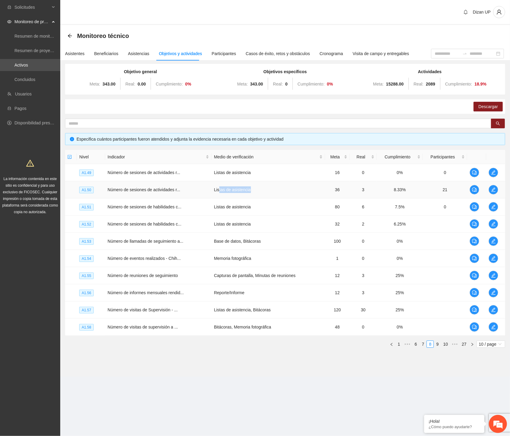
drag, startPoint x: 237, startPoint y: 184, endPoint x: 272, endPoint y: 183, distance: 35.2
click at [269, 183] on td "Listas de asistencia" at bounding box center [267, 189] width 113 height 17
drag, startPoint x: 243, startPoint y: 188, endPoint x: 252, endPoint y: 189, distance: 9.0
click at [243, 188] on td "Listas de asistencia" at bounding box center [267, 189] width 113 height 17
click at [258, 191] on td "Listas de asistencia" at bounding box center [267, 189] width 113 height 17
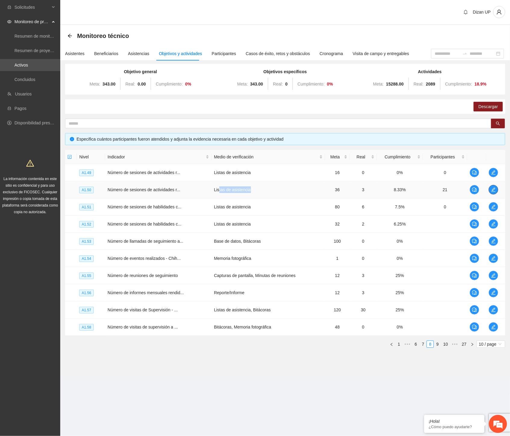
click at [493, 189] on icon "edit" at bounding box center [493, 189] width 5 height 5
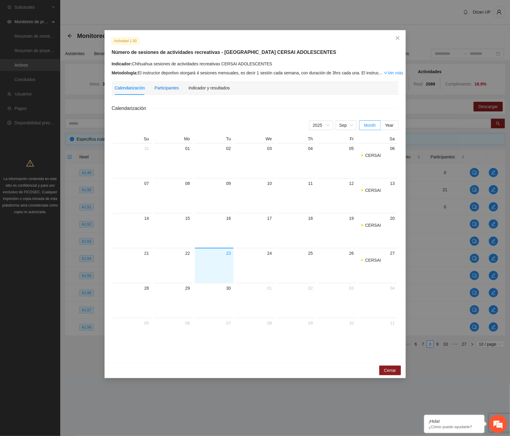
click at [163, 85] on div "Participantes" at bounding box center [166, 88] width 24 height 7
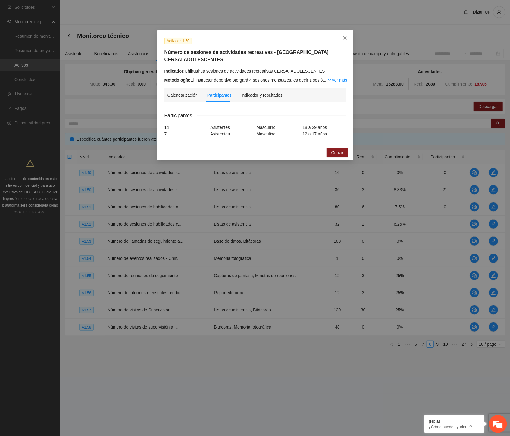
drag, startPoint x: 255, startPoint y: 100, endPoint x: 288, endPoint y: 96, distance: 33.3
click at [257, 100] on div "Indicador y resultados" at bounding box center [261, 95] width 41 height 14
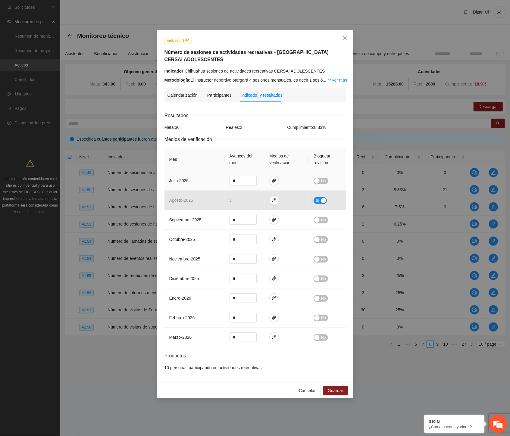
click at [321, 181] on span "No" at bounding box center [323, 181] width 5 height 7
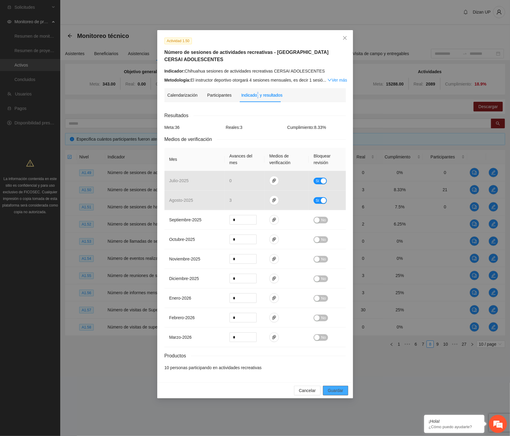
click at [333, 393] on span "Guardar" at bounding box center [334, 390] width 15 height 7
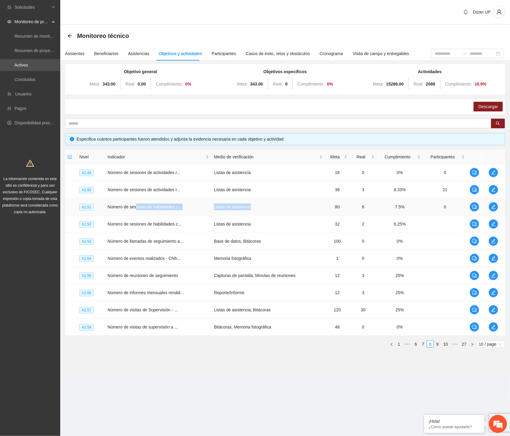
drag, startPoint x: 148, startPoint y: 207, endPoint x: 320, endPoint y: 210, distance: 171.6
click at [314, 210] on tr "A1.51 Número de sesiones de habilidades c... Listas de asistencia 80 6 7.5% 0" at bounding box center [285, 206] width 440 height 17
click at [494, 207] on icon "edit" at bounding box center [493, 206] width 5 height 5
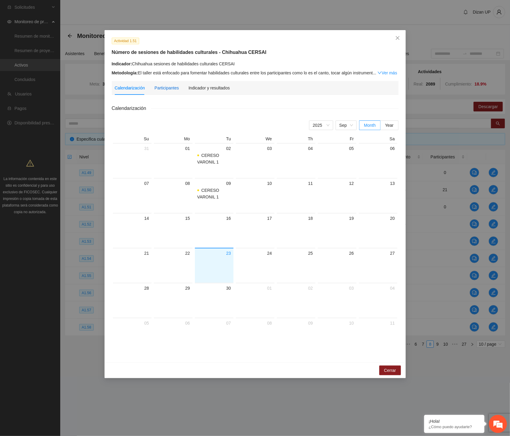
click at [162, 91] on div "Participantes" at bounding box center [166, 88] width 24 height 7
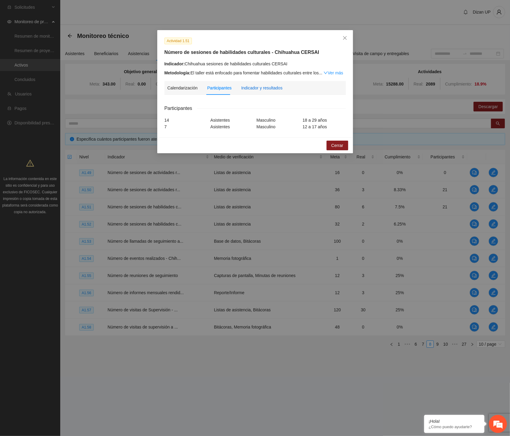
click at [256, 89] on div "Indicador y resultados" at bounding box center [261, 88] width 41 height 7
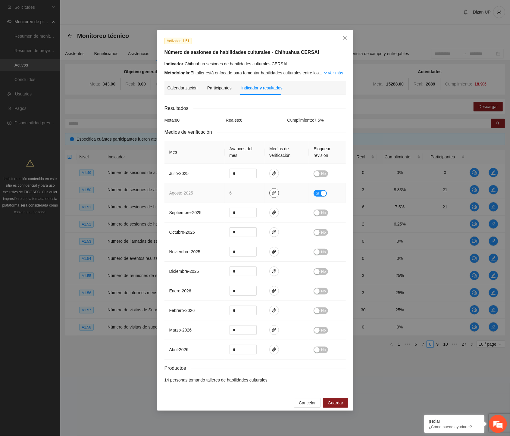
click at [273, 192] on icon "paper-clip" at bounding box center [273, 193] width 5 height 5
click at [249, 175] on link "AGOSTO_2025.zip" at bounding box center [275, 175] width 86 height 7
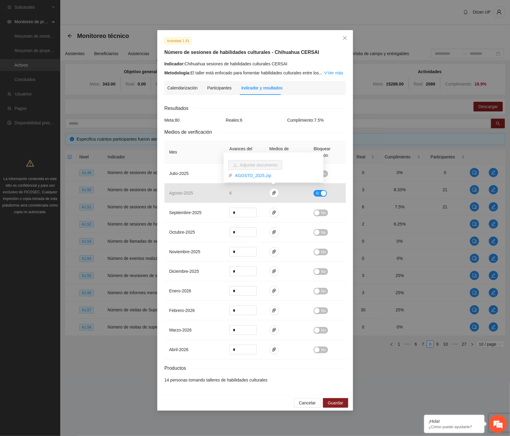
drag, startPoint x: 336, startPoint y: 113, endPoint x: 333, endPoint y: 161, distance: 48.9
click at [337, 114] on div "Resultados Meta: 80 Reales: 6 Cumplimiento: 7.5 % Medios de verificación Mes Av…" at bounding box center [254, 243] width 181 height 279
click at [323, 175] on span "No" at bounding box center [323, 173] width 5 height 7
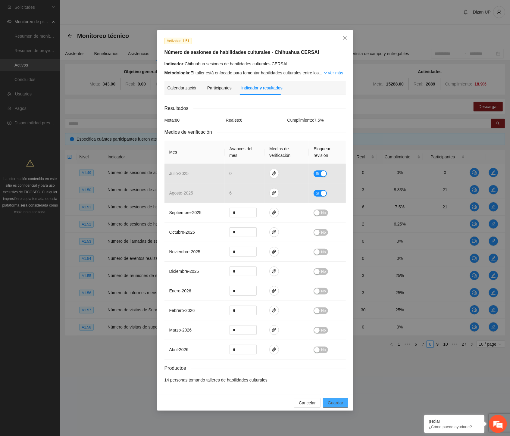
click at [332, 402] on span "Guardar" at bounding box center [334, 402] width 15 height 7
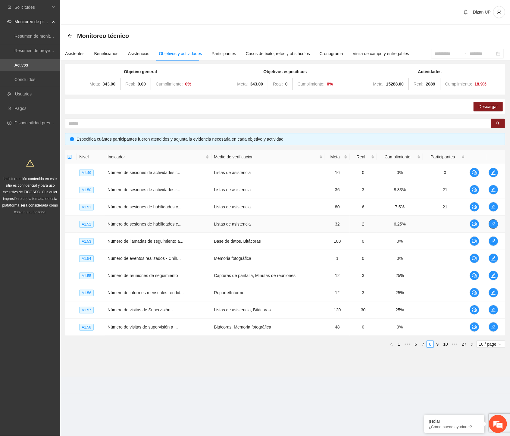
click at [492, 223] on icon "edit" at bounding box center [493, 224] width 5 height 5
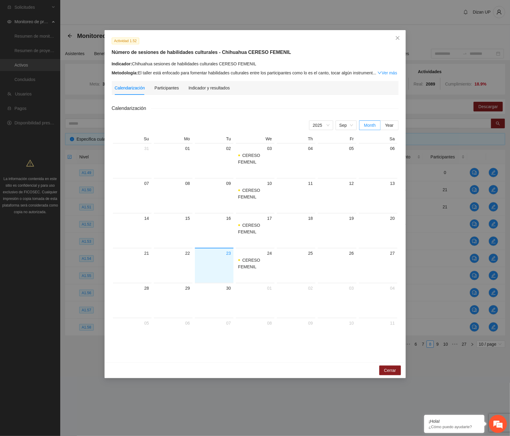
drag, startPoint x: 166, startPoint y: 91, endPoint x: 192, endPoint y: 92, distance: 26.2
click at [166, 91] on div "Participantes" at bounding box center [166, 88] width 24 height 14
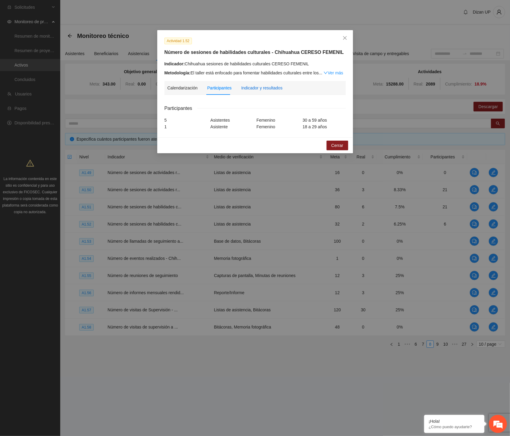
click at [257, 89] on div "Indicador y resultados" at bounding box center [261, 88] width 41 height 7
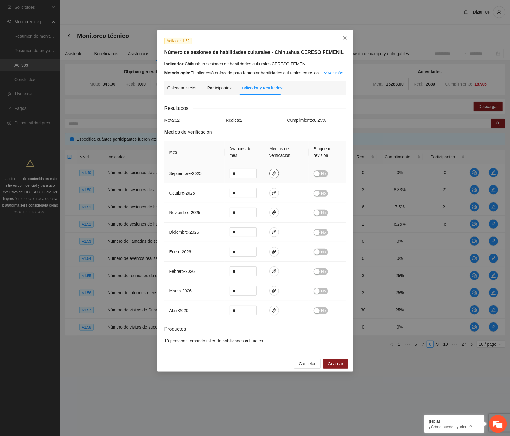
click at [276, 173] on icon "paper-clip" at bounding box center [273, 173] width 5 height 5
drag, startPoint x: 184, startPoint y: 150, endPoint x: 190, endPoint y: 135, distance: 16.3
click at [187, 144] on th "Mes" at bounding box center [194, 152] width 60 height 23
drag, startPoint x: 204, startPoint y: 62, endPoint x: 339, endPoint y: 66, distance: 135.5
click at [339, 65] on div "Indicador: Chihuahua sesiones de habilidades culturales CERESO FEMENIL" at bounding box center [254, 63] width 181 height 7
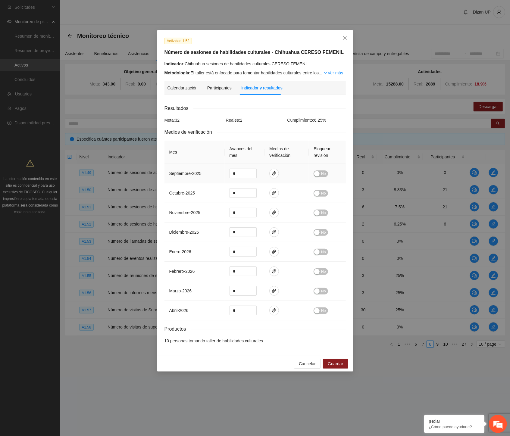
click at [188, 173] on span "septiembre - 2025" at bounding box center [185, 173] width 32 height 5
click at [271, 174] on icon "paper-clip" at bounding box center [273, 173] width 5 height 5
click at [243, 155] on link "AGOSTO_2025.zip" at bounding box center [271, 156] width 79 height 7
click at [201, 172] on span "septiembre - 2025" at bounding box center [185, 173] width 32 height 5
drag, startPoint x: 241, startPoint y: 173, endPoint x: 197, endPoint y: 176, distance: 44.0
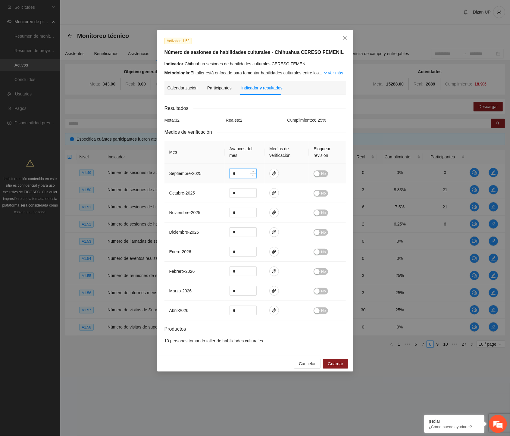
click at [200, 176] on tr "septiembre - 2025 * No" at bounding box center [254, 174] width 181 height 20
type input "*"
drag, startPoint x: 331, startPoint y: 364, endPoint x: 327, endPoint y: 363, distance: 4.8
click at [331, 364] on span "Guardar" at bounding box center [334, 363] width 15 height 7
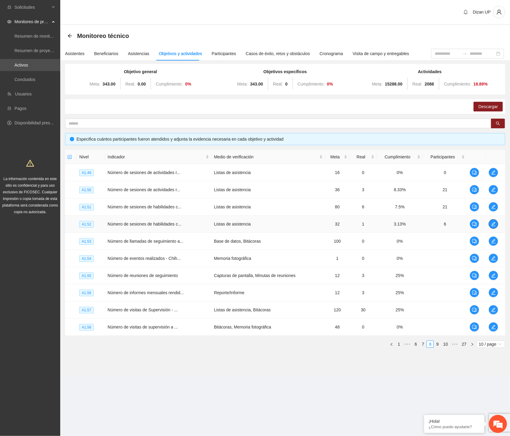
click at [494, 225] on icon "edit" at bounding box center [493, 224] width 5 height 5
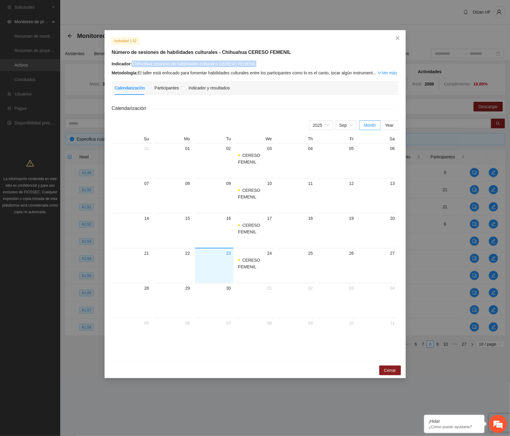
drag, startPoint x: 211, startPoint y: 61, endPoint x: 132, endPoint y: 64, distance: 78.6
click at [132, 64] on div "Indicador: Chihuahua sesiones de habilidades culturales CERESO FEMENIL" at bounding box center [255, 63] width 287 height 7
click at [345, 126] on span "Sep" at bounding box center [346, 125] width 14 height 9
click at [341, 192] on div "Aug" at bounding box center [346, 194] width 14 height 7
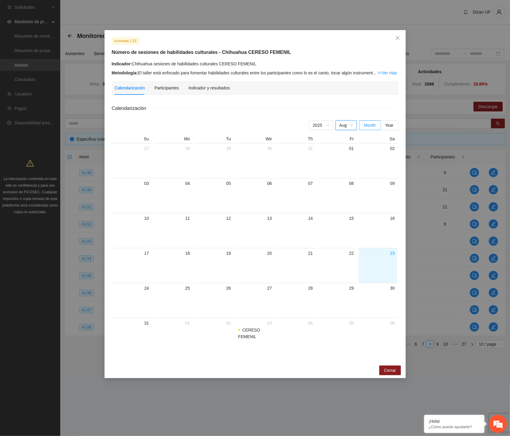
click at [200, 91] on div "Indicador y resultados" at bounding box center [208, 88] width 41 height 14
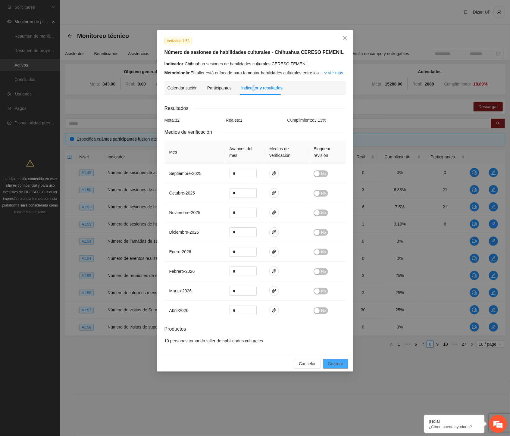
click at [333, 365] on span "Guardar" at bounding box center [334, 363] width 15 height 7
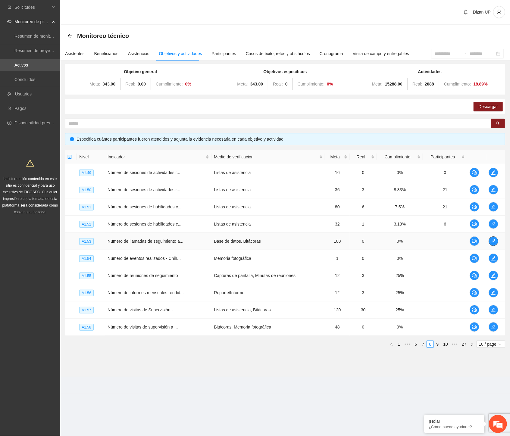
click at [495, 239] on span "edit" at bounding box center [492, 241] width 9 height 5
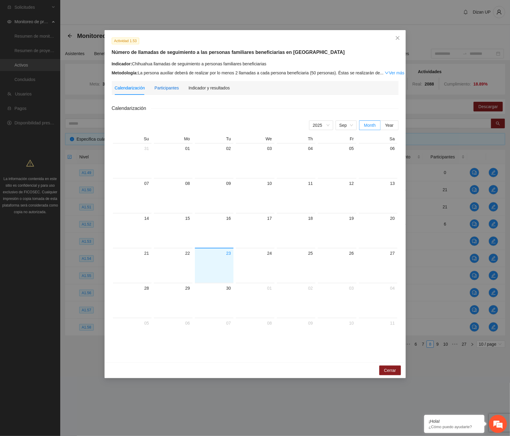
click at [173, 85] on div "Participantes" at bounding box center [166, 88] width 24 height 7
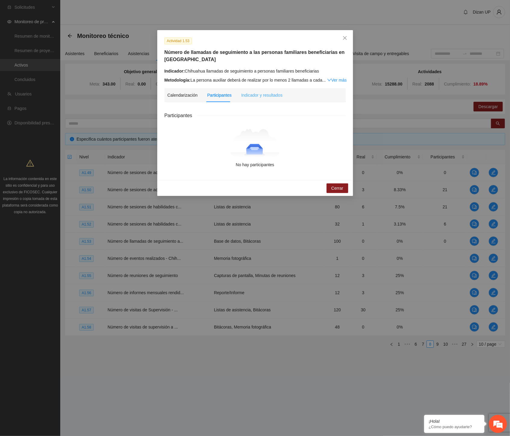
click at [273, 100] on div "Indicador y resultados" at bounding box center [261, 95] width 41 height 14
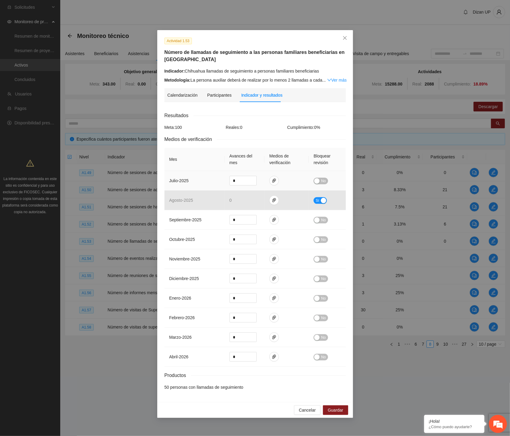
click at [319, 181] on div "button" at bounding box center [316, 180] width 5 height 5
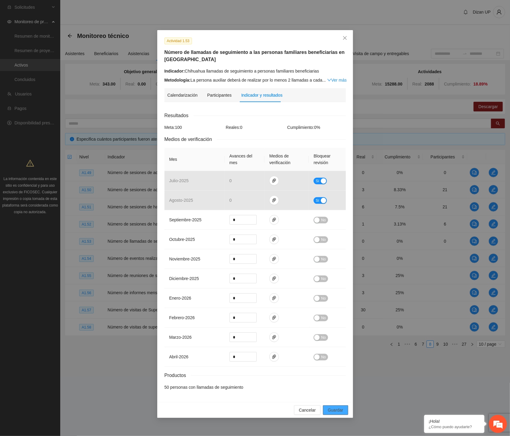
click at [334, 410] on span "Guardar" at bounding box center [334, 410] width 15 height 7
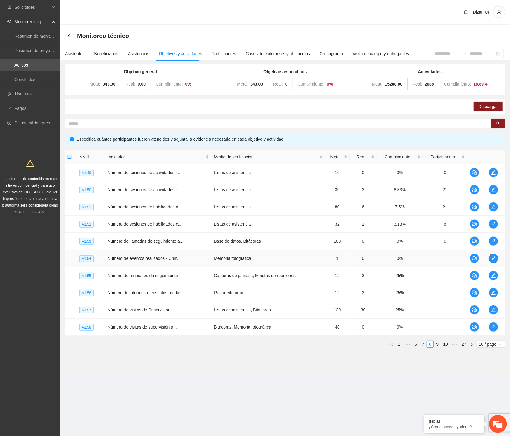
click at [494, 257] on icon "edit" at bounding box center [493, 258] width 4 height 4
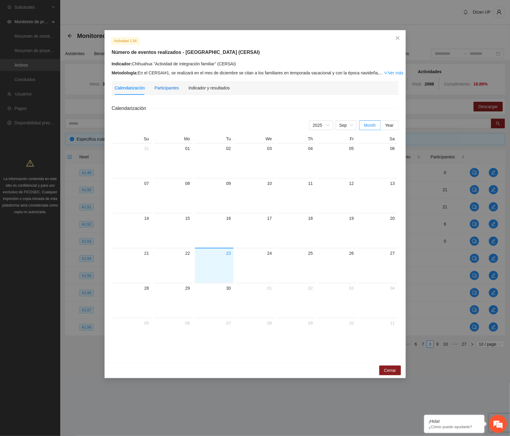
click at [160, 88] on div "Participantes" at bounding box center [166, 88] width 24 height 7
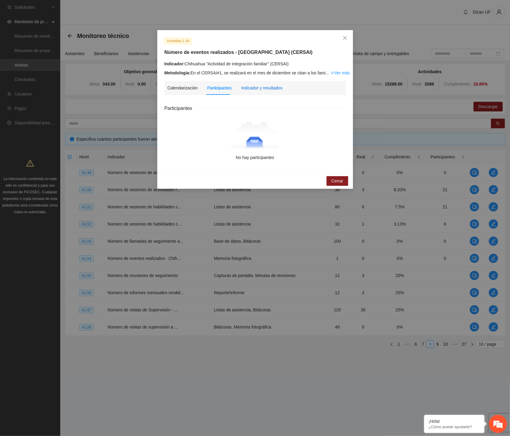
click at [253, 90] on div "Indicador y resultados" at bounding box center [261, 88] width 41 height 7
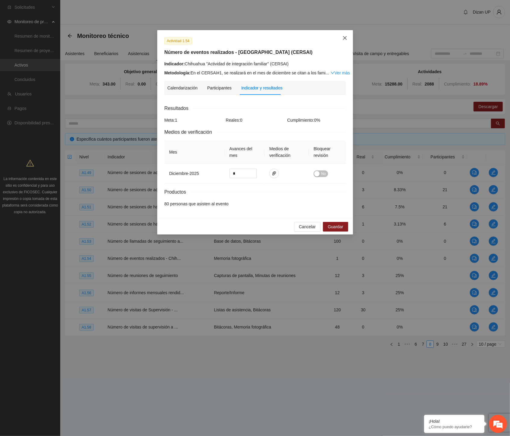
click at [344, 39] on icon "close" at bounding box center [344, 38] width 5 height 5
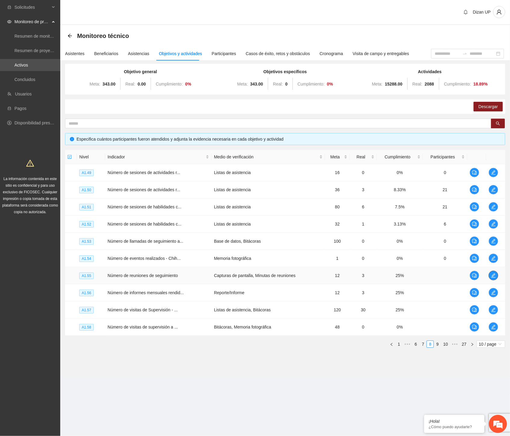
click at [492, 275] on icon "edit" at bounding box center [493, 275] width 5 height 5
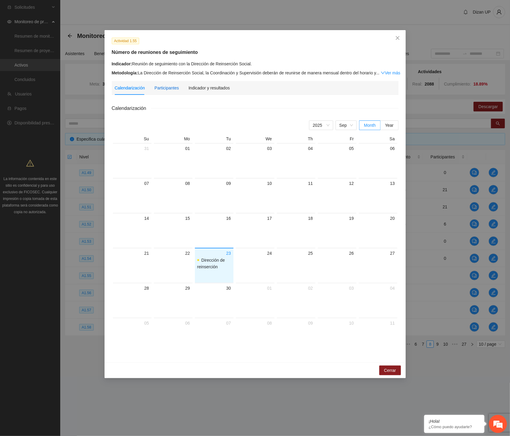
click at [163, 87] on div "Participantes" at bounding box center [166, 88] width 24 height 7
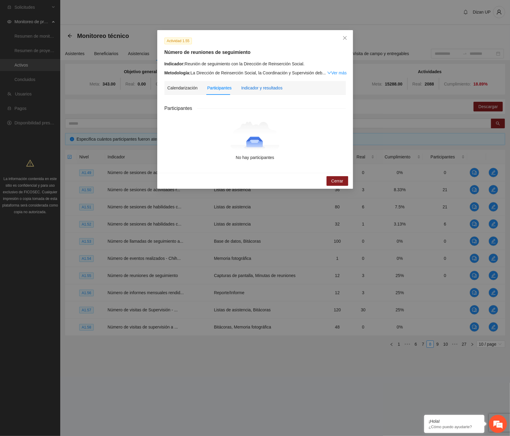
click at [261, 87] on div "Indicador y resultados" at bounding box center [261, 88] width 41 height 7
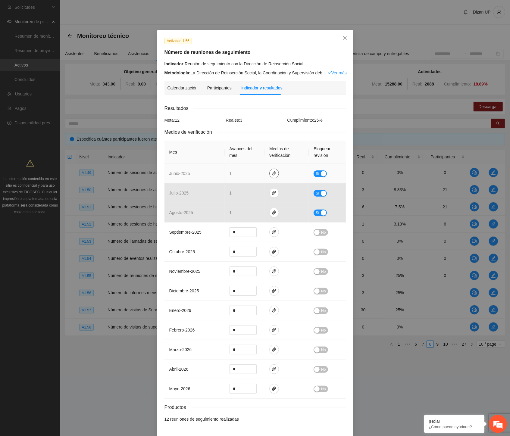
click at [272, 175] on icon "paper-clip" at bounding box center [273, 173] width 5 height 5
click at [247, 154] on link "JUNIO_2025.zip" at bounding box center [273, 156] width 86 height 7
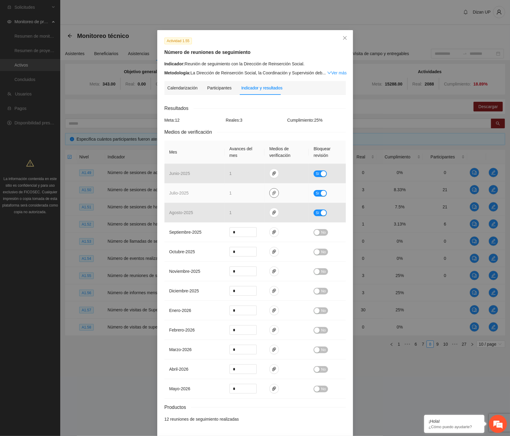
click at [272, 195] on icon "paper-clip" at bounding box center [273, 193] width 5 height 5
click at [246, 175] on link "JULIO_2025.zip" at bounding box center [273, 175] width 86 height 7
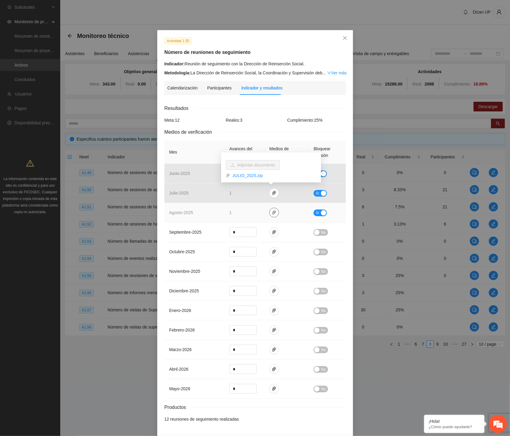
click at [270, 216] on button "button" at bounding box center [274, 213] width 10 height 10
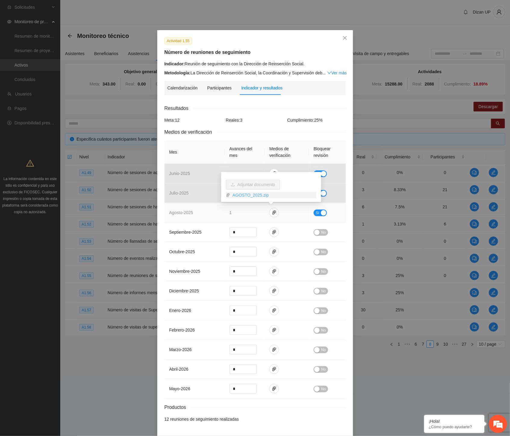
drag, startPoint x: 243, startPoint y: 194, endPoint x: 243, endPoint y: 197, distance: 3.9
click at [243, 194] on link "AGOSTO_2025.zip" at bounding box center [273, 195] width 86 height 7
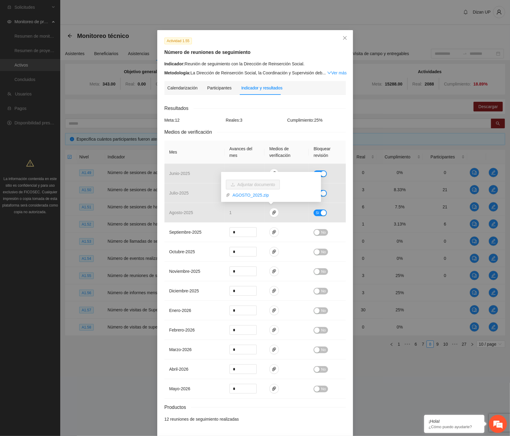
click at [247, 63] on div "Indicador: Reunión de seguimiento con la Dirección de Reinserción Social." at bounding box center [254, 63] width 181 height 7
click at [329, 74] on link "Ver más" at bounding box center [337, 72] width 20 height 5
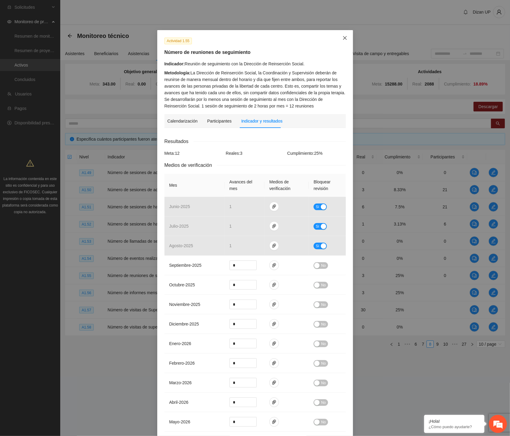
click at [342, 37] on icon "close" at bounding box center [344, 38] width 5 height 5
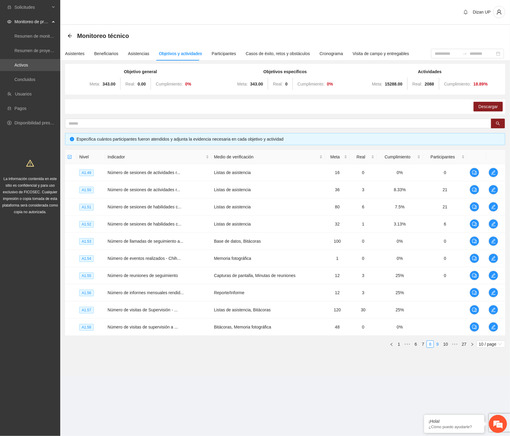
click at [437, 343] on link "9" at bounding box center [437, 344] width 7 height 7
click at [438, 344] on link "10" at bounding box center [436, 344] width 8 height 7
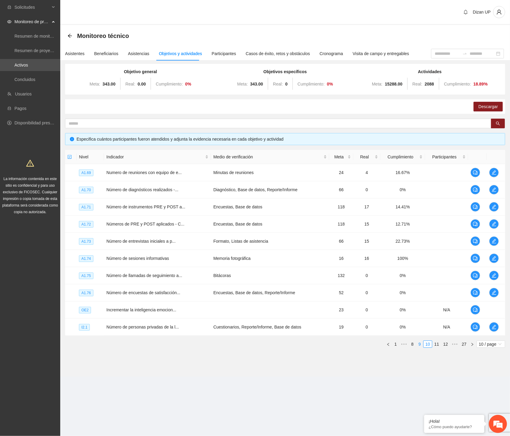
click at [418, 345] on link "9" at bounding box center [419, 344] width 7 height 7
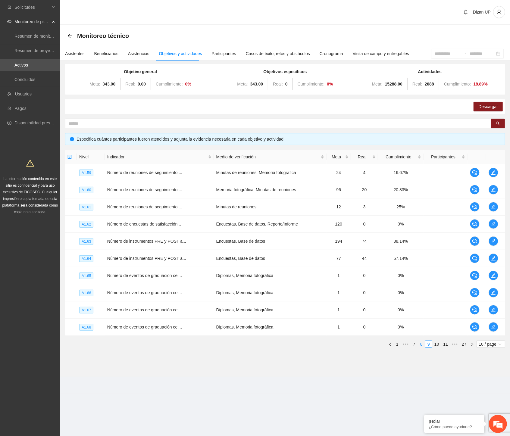
click at [417, 344] on li "8" at bounding box center [420, 343] width 7 height 7
click at [494, 274] on icon "edit" at bounding box center [493, 275] width 4 height 4
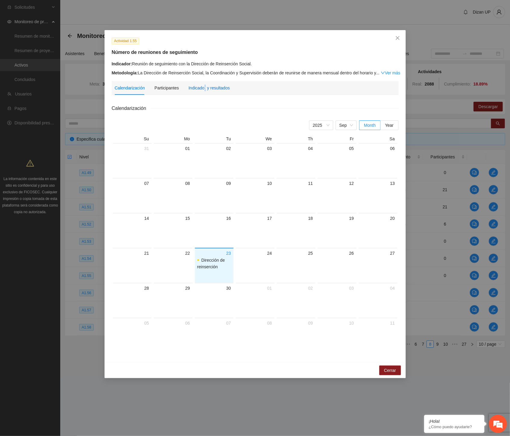
click at [203, 91] on div "Indicador y resultados" at bounding box center [208, 88] width 41 height 7
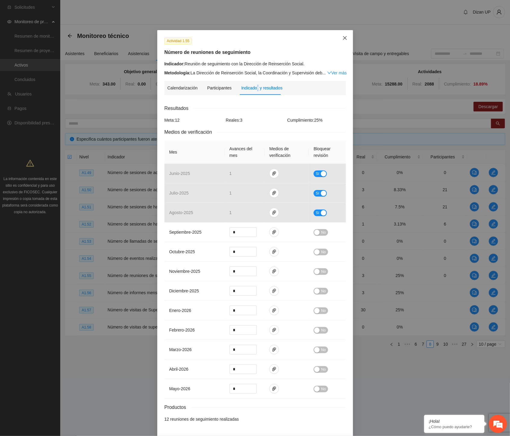
click at [342, 35] on span "Close" at bounding box center [344, 38] width 16 height 16
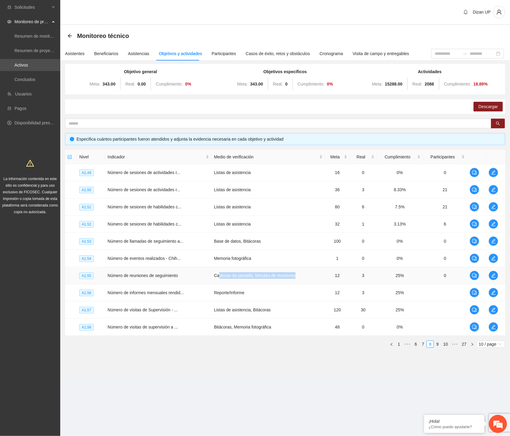
drag, startPoint x: 221, startPoint y: 274, endPoint x: 310, endPoint y: 279, distance: 89.8
click at [308, 279] on td "Capturas de pantalla, Minutas de reuniones" at bounding box center [267, 275] width 113 height 17
drag, startPoint x: 175, startPoint y: 275, endPoint x: 178, endPoint y: 275, distance: 3.0
click at [175, 275] on td "Número de reuniones de seguimiento" at bounding box center [158, 275] width 106 height 17
drag, startPoint x: 215, startPoint y: 269, endPoint x: 321, endPoint y: 272, distance: 106.6
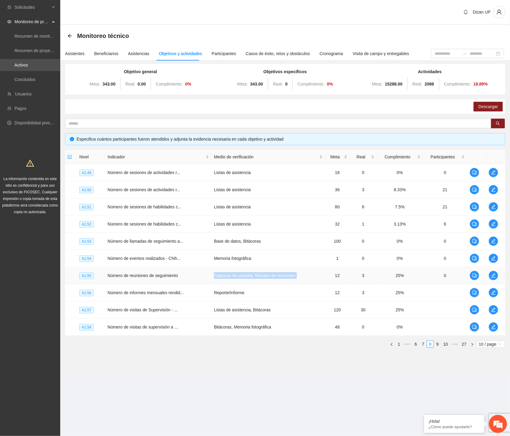
click at [321, 272] on tr "A1.55 Número de reuniones de seguimiento Capturas de pantalla, Minutas de reuni…" at bounding box center [285, 275] width 440 height 17
click at [153, 275] on td "Número de reuniones de seguimiento" at bounding box center [158, 275] width 106 height 17
click at [491, 275] on icon "edit" at bounding box center [493, 275] width 5 height 5
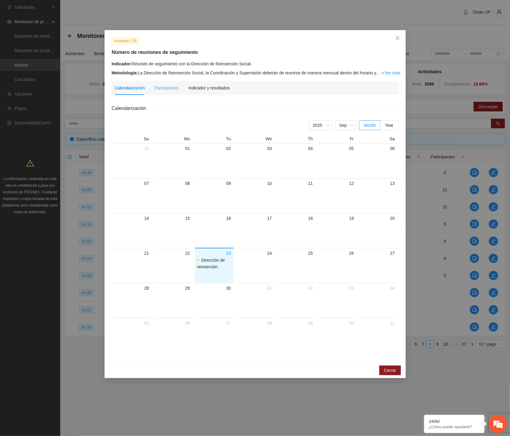
click at [212, 92] on div "Indicador y resultados" at bounding box center [208, 88] width 41 height 14
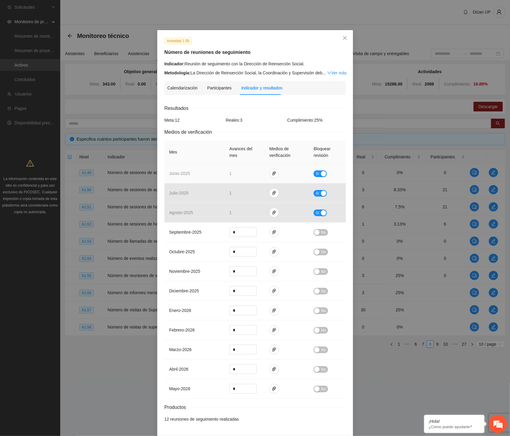
click at [315, 174] on span "Sí" at bounding box center [317, 173] width 4 height 7
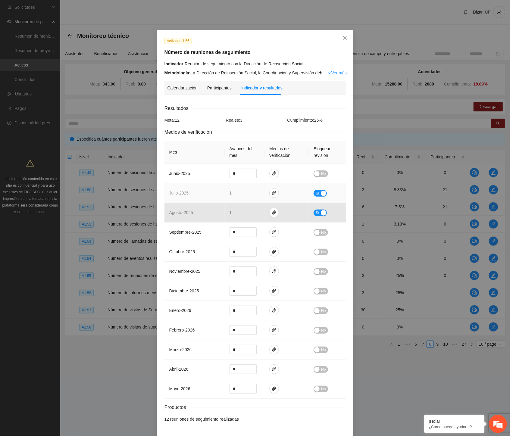
click at [315, 193] on span "Sí" at bounding box center [317, 193] width 4 height 7
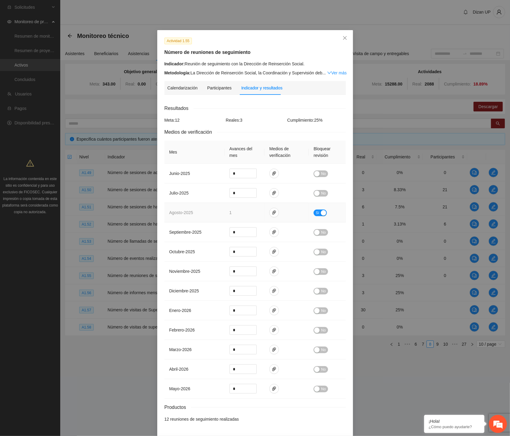
click at [317, 215] on button "Sí" at bounding box center [319, 212] width 13 height 7
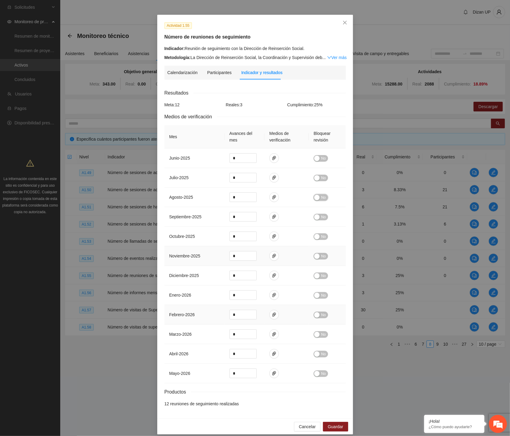
scroll to position [22, 0]
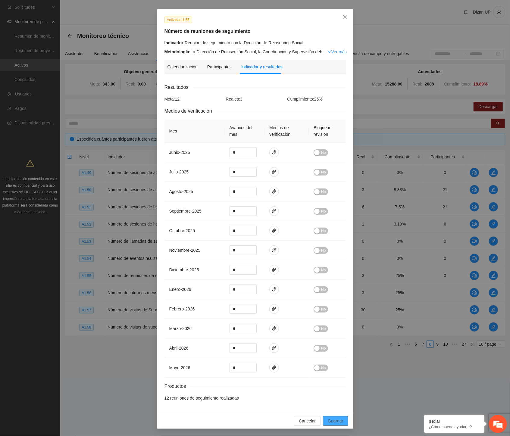
drag, startPoint x: 333, startPoint y: 422, endPoint x: 377, endPoint y: 404, distance: 47.5
click at [337, 421] on span "Guardar" at bounding box center [334, 420] width 15 height 7
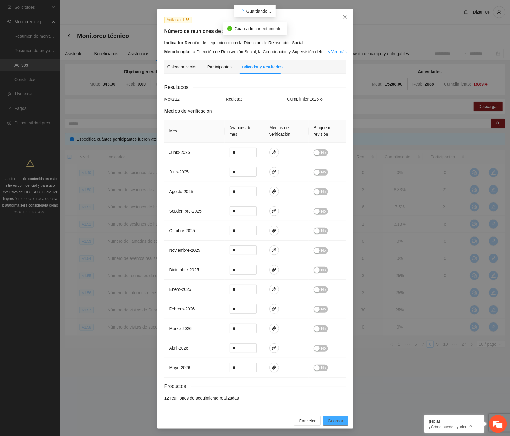
scroll to position [0, 0]
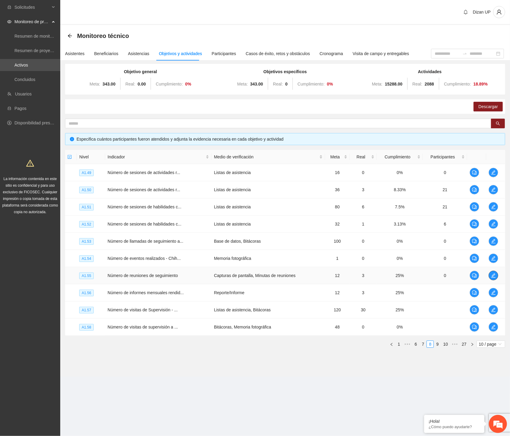
click at [494, 276] on icon "edit" at bounding box center [493, 275] width 5 height 5
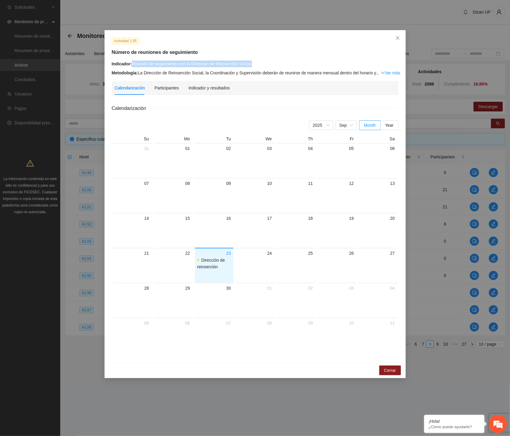
drag, startPoint x: 132, startPoint y: 63, endPoint x: 261, endPoint y: 60, distance: 128.5
click at [261, 60] on div "Indicador: Reunión de seguimiento con la Dirección de Reinserción Social." at bounding box center [255, 63] width 287 height 7
click at [206, 88] on div "Indicador y resultados" at bounding box center [208, 88] width 41 height 7
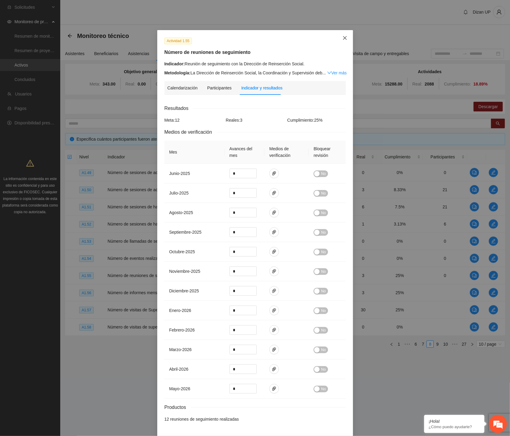
click at [344, 37] on span "Close" at bounding box center [344, 38] width 16 height 16
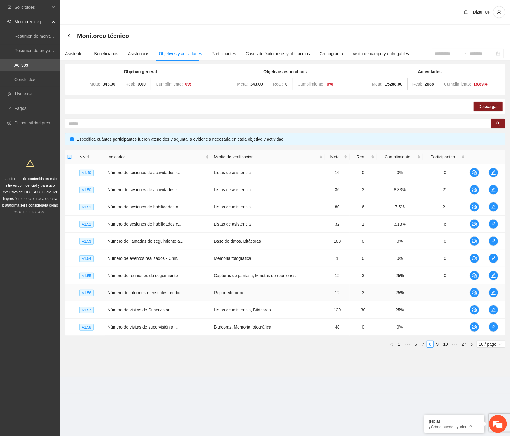
click at [278, 290] on td "Reporte/Informe" at bounding box center [267, 292] width 113 height 17
click at [341, 277] on td "12" at bounding box center [337, 275] width 25 height 17
click at [492, 291] on icon "edit" at bounding box center [493, 292] width 5 height 5
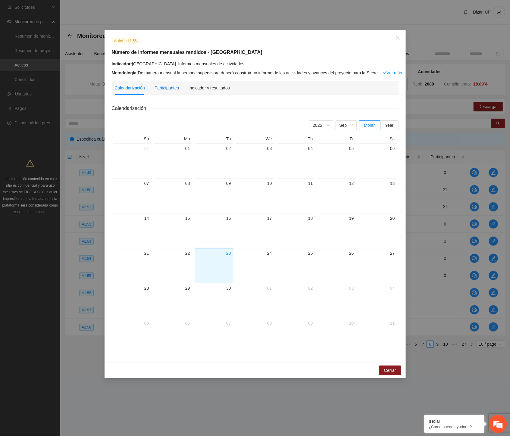
click at [163, 89] on div "Participantes" at bounding box center [166, 88] width 24 height 7
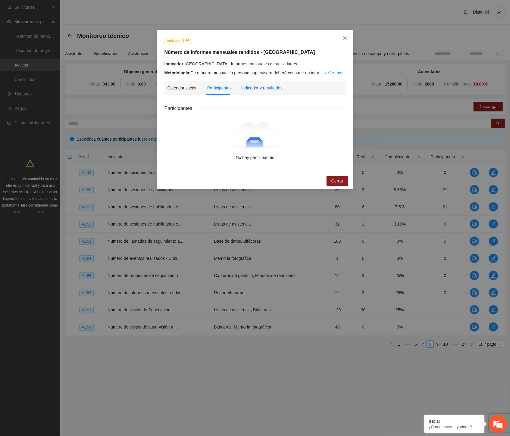
click at [248, 90] on div "Indicador y resultados" at bounding box center [261, 88] width 41 height 7
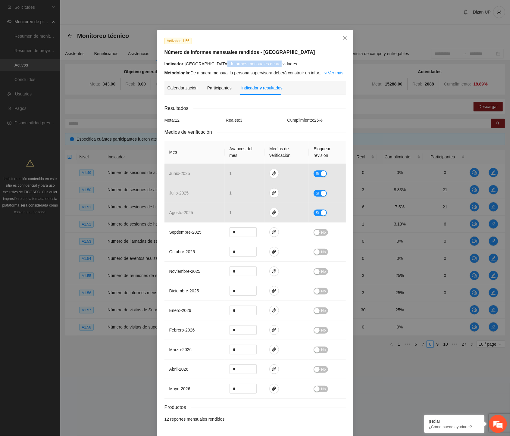
drag, startPoint x: 214, startPoint y: 63, endPoint x: 275, endPoint y: 63, distance: 61.4
click at [275, 63] on div "Indicador: Chihuahua. Informes mensuales de actividades" at bounding box center [254, 63] width 181 height 7
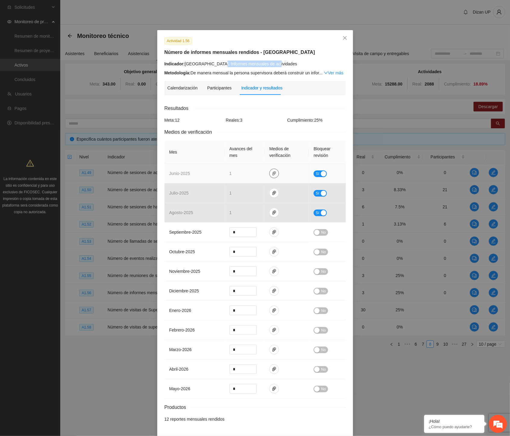
click at [273, 172] on icon "paper-clip" at bounding box center [273, 173] width 5 height 5
click at [257, 154] on link "JUNIO_2025.zip" at bounding box center [273, 156] width 86 height 7
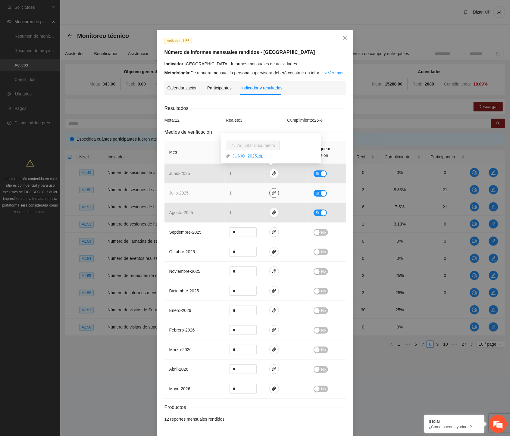
click at [272, 193] on icon "paper-clip" at bounding box center [273, 193] width 5 height 5
drag, startPoint x: 235, startPoint y: 174, endPoint x: 251, endPoint y: 180, distance: 17.0
click at [235, 174] on link "JULIO_2025.zip" at bounding box center [273, 175] width 86 height 7
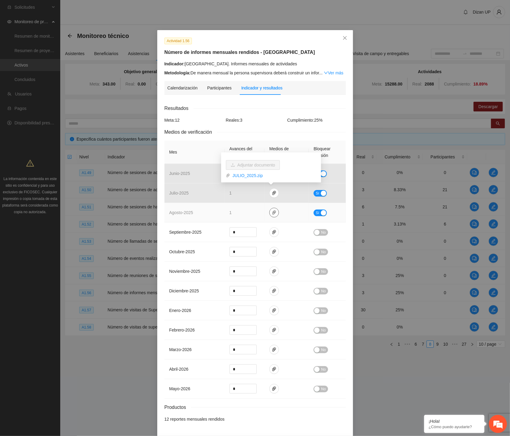
click at [272, 215] on icon "paper-clip" at bounding box center [273, 212] width 5 height 5
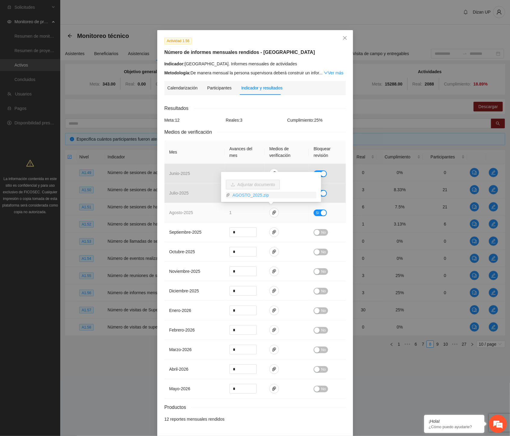
click at [241, 192] on link "AGOSTO_2025.zip" at bounding box center [273, 195] width 86 height 7
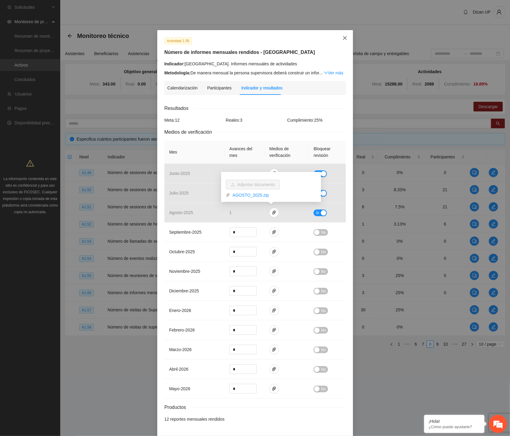
click at [343, 37] on icon "close" at bounding box center [344, 38] width 5 height 5
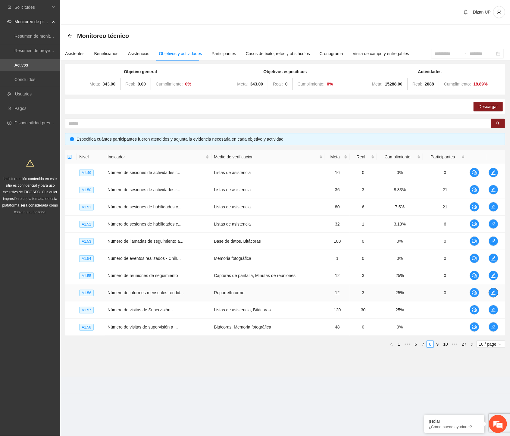
click at [494, 294] on icon "edit" at bounding box center [493, 292] width 4 height 4
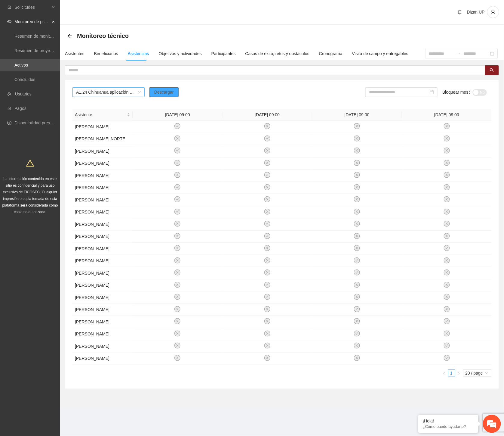
click at [141, 90] on span "A1.24 Chihuahua aplicación de la prueba breve ASSIST CERESO 1 FEMENIL" at bounding box center [108, 92] width 65 height 9
click at [89, 315] on div "A1.25 Chihuahua aplicación de la prueba breve ASSIST CERSAI ADOLESCENTES" at bounding box center [108, 318] width 65 height 7
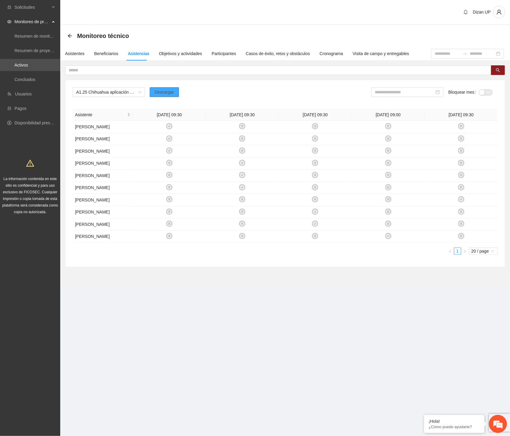
drag, startPoint x: 158, startPoint y: 91, endPoint x: 166, endPoint y: 88, distance: 9.1
click at [158, 91] on span "Descargar" at bounding box center [164, 92] width 20 height 7
click at [201, 4] on div "Dizan UP" at bounding box center [284, 12] width 449 height 25
click at [118, 92] on span "A1.25 Chihuahua aplicación de la prueba breve ASSIST CERSAI ADOLESCENTES" at bounding box center [108, 92] width 65 height 9
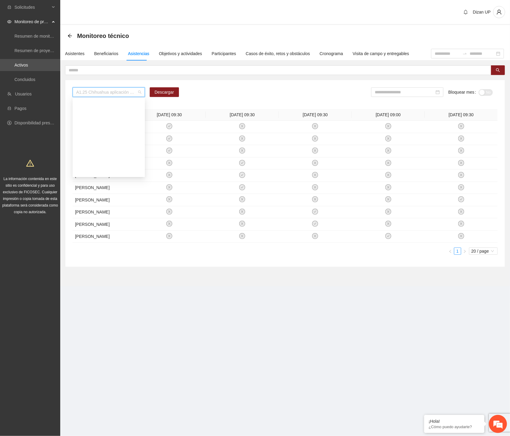
scroll to position [203, 0]
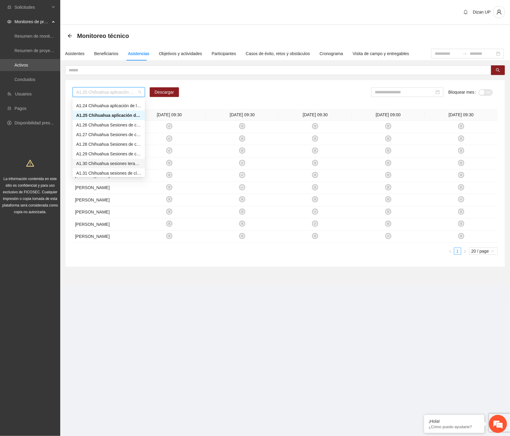
click at [94, 161] on div "A1.30 Chihuahua sesiones terapéuticas Personal Penitenciario y familiares (CERE…" at bounding box center [108, 163] width 65 height 7
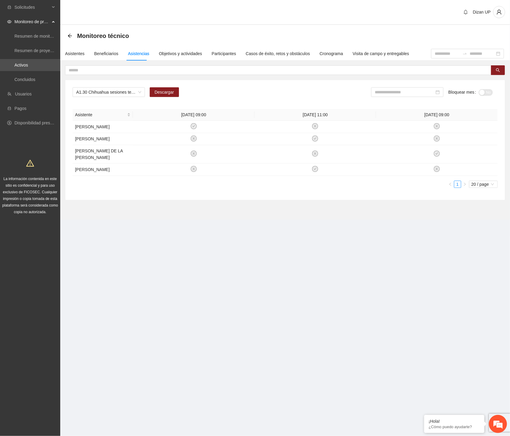
click at [116, 31] on span "Monitoreo técnico" at bounding box center [103, 36] width 52 height 10
drag, startPoint x: 113, startPoint y: 226, endPoint x: 122, endPoint y: 181, distance: 45.6
click at [113, 219] on section "Monitoreo técnico Asistentes Beneficiarios Asistencias Objetivos y actividades …" at bounding box center [284, 122] width 449 height 194
click at [107, 236] on section "Dizan UP Monitoreo técnico Asistentes Beneficiarios Asistencias Objetivos y act…" at bounding box center [284, 118] width 449 height 236
click at [119, 89] on span "A1.30 Chihuahua sesiones terapéuticas Personal Penitenciario y familiares (CERE…" at bounding box center [108, 92] width 65 height 9
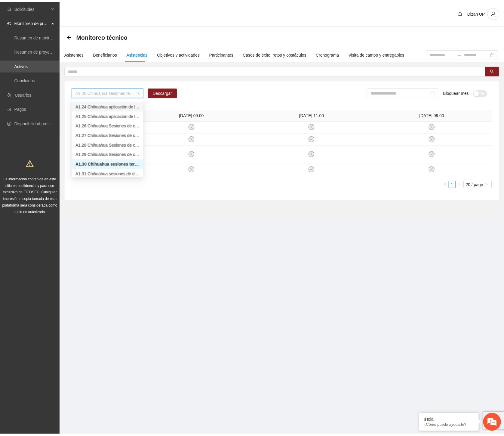
scroll to position [403, 0]
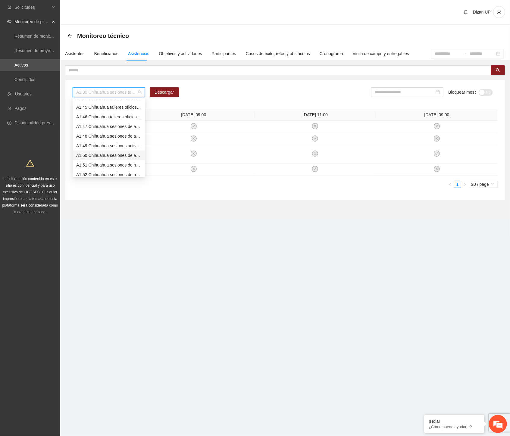
click at [97, 155] on div "A1.50 Chihuahua sesiones de actividades recreativas CERSAI ADOLESCENTES" at bounding box center [108, 155] width 65 height 7
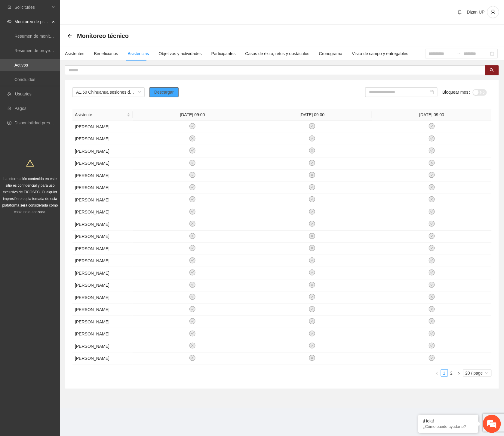
click at [162, 89] on span "Descargar" at bounding box center [164, 92] width 20 height 7
click at [85, 101] on div "A1.50 Chihuahua sesiones de actividades recreativas CERSAI ADOLESCENTES Descarg…" at bounding box center [283, 94] width 420 height 14
click at [70, 33] on icon "arrow-left" at bounding box center [69, 35] width 5 height 5
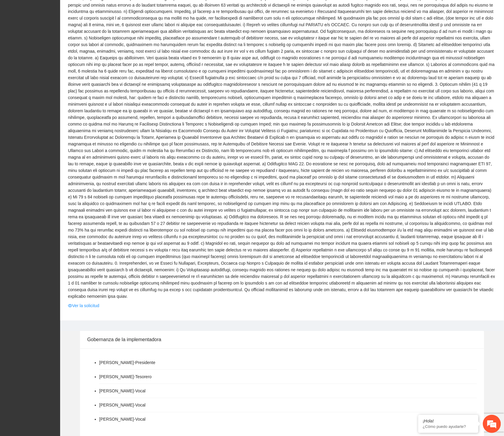
scroll to position [368, 0]
click at [79, 301] on link "Ver la solicitud" at bounding box center [83, 304] width 31 height 7
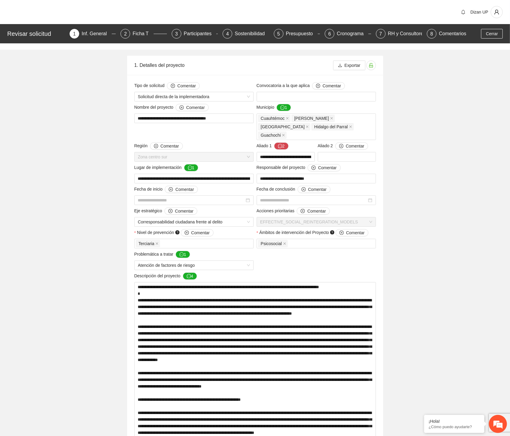
type input "**********"
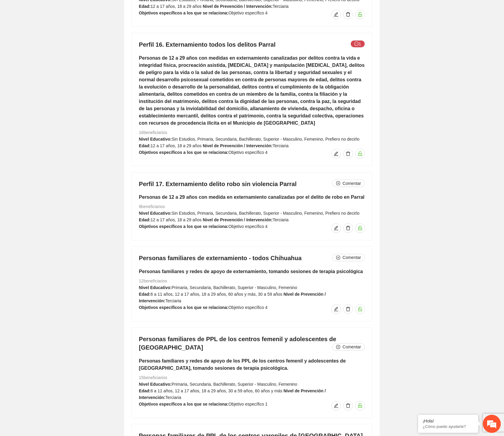
scroll to position [4203, 0]
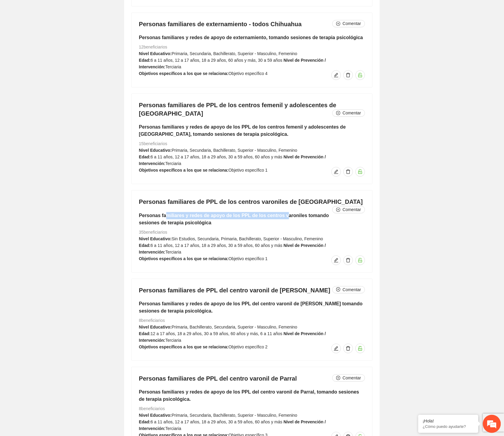
drag, startPoint x: 164, startPoint y: 169, endPoint x: 287, endPoint y: 169, distance: 122.5
click at [286, 190] on div "Personas familiares de PPL de los centros varoniles de Chihuahua Comentar Perso…" at bounding box center [252, 231] width 241 height 82
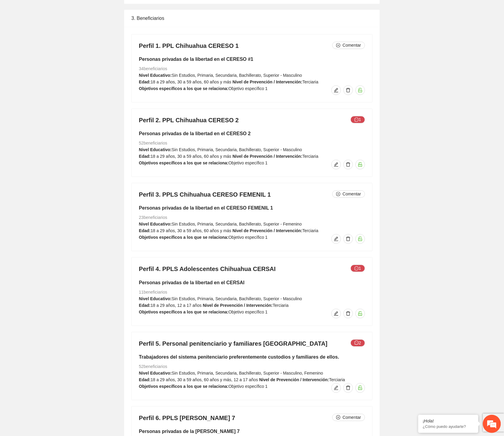
scroll to position [2698, 0]
drag, startPoint x: 199, startPoint y: 296, endPoint x: 148, endPoint y: 296, distance: 50.6
click at [148, 296] on div "Perfil 4. PPLS Adolescentes Chihuahua CERSAI 1 Personas privadas de la libertad…" at bounding box center [252, 292] width 241 height 68
click at [164, 310] on strong "Objetivos específicos a los que se relaciona:" at bounding box center [184, 312] width 90 height 5
click at [163, 290] on span "11 beneficiarios" at bounding box center [153, 292] width 28 height 5
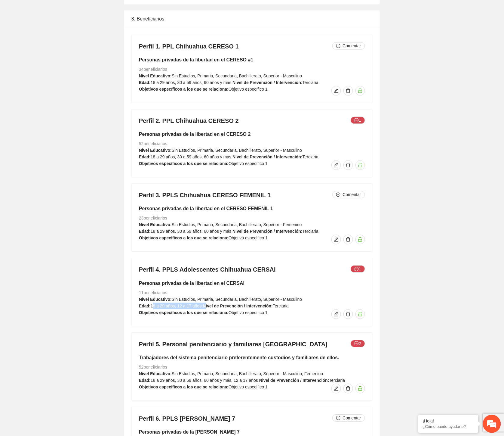
drag, startPoint x: 152, startPoint y: 297, endPoint x: 205, endPoint y: 300, distance: 52.5
click at [205, 300] on div "Perfil 4. PPLS Adolescentes Chihuahua CERSAI 1 Personas privadas de la libertad…" at bounding box center [252, 292] width 241 height 68
drag, startPoint x: 163, startPoint y: 308, endPoint x: 197, endPoint y: 310, distance: 33.5
click at [164, 308] on div "Perfil 4. PPLS Adolescentes Chihuahua CERSAI 1 Personas privadas de la libertad…" at bounding box center [252, 292] width 241 height 68
click at [229, 310] on span "Objetivo específico 1" at bounding box center [248, 312] width 39 height 5
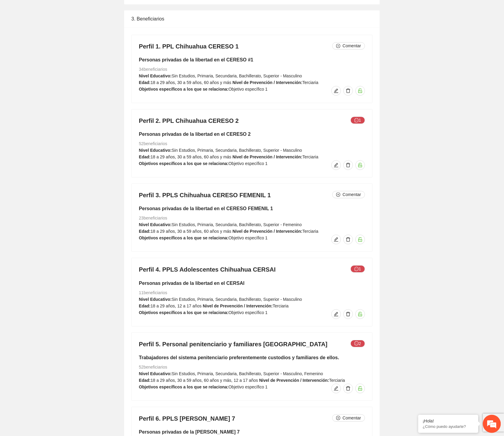
click at [243, 280] on div "Perfil 4. PPLS Adolescentes Chihuahua CERSAI 1 Personas privadas de la libertad…" at bounding box center [252, 292] width 241 height 68
click at [337, 312] on icon "edit" at bounding box center [336, 314] width 5 height 5
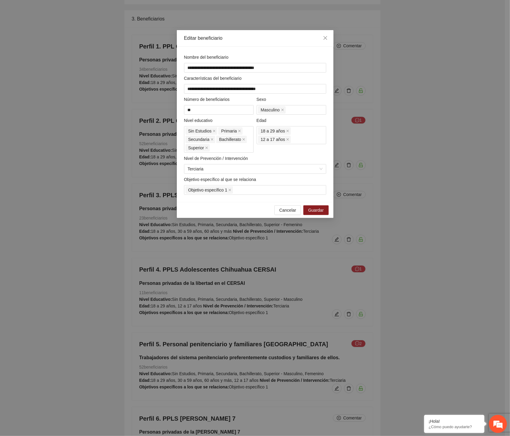
click at [275, 149] on div "Edad 18 a 29 años 12 a 17 años" at bounding box center [291, 135] width 73 height 36
click at [284, 212] on span "Cancelar" at bounding box center [287, 210] width 17 height 7
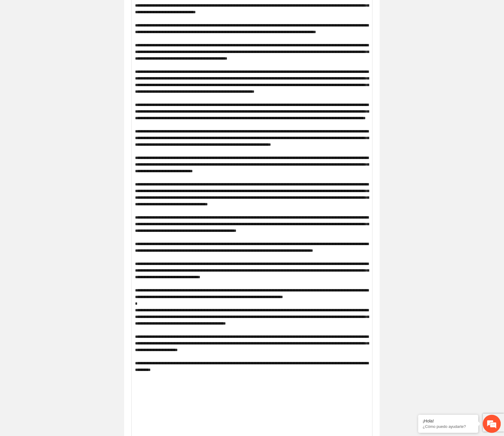
scroll to position [0, 0]
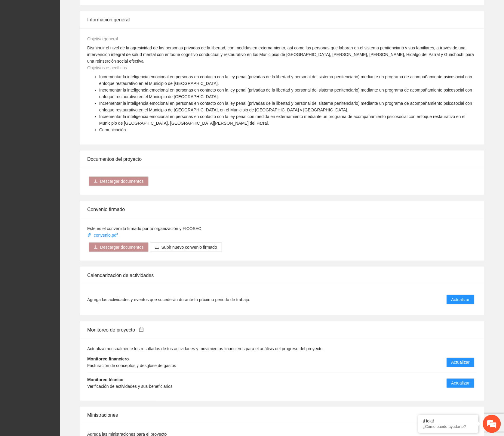
scroll to position [864, 0]
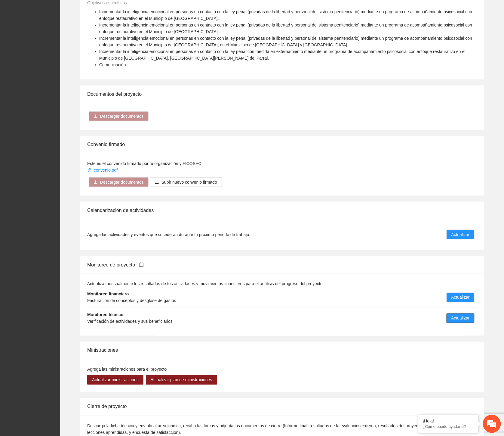
click at [457, 313] on button "Actualizar" at bounding box center [461, 318] width 28 height 10
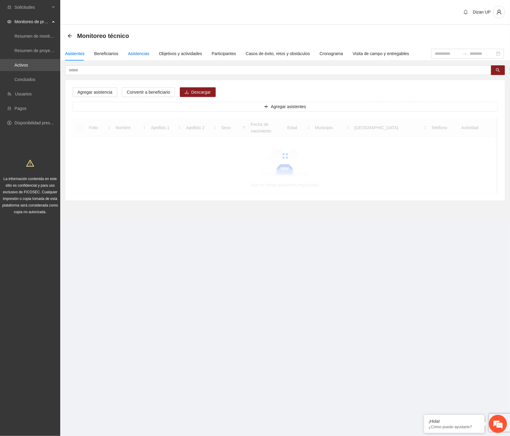
click at [137, 55] on div "Asistencias" at bounding box center [138, 53] width 21 height 7
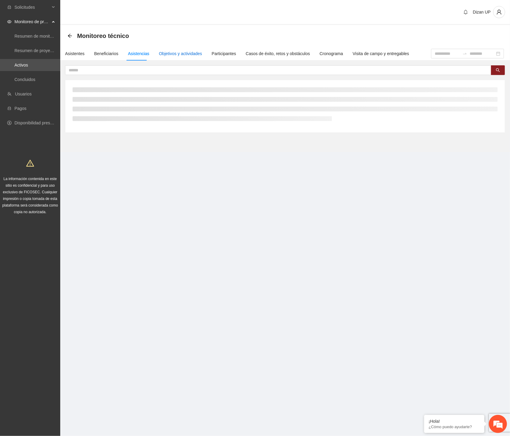
click at [175, 52] on div "Objetivos y actividades" at bounding box center [180, 53] width 43 height 7
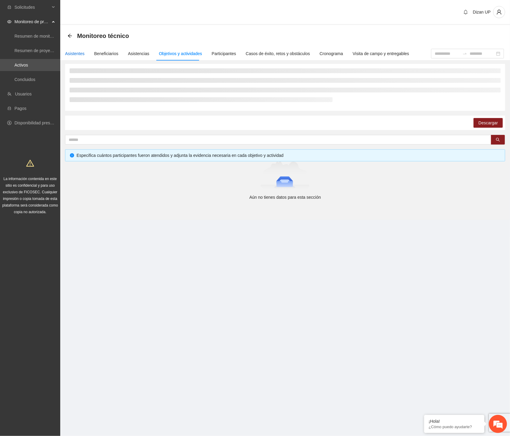
click at [70, 54] on div "Asistentes" at bounding box center [75, 53] width 20 height 7
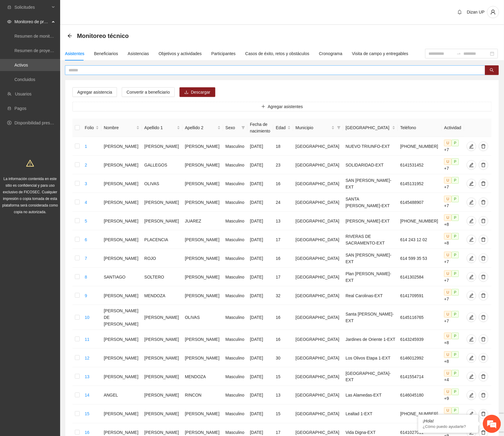
click at [86, 69] on input "text" at bounding box center [273, 70] width 409 height 7
paste input "**********"
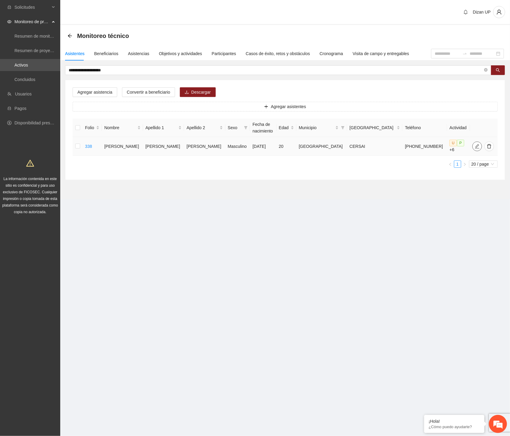
click at [474, 145] on icon "edit" at bounding box center [476, 146] width 5 height 5
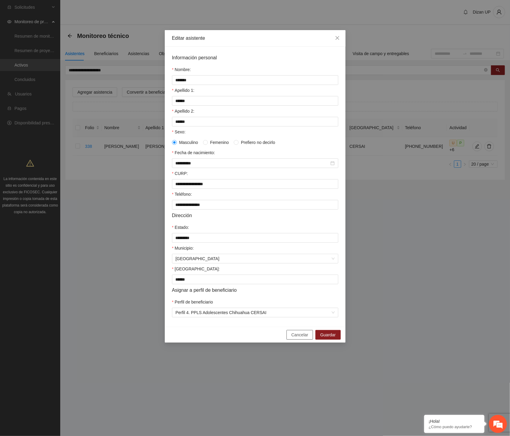
click at [299, 338] on span "Cancelar" at bounding box center [299, 334] width 17 height 7
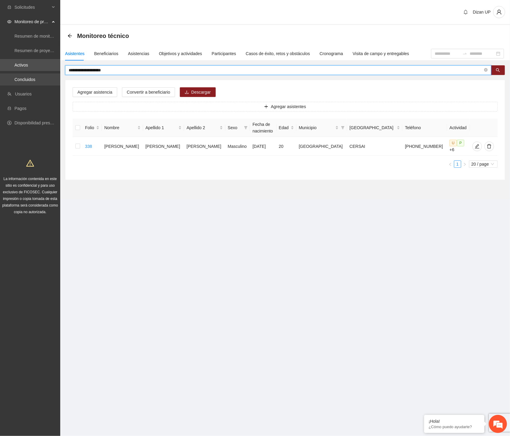
drag, startPoint x: 125, startPoint y: 70, endPoint x: 35, endPoint y: 73, distance: 90.1
click at [35, 73] on section "**********" at bounding box center [255, 218] width 510 height 436
paste input "**********"
type input "**********"
click at [474, 145] on icon "edit" at bounding box center [476, 146] width 5 height 5
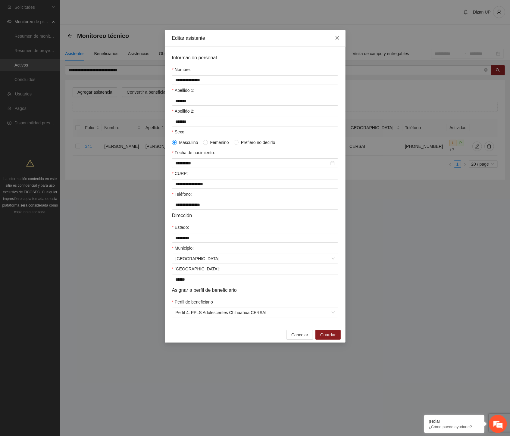
click at [337, 37] on icon "close" at bounding box center [337, 38] width 5 height 5
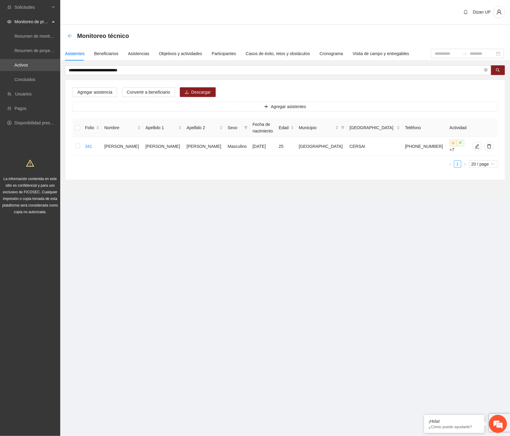
click at [71, 35] on icon "arrow-left" at bounding box center [69, 35] width 5 height 5
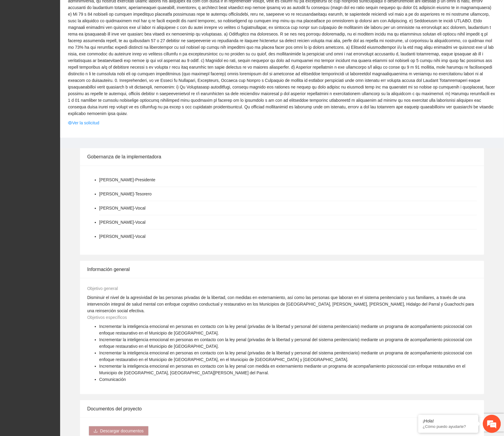
scroll to position [602, 0]
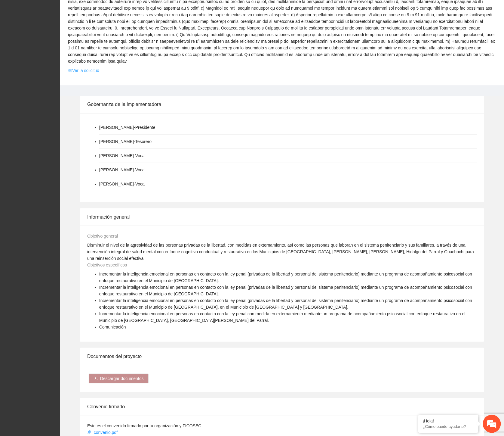
click at [89, 67] on link "Ver la solicitud" at bounding box center [83, 70] width 31 height 7
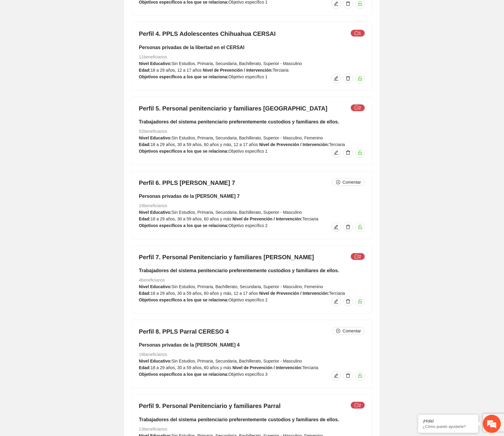
scroll to position [2976, 0]
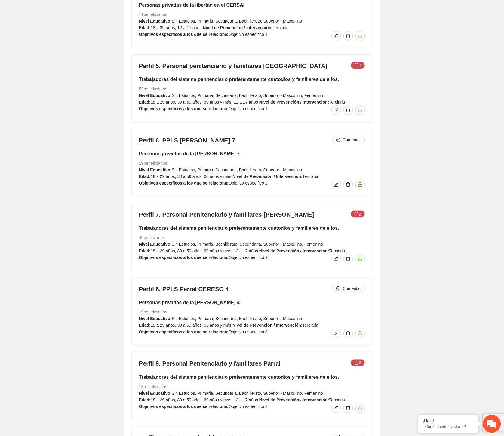
click at [215, 216] on div "Perfil 7. Personal Penitenciario y familiares Cuauhtémoc 2 Trabajadores del sis…" at bounding box center [252, 237] width 241 height 68
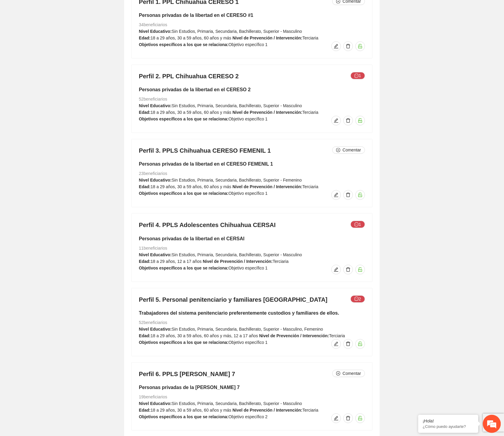
scroll to position [2742, 0]
click at [336, 267] on icon "edit" at bounding box center [336, 269] width 4 height 4
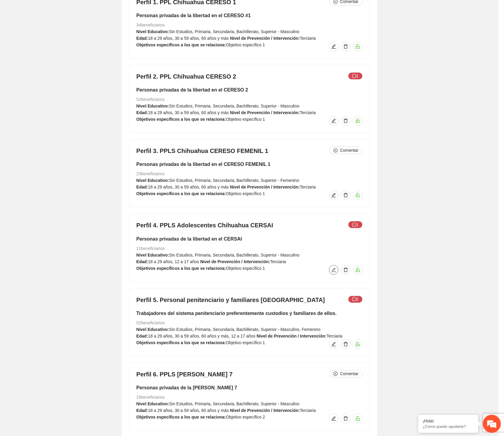
type input "**********"
type input "**"
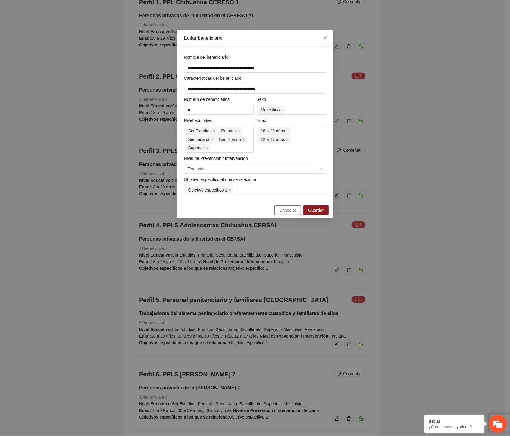
click at [289, 210] on span "Cancelar" at bounding box center [287, 210] width 17 height 7
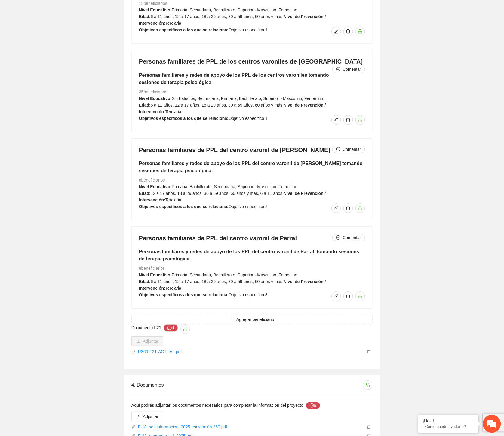
scroll to position [4408, 0]
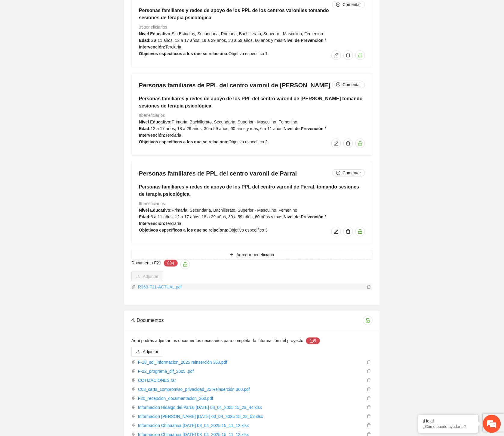
click at [168, 284] on link "R360-F21-ACTUAL.pdf" at bounding box center [251, 287] width 230 height 7
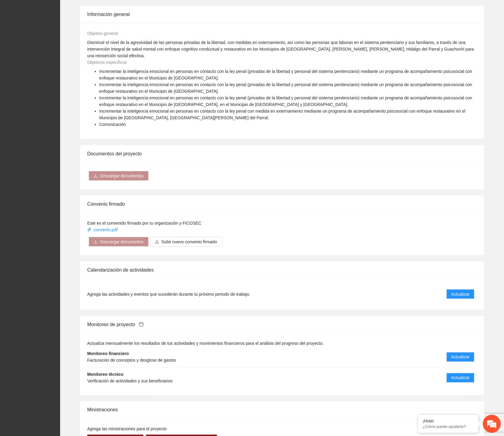
scroll to position [925, 0]
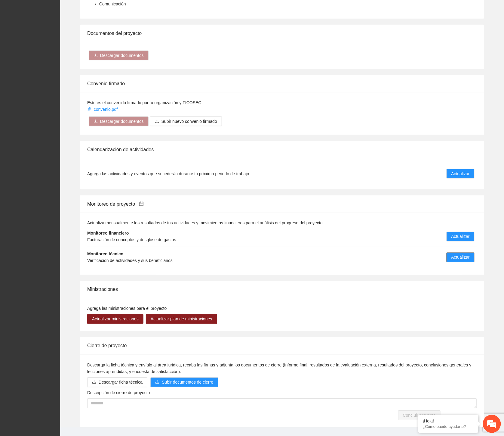
click at [461, 254] on span "Actualizar" at bounding box center [461, 257] width 18 height 7
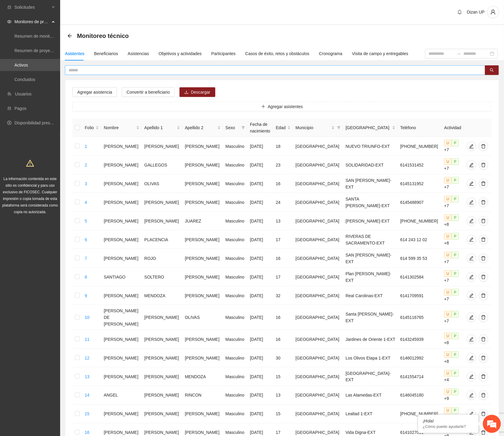
click at [134, 70] on input "text" at bounding box center [273, 70] width 409 height 7
paste input "**********"
type input "**********"
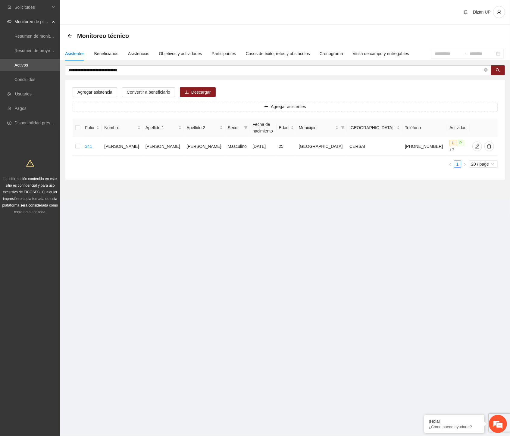
drag, startPoint x: 119, startPoint y: 188, endPoint x: 122, endPoint y: 181, distance: 7.9
click at [119, 188] on section "**********" at bounding box center [284, 112] width 449 height 174
click at [475, 146] on icon "edit" at bounding box center [477, 146] width 4 height 4
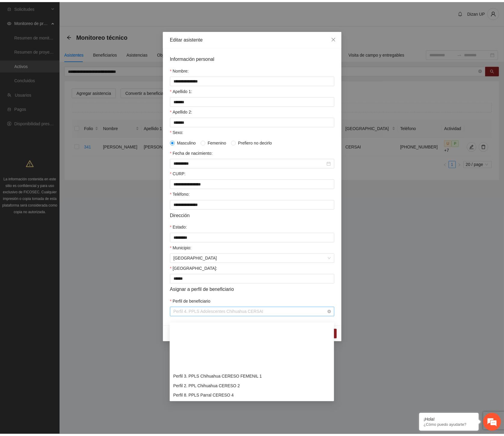
scroll to position [58, 0]
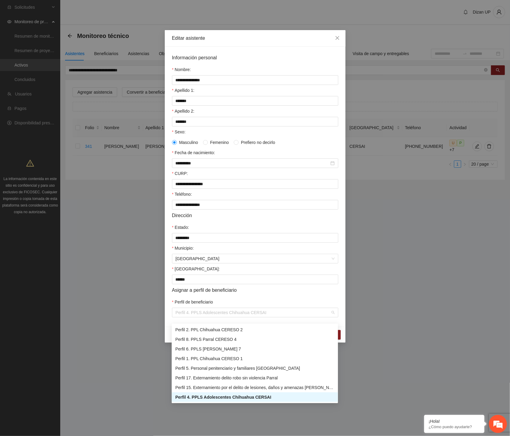
drag, startPoint x: 200, startPoint y: 320, endPoint x: 255, endPoint y: 312, distance: 55.3
click at [263, 317] on span "Perfil 4. PPLS Adolescentes Chihuahua CERSAI" at bounding box center [254, 312] width 159 height 9
click at [198, 283] on input "******" at bounding box center [255, 279] width 166 height 10
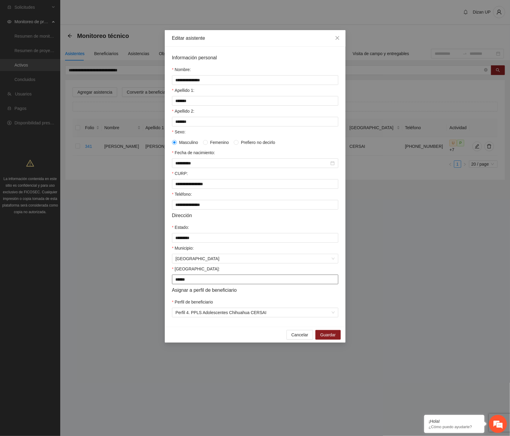
click at [166, 284] on div "**********" at bounding box center [255, 187] width 181 height 280
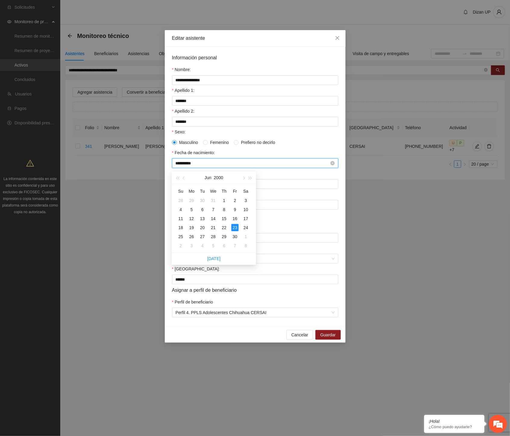
drag, startPoint x: 201, startPoint y: 166, endPoint x: 187, endPoint y: 167, distance: 14.0
click at [187, 166] on input "**********" at bounding box center [252, 163] width 154 height 7
click at [226, 166] on input "**********" at bounding box center [252, 163] width 154 height 7
click at [287, 178] on div "CURP:" at bounding box center [255, 174] width 166 height 9
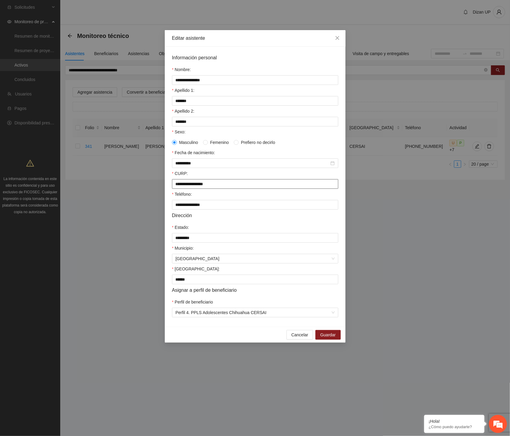
click at [187, 187] on input "**********" at bounding box center [255, 184] width 166 height 10
click at [190, 187] on input "**********" at bounding box center [255, 184] width 166 height 10
click at [192, 187] on input "**********" at bounding box center [255, 184] width 166 height 10
drag, startPoint x: 227, startPoint y: 188, endPoint x: 137, endPoint y: 185, distance: 90.1
click at [137, 184] on div "**********" at bounding box center [255, 218] width 510 height 436
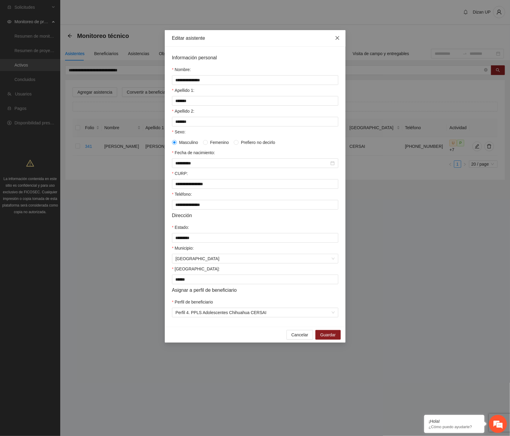
drag, startPoint x: 336, startPoint y: 35, endPoint x: 300, endPoint y: 45, distance: 37.7
click at [336, 36] on span "Close" at bounding box center [337, 38] width 16 height 16
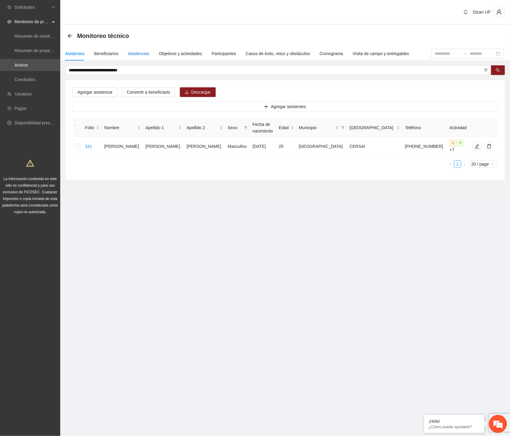
click at [143, 55] on div "Asistencias" at bounding box center [138, 53] width 21 height 7
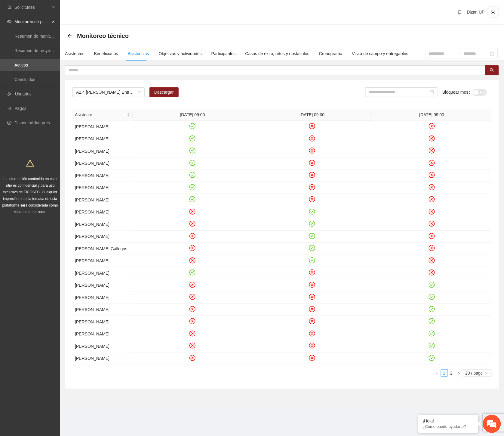
click at [231, 84] on div "A2.4 Cuauhtémoc Entrevista inicial a usuarios Descargar Bloquear mes No Asisten…" at bounding box center [282, 234] width 434 height 309
click at [70, 58] on div "Asistentes" at bounding box center [75, 54] width 20 height 14
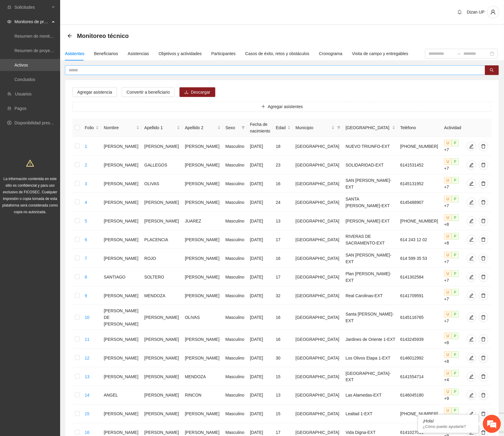
click at [91, 69] on input "text" at bounding box center [273, 70] width 409 height 7
click at [193, 88] on button "Descargar" at bounding box center [198, 92] width 36 height 10
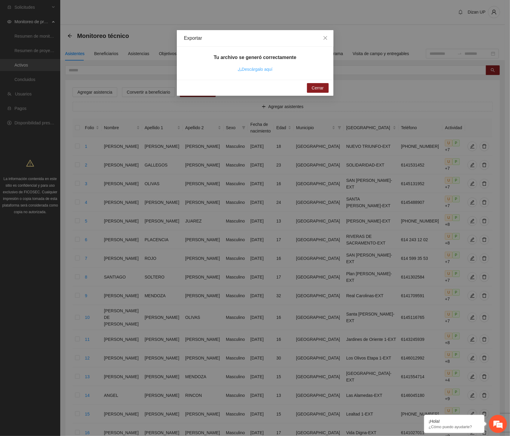
click at [261, 70] on link "Descárgalo aquí" at bounding box center [254, 69] width 35 height 5
click at [314, 88] on span "Cerrar" at bounding box center [318, 88] width 12 height 7
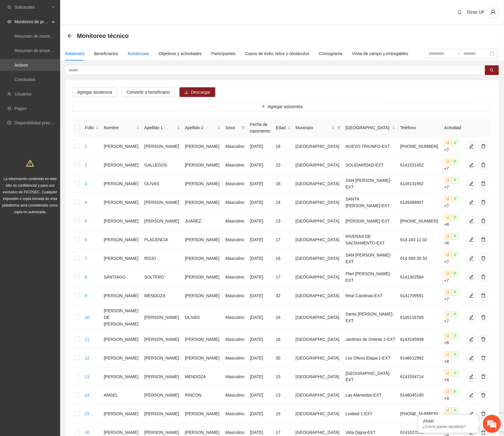
click at [135, 54] on div "Asistencias" at bounding box center [138, 53] width 21 height 7
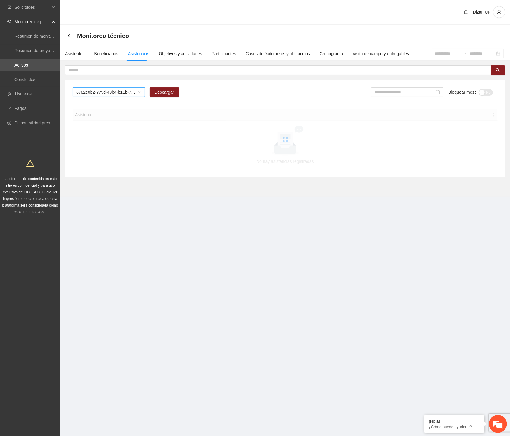
click at [128, 92] on span "6782e0b2-779d-49b4-b11b-7f507b5d0c93" at bounding box center [108, 92] width 65 height 9
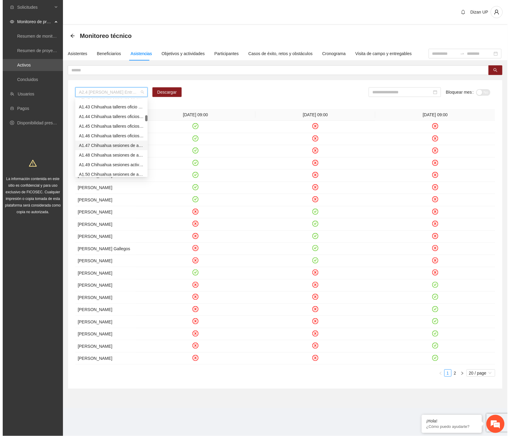
scroll to position [468, 0]
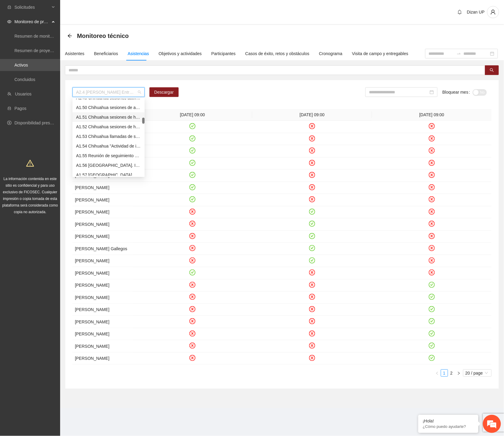
click at [100, 116] on div "A1.51 Chihuahua sesiones de habilidades culturales CERSAI" at bounding box center [108, 117] width 65 height 7
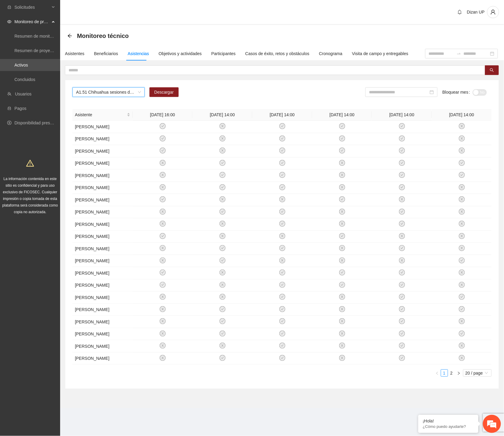
click at [137, 94] on span "A1.51 Chihuahua sesiones de habilidades culturales CERSAI" at bounding box center [108, 92] width 65 height 9
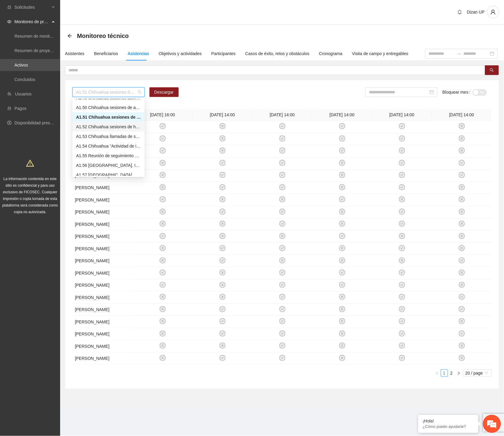
click at [89, 126] on div "A1.52 Chihuahua sesiones de habilidades culturales CERESO FEMENIL" at bounding box center [108, 126] width 65 height 7
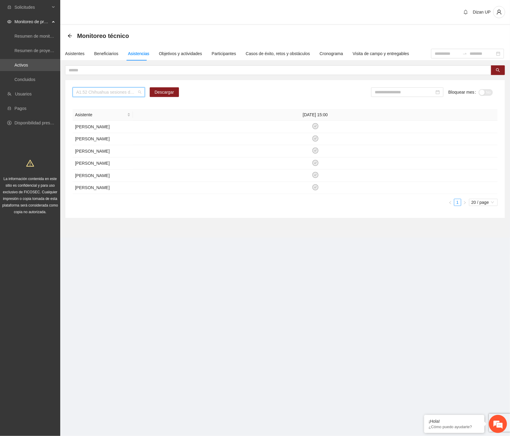
click at [132, 91] on span "A1.52 Chihuahua sesiones de habilidades culturales CERESO FEMENIL" at bounding box center [108, 92] width 65 height 9
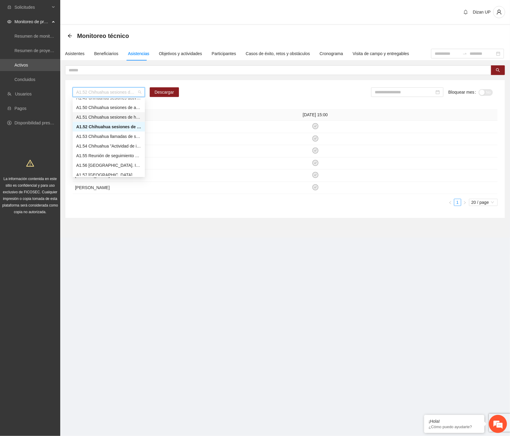
click at [92, 119] on div "A1.51 Chihuahua sesiones de habilidades culturales CERSAI" at bounding box center [108, 117] width 65 height 7
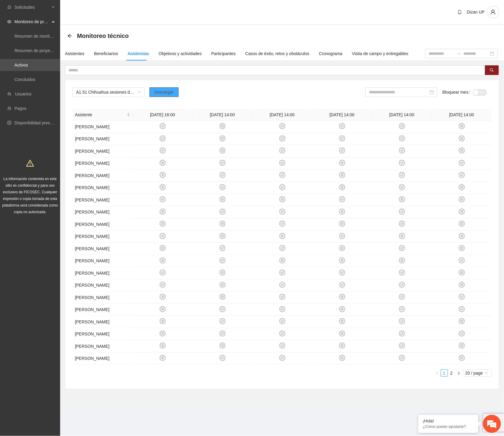
click at [159, 91] on span "Descargar" at bounding box center [164, 92] width 20 height 7
click at [123, 94] on span "A1.51 Chihuahua sesiones de habilidades culturales CERSAI" at bounding box center [108, 92] width 65 height 9
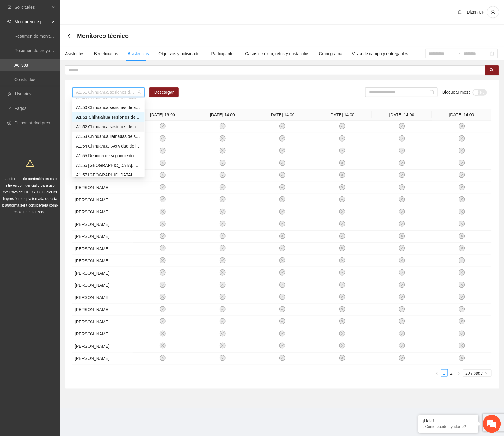
click at [94, 126] on div "A1.52 Chihuahua sesiones de habilidades culturales CERESO FEMENIL" at bounding box center [108, 126] width 65 height 7
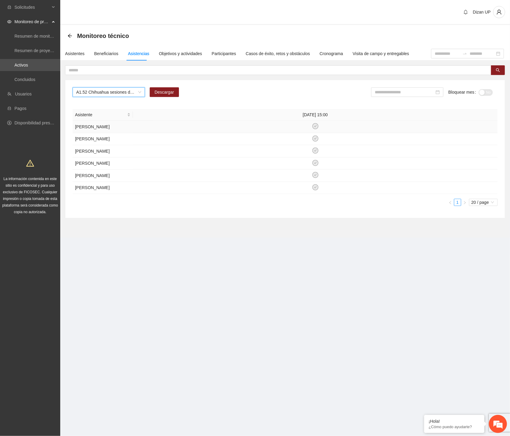
click at [110, 128] on td "LAURA PATRICIA HUERTA MARTINEZ" at bounding box center [103, 127] width 60 height 12
drag, startPoint x: 95, startPoint y: 151, endPoint x: 95, endPoint y: 156, distance: 4.8
click at [95, 145] on td "ARACELY CORDOVA RODRIGUEZ" at bounding box center [103, 139] width 60 height 12
drag, startPoint x: 93, startPoint y: 167, endPoint x: 94, endPoint y: 181, distance: 14.2
click at [99, 157] on td "ELIZABETH GUERRERO PEDROZA" at bounding box center [103, 151] width 60 height 12
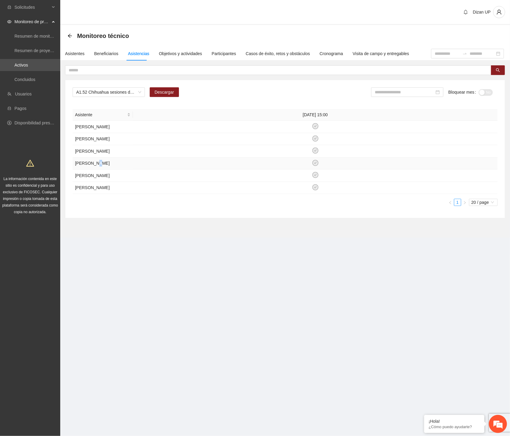
click at [101, 170] on td "JOSELINE MARLENE JIMENEZ QUINTANA" at bounding box center [103, 163] width 60 height 12
drag, startPoint x: 94, startPoint y: 200, endPoint x: 88, endPoint y: 218, distance: 19.3
click at [97, 182] on td "LUISA FERNANDA PEREZ CHIQUITO" at bounding box center [103, 175] width 60 height 12
drag, startPoint x: 91, startPoint y: 225, endPoint x: 98, endPoint y: 228, distance: 7.1
click at [95, 206] on div "Asistente 27/08/2025 15:00 LAURA PATRICIA HUERTA MARTINEZ ARACELY CORDOVA RODRI…" at bounding box center [285, 157] width 425 height 97
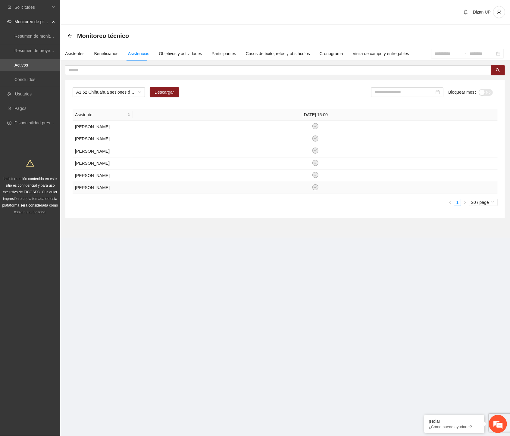
click at [144, 194] on tr "JUANA MOLINA RIVAS" at bounding box center [285, 188] width 425 height 12
click at [127, 92] on span "A1.52 Chihuahua sesiones de habilidades culturales CERESO FEMENIL" at bounding box center [108, 92] width 65 height 9
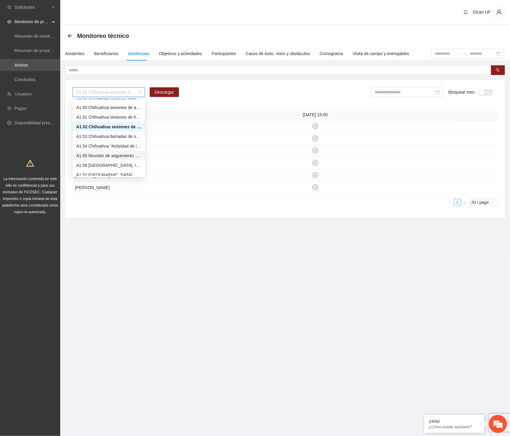
click at [93, 151] on div "A1.55 Reunión de seguimiento con la Dirección de Reinserción Social." at bounding box center [109, 156] width 72 height 10
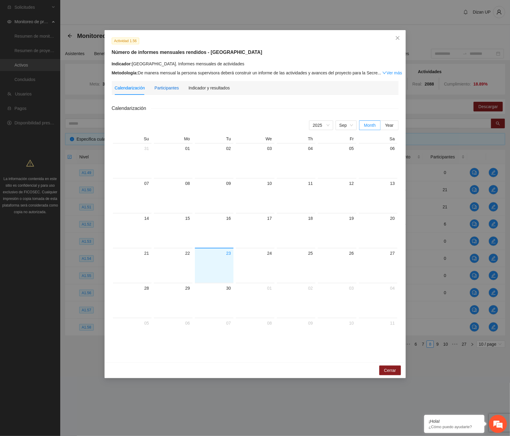
click at [167, 87] on div "Participantes" at bounding box center [166, 88] width 24 height 7
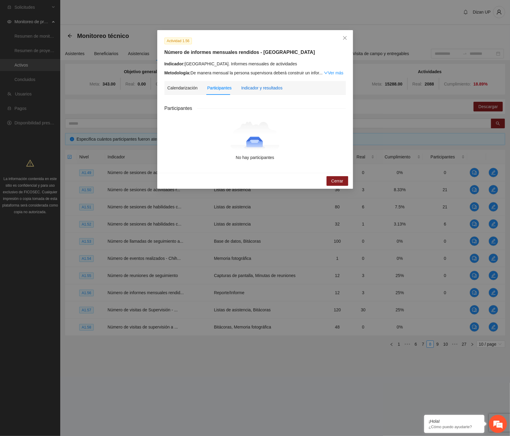
click at [246, 89] on div "Indicador y resultados" at bounding box center [261, 88] width 41 height 7
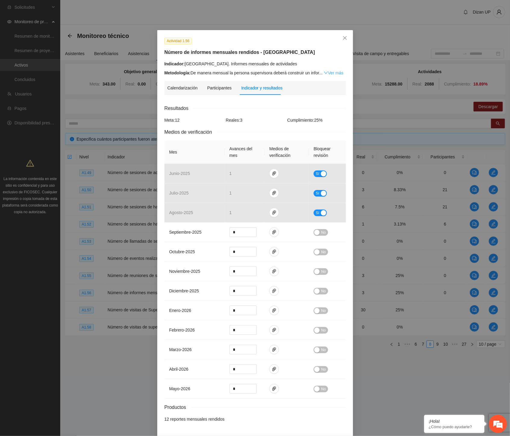
click at [331, 70] on link "Ver más" at bounding box center [334, 72] width 20 height 5
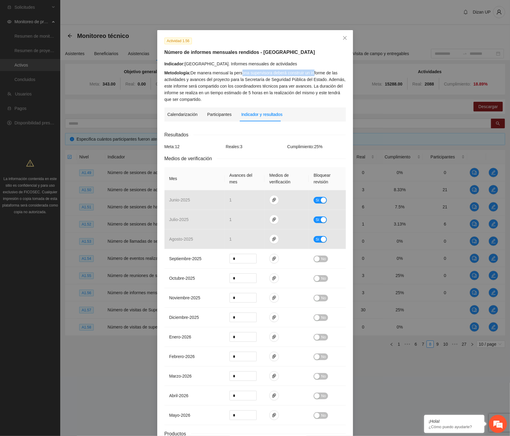
drag, startPoint x: 256, startPoint y: 72, endPoint x: 312, endPoint y: 73, distance: 55.7
click at [312, 73] on div "Metodología: De manera mensual la persona supervisora deberá construir un infor…" at bounding box center [254, 86] width 181 height 33
click at [262, 76] on div "Metodología: De manera mensual la persona supervisora deberá construir un infor…" at bounding box center [254, 86] width 181 height 33
drag, startPoint x: 167, startPoint y: 93, endPoint x: 267, endPoint y: 92, distance: 100.2
click at [267, 92] on div "Metodología: De manera mensual la persona supervisora deberá construir un infor…" at bounding box center [254, 86] width 181 height 33
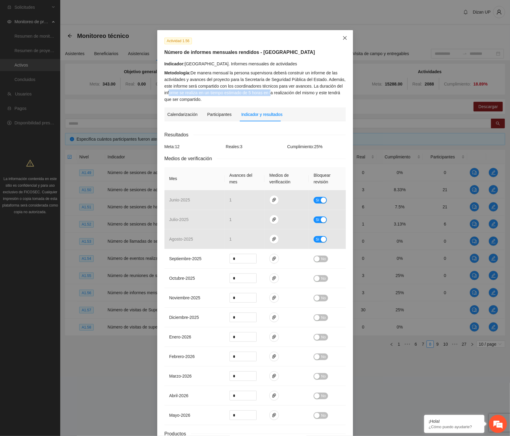
click at [345, 36] on span "Close" at bounding box center [344, 38] width 16 height 16
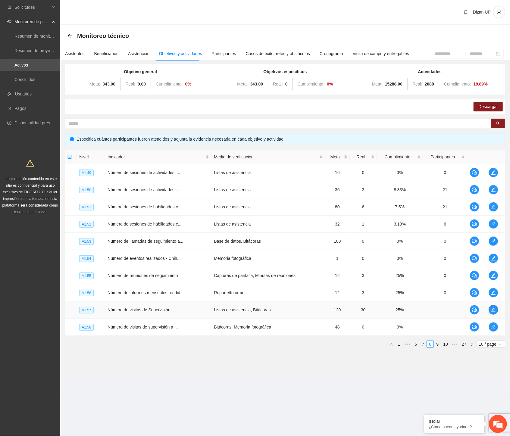
click at [493, 309] on icon "edit" at bounding box center [493, 310] width 4 height 4
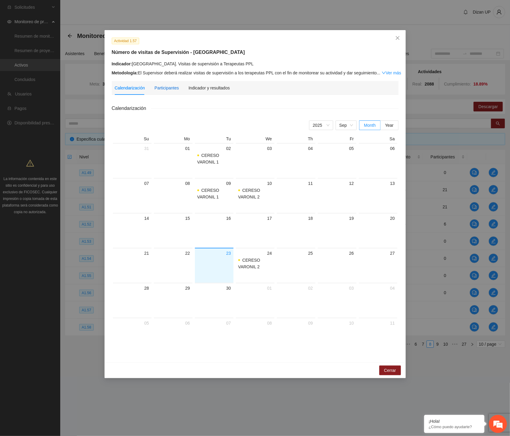
click at [164, 86] on div "Participantes" at bounding box center [166, 88] width 24 height 7
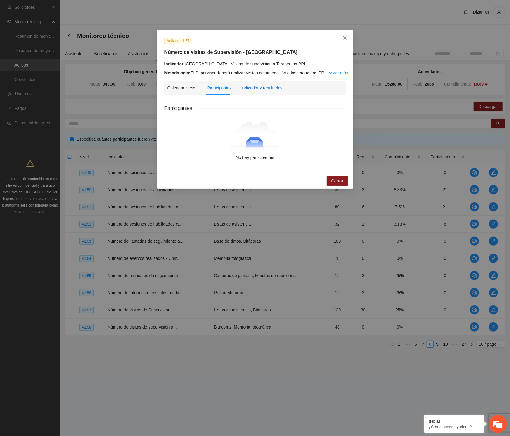
click at [263, 86] on div "Indicador y resultados" at bounding box center [261, 88] width 41 height 7
